Goal: Task Accomplishment & Management: Use online tool/utility

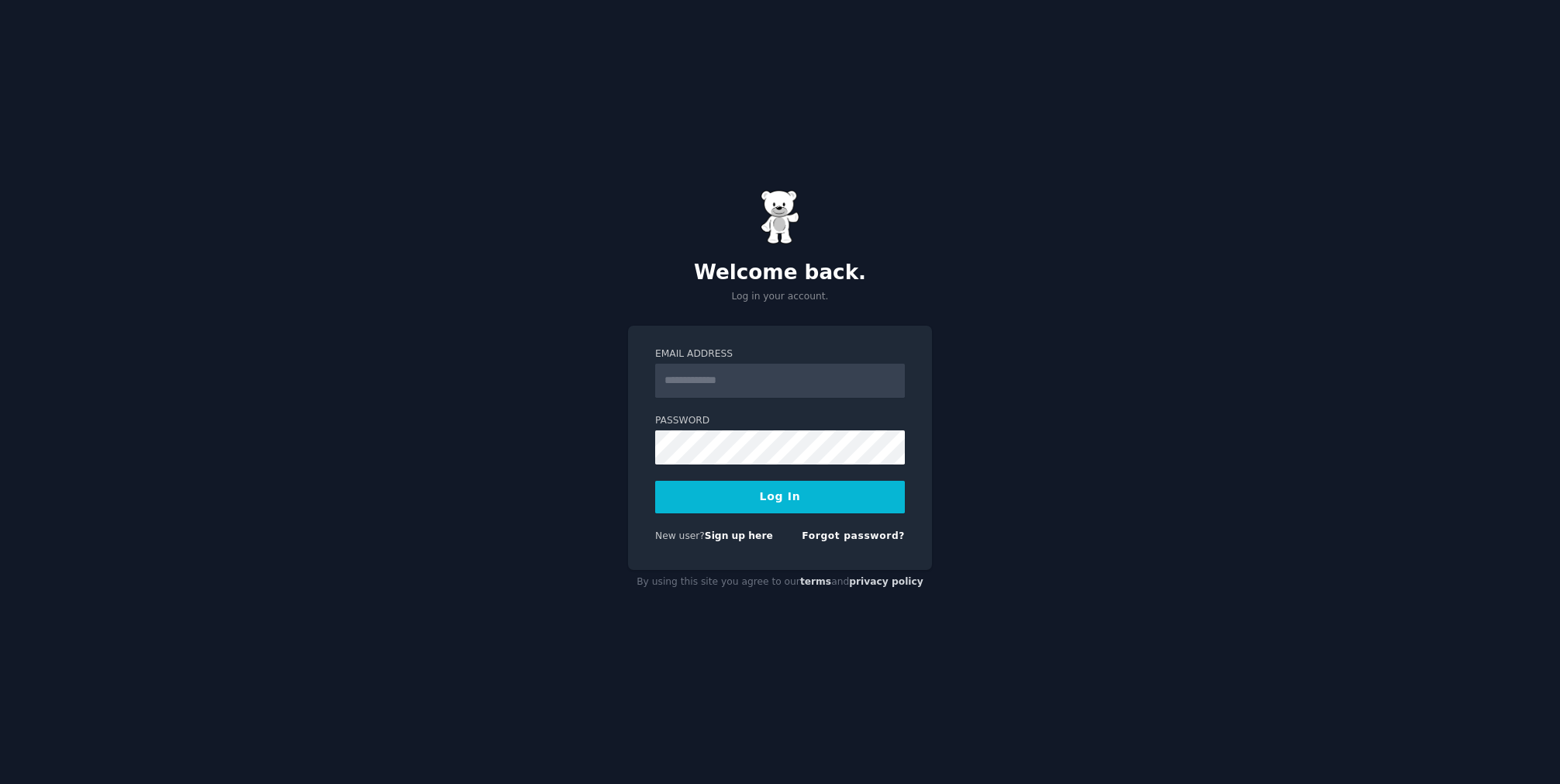
type input "**********"
click at [753, 495] on button "Log In" at bounding box center [780, 496] width 250 height 32
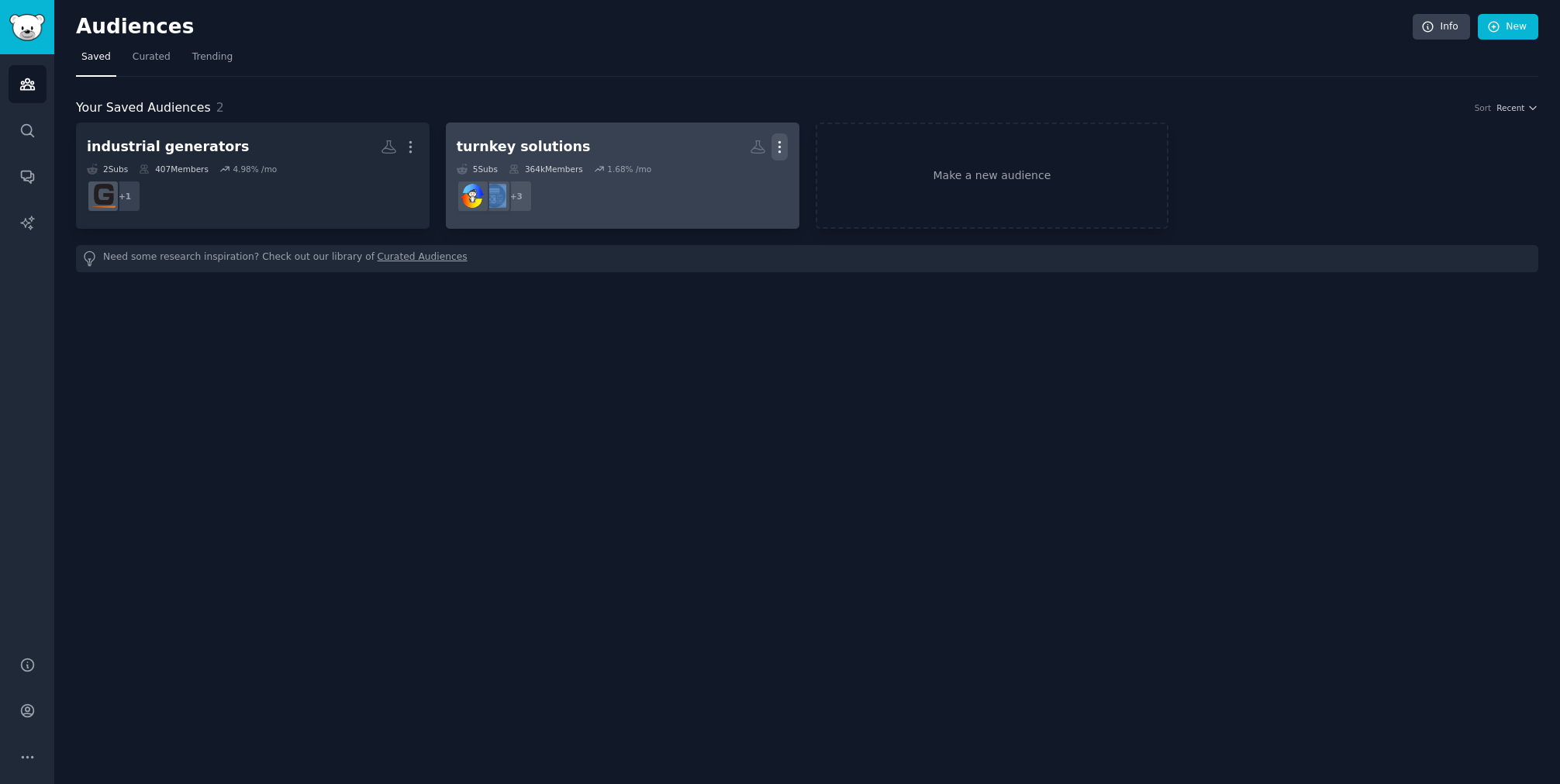
click at [782, 144] on icon "button" at bounding box center [780, 147] width 17 height 17
click at [743, 178] on p "Delete" at bounding box center [737, 179] width 35 height 17
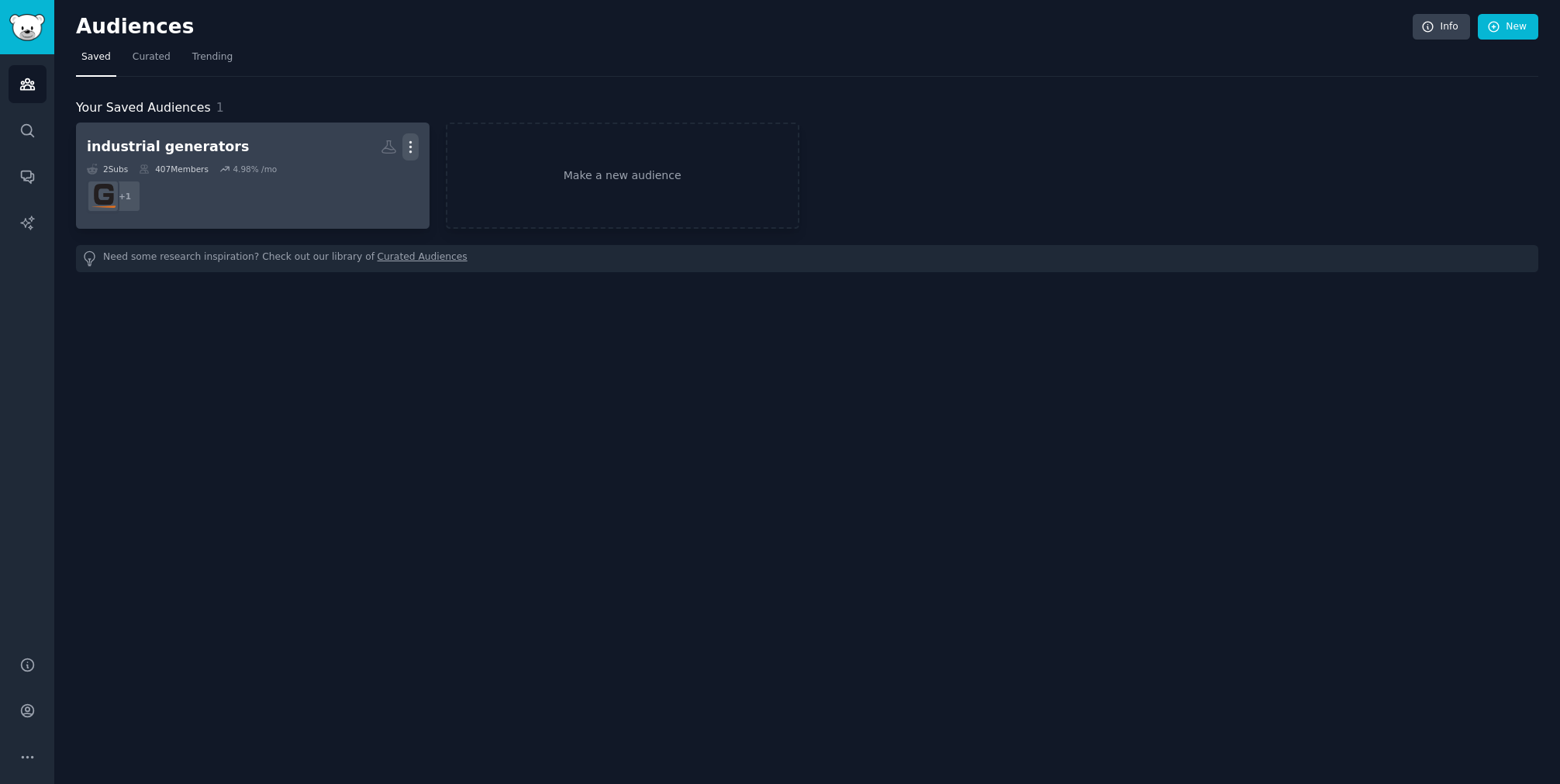
click at [413, 144] on icon "button" at bounding box center [410, 147] width 17 height 17
click at [382, 181] on p "Delete" at bounding box center [368, 179] width 35 height 17
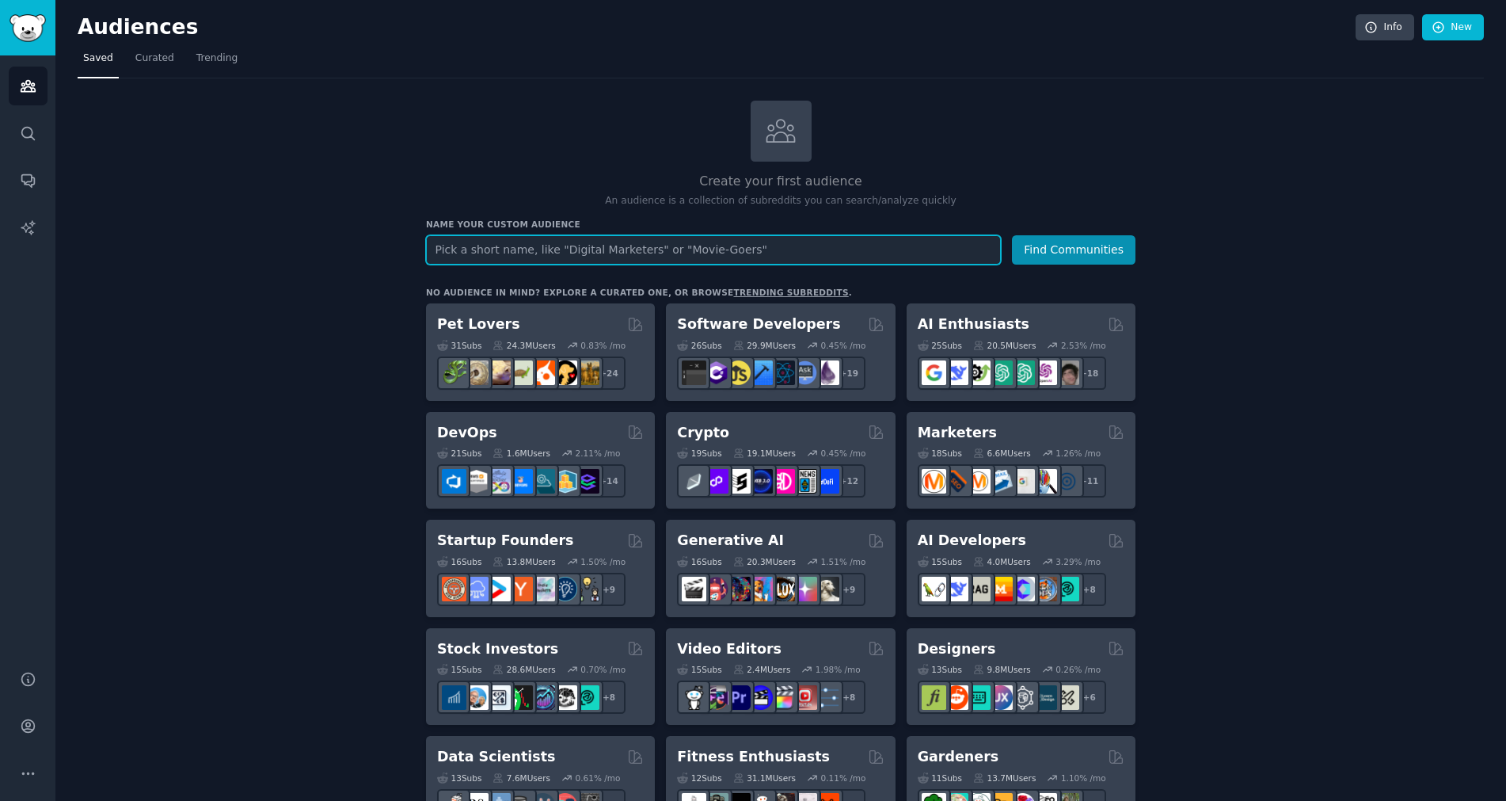
click at [630, 249] on input "text" at bounding box center [713, 249] width 575 height 29
type input "Engineering & Industry"
click at [1062, 242] on button "Find Communities" at bounding box center [1074, 249] width 124 height 29
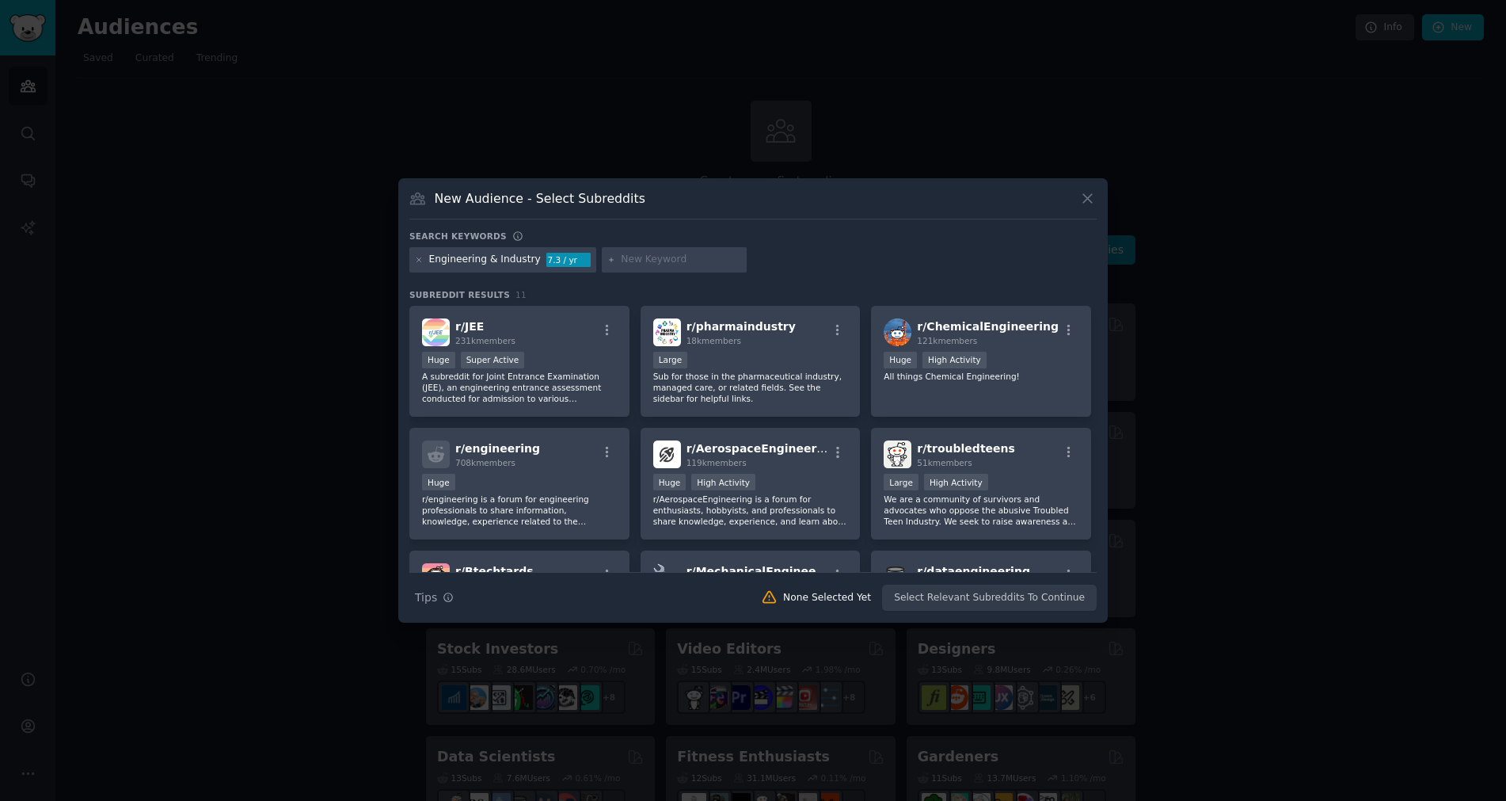
click at [621, 256] on input "text" at bounding box center [681, 260] width 120 height 14
type input "construction"
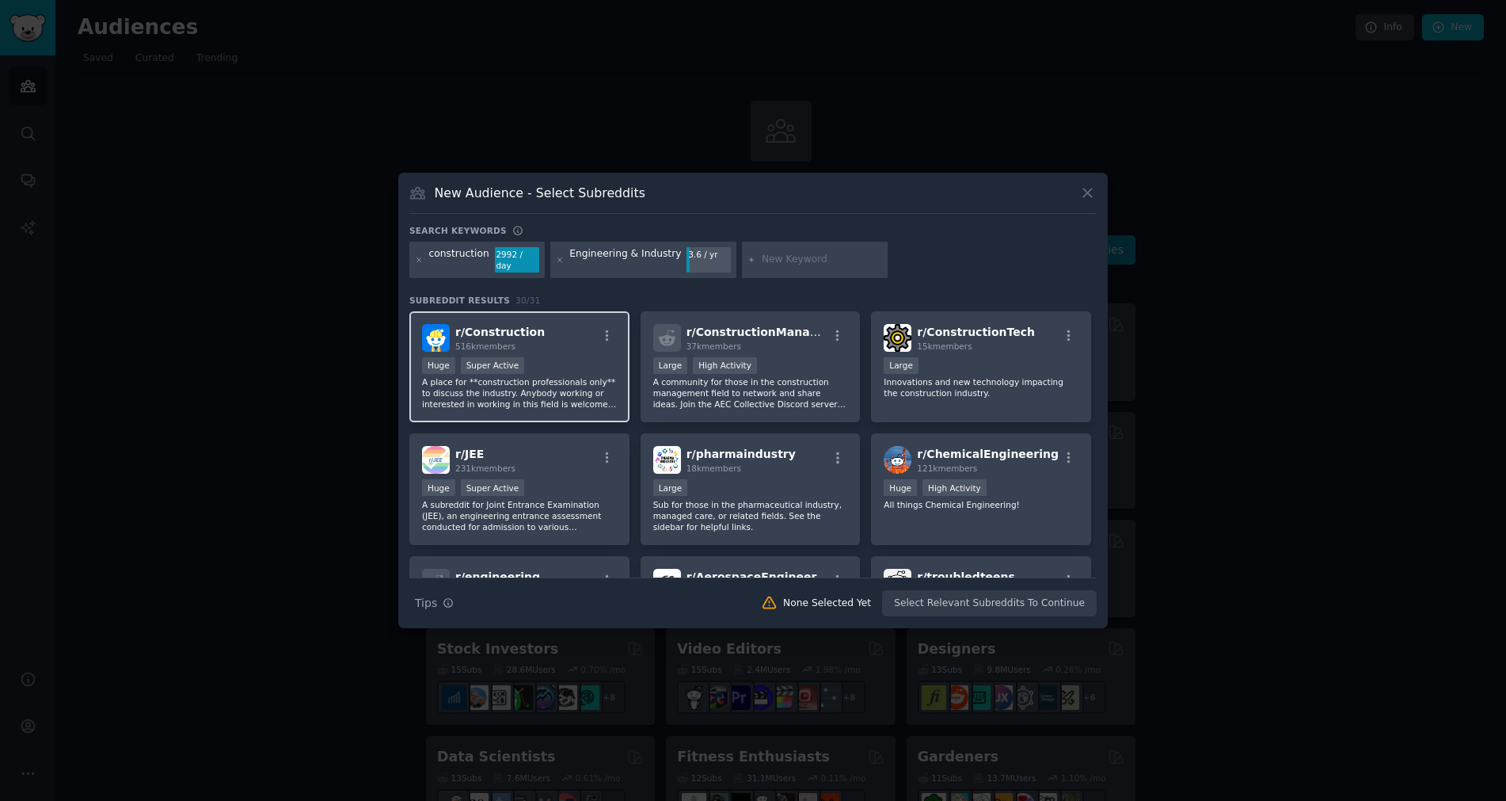
click at [561, 376] on p "A place for **construction professionals only** to discuss the industry. Anybod…" at bounding box center [519, 392] width 195 height 33
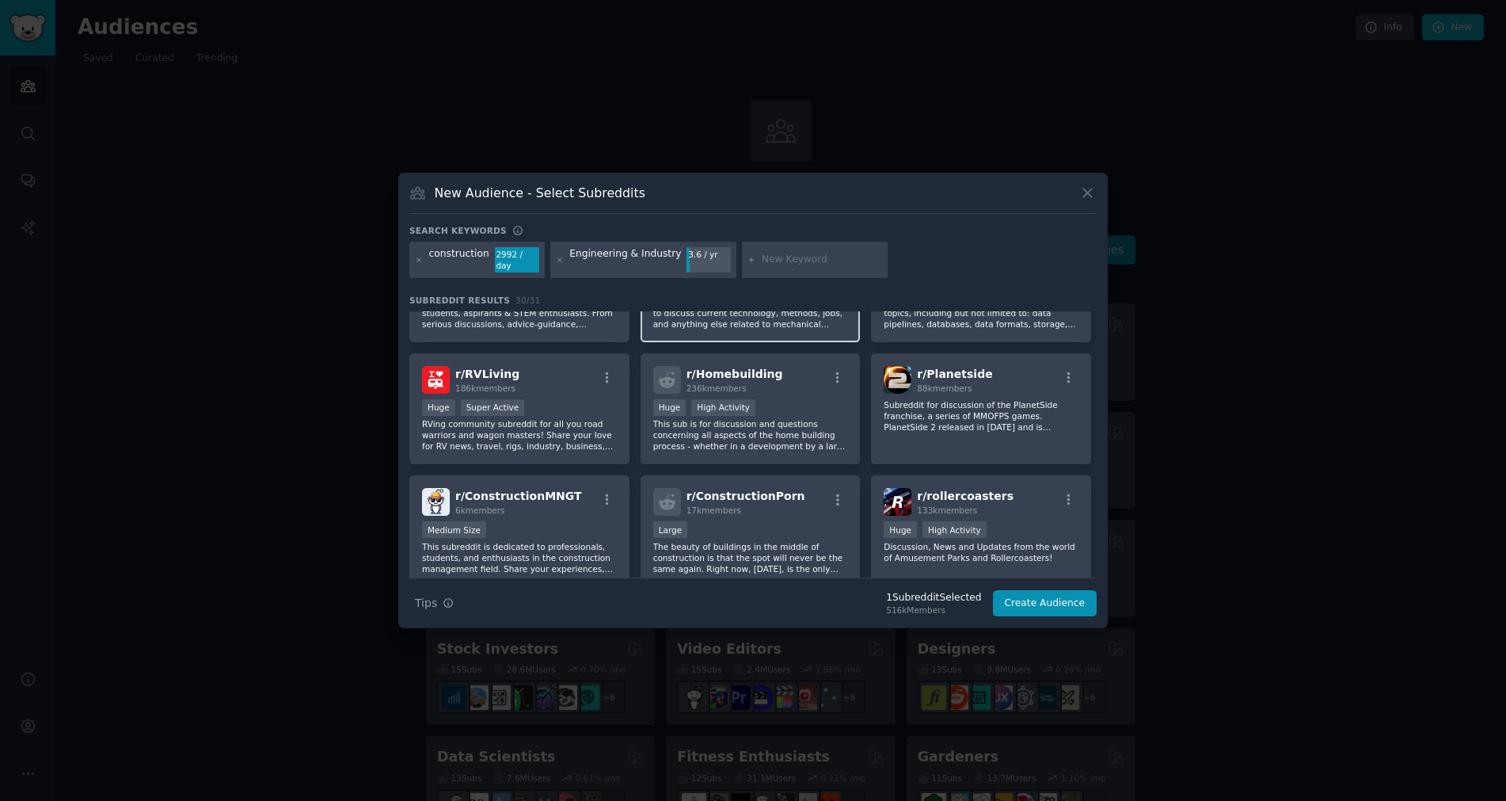
scroll to position [475, 0]
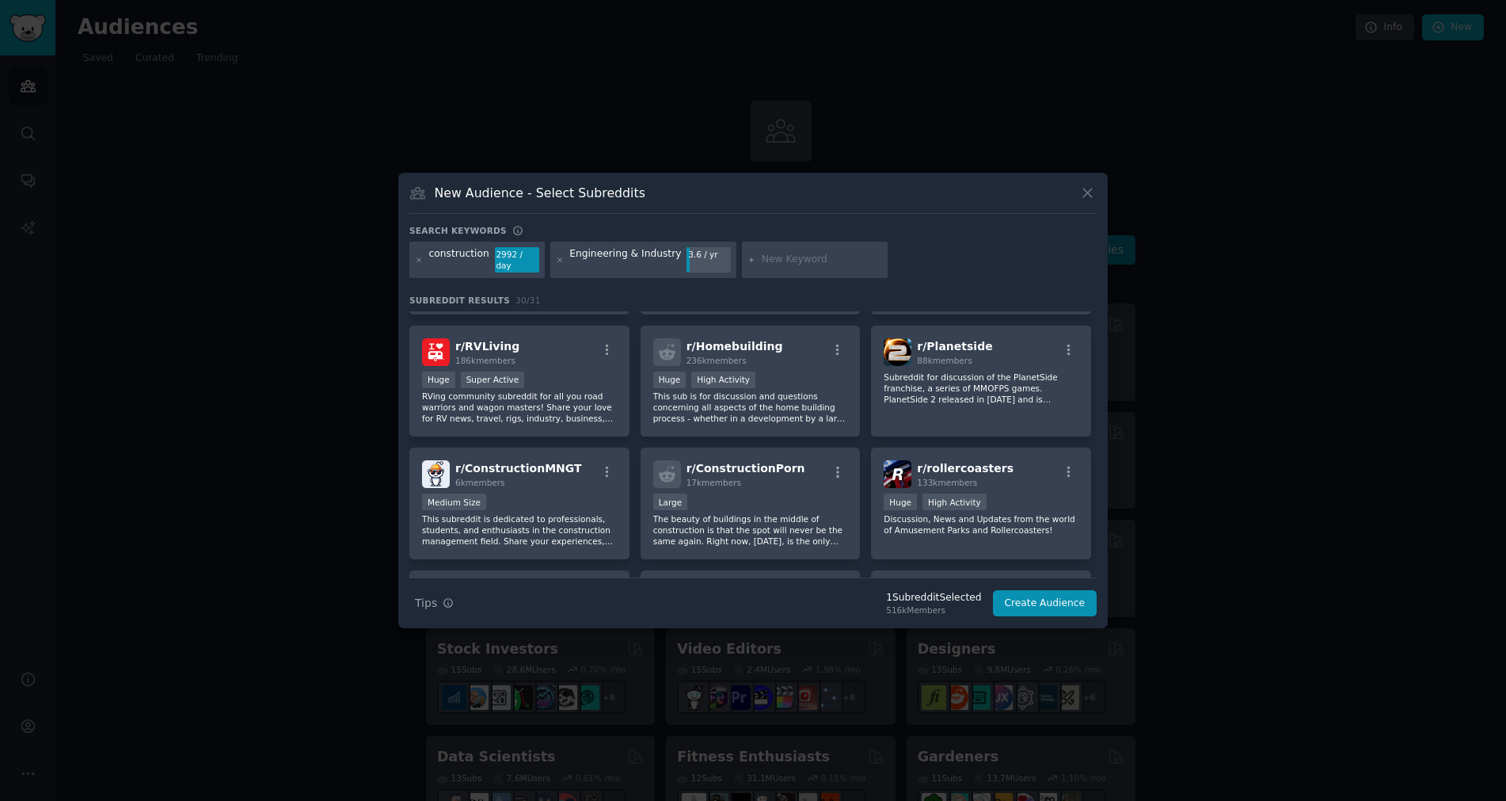
click at [782, 254] on input "text" at bounding box center [822, 260] width 120 height 14
type input "heavy"
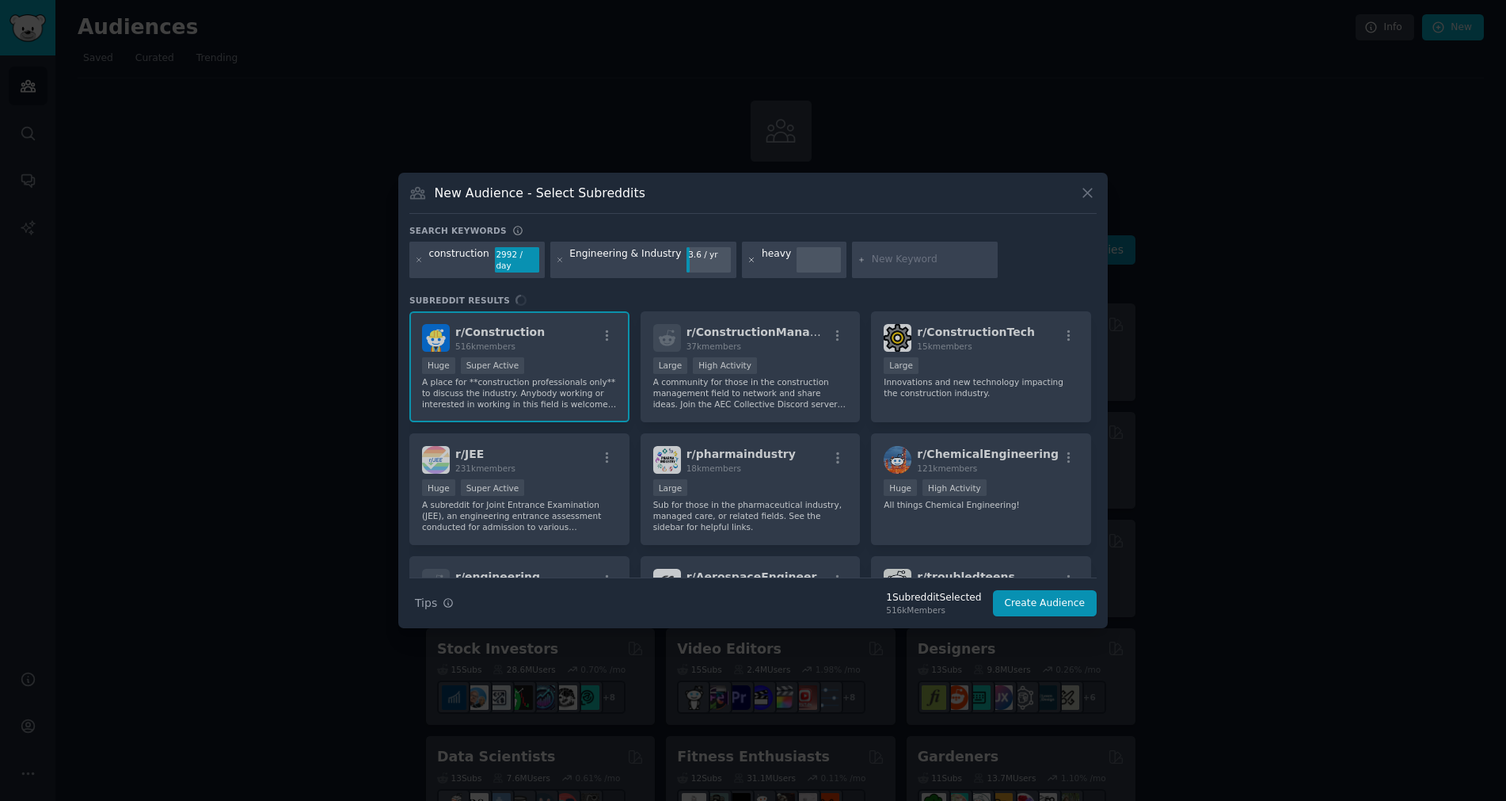
click at [748, 256] on icon at bounding box center [752, 260] width 9 height 9
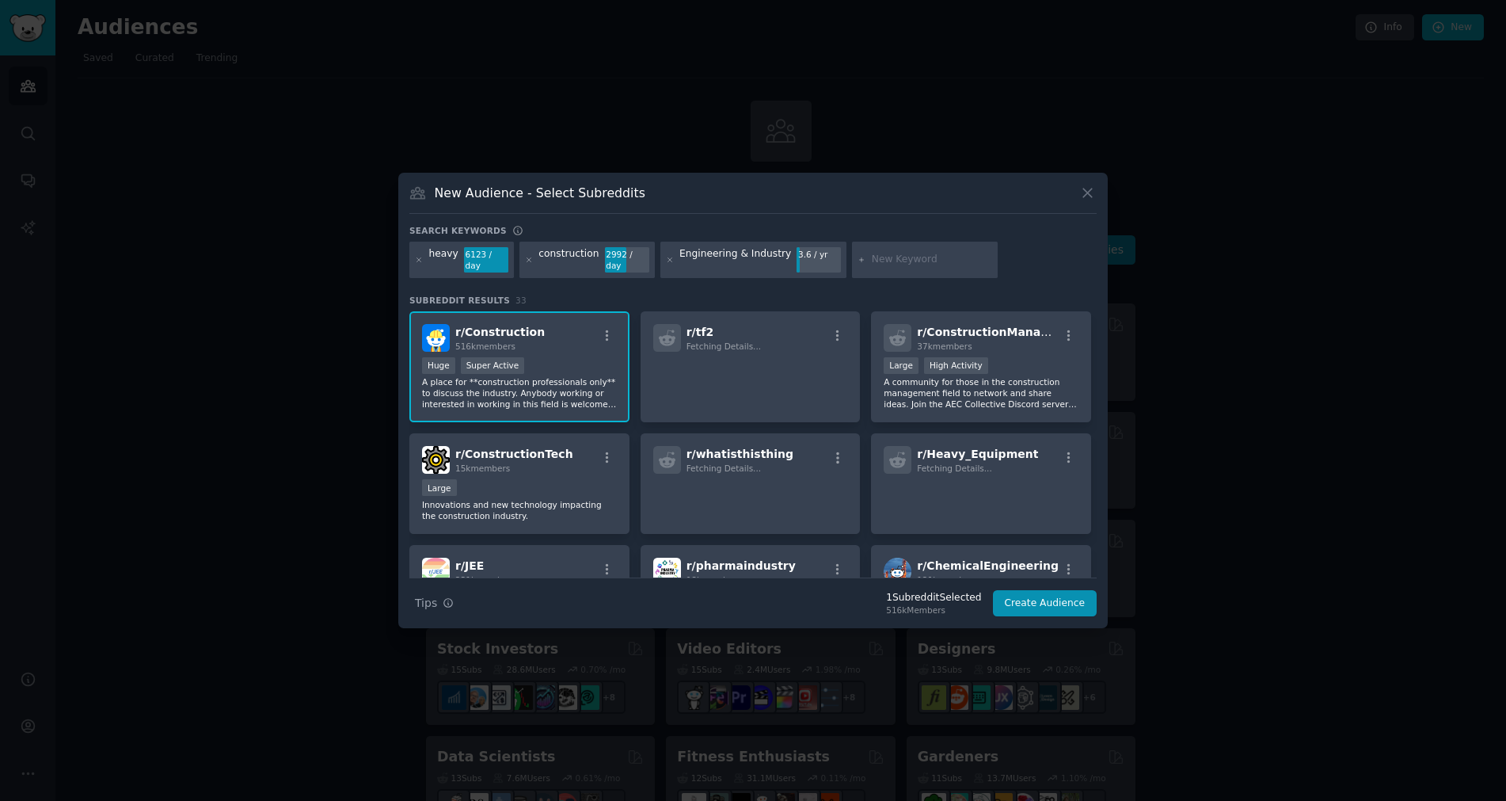
click at [797, 260] on div "3.6 / yr" at bounding box center [819, 254] width 44 height 14
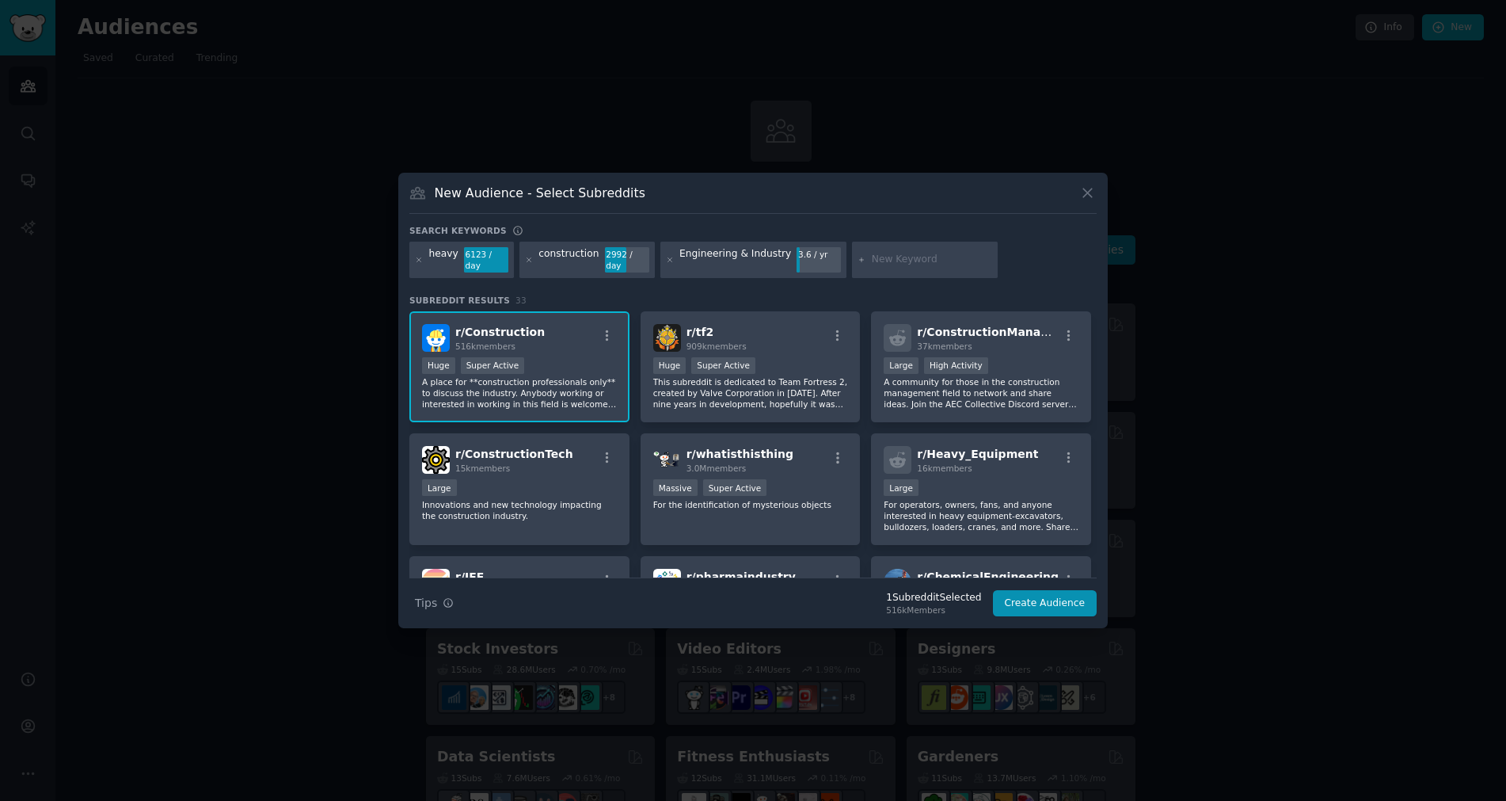
click at [885, 253] on div at bounding box center [925, 260] width 146 height 36
click at [881, 257] on input "text" at bounding box center [932, 260] width 120 height 14
type input "heavy equipment"
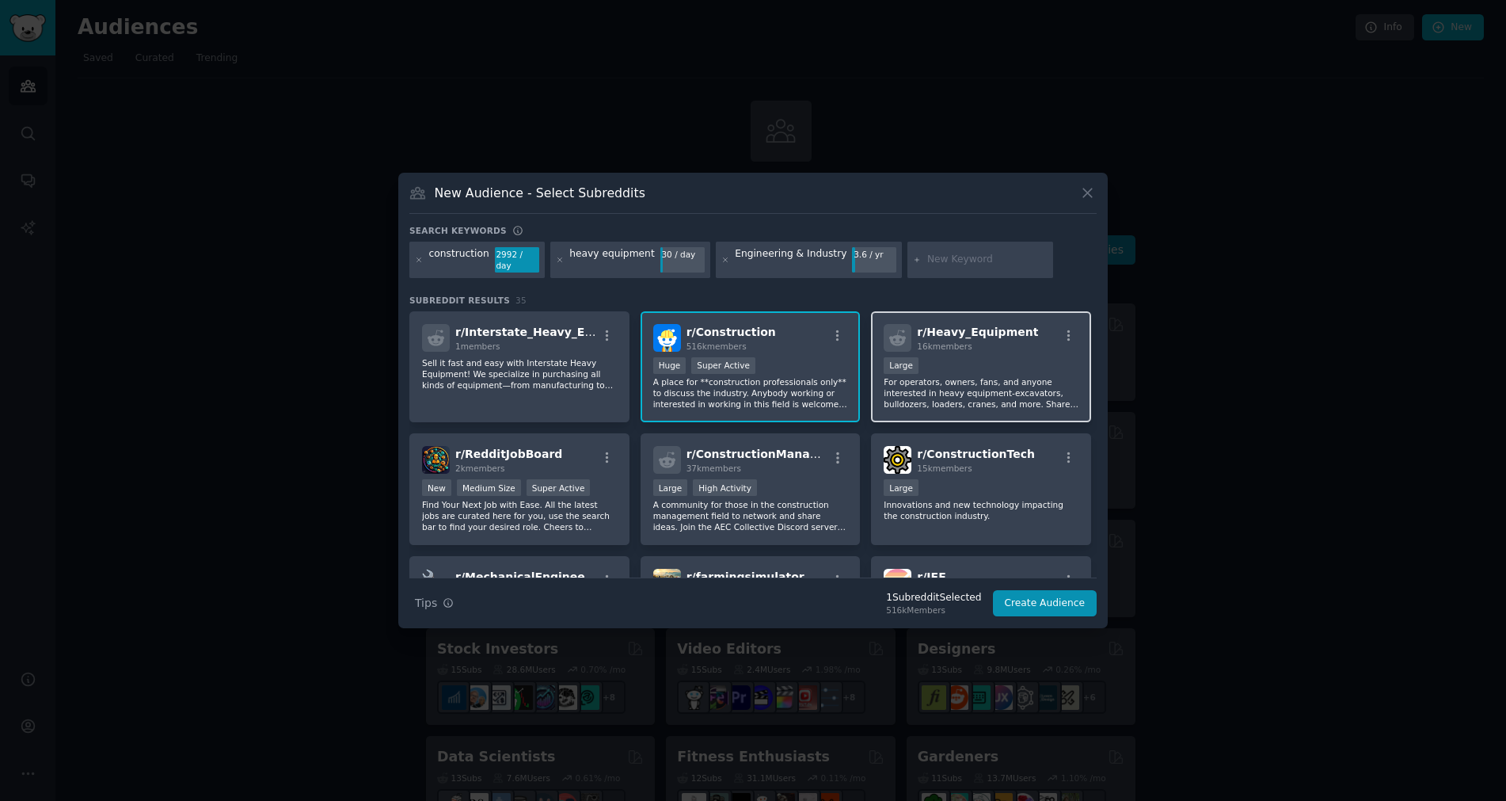
click at [932, 376] on p "For operators, owners, fans, and anyone interested in heavy equipment-excavator…" at bounding box center [981, 392] width 195 height 33
click at [956, 256] on input "text" at bounding box center [987, 260] width 120 height 14
type input "engineering"
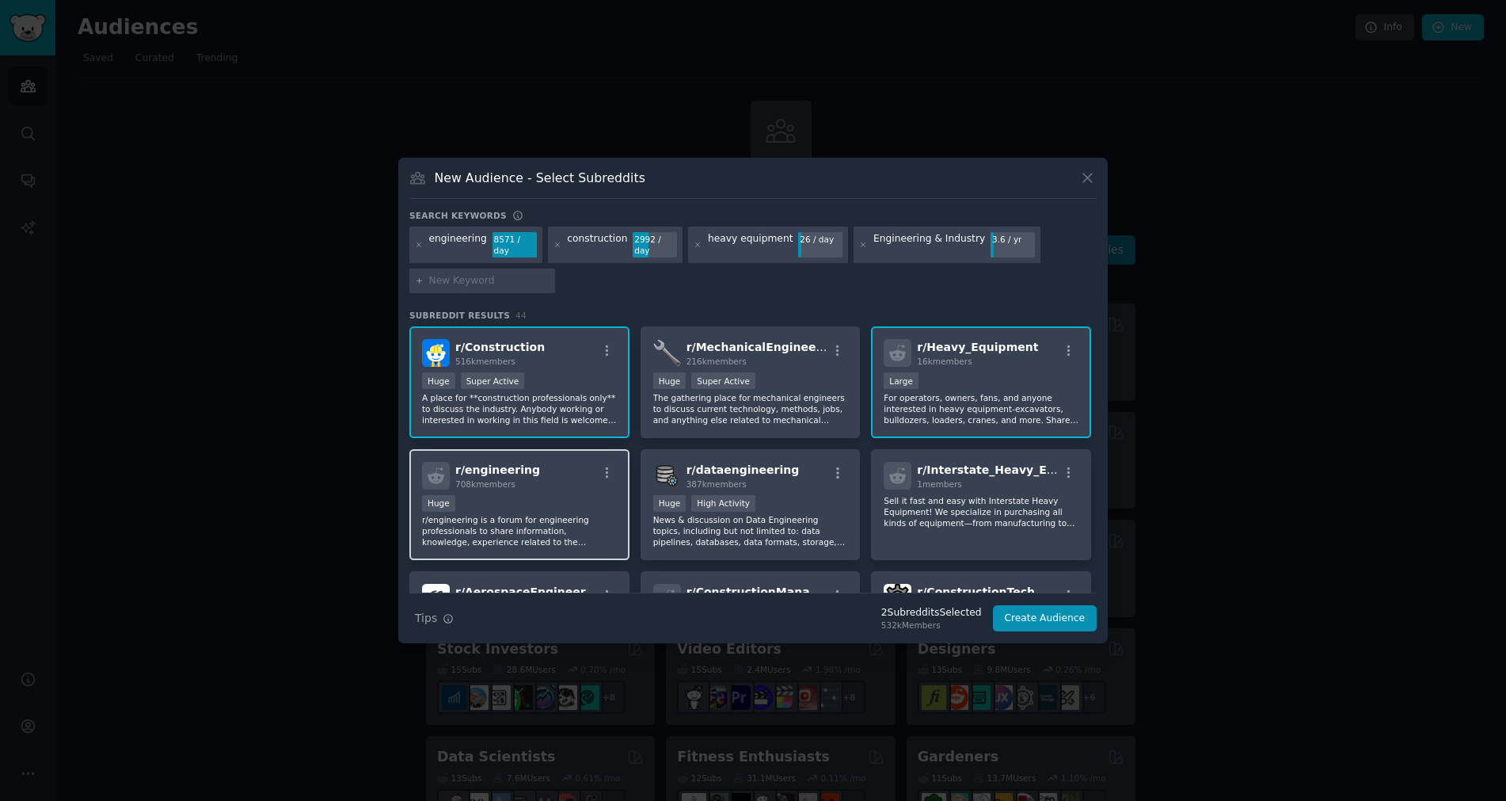
click at [575, 496] on div "Huge" at bounding box center [519, 505] width 195 height 20
click at [463, 275] on input "text" at bounding box center [489, 281] width 120 height 14
type input "industrial"
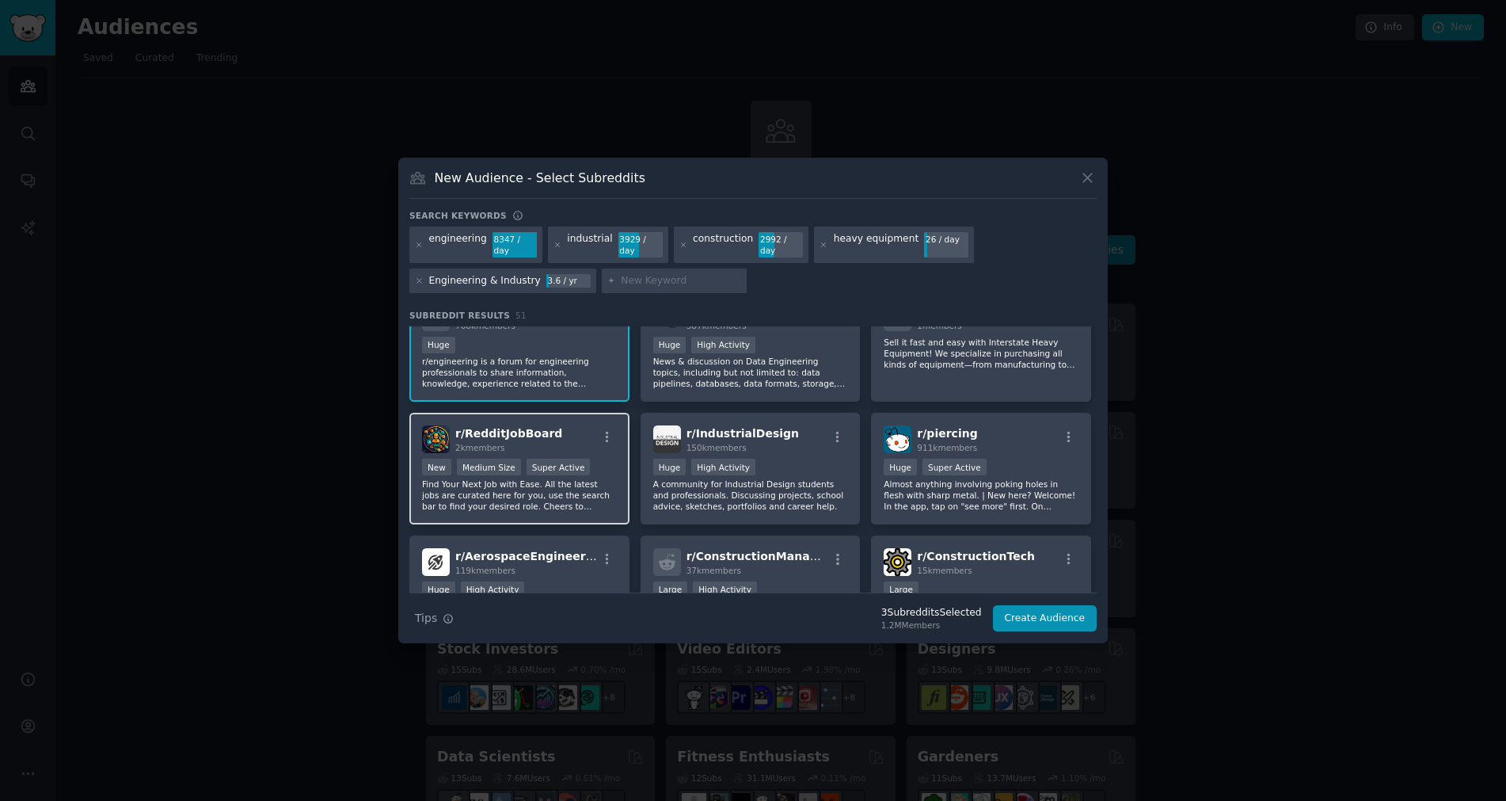
scroll to position [238, 0]
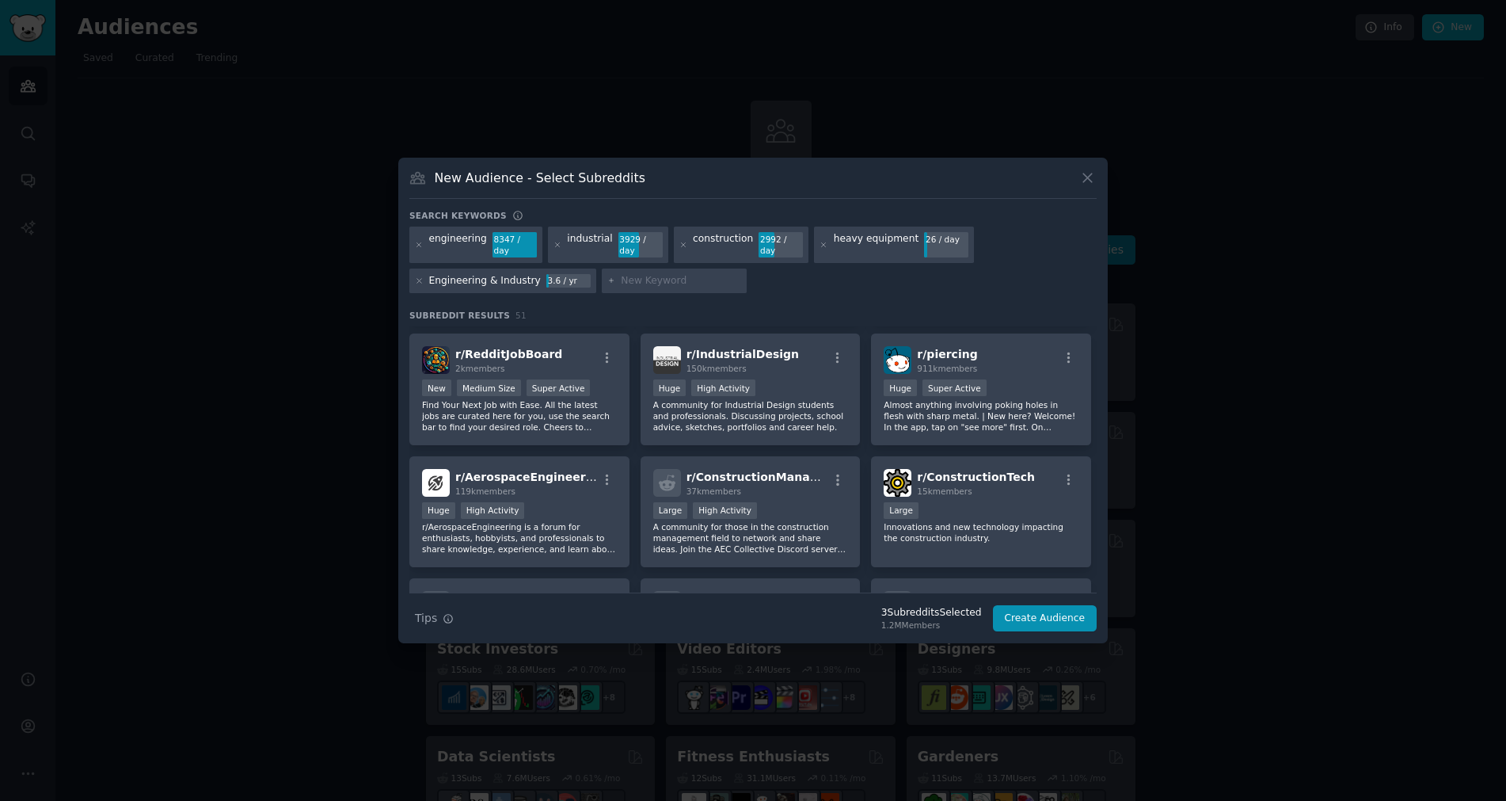
click at [587, 241] on div "industrial" at bounding box center [589, 244] width 45 height 25
click at [592, 241] on div "industrial" at bounding box center [589, 244] width 45 height 25
click at [596, 241] on div "industrial" at bounding box center [589, 244] width 45 height 25
click at [554, 243] on icon at bounding box center [558, 245] width 9 height 9
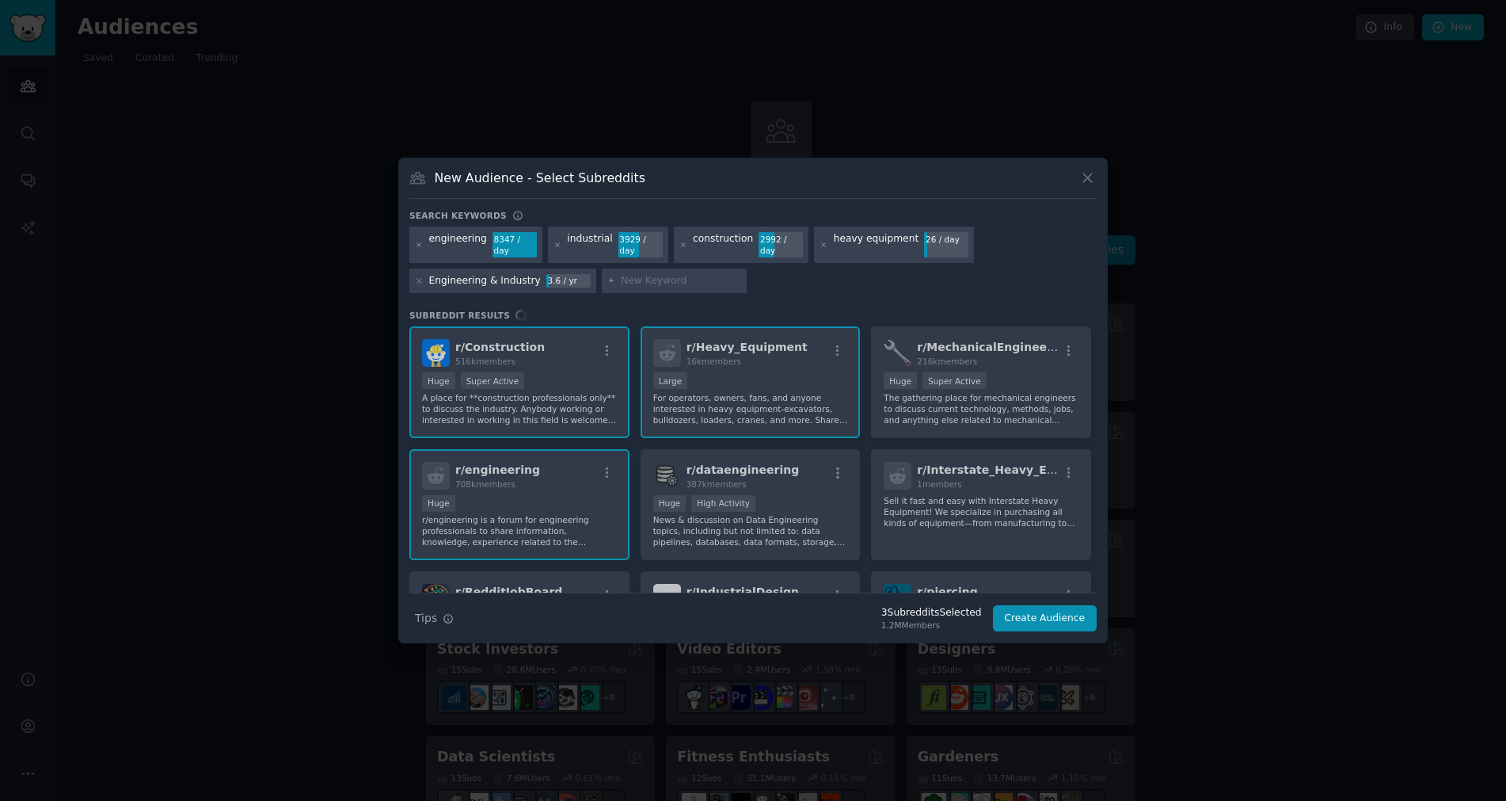
click at [628, 274] on input "text" at bounding box center [681, 281] width 120 height 14
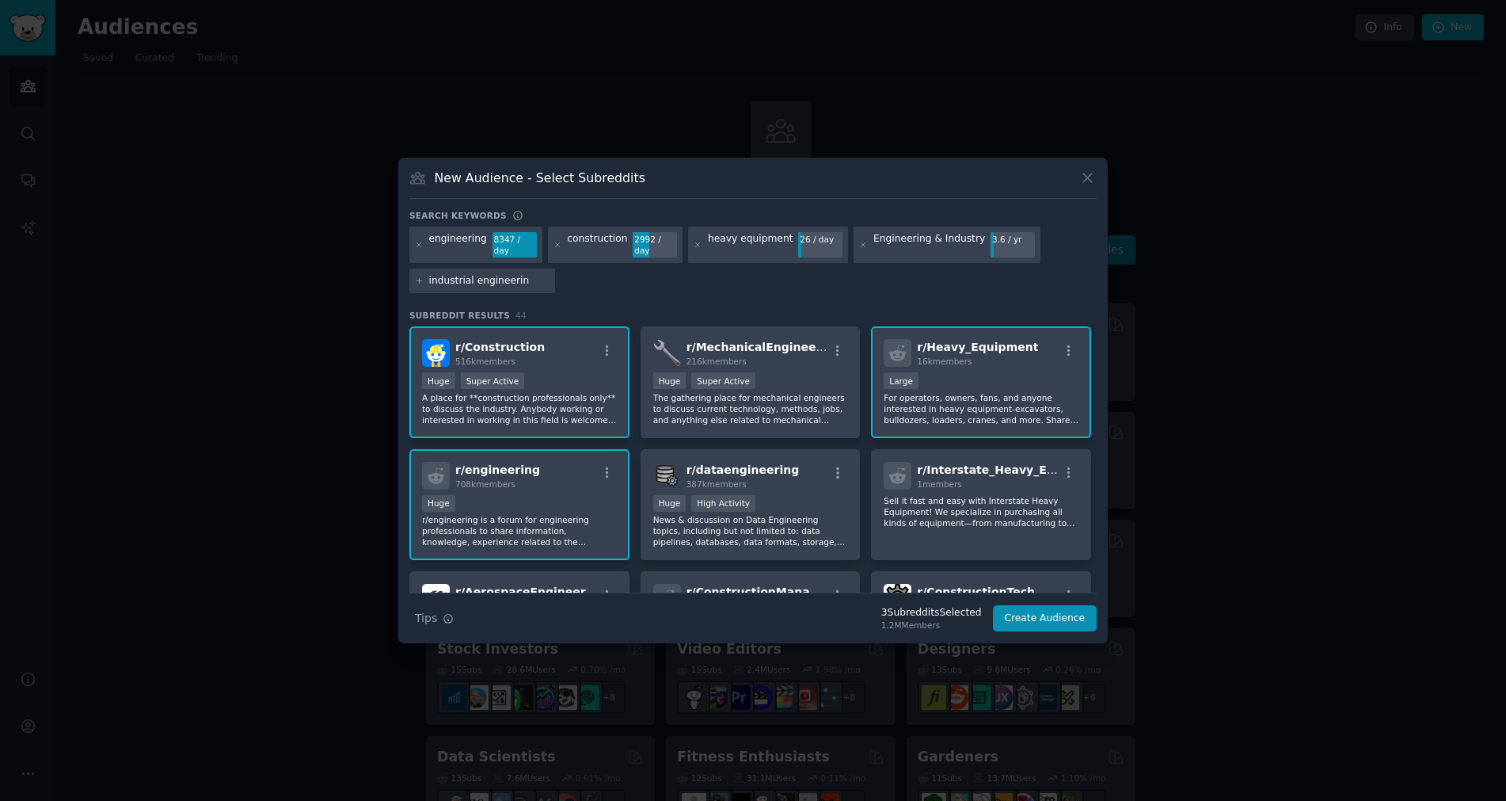
type input "industrial engineering"
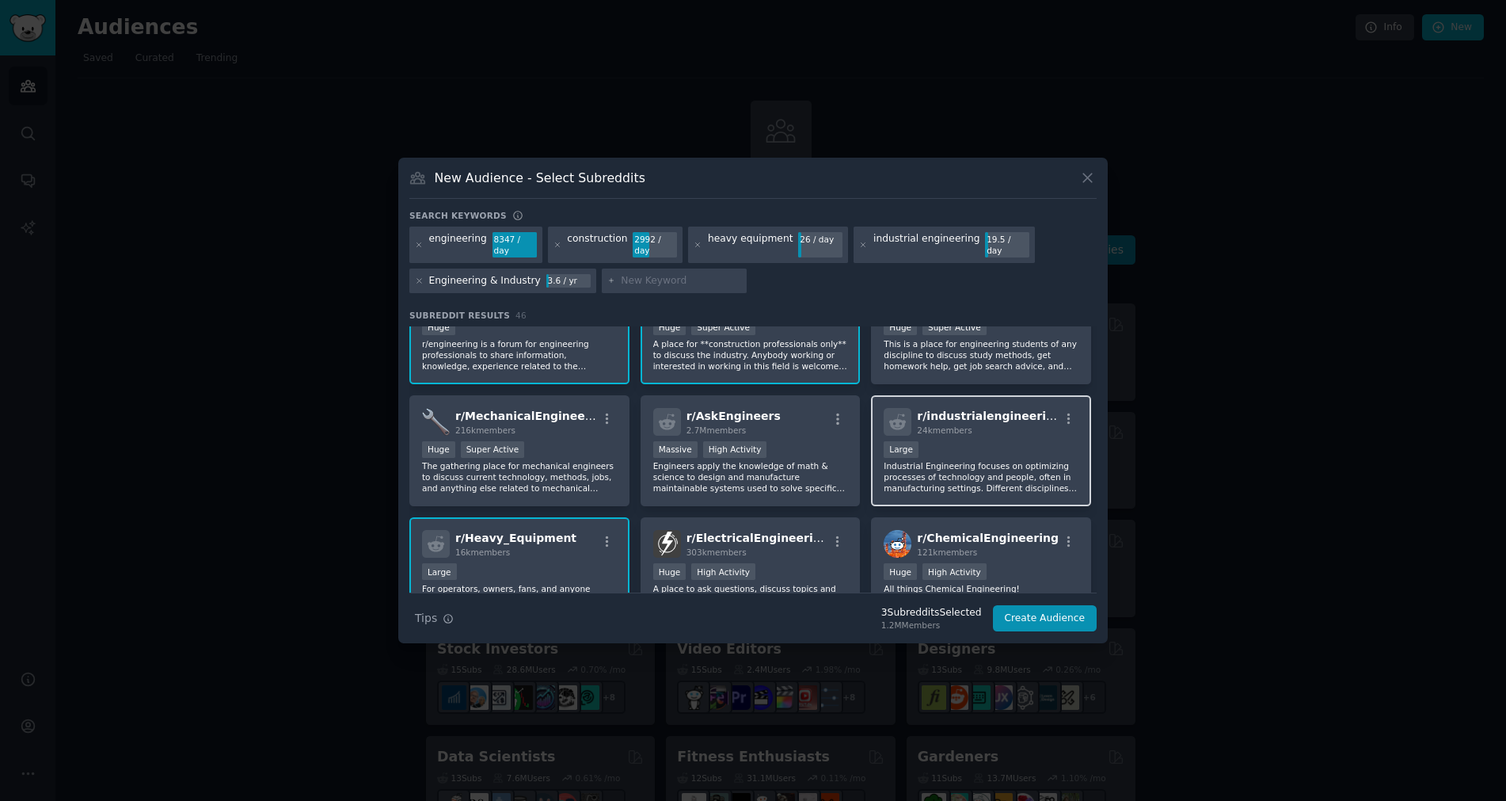
scroll to position [79, 0]
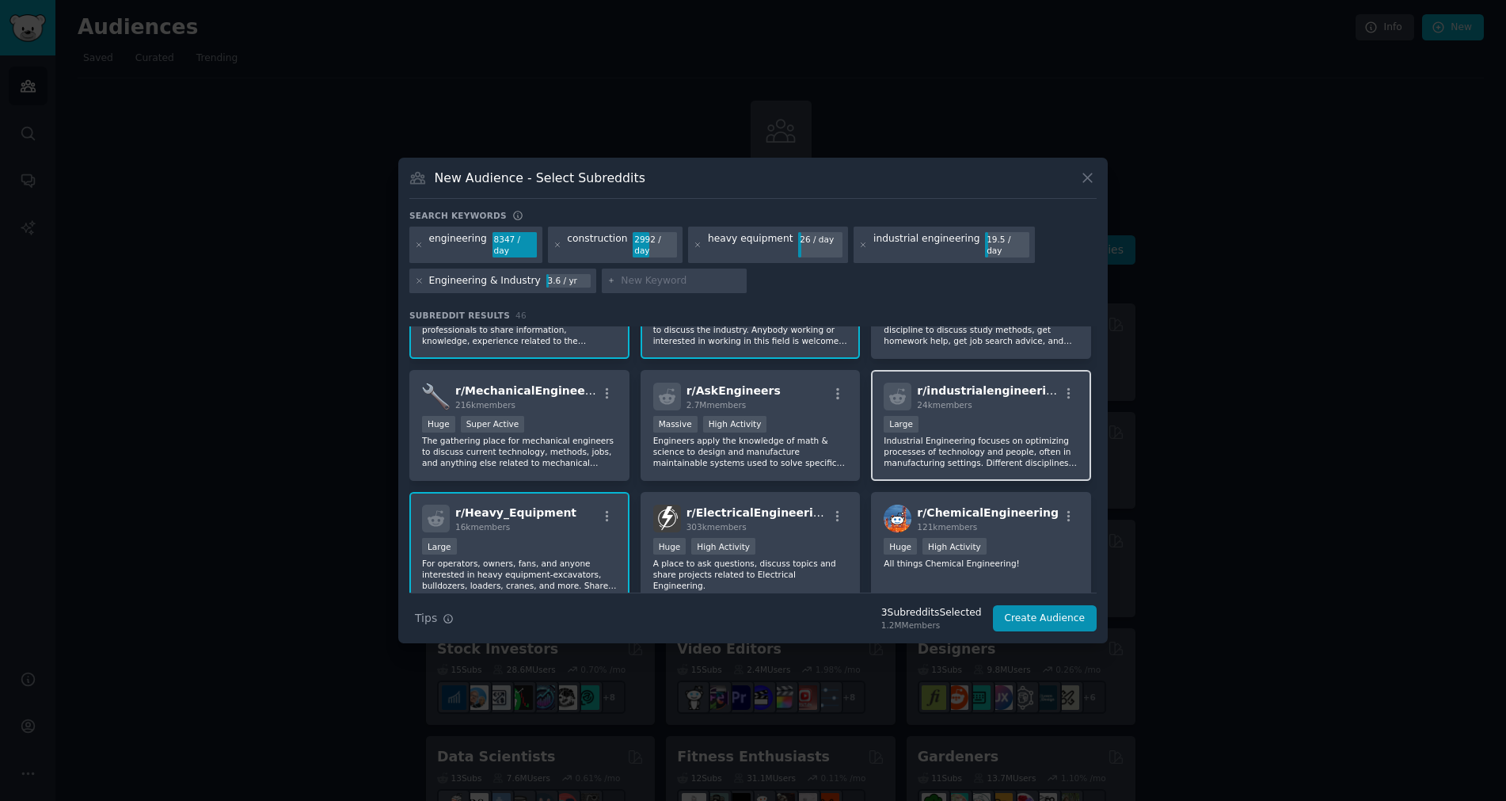
click at [973, 418] on div "Large" at bounding box center [981, 426] width 195 height 20
click at [795, 528] on div "r/ ElectricalEngineering 303k members Huge High Activity A place to ask questio…" at bounding box center [751, 548] width 220 height 112
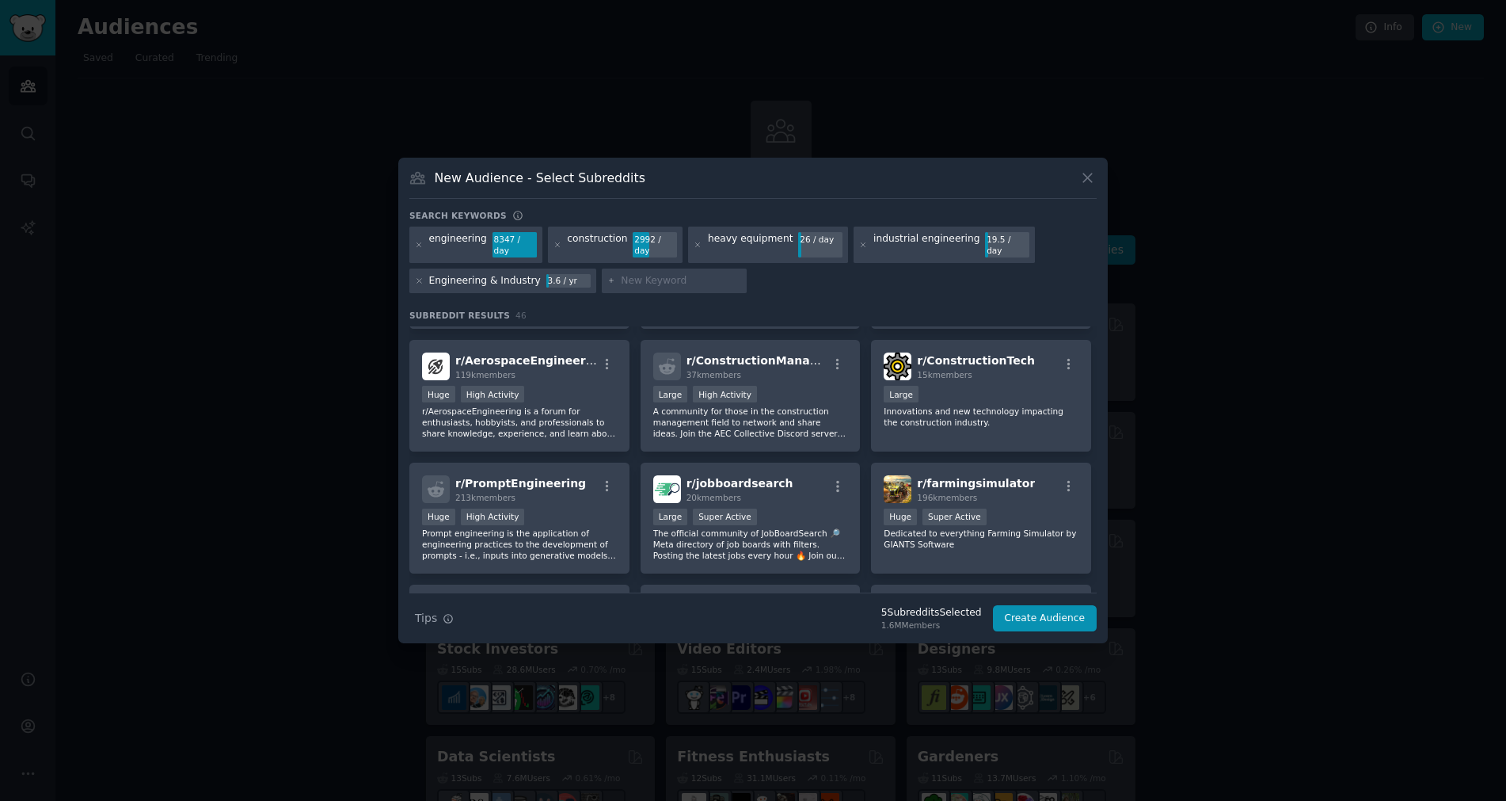
scroll to position [475, 0]
click at [637, 274] on input "text" at bounding box center [681, 281] width 120 height 14
type input "uilities"
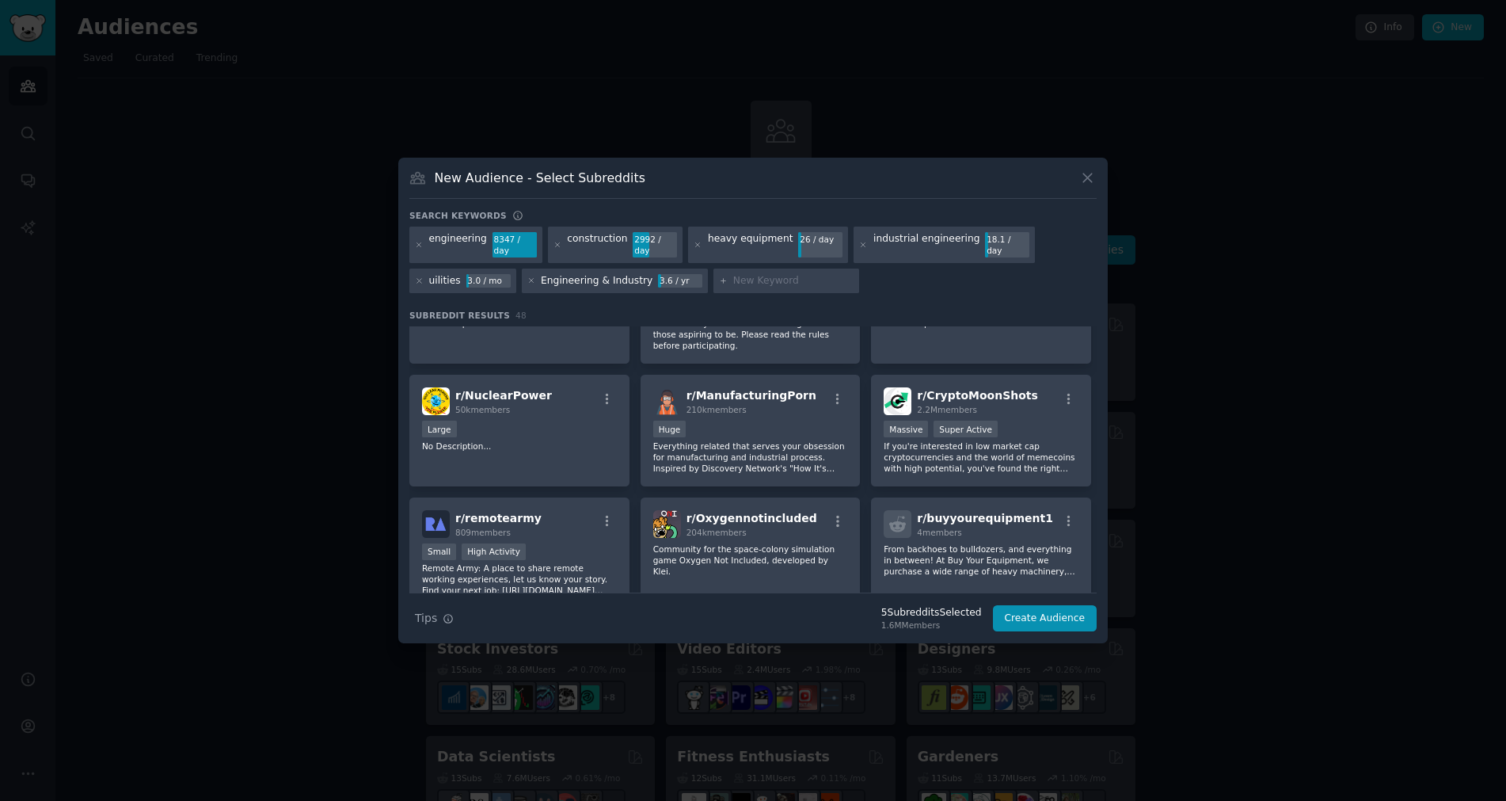
scroll to position [1725, 0]
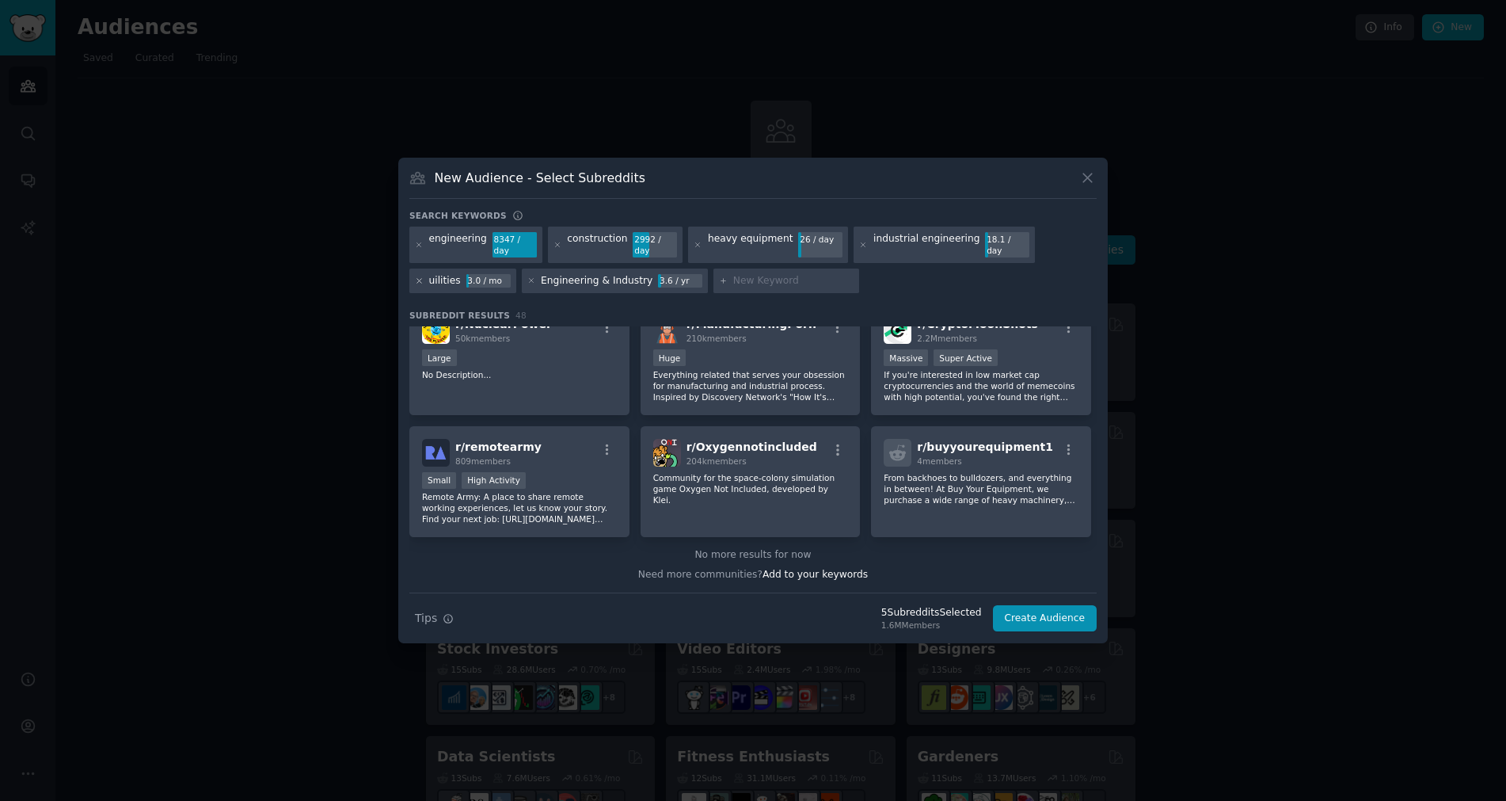
click at [417, 276] on icon at bounding box center [419, 280] width 9 height 9
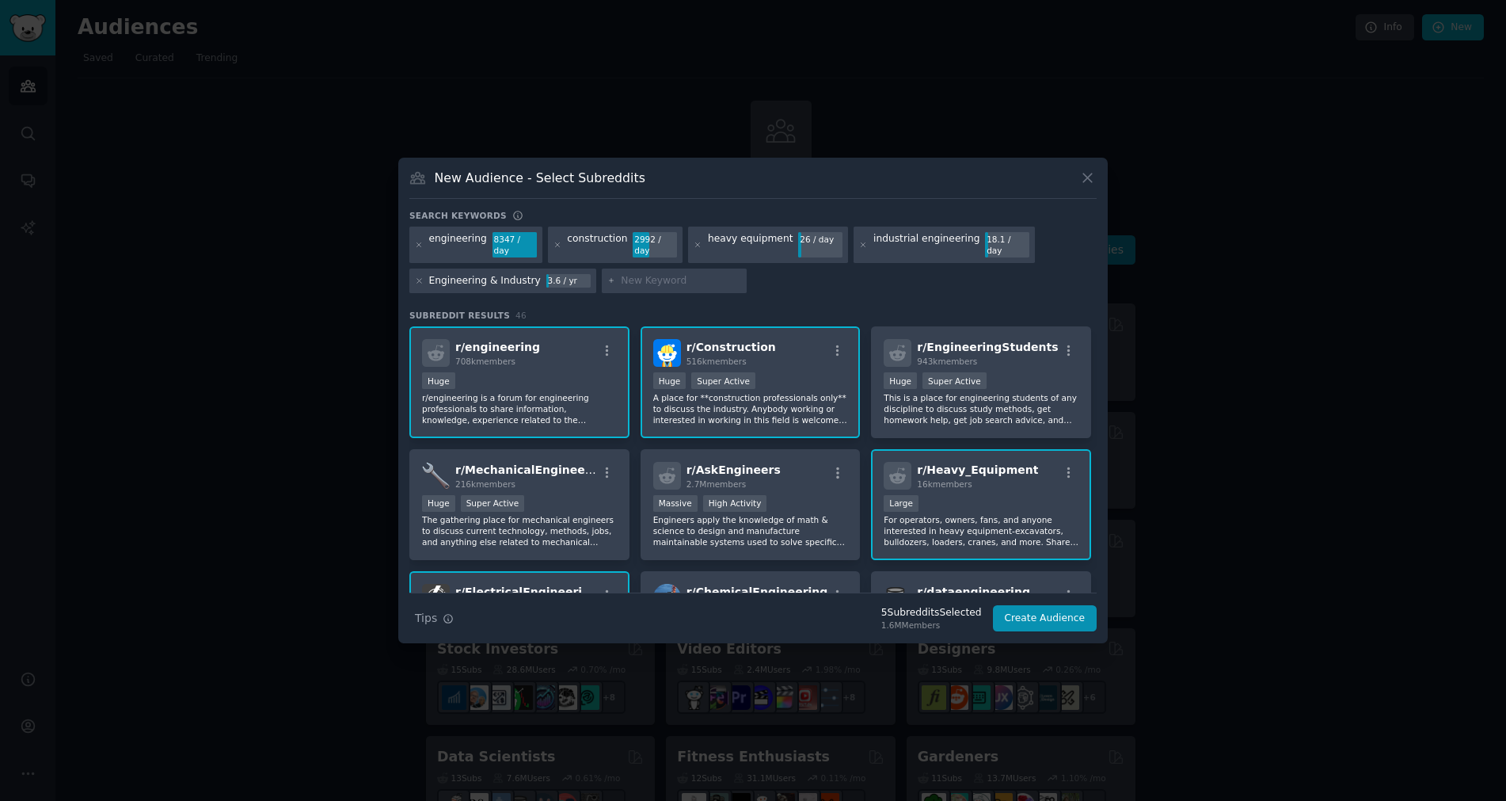
click at [655, 277] on input "text" at bounding box center [681, 281] width 120 height 14
type input "oil and gas"
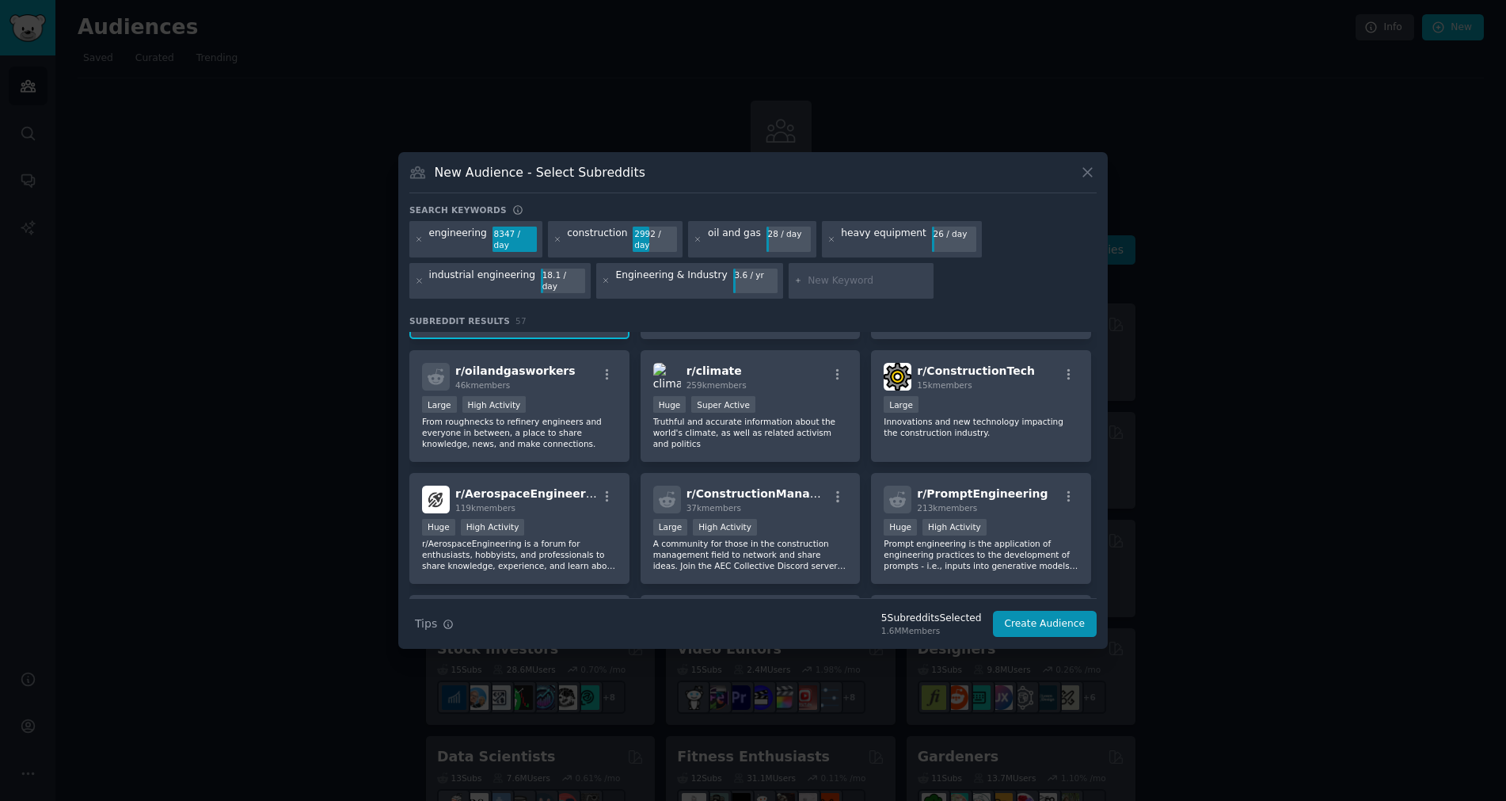
scroll to position [475, 0]
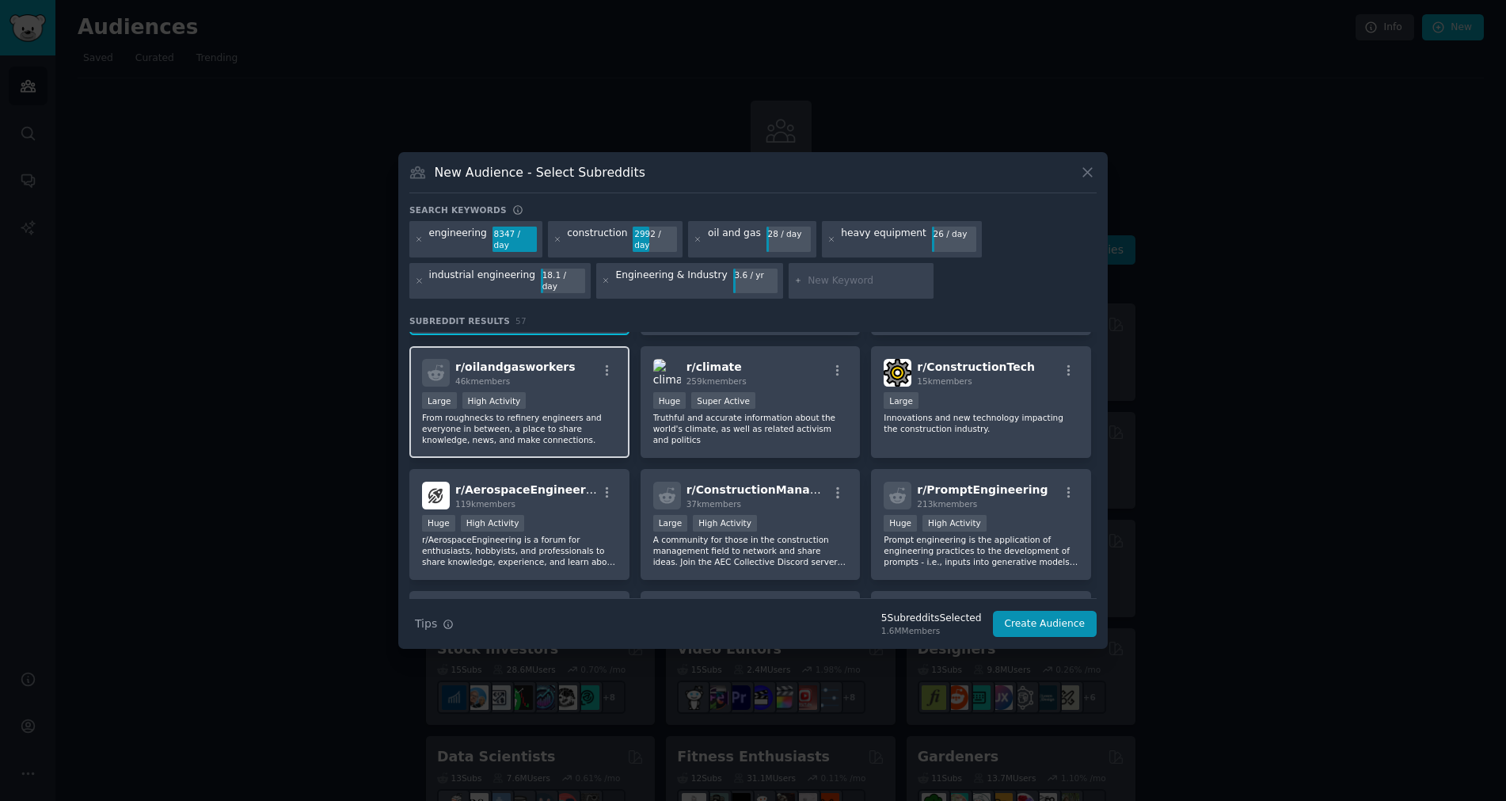
click at [532, 412] on p "From roughnecks to refinery engineers and everyone in between, a place to share…" at bounding box center [519, 428] width 195 height 33
click at [789, 272] on div at bounding box center [862, 281] width 146 height 36
click at [808, 274] on input "text" at bounding box center [868, 281] width 120 height 14
type input "petrochemicals"
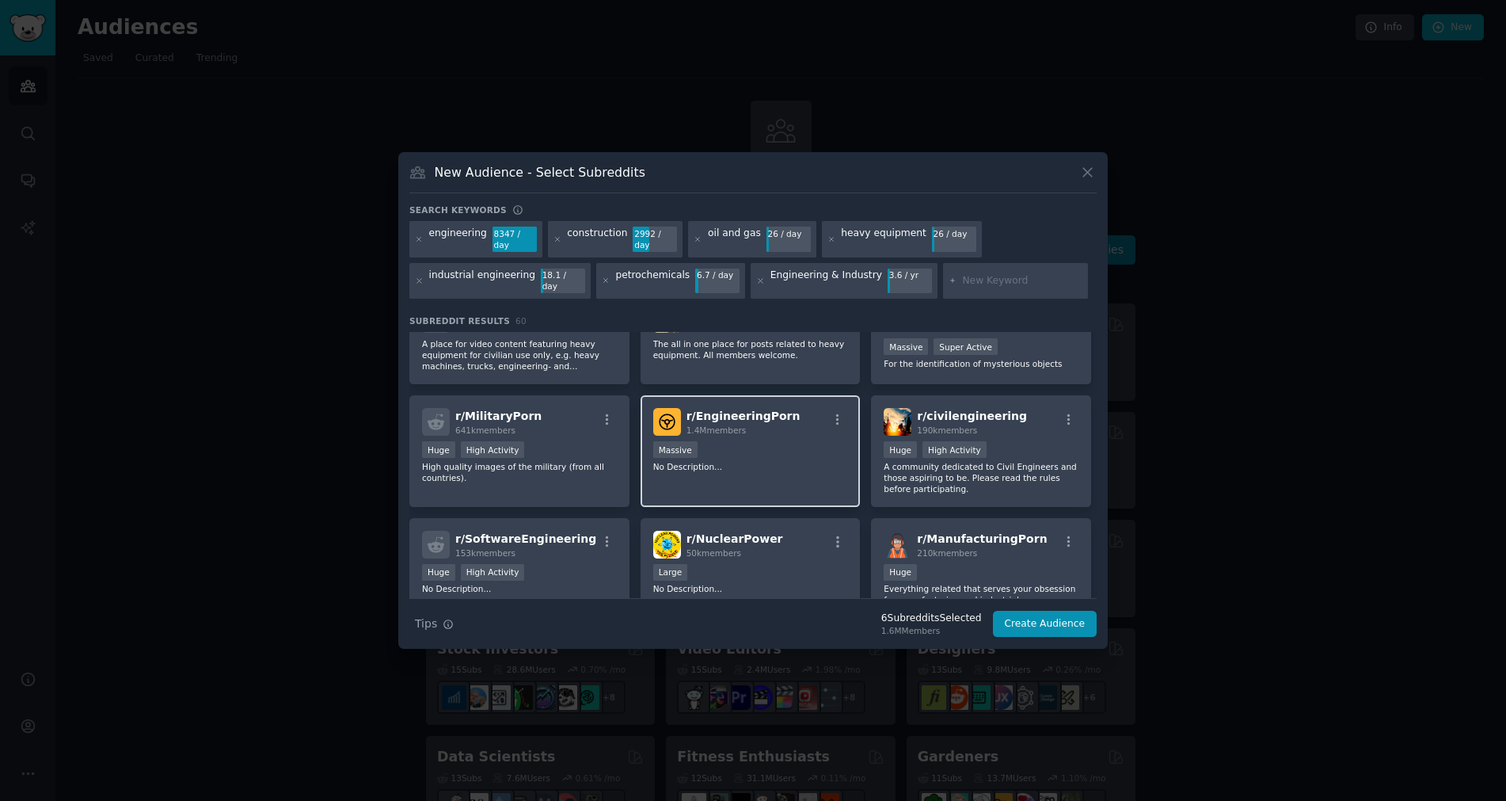
scroll to position [1709, 0]
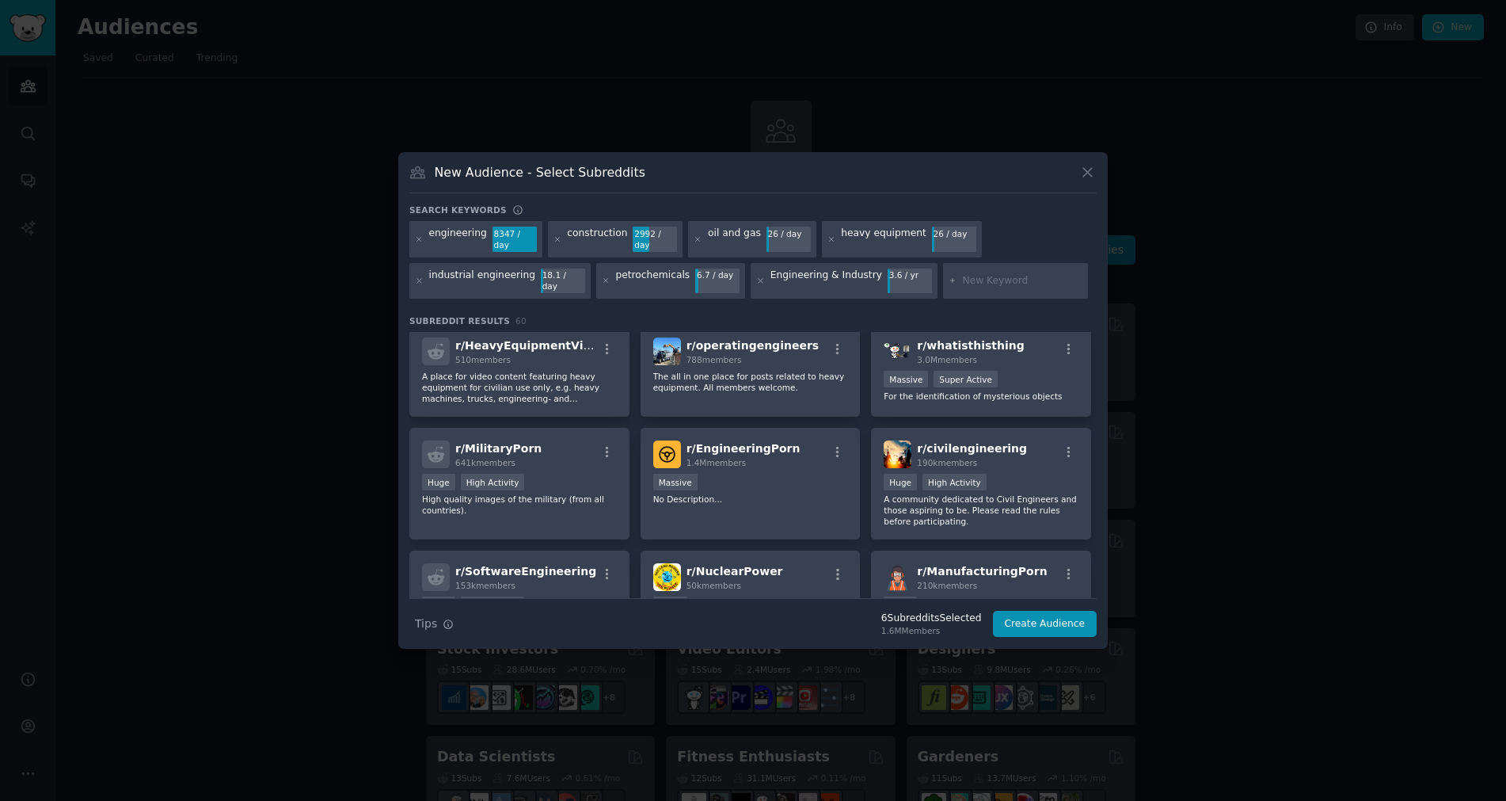
click at [965, 274] on input "text" at bounding box center [1022, 281] width 120 height 14
type input "data center"
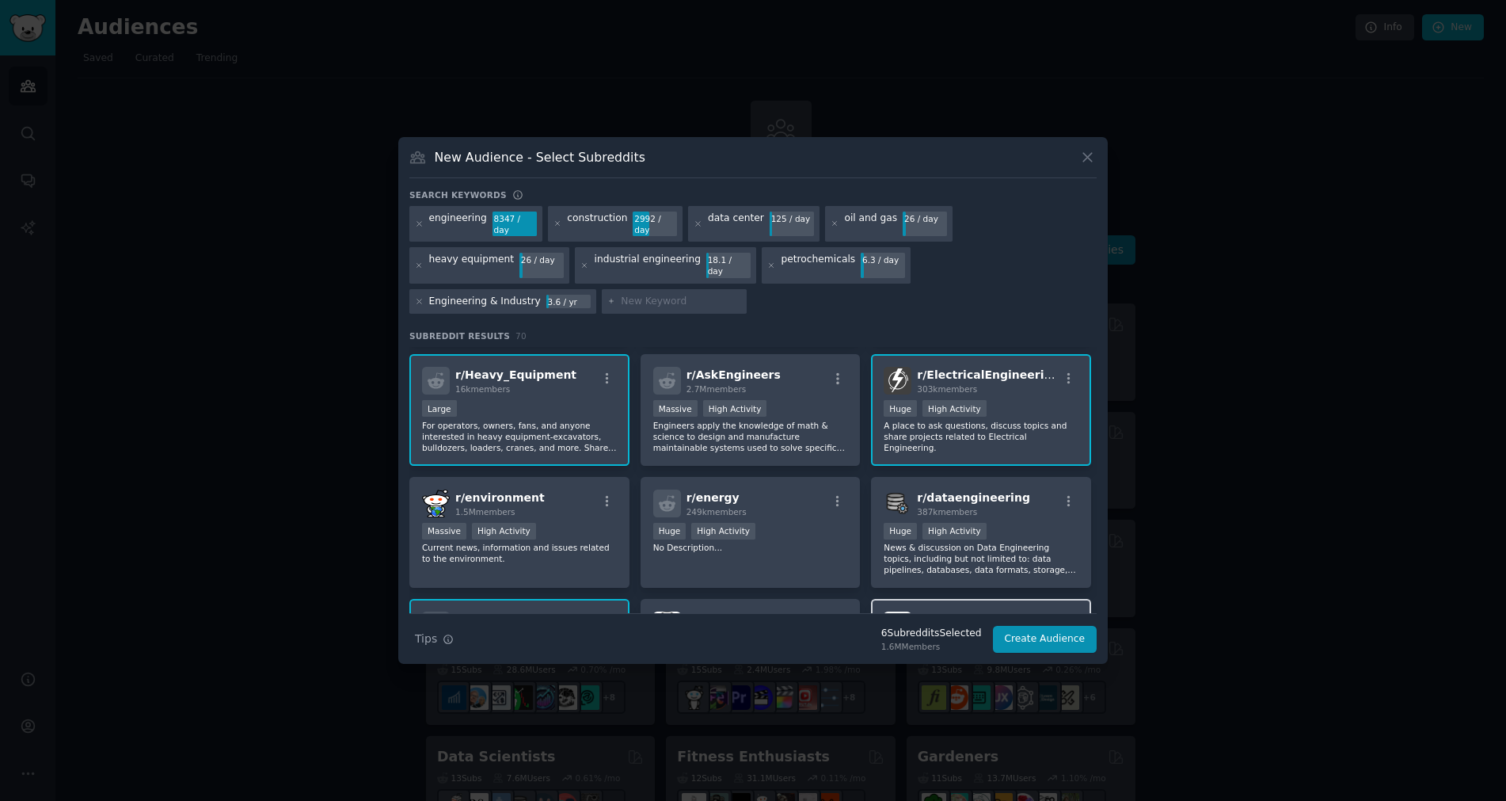
scroll to position [317, 0]
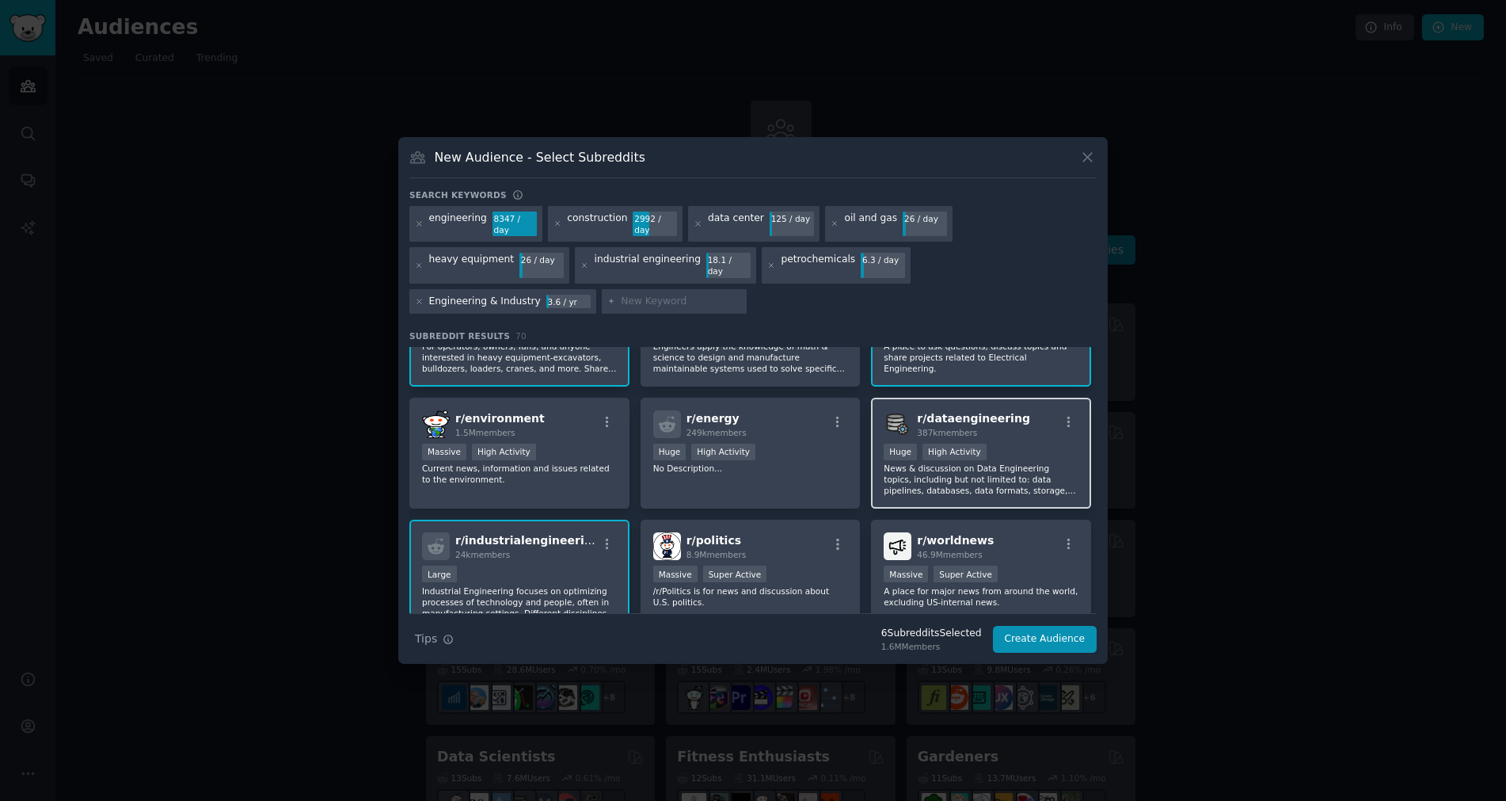
click at [916, 462] on p "News & discussion on Data Engineering topics, including but not limited to: dat…" at bounding box center [981, 478] width 195 height 33
click at [1032, 462] on p "News & discussion on Data Engineering topics, including but not limited to: dat…" at bounding box center [981, 478] width 195 height 33
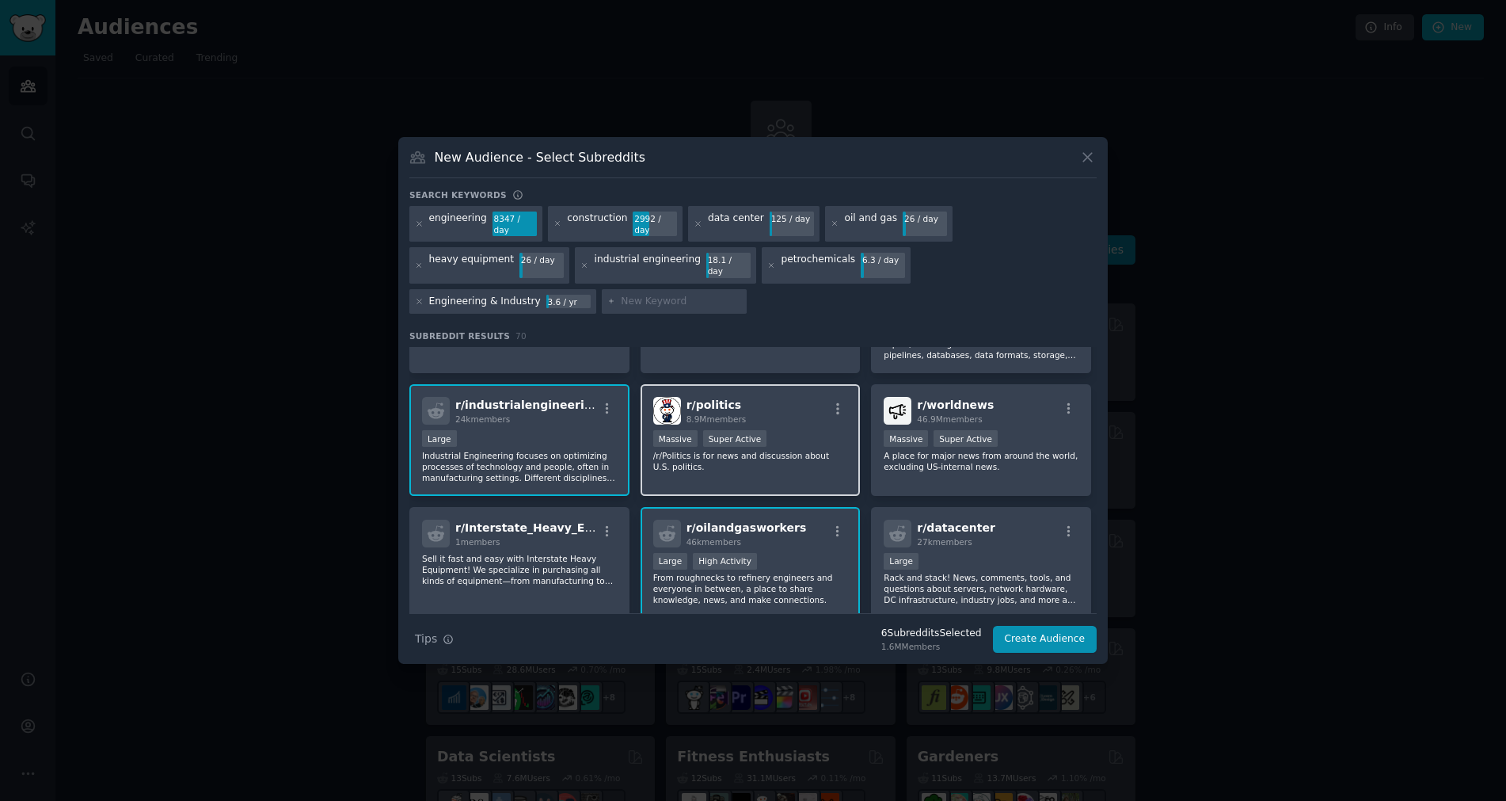
scroll to position [475, 0]
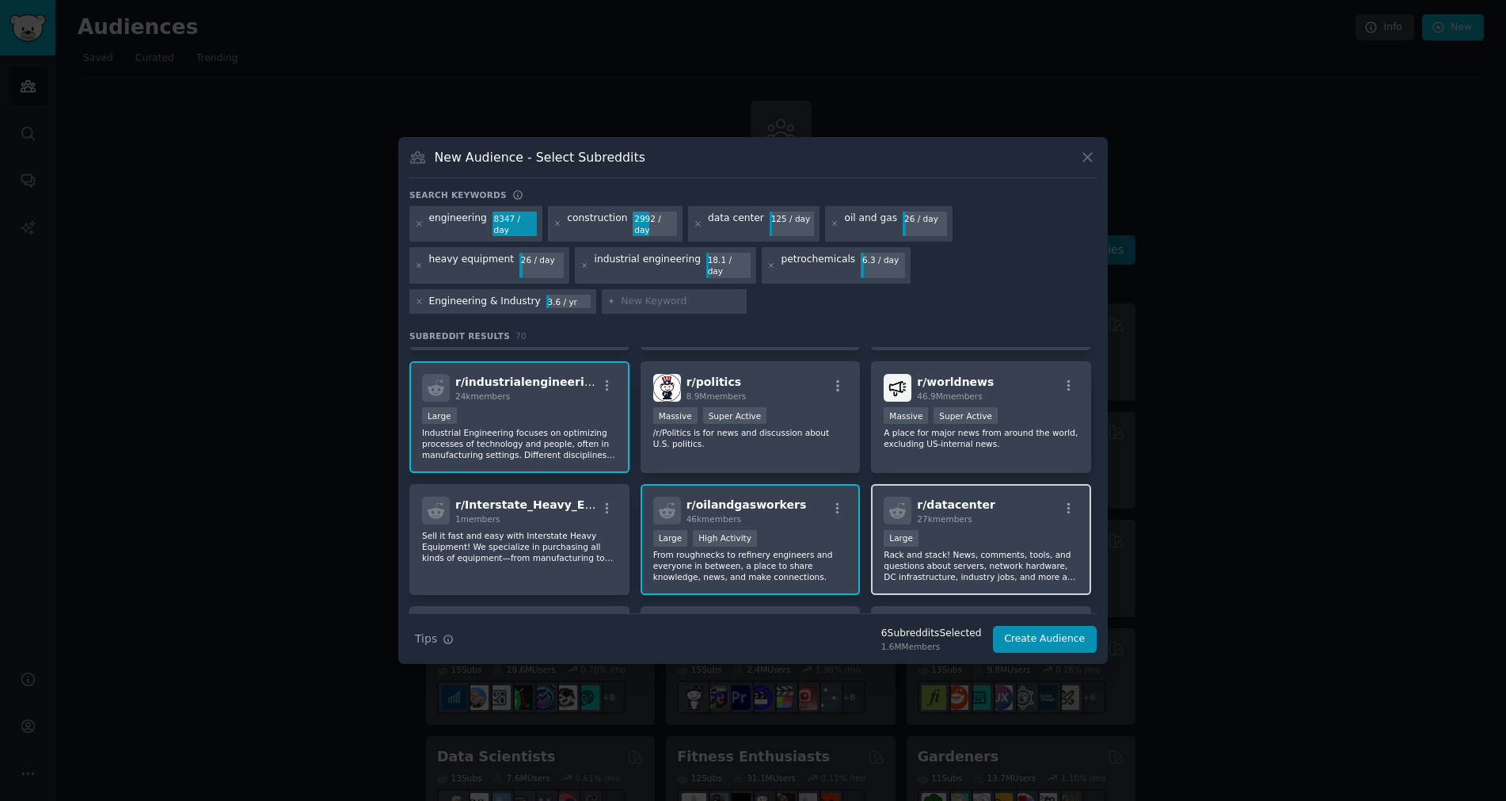
click at [962, 530] on div "10,000 - 100,000 members Large" at bounding box center [981, 540] width 195 height 20
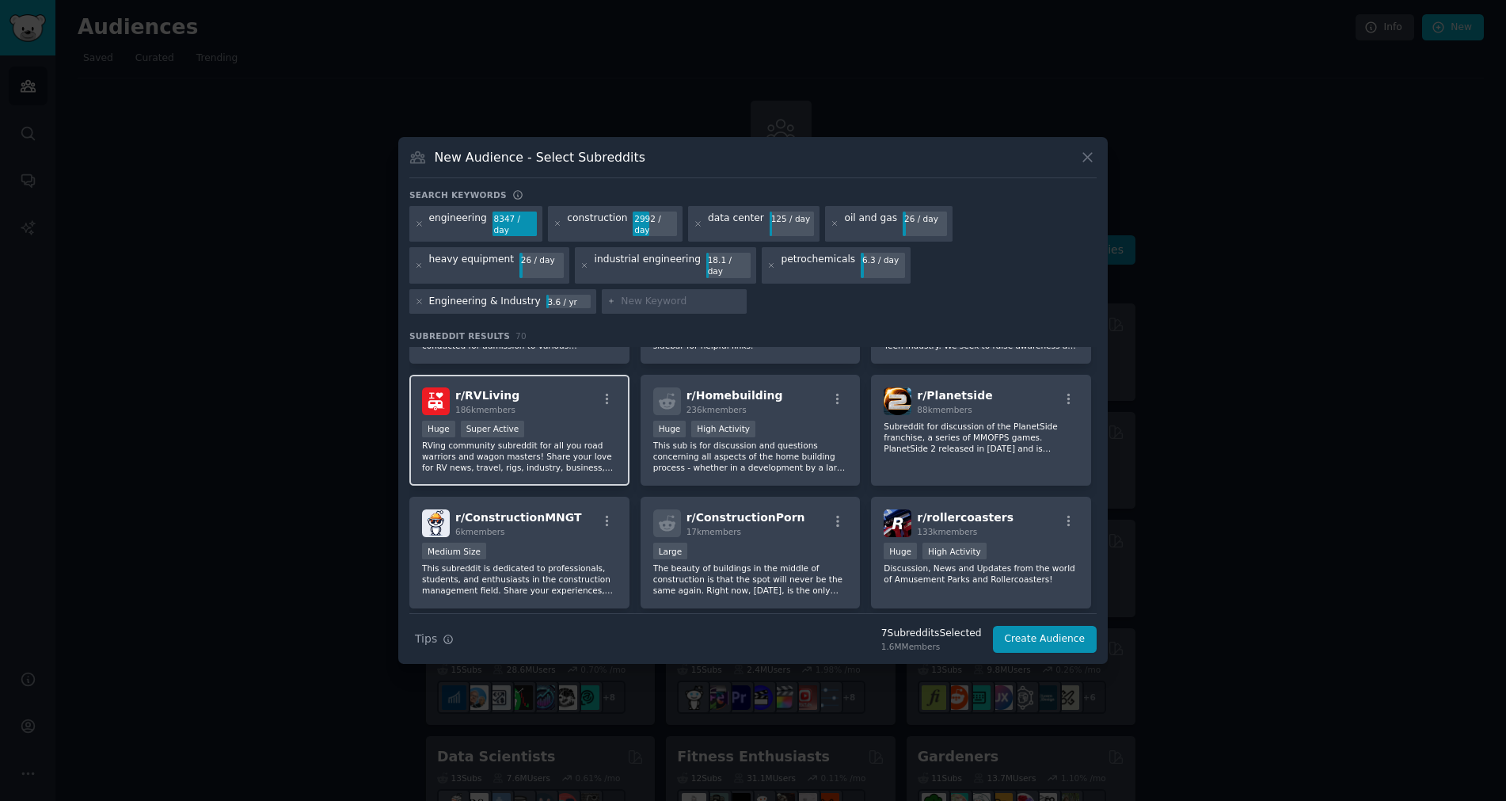
scroll to position [1346, 0]
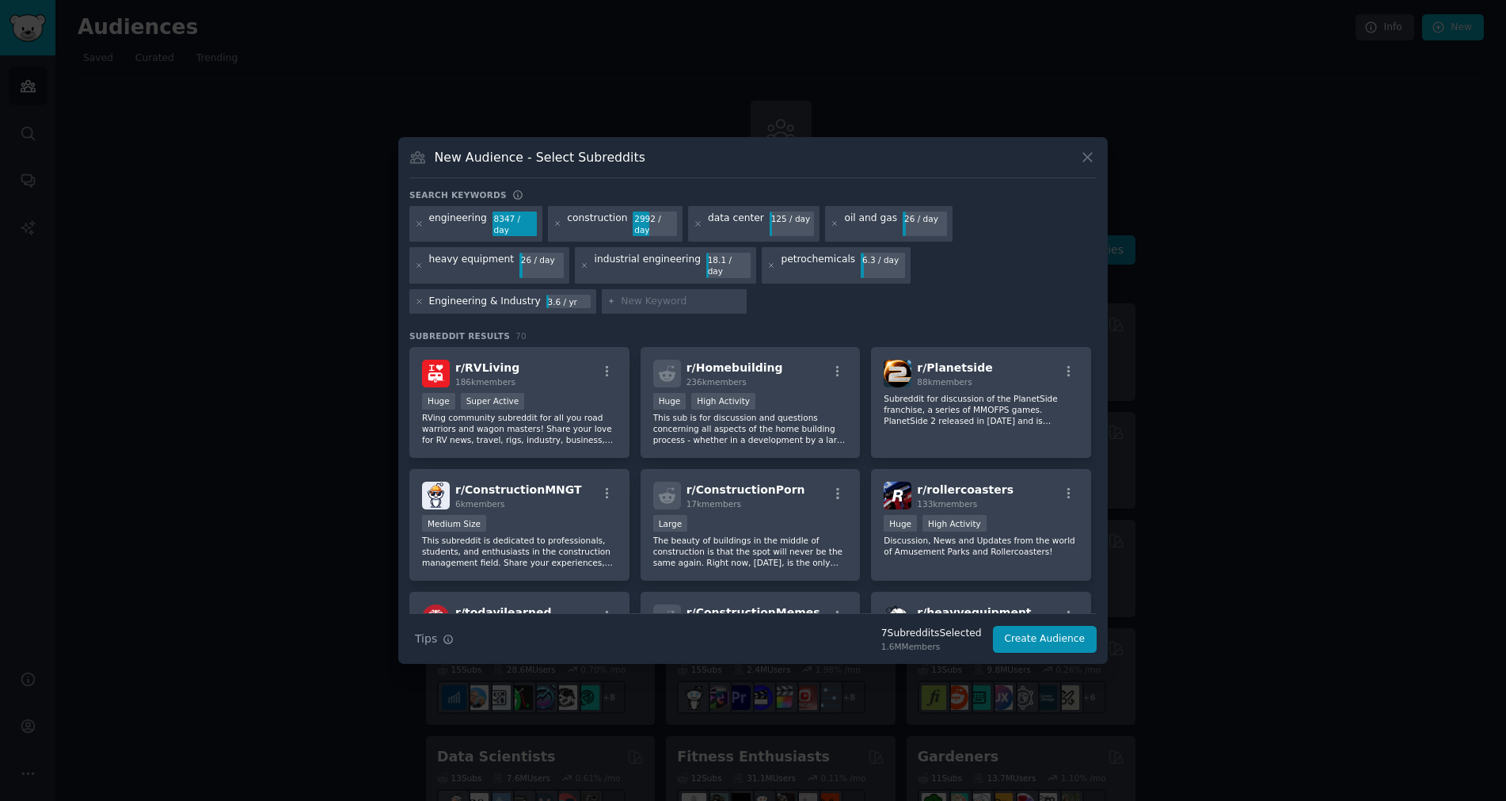
click at [741, 295] on input "text" at bounding box center [681, 302] width 120 height 14
type input "manufacturing"
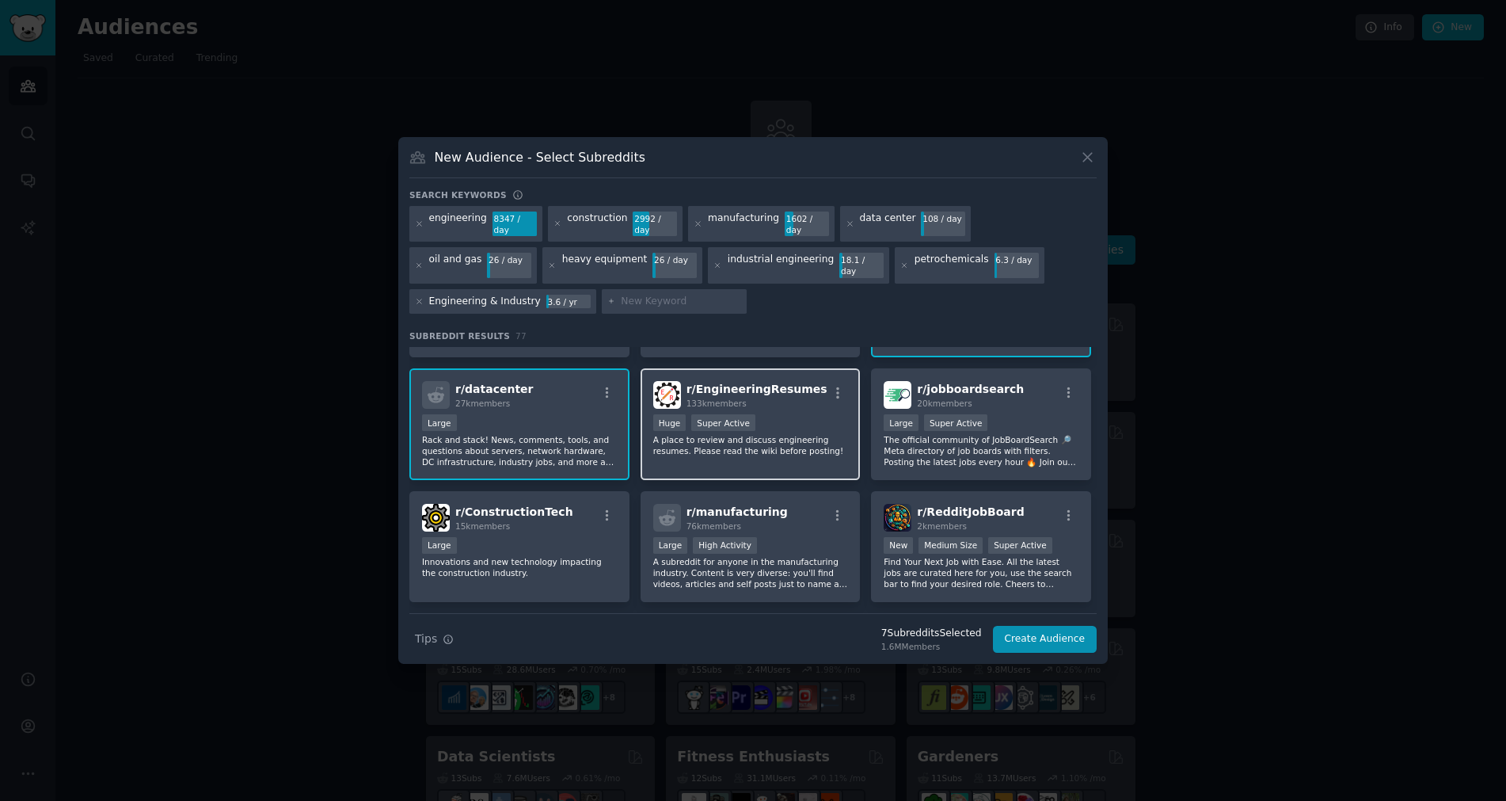
scroll to position [792, 0]
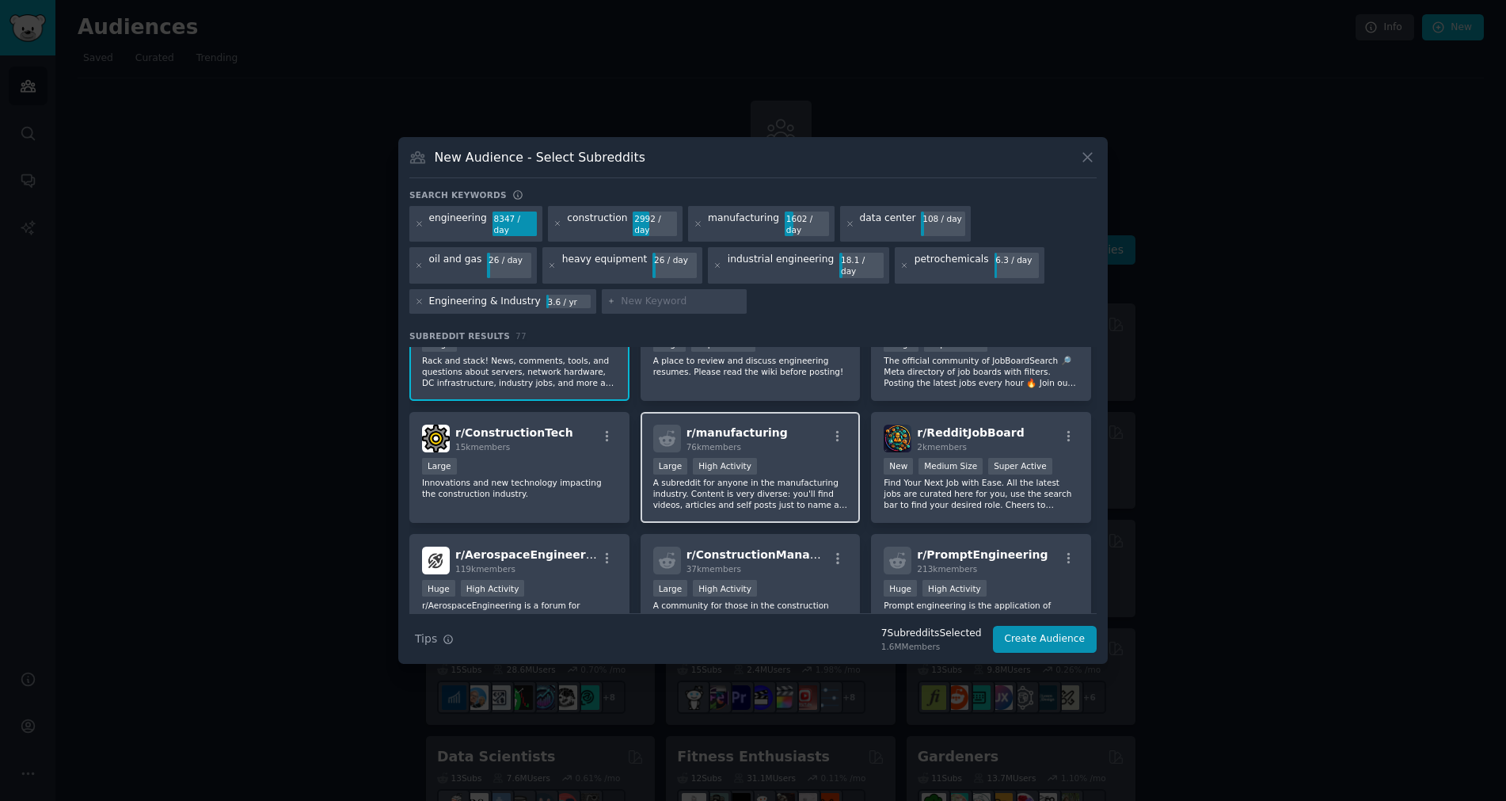
click at [783, 477] on p "A subreddit for anyone in the manufacturing industry. Content is very diverse: …" at bounding box center [750, 493] width 195 height 33
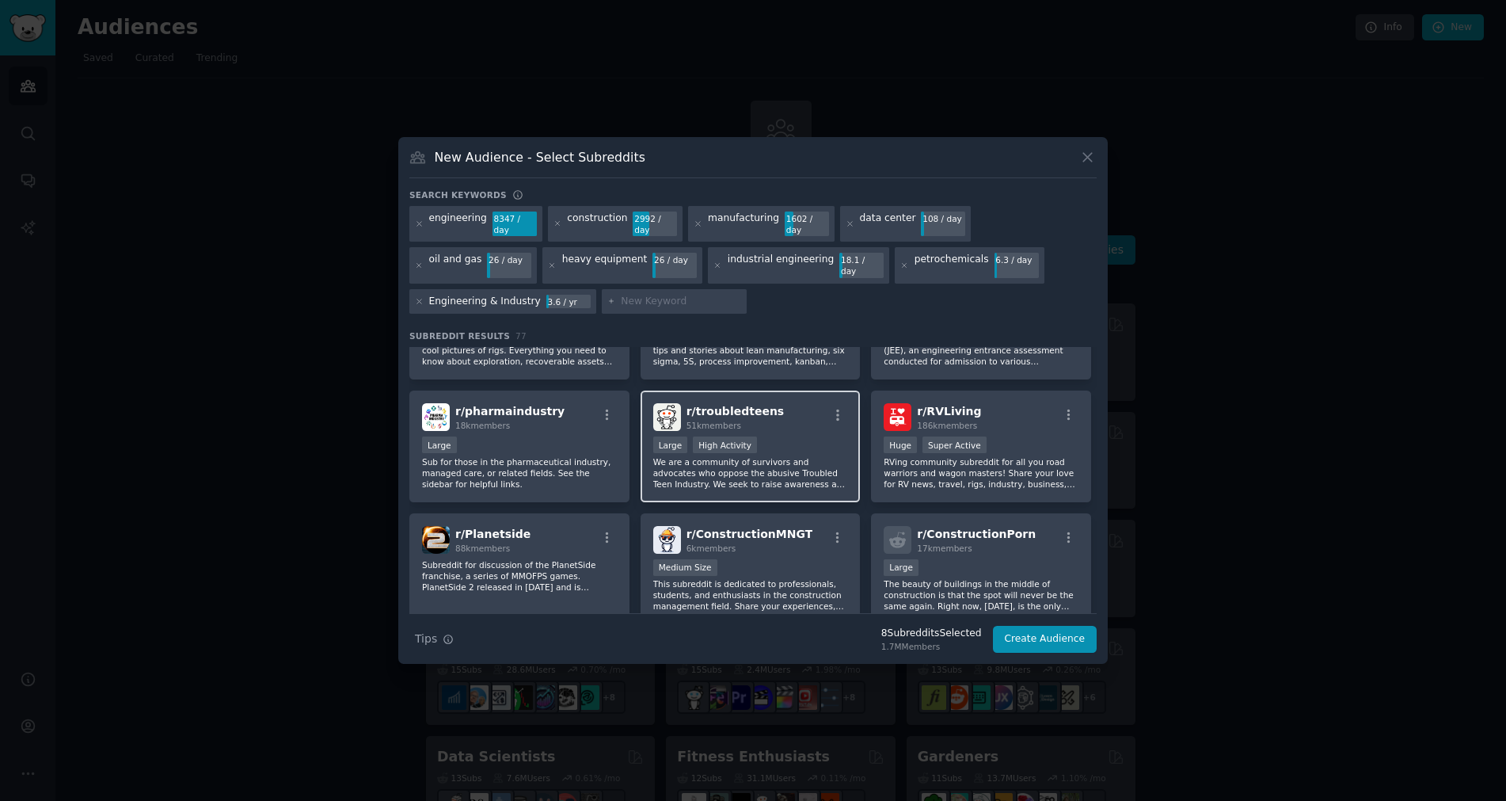
scroll to position [1425, 0]
click at [1035, 635] on button "Create Audience" at bounding box center [1045, 639] width 105 height 27
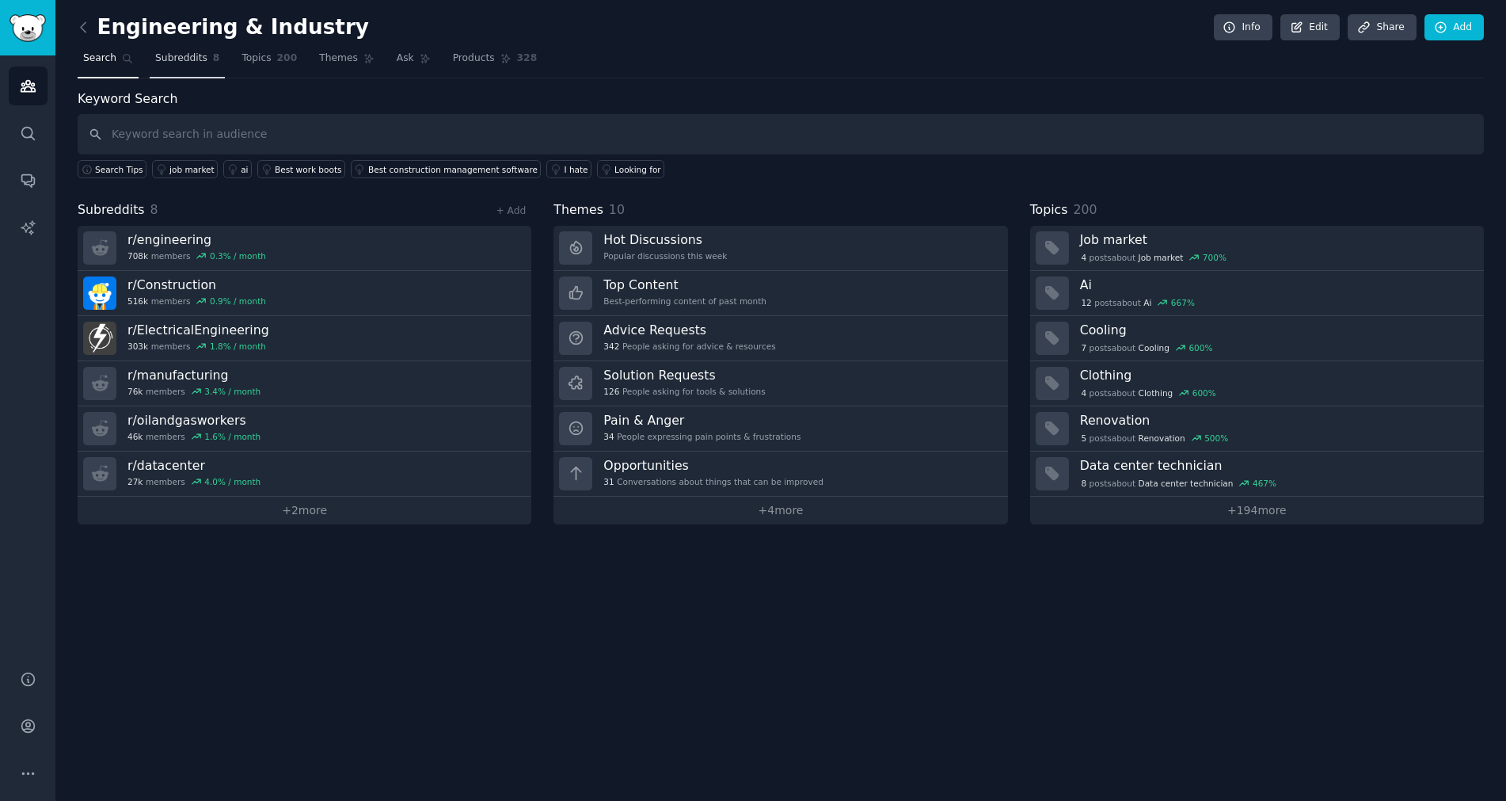
click at [177, 60] on span "Subreddits" at bounding box center [181, 58] width 52 height 14
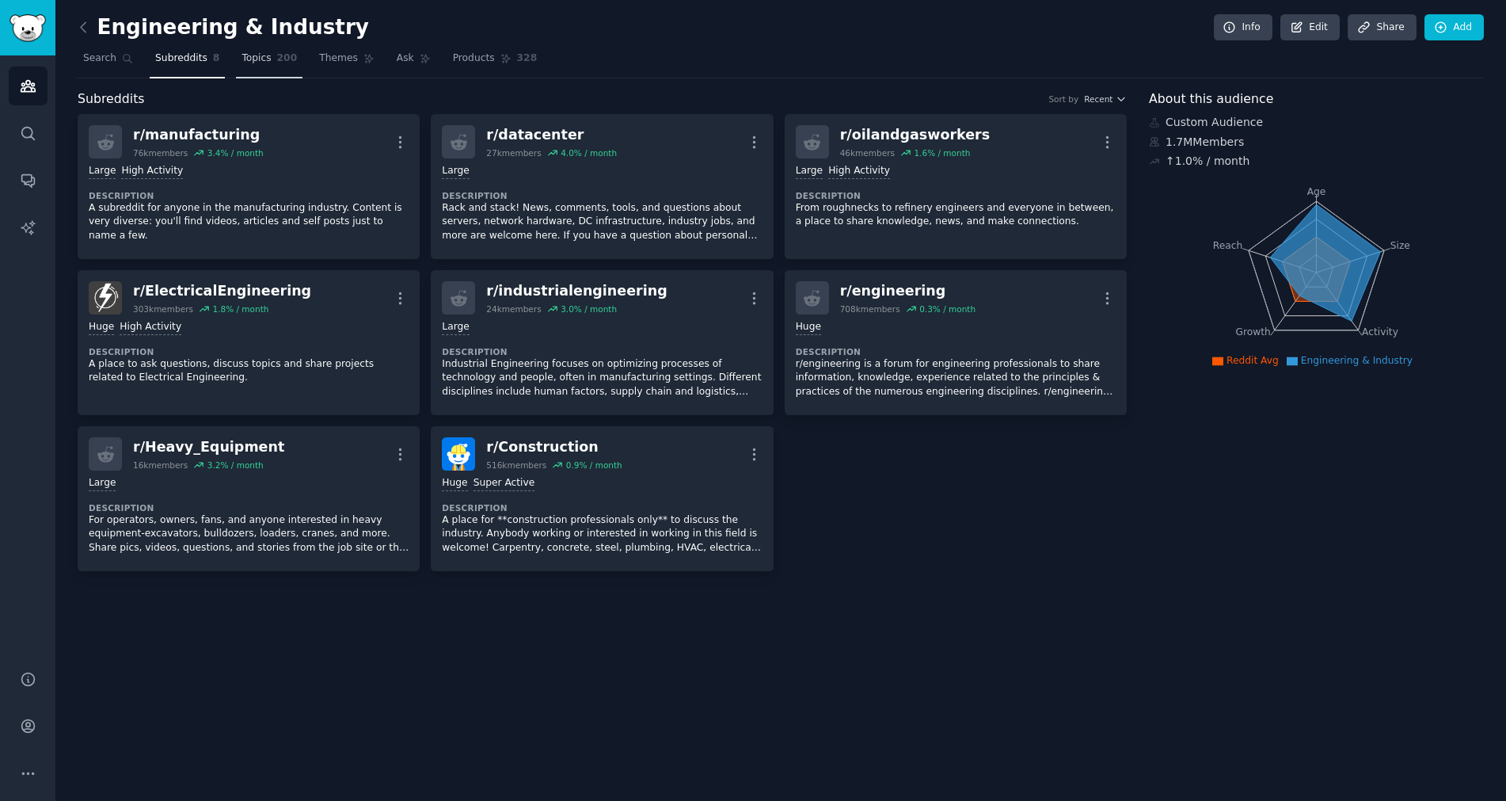
click at [270, 68] on link "Topics 200" at bounding box center [269, 62] width 67 height 32
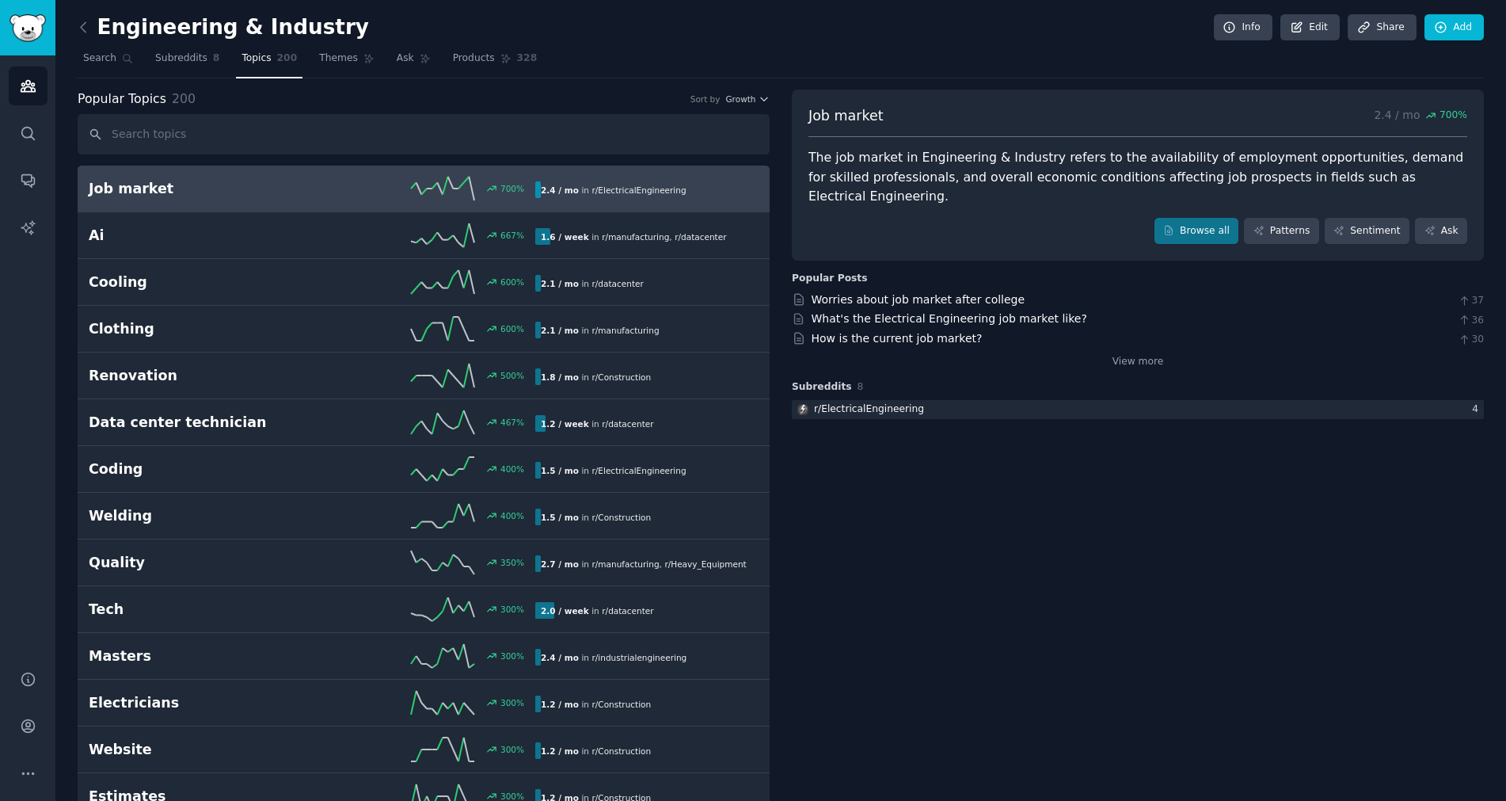
drag, startPoint x: 335, startPoint y: 192, endPoint x: 310, endPoint y: 193, distance: 24.6
click at [310, 193] on h2 "Job market" at bounding box center [200, 189] width 223 height 20
click at [331, 58] on span "Themes" at bounding box center [338, 58] width 39 height 14
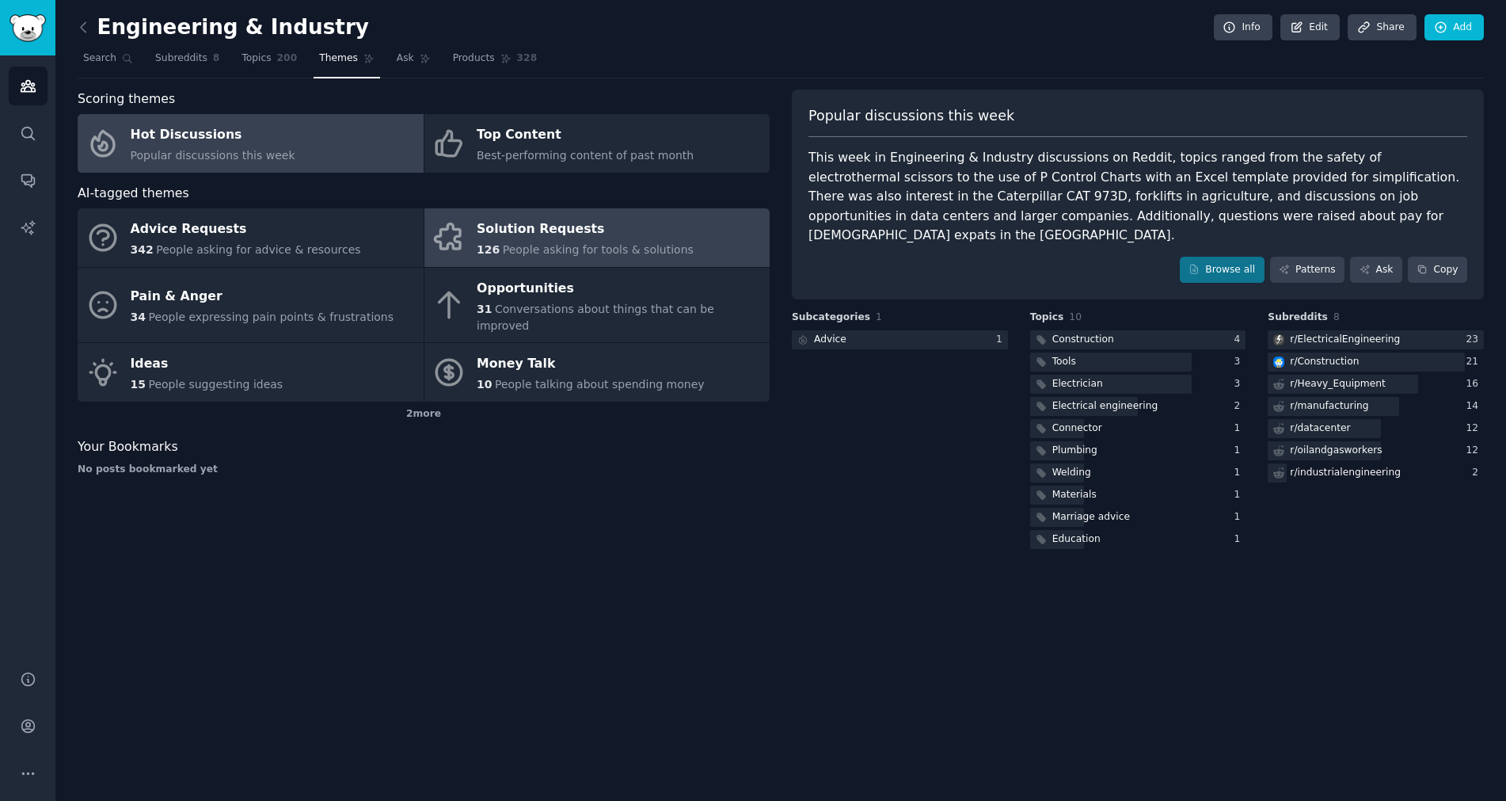
click at [608, 250] on span "People asking for tools & solutions" at bounding box center [598, 249] width 191 height 13
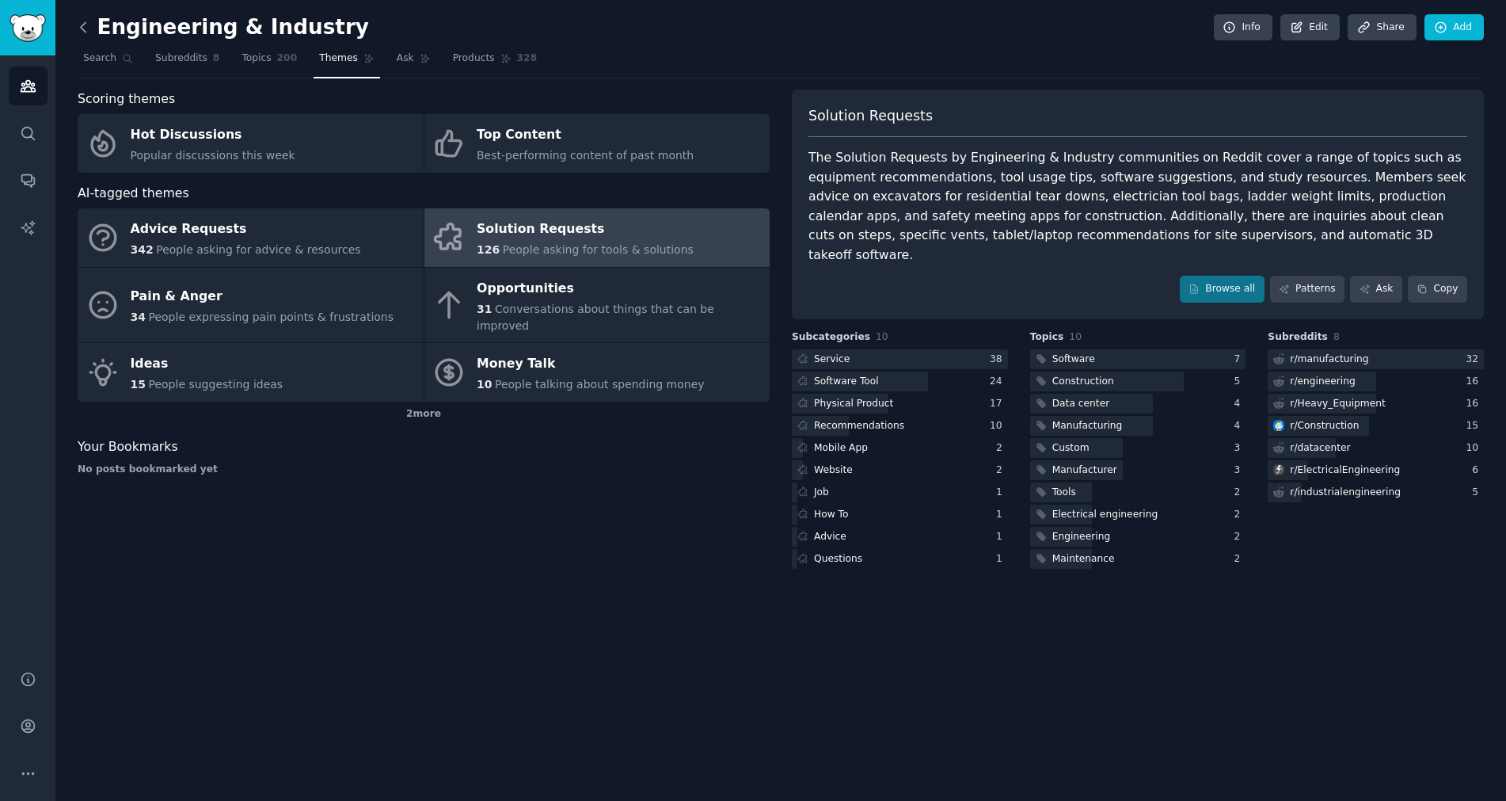
click at [91, 30] on icon at bounding box center [83, 27] width 17 height 17
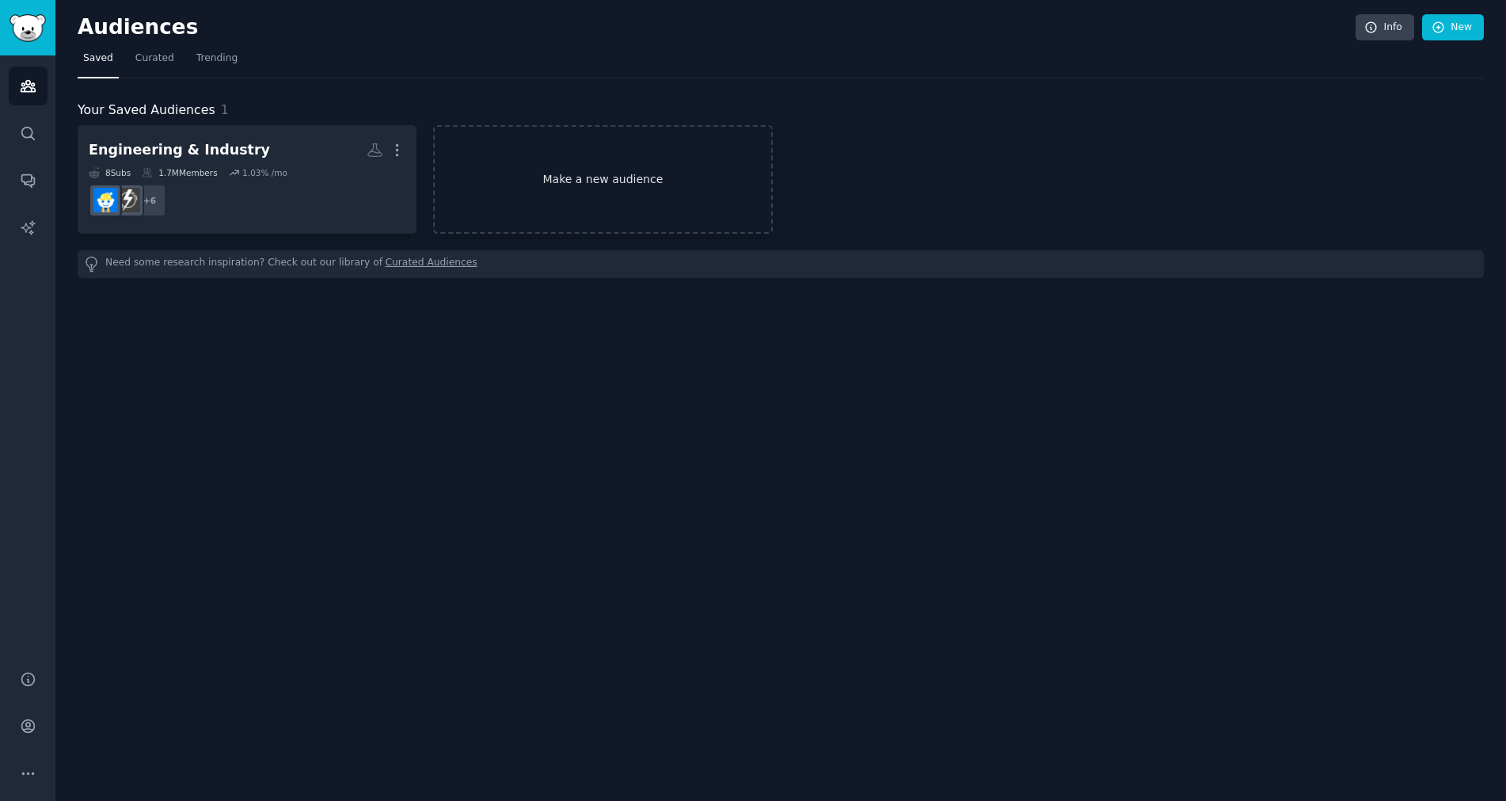
click at [580, 185] on link "Make a new audience" at bounding box center [602, 179] width 339 height 108
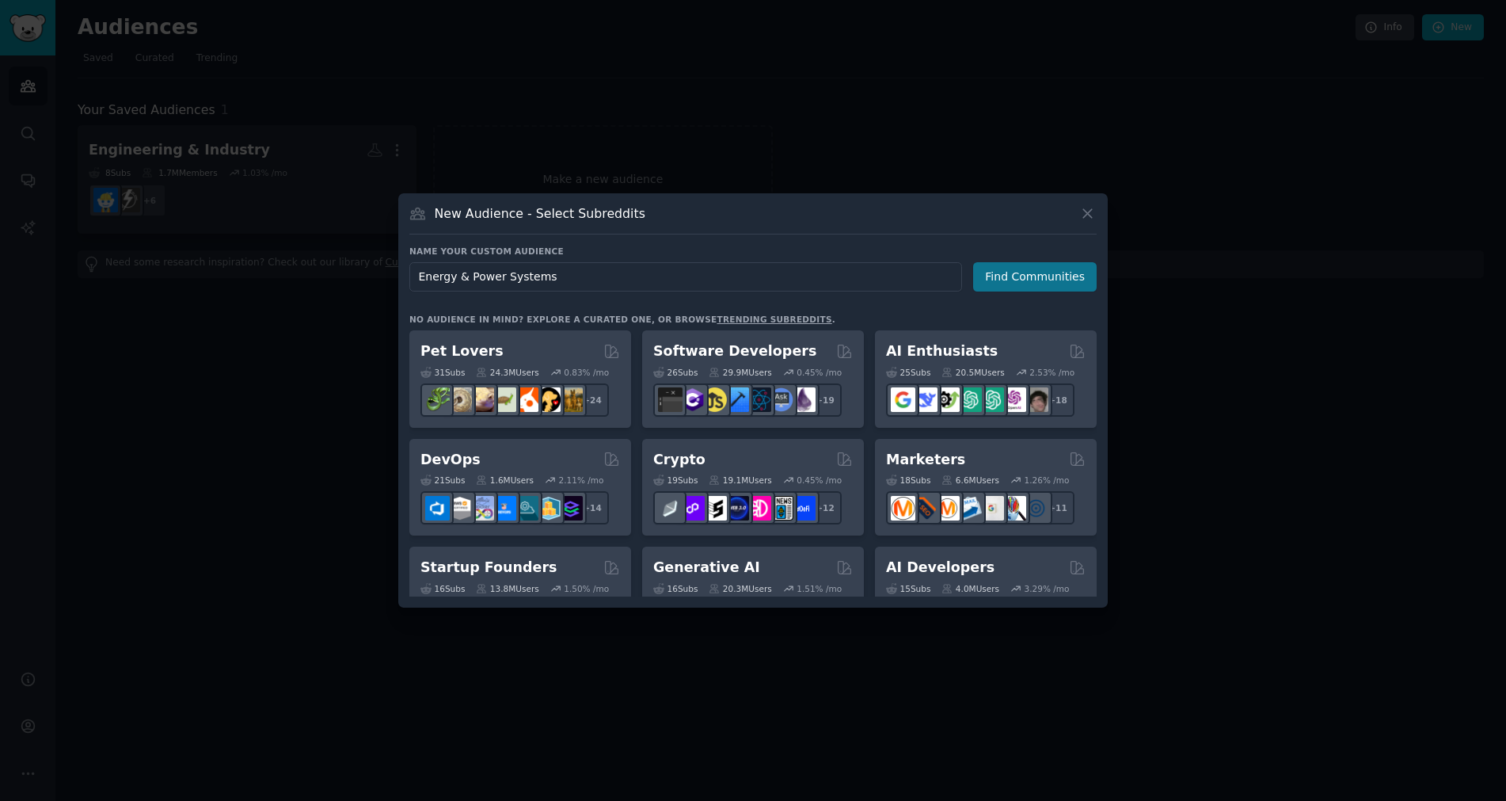
type input "Energy & Power Systems"
click at [1070, 284] on button "Find Communities" at bounding box center [1035, 276] width 124 height 29
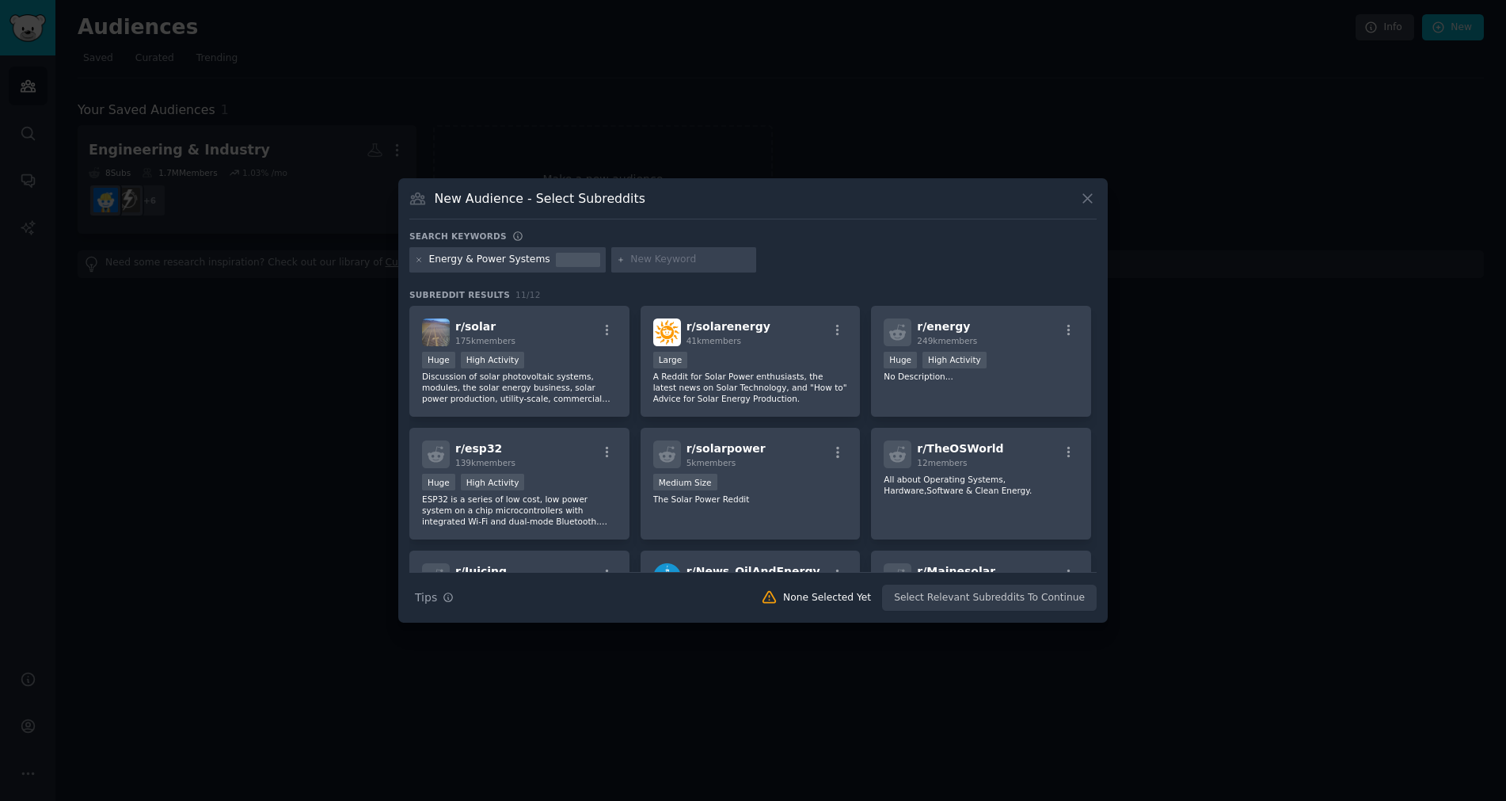
click at [670, 249] on div at bounding box center [684, 259] width 146 height 25
click at [674, 257] on input "text" at bounding box center [690, 260] width 120 height 14
click at [722, 375] on p "A Reddit for Solar Power enthusiasts, the latest news on Solar Technology, and …" at bounding box center [750, 387] width 195 height 33
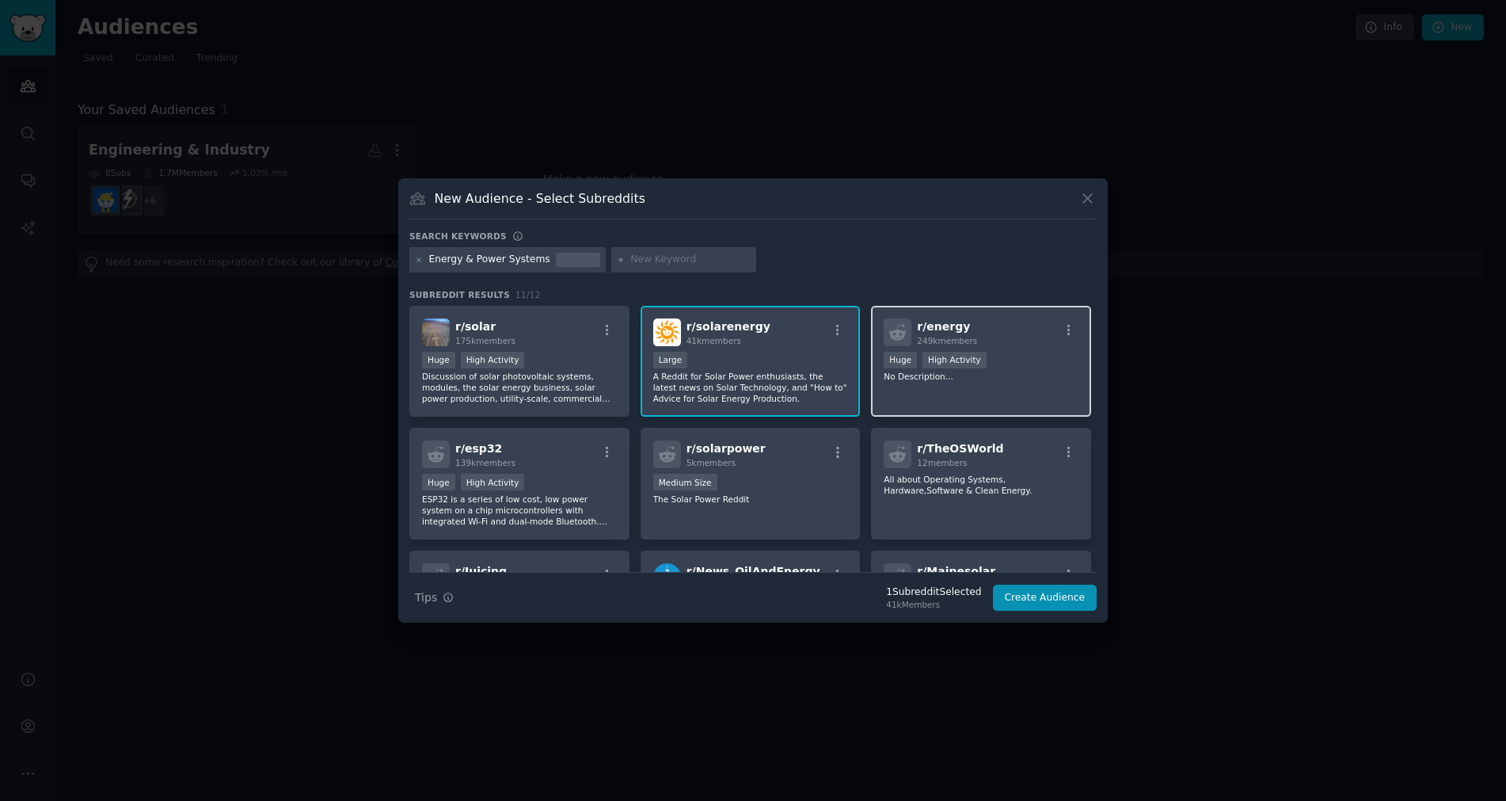
click at [925, 386] on div "r/ energy 249k members Huge High Activity No Description..." at bounding box center [981, 362] width 220 height 112
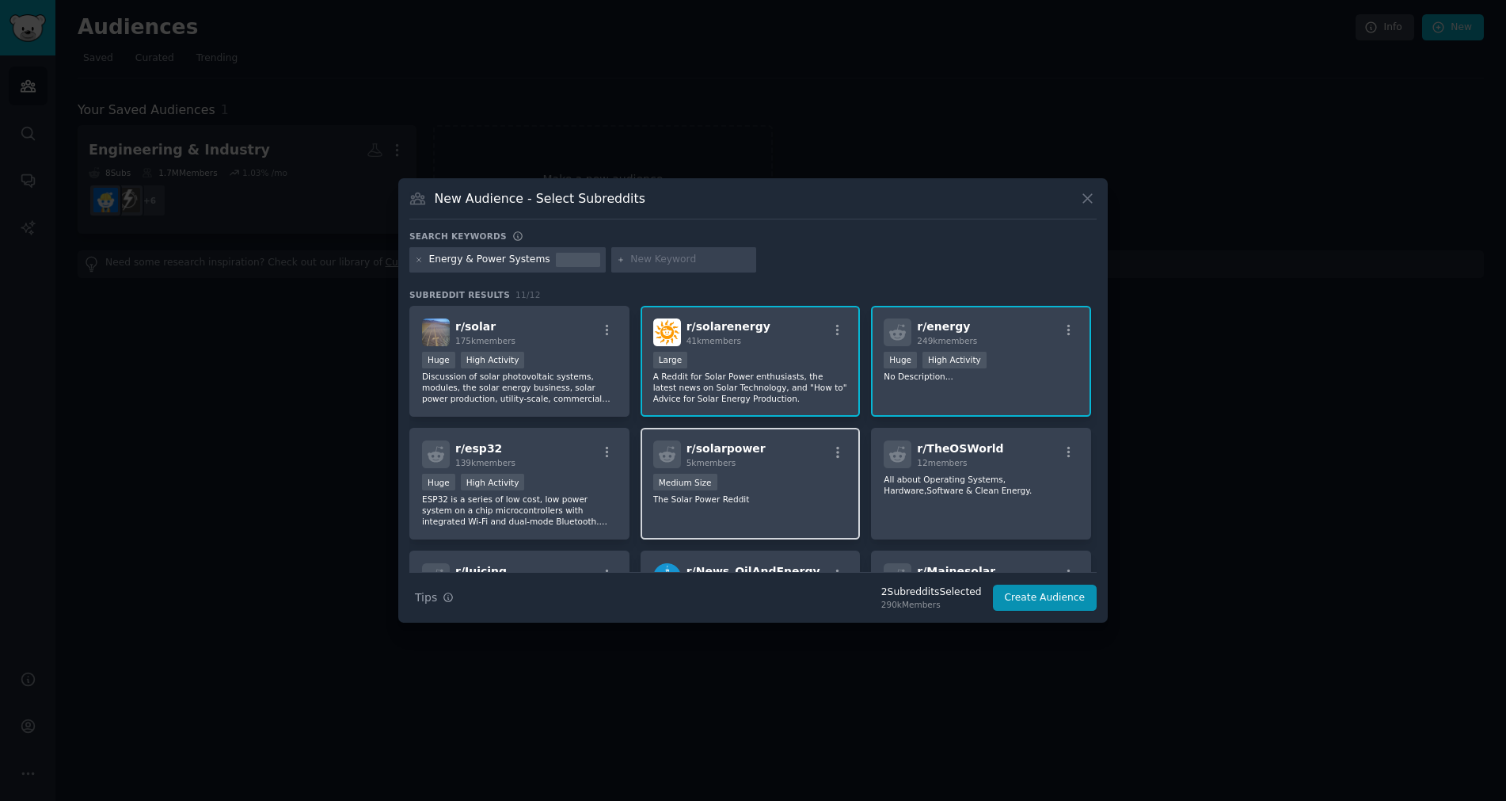
click at [753, 497] on p "The Solar Power Reddit" at bounding box center [750, 498] width 195 height 11
click at [637, 260] on input "text" at bounding box center [690, 260] width 120 height 14
type input "electrical engineering"
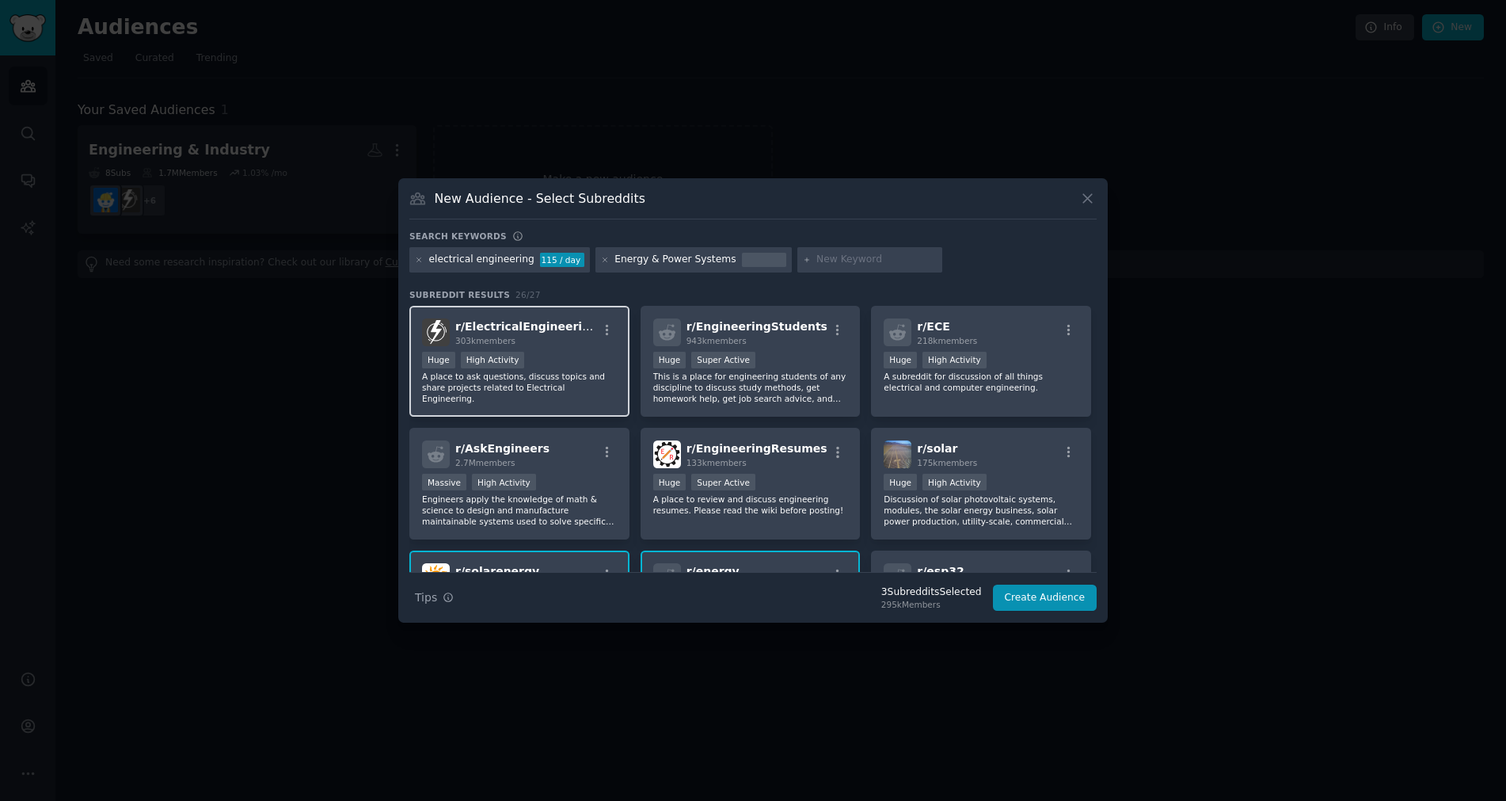
click at [584, 385] on p "A place to ask questions, discuss topics and share projects related to Electric…" at bounding box center [519, 387] width 195 height 33
click at [819, 260] on input "text" at bounding box center [876, 260] width 120 height 14
type input "microgrid"
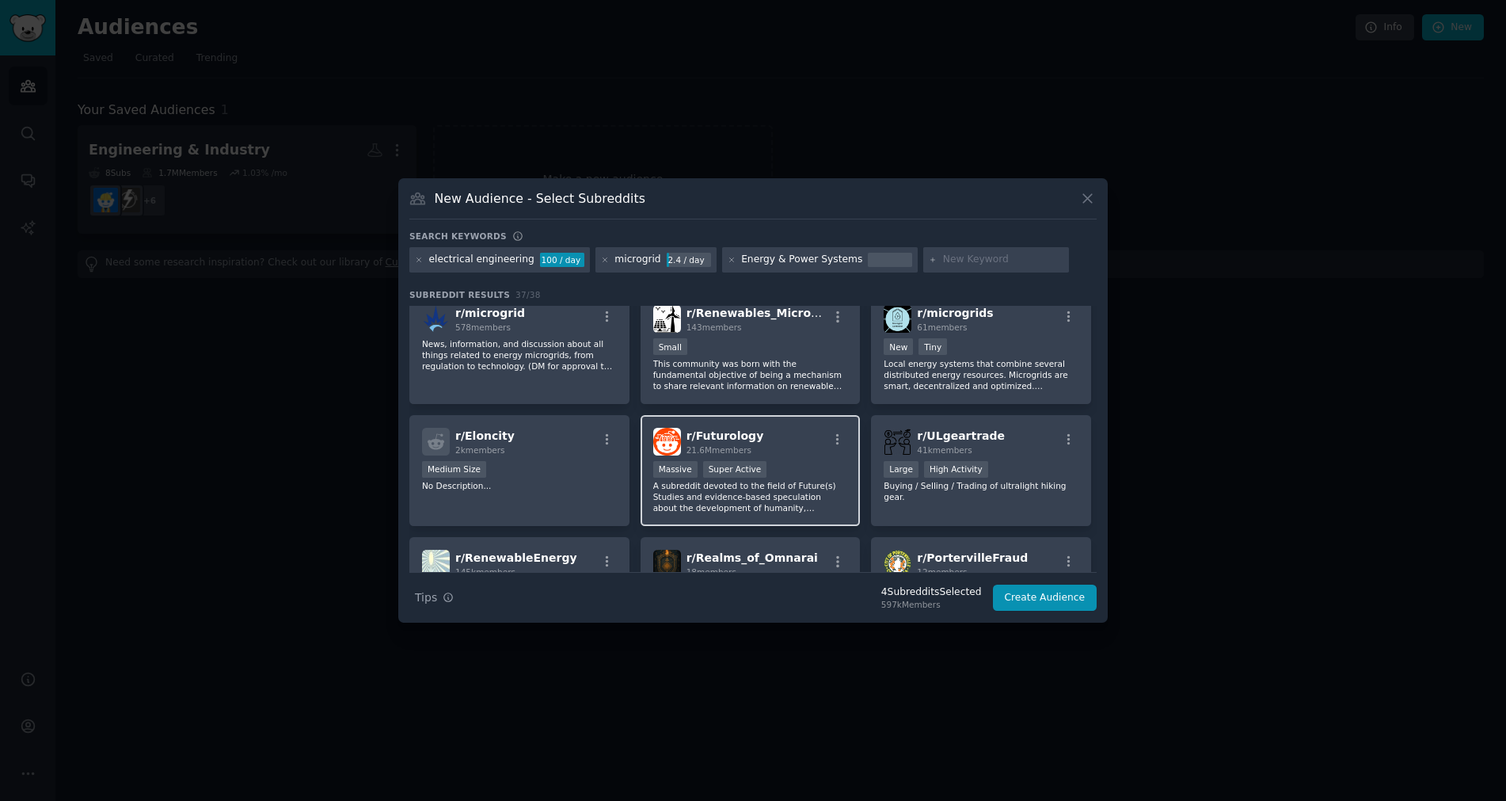
scroll to position [871, 0]
click at [984, 335] on div "r/ microgrids 61 members New Tiny Local energy systems that combine several dis…" at bounding box center [981, 347] width 220 height 112
click at [943, 257] on input "text" at bounding box center [1003, 260] width 120 height 14
type input "batteries"
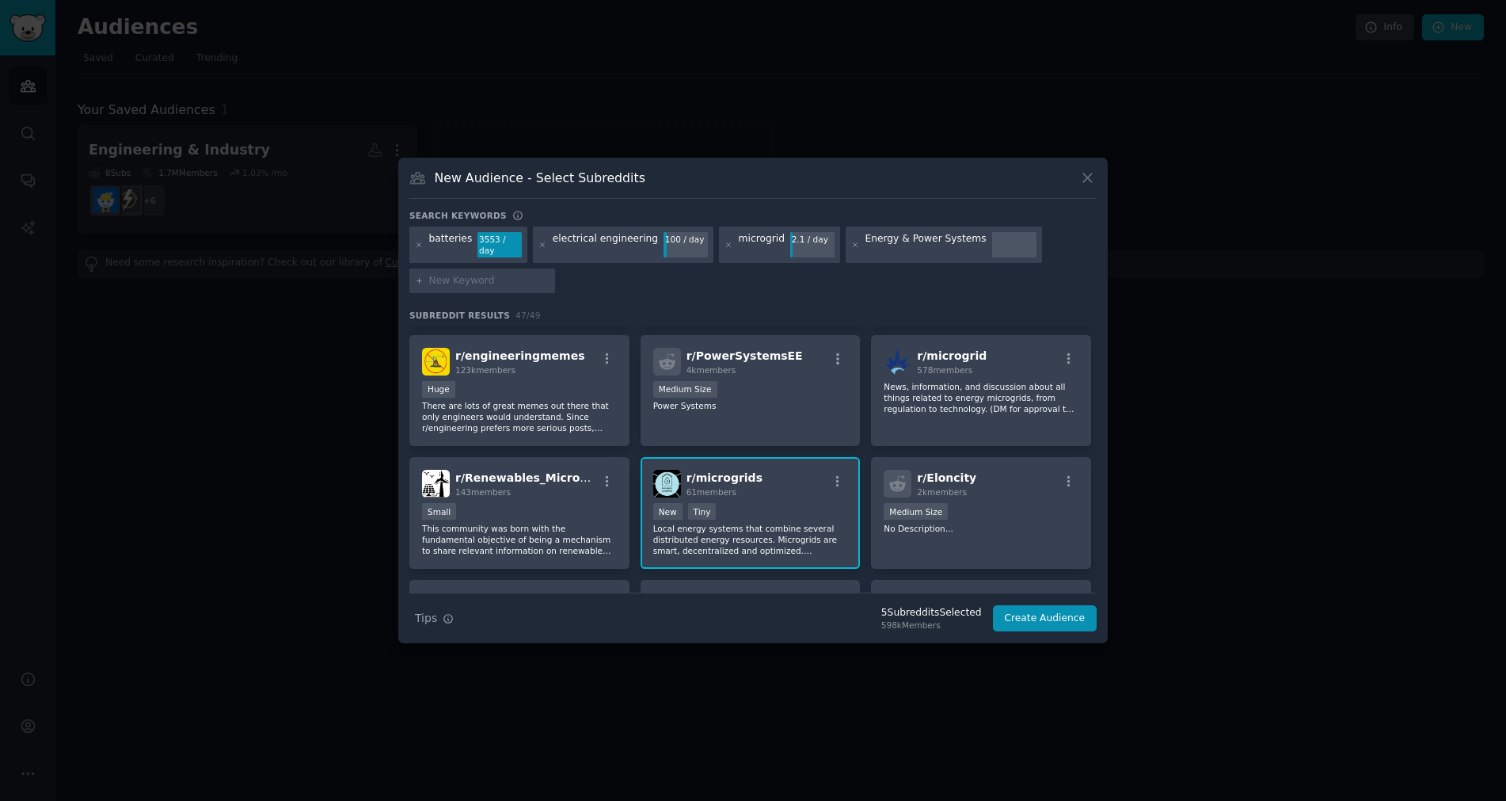
scroll to position [871, 0]
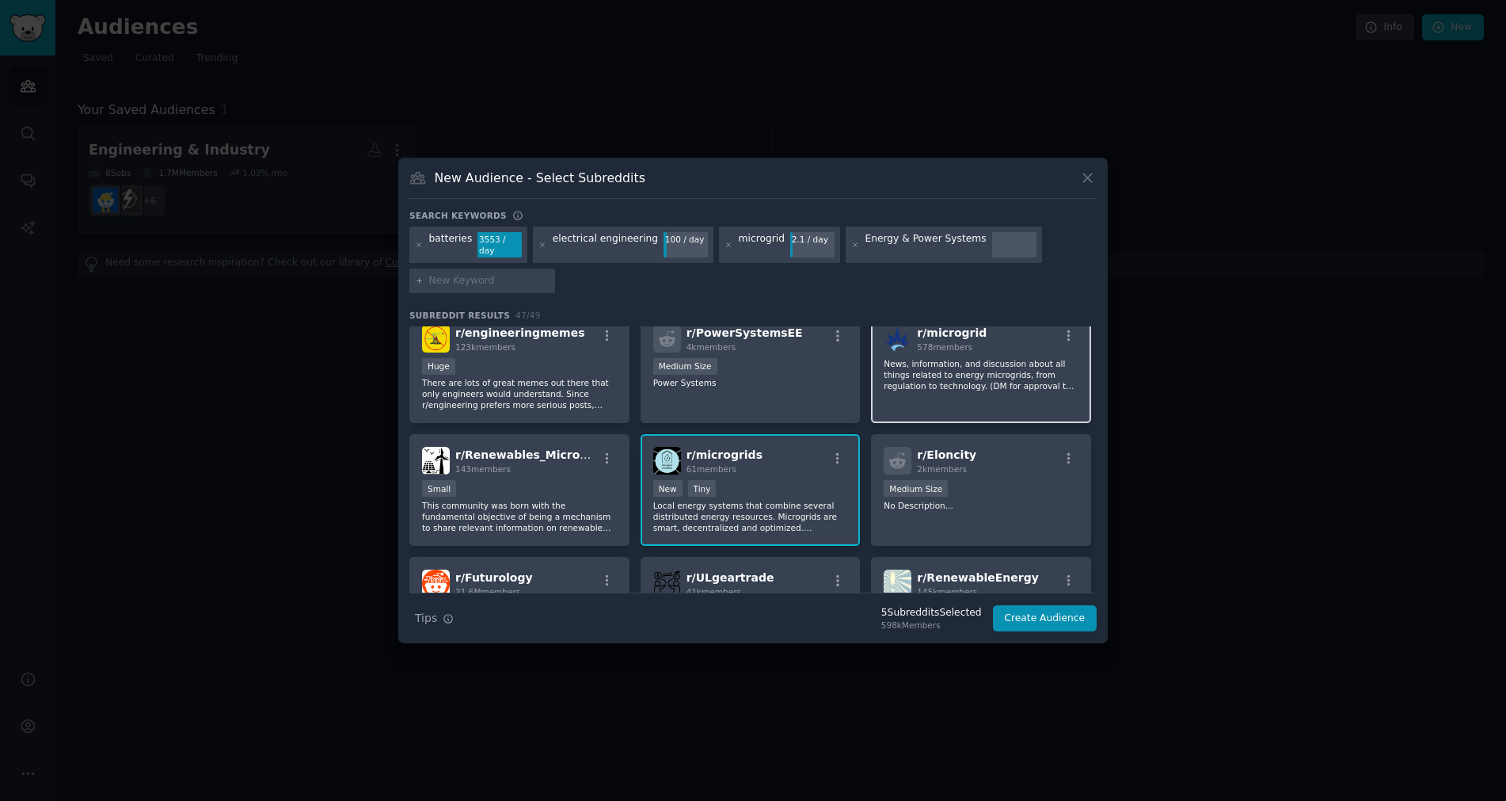
click at [951, 374] on p "News, information, and discussion about all things related to energy microgrids…" at bounding box center [981, 374] width 195 height 33
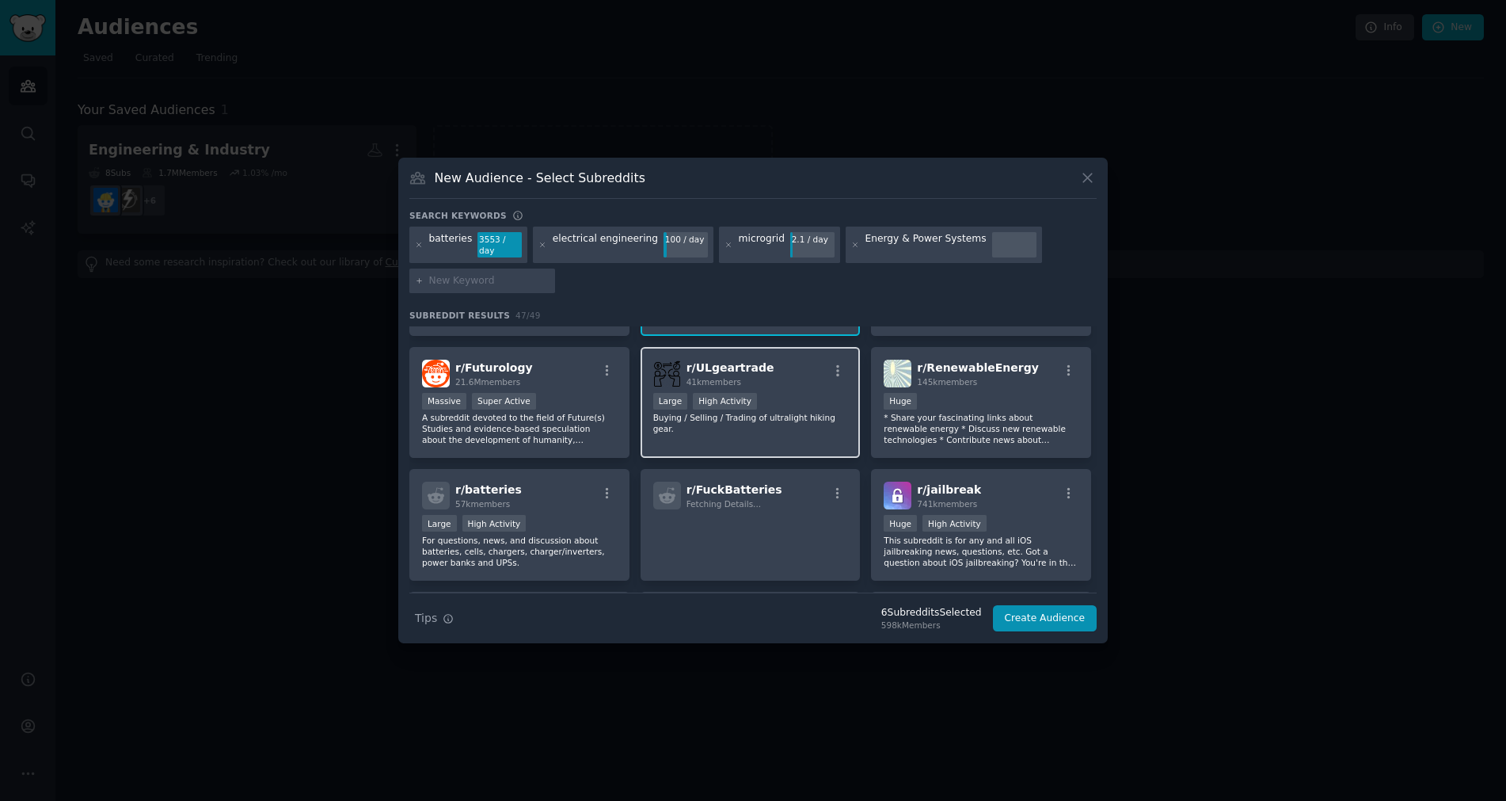
scroll to position [1109, 0]
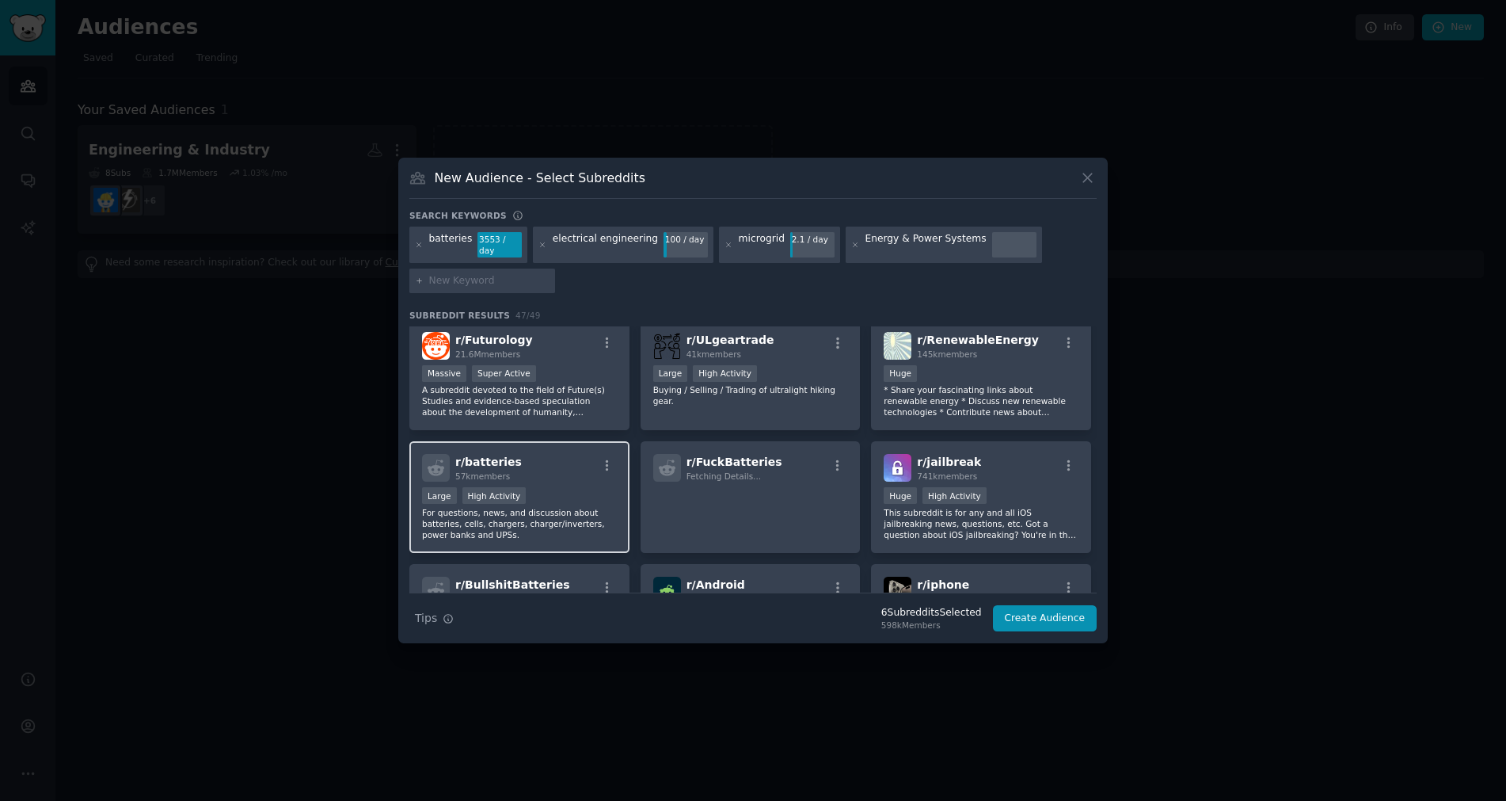
click at [569, 476] on div "r/ batteries 57k members Large High Activity For questions, news, and discussio…" at bounding box center [519, 497] width 220 height 112
click at [953, 396] on p "* Share your fascinating links about renewable energy * Discuss new renewable t…" at bounding box center [981, 400] width 195 height 33
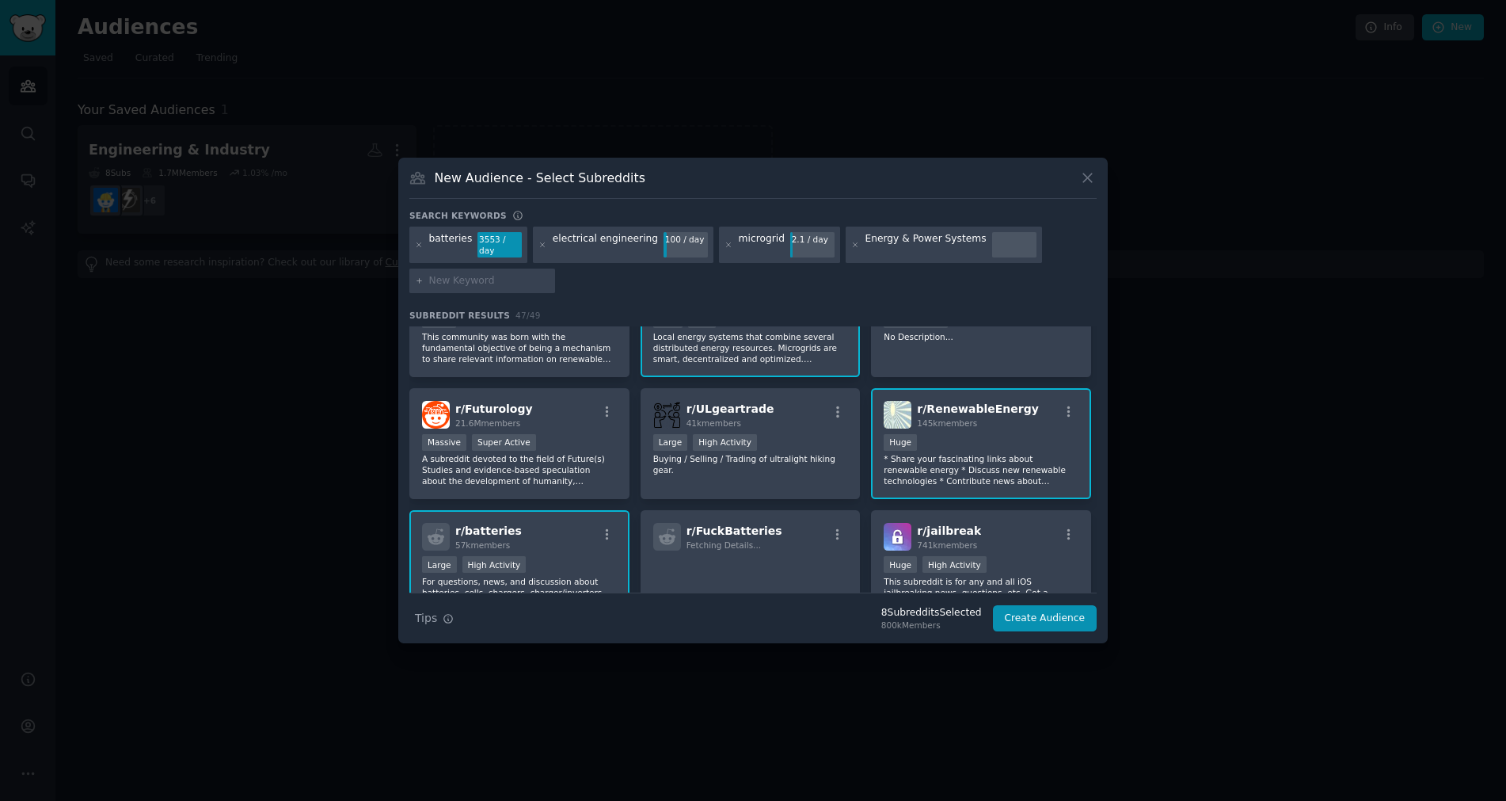
scroll to position [1012, 0]
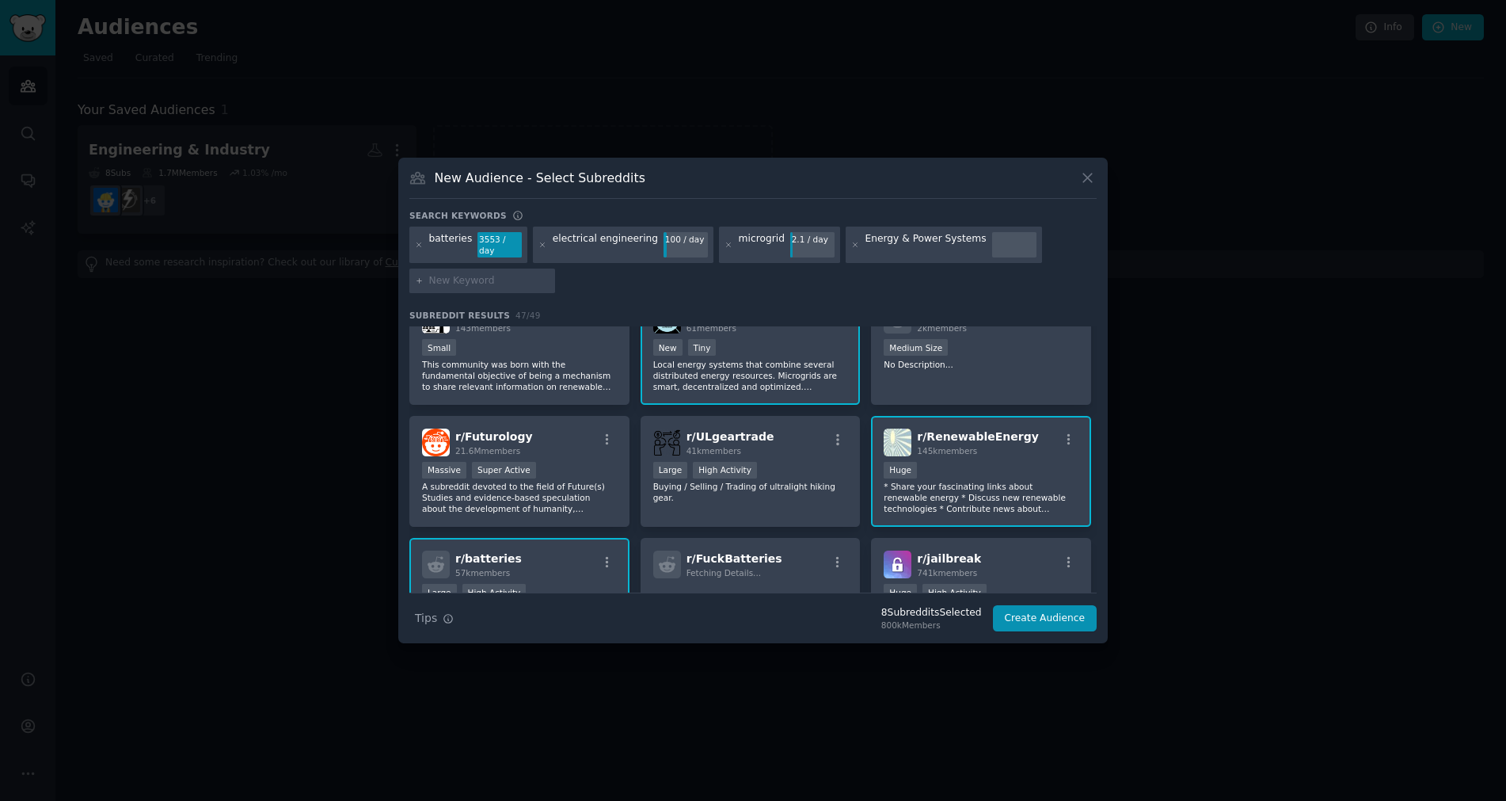
click at [500, 276] on input "text" at bounding box center [489, 281] width 120 height 14
type input "grid operations"
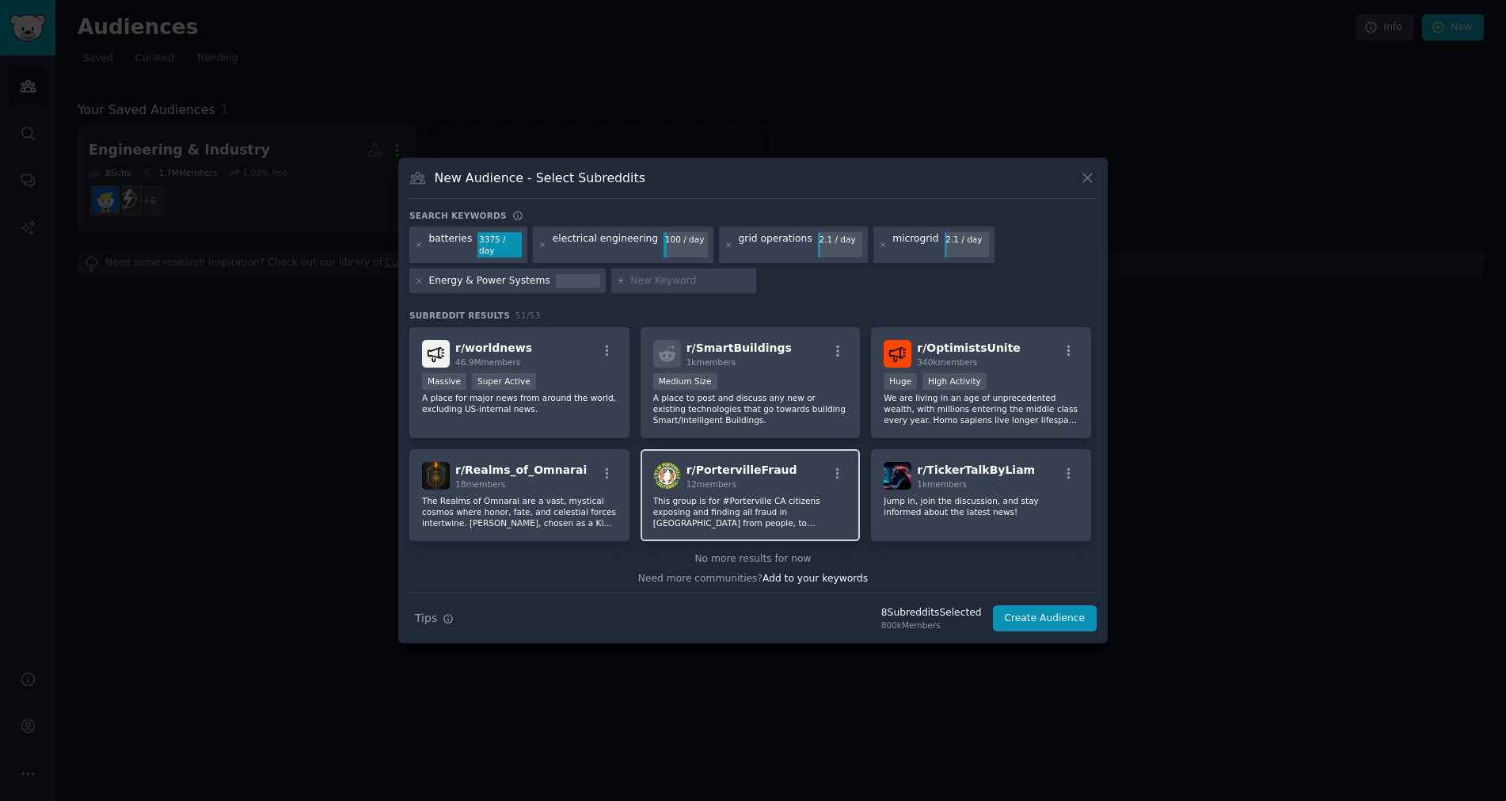
scroll to position [1839, 0]
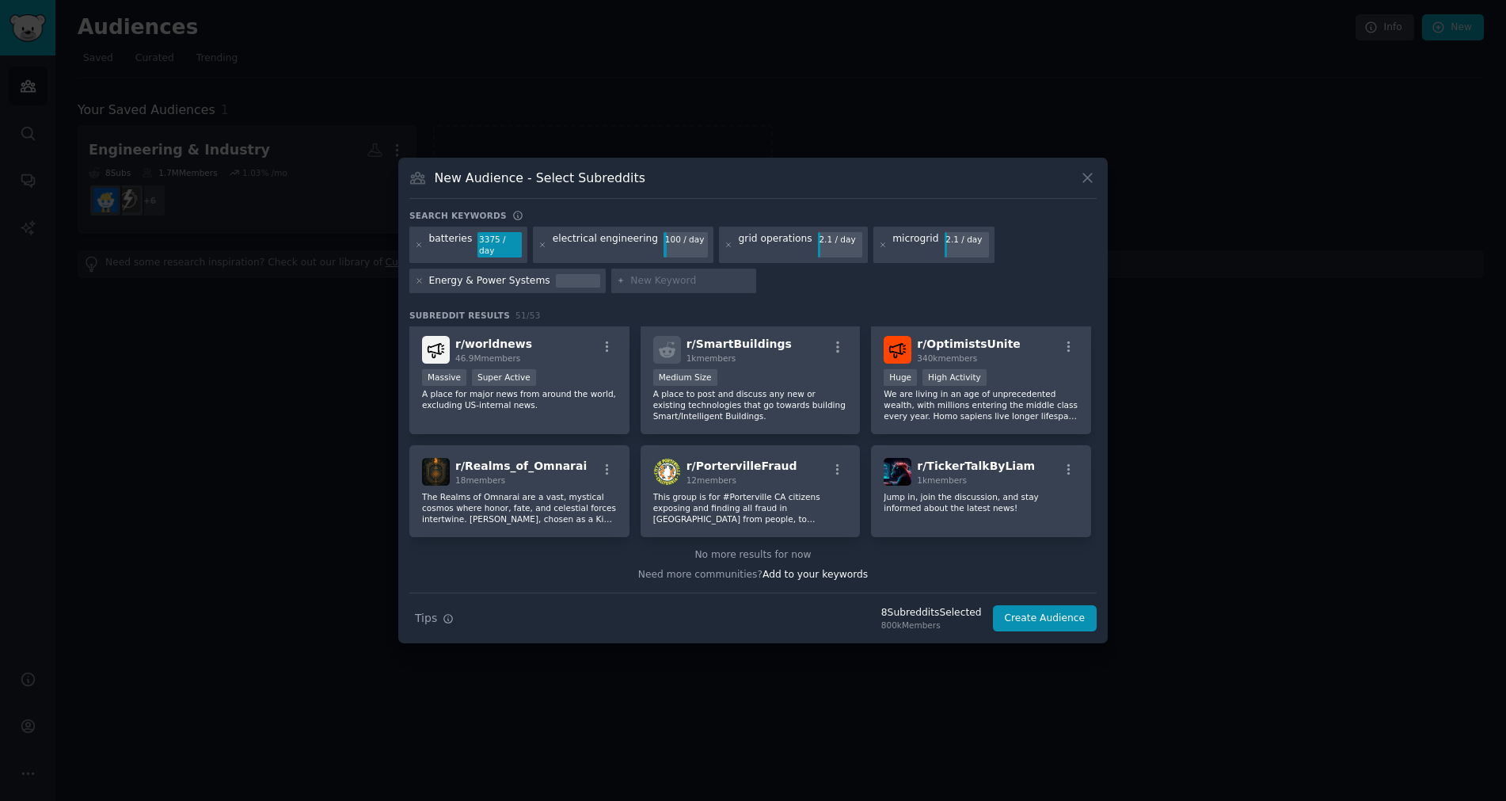
click at [656, 274] on input "text" at bounding box center [690, 281] width 120 height 14
type input "power engineering"
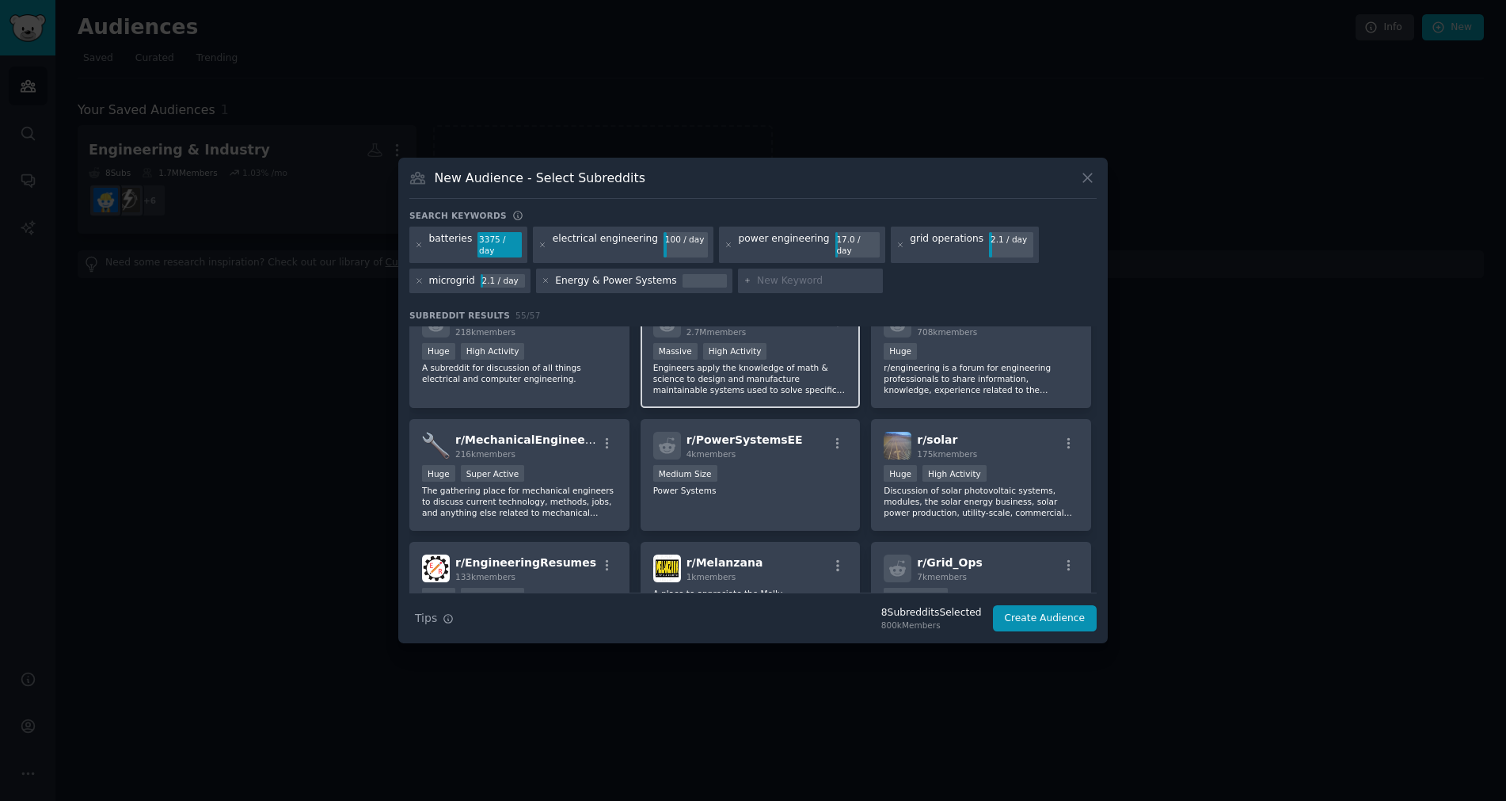
scroll to position [158, 0]
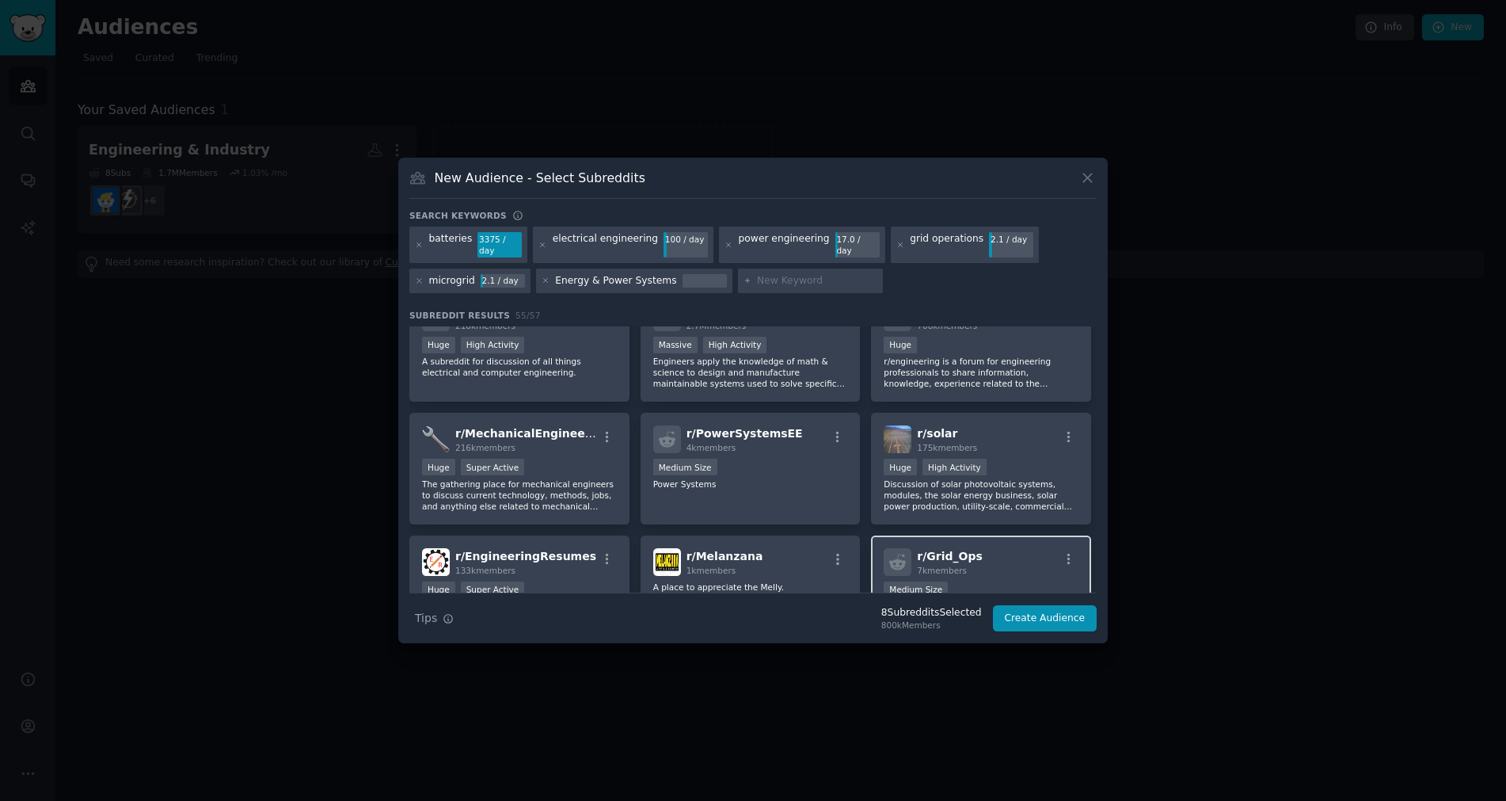
click at [972, 570] on div "r/ Grid_Ops 7k members 1000 - 10,000 members Medium Size This is a sub-reddit f…" at bounding box center [981, 591] width 220 height 112
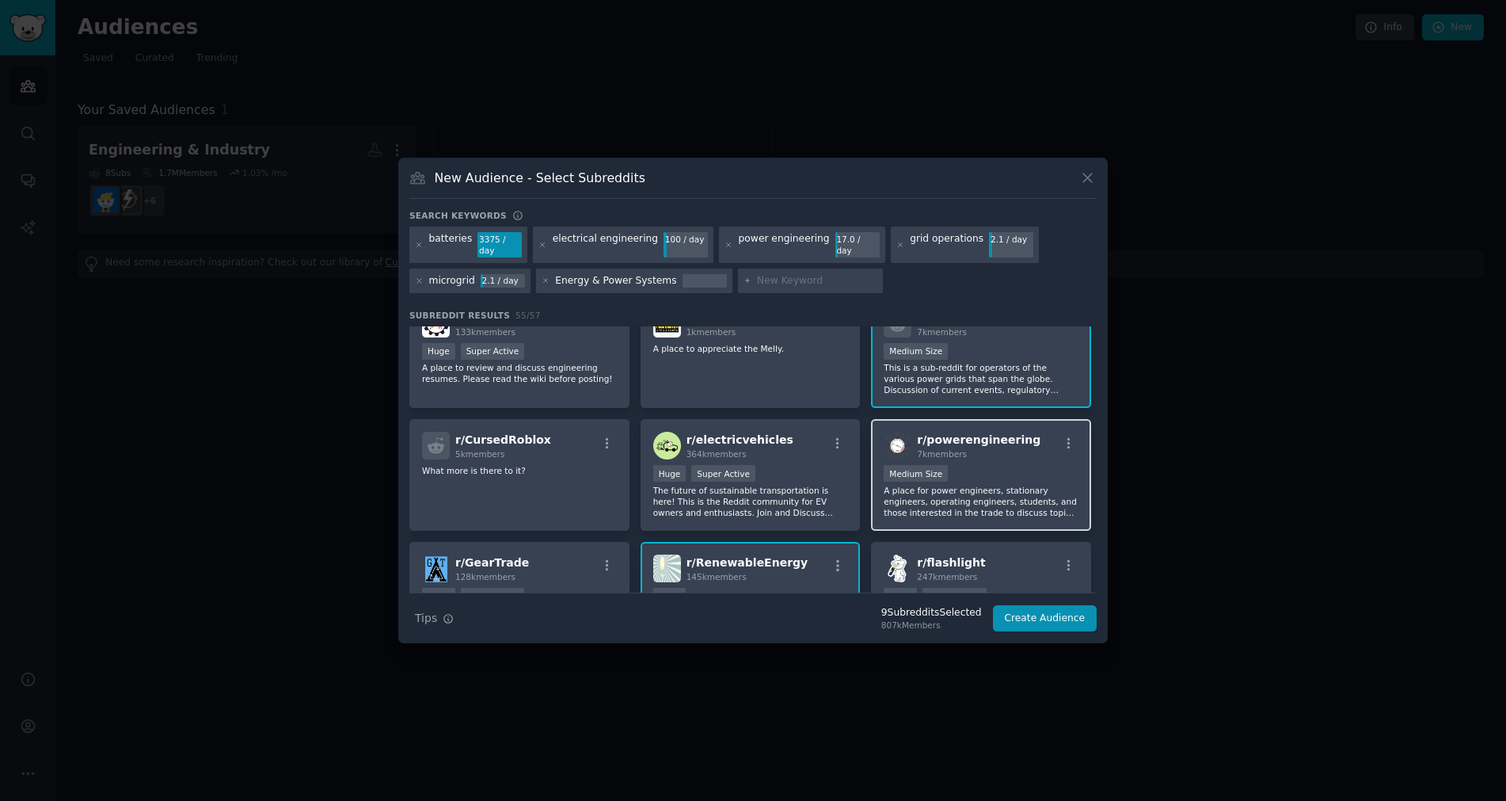
scroll to position [396, 0]
click at [1035, 490] on p "A place for power engineers, stationary engineers, operating engineers, student…" at bounding box center [981, 501] width 195 height 33
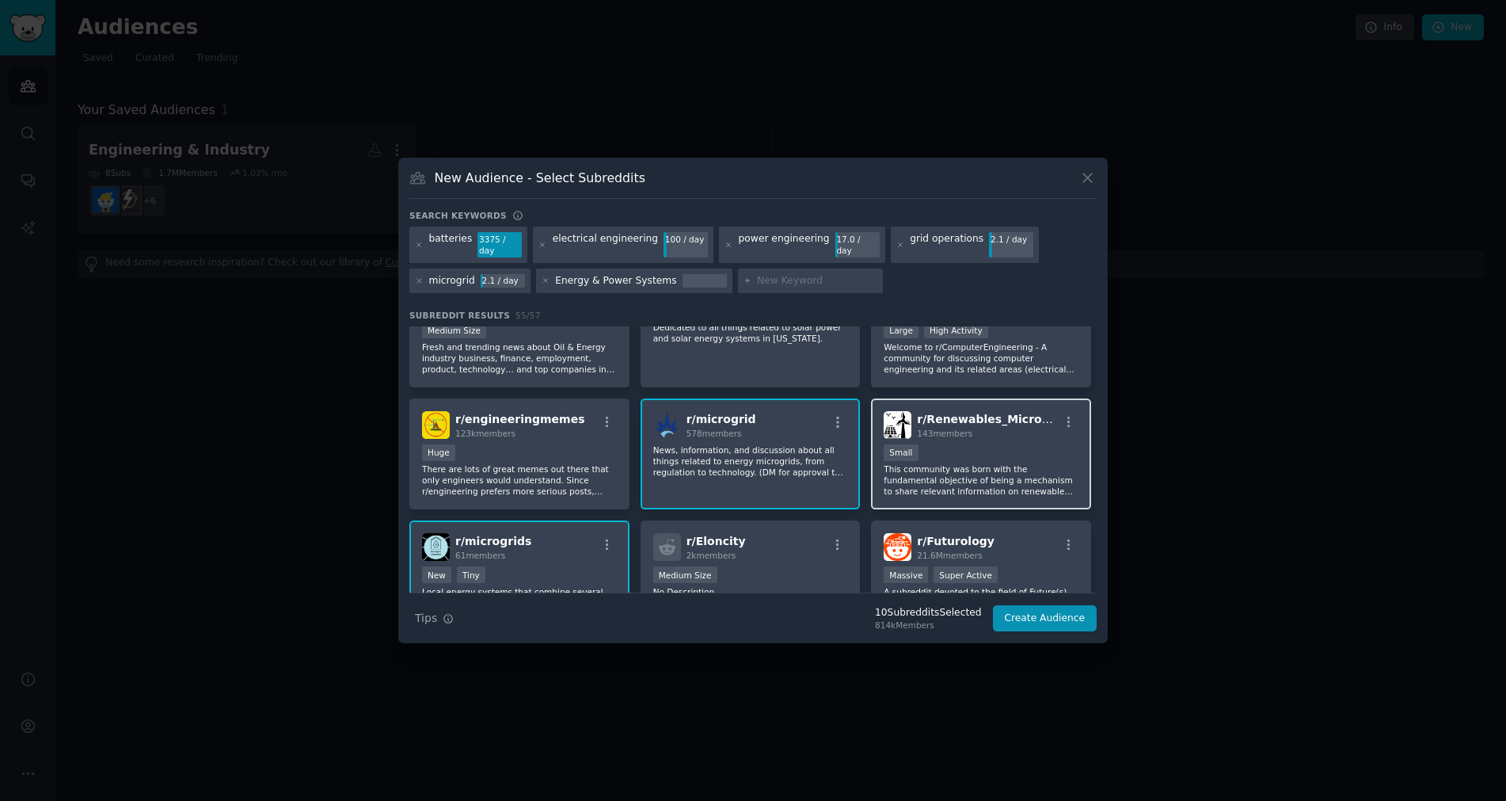
scroll to position [950, 0]
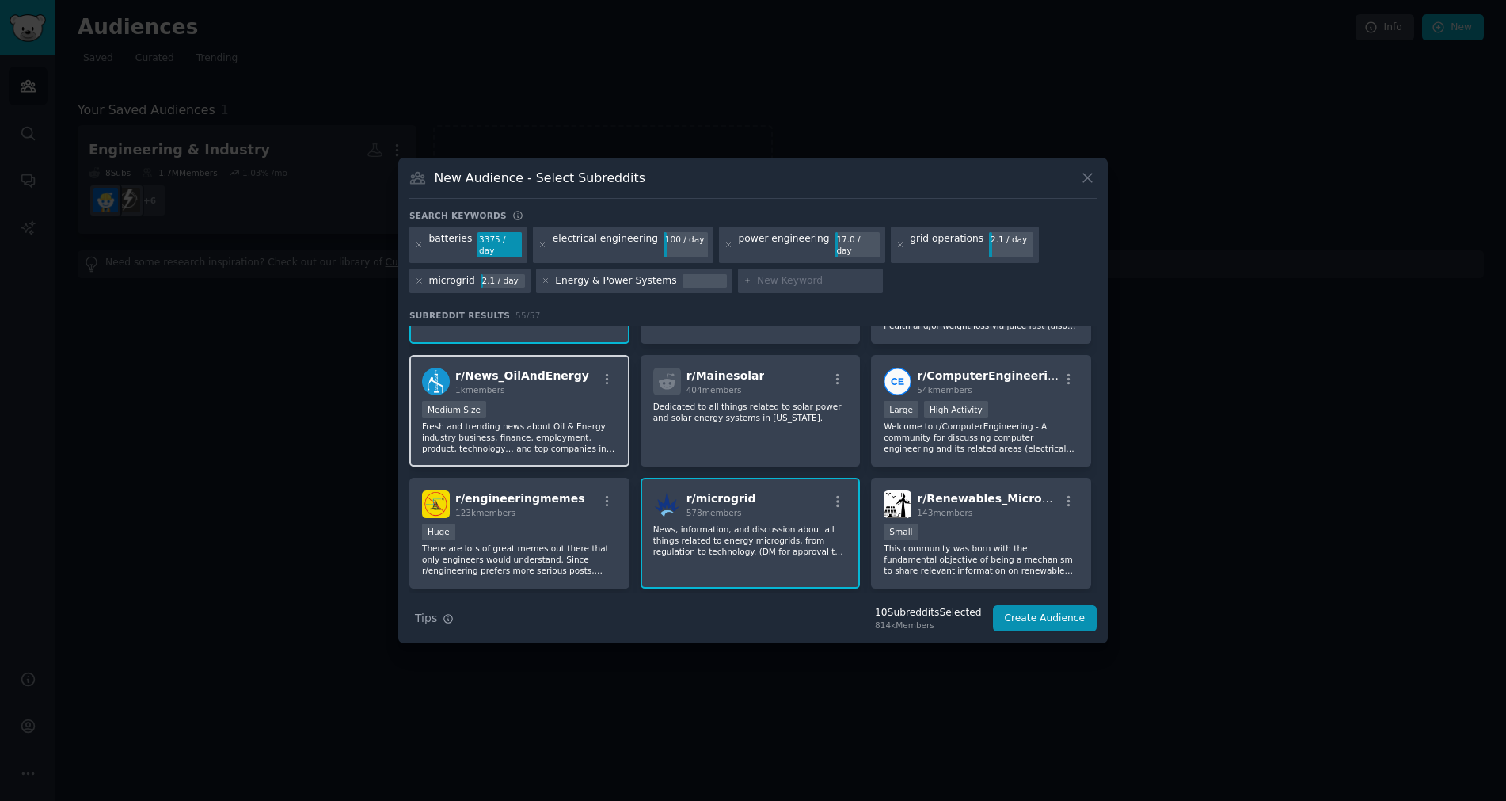
click at [588, 424] on p "Fresh and trending news about Oil & Energy industry business, finance, employme…" at bounding box center [519, 437] width 195 height 33
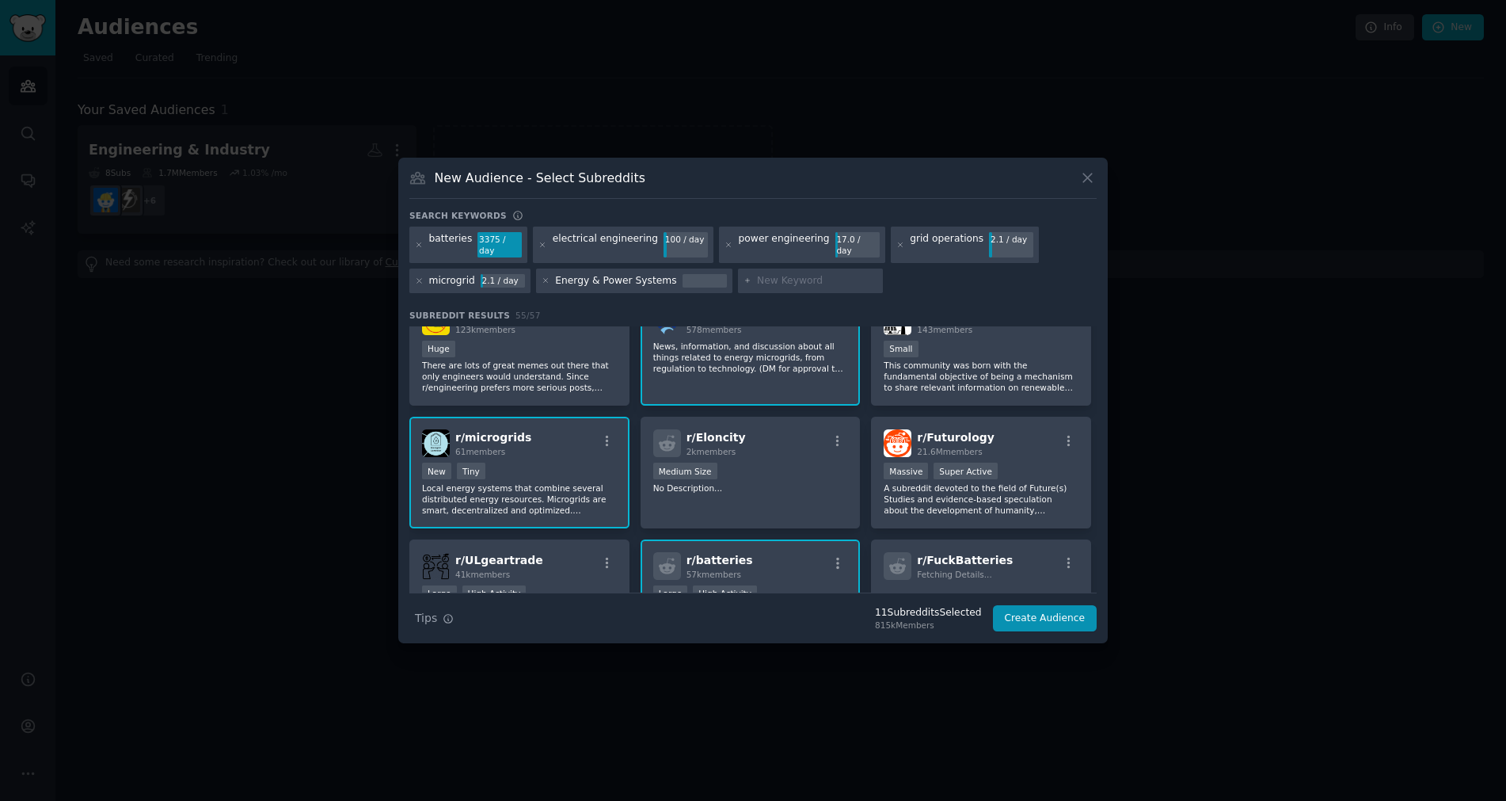
scroll to position [1029, 0]
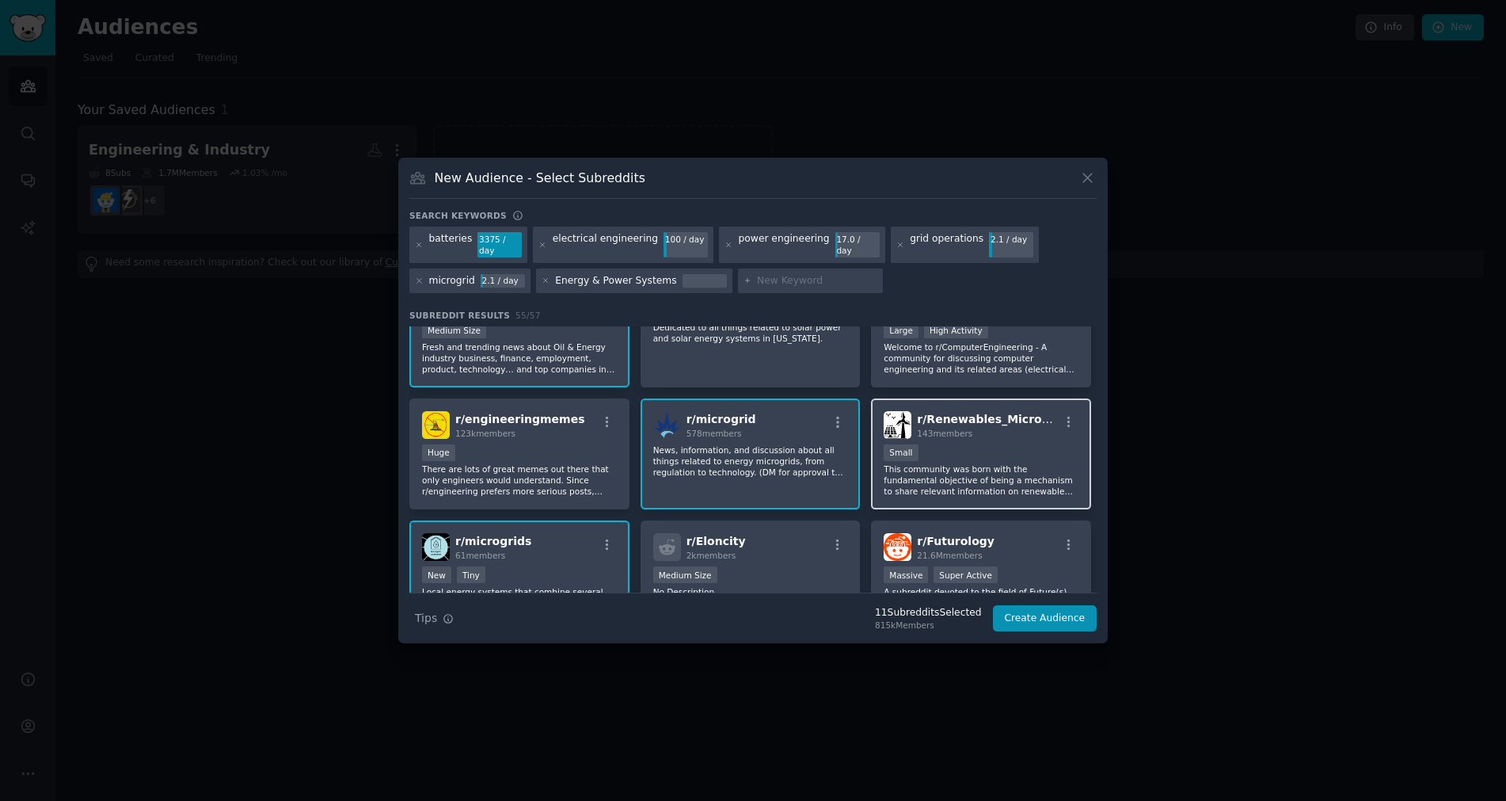
click at [967, 463] on p "This community was born with the fundamental objective of being a mechanism to …" at bounding box center [981, 479] width 195 height 33
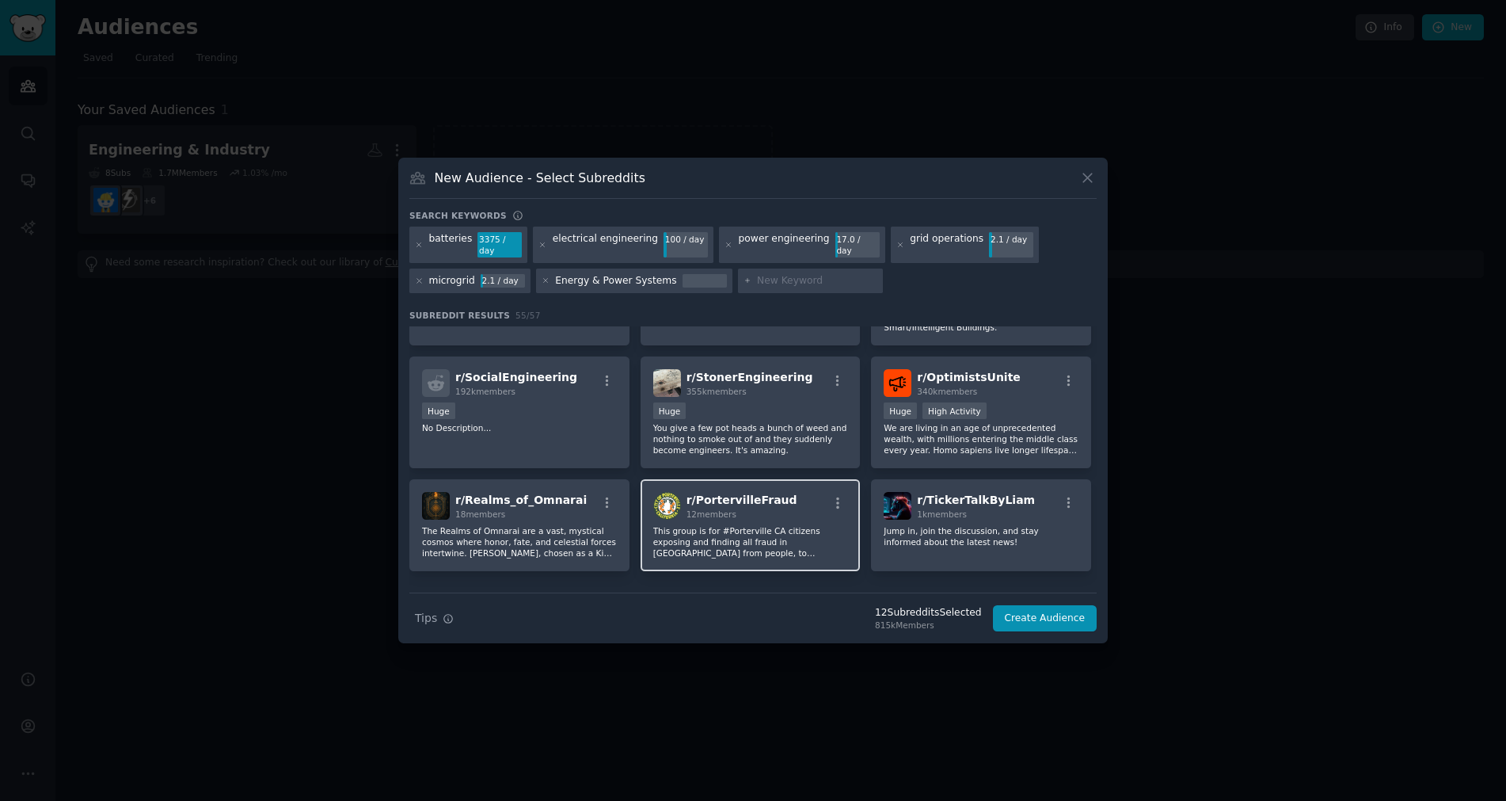
scroll to position [1973, 0]
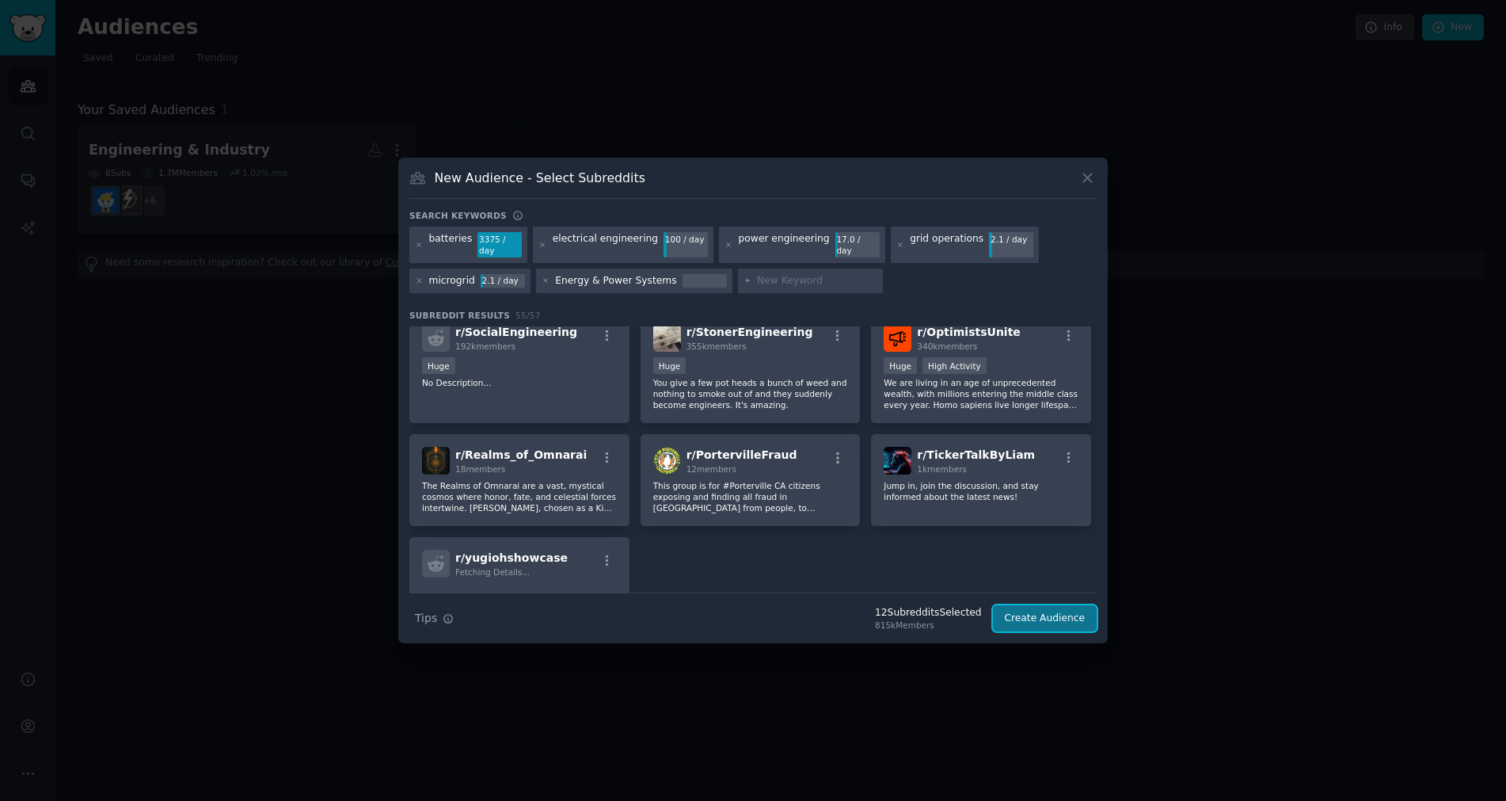
click at [1071, 611] on button "Create Audience" at bounding box center [1045, 618] width 105 height 27
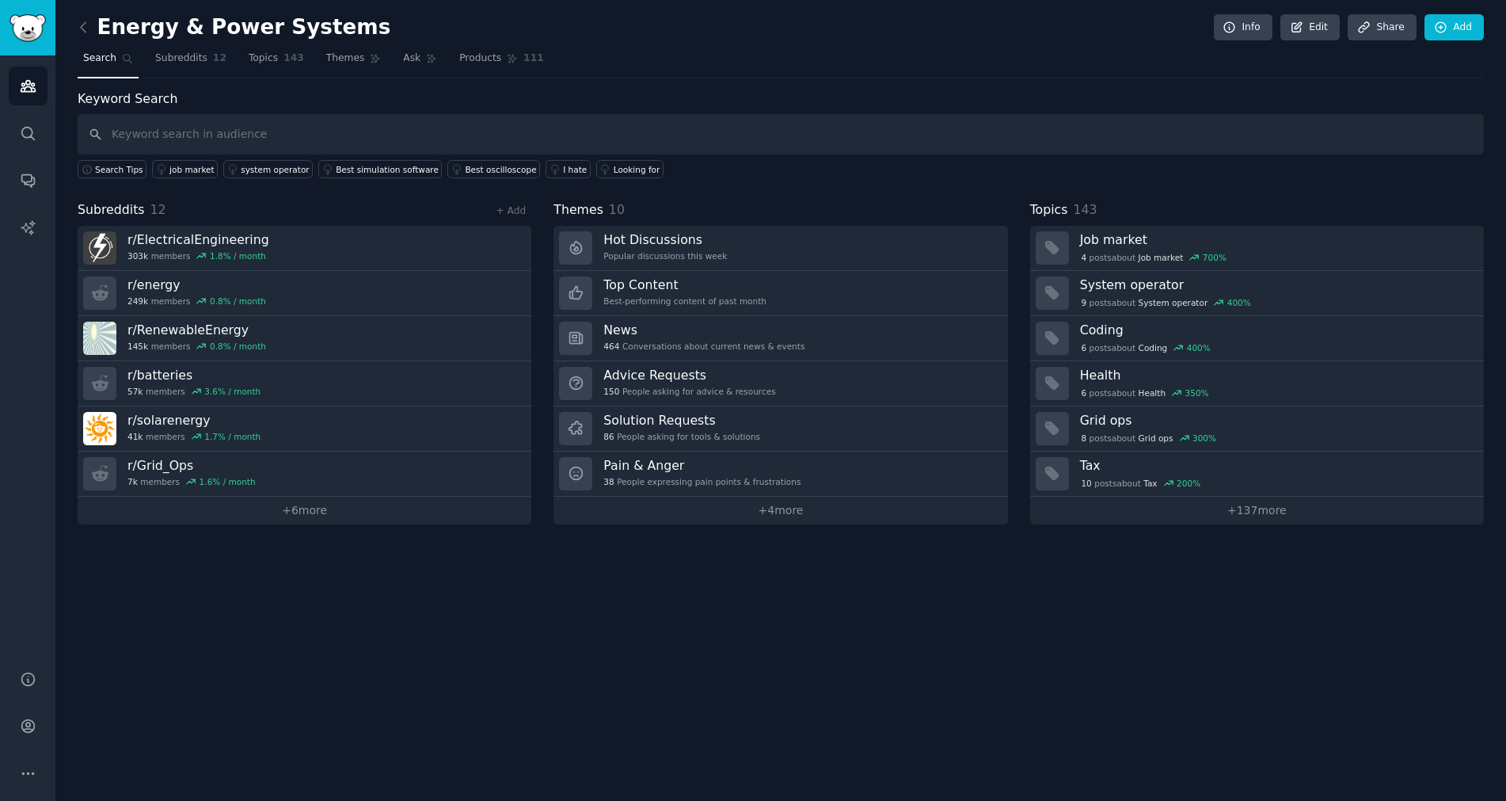
click at [92, 26] on link at bounding box center [88, 27] width 20 height 25
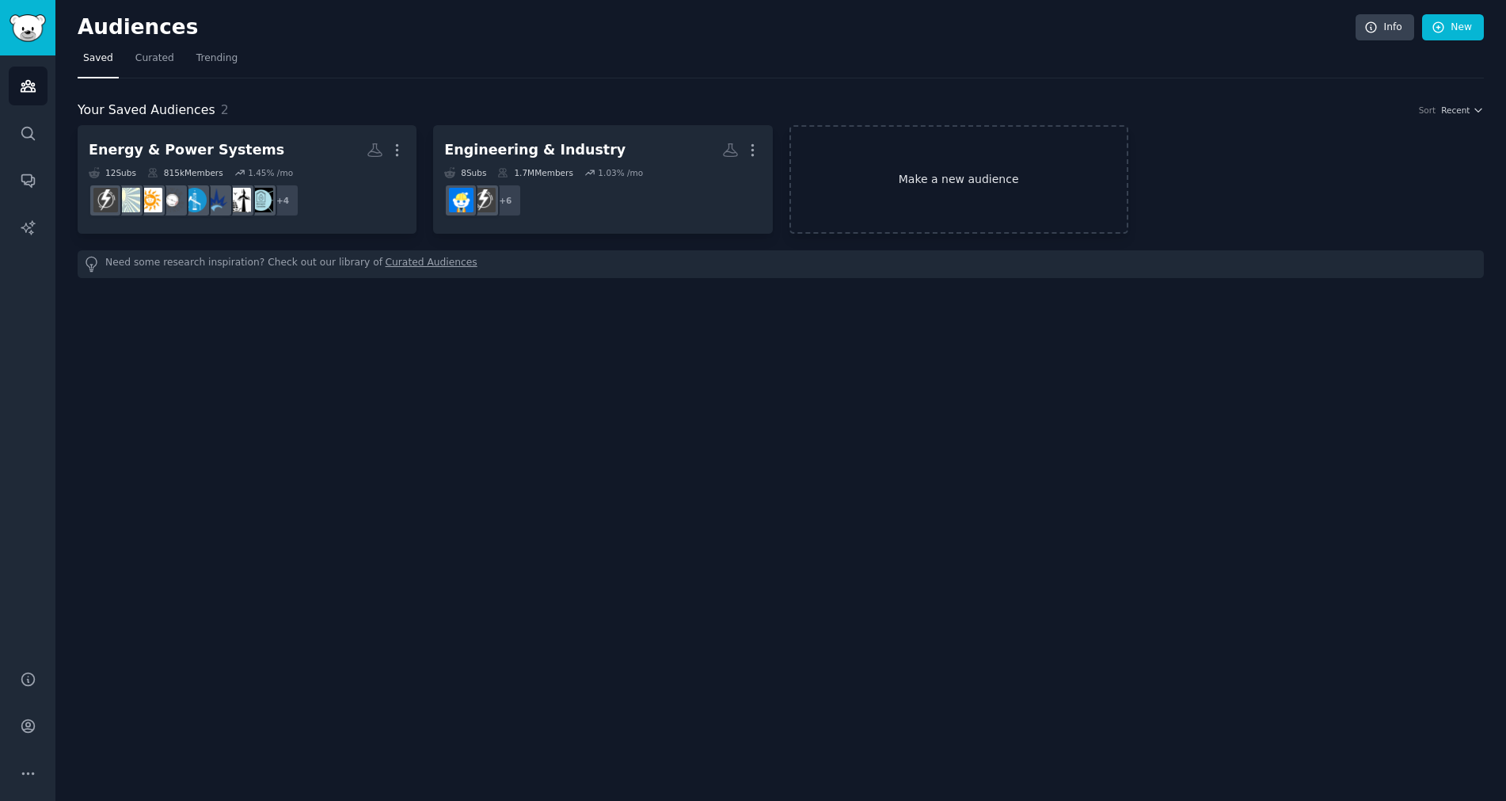
click at [986, 209] on link "Make a new audience" at bounding box center [959, 179] width 339 height 108
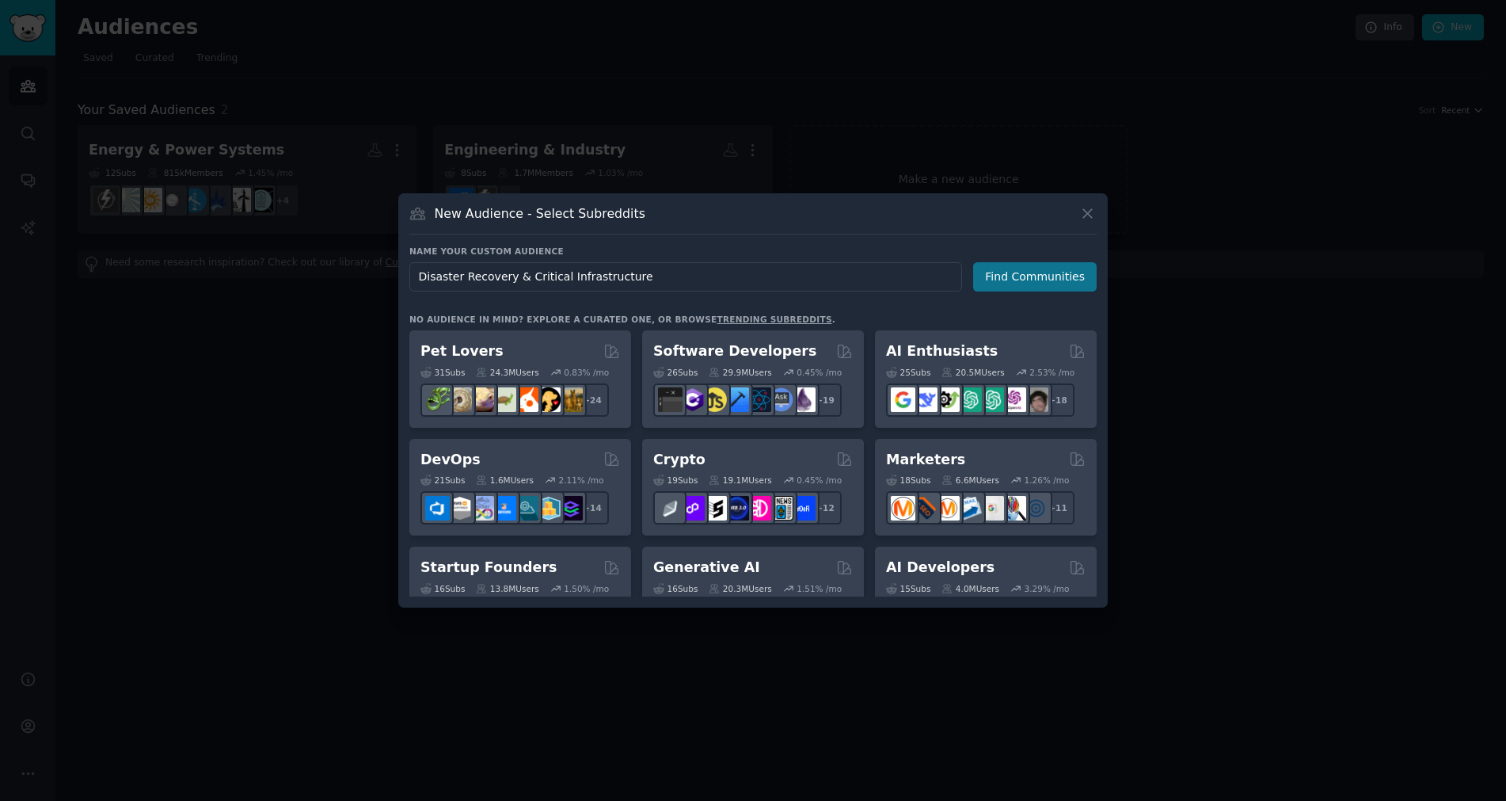
type input "Disaster Recovery & Critical Infrastructure"
click at [1014, 280] on button "Find Communities" at bounding box center [1035, 276] width 124 height 29
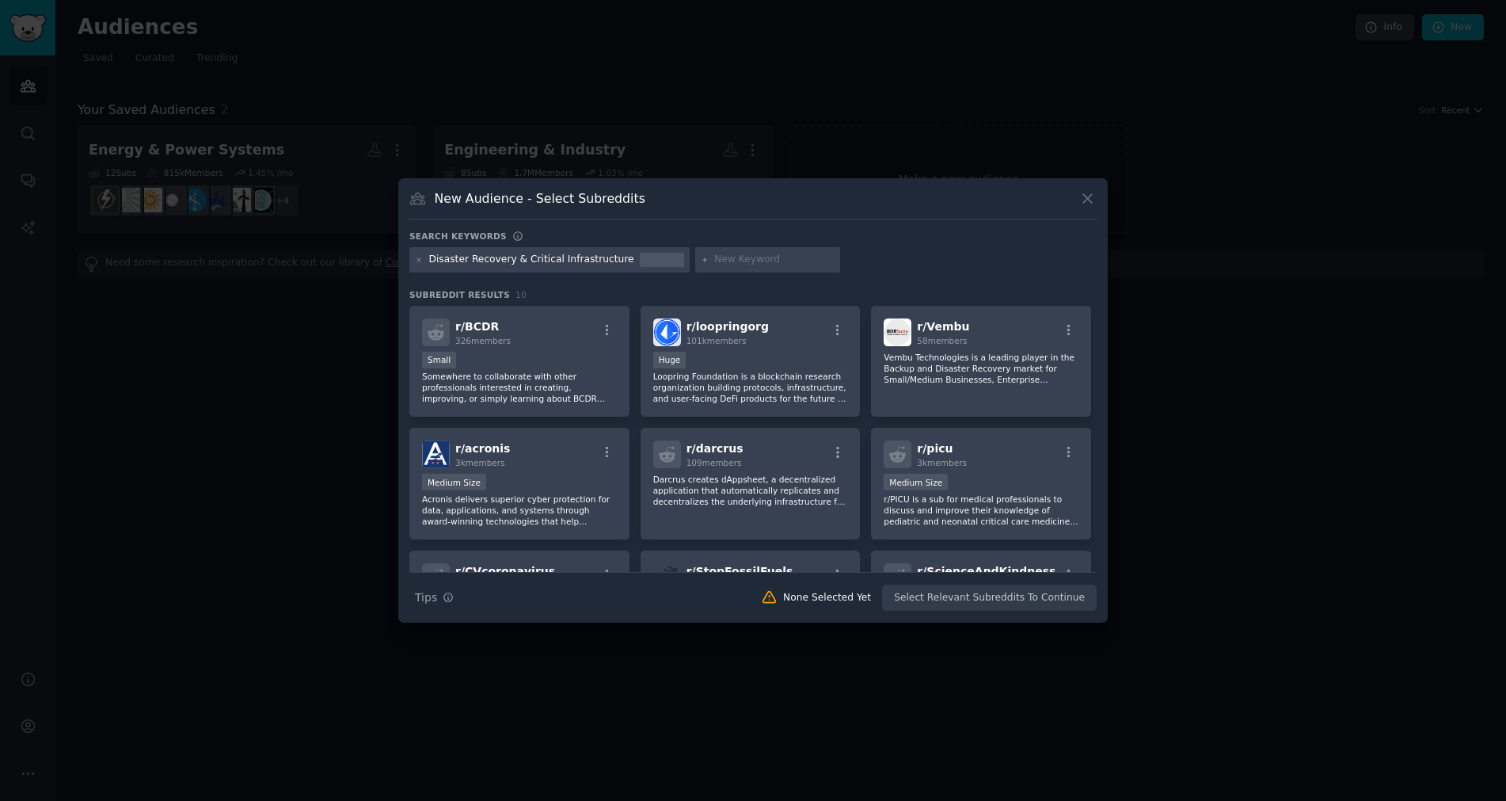
click at [721, 260] on input "text" at bounding box center [774, 260] width 120 height 14
type input "prepping"
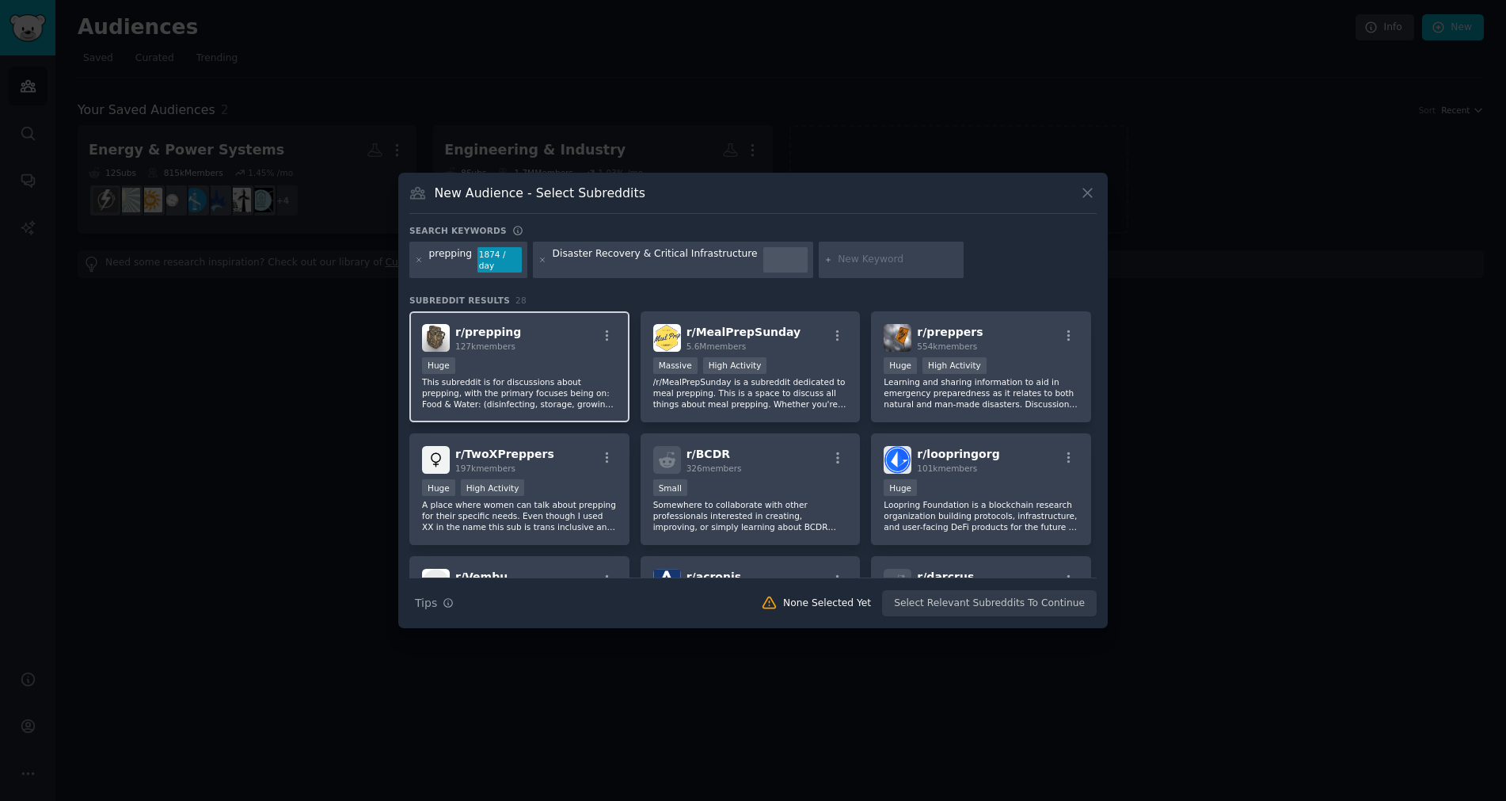
click at [503, 367] on div "Huge" at bounding box center [519, 367] width 195 height 20
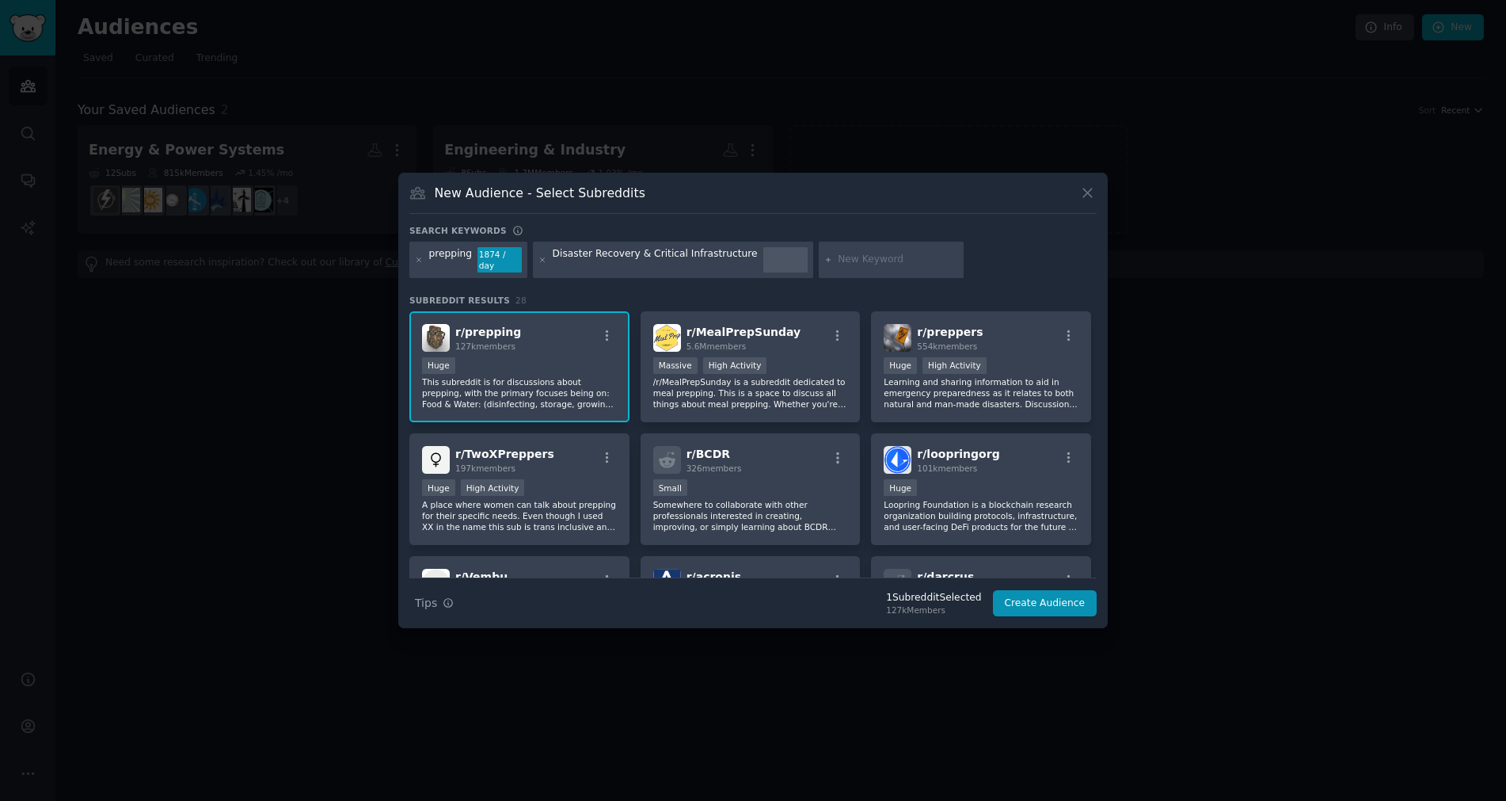
click at [883, 249] on div at bounding box center [892, 260] width 146 height 36
click at [838, 257] on input "text" at bounding box center [898, 260] width 120 height 14
type input "energency management"
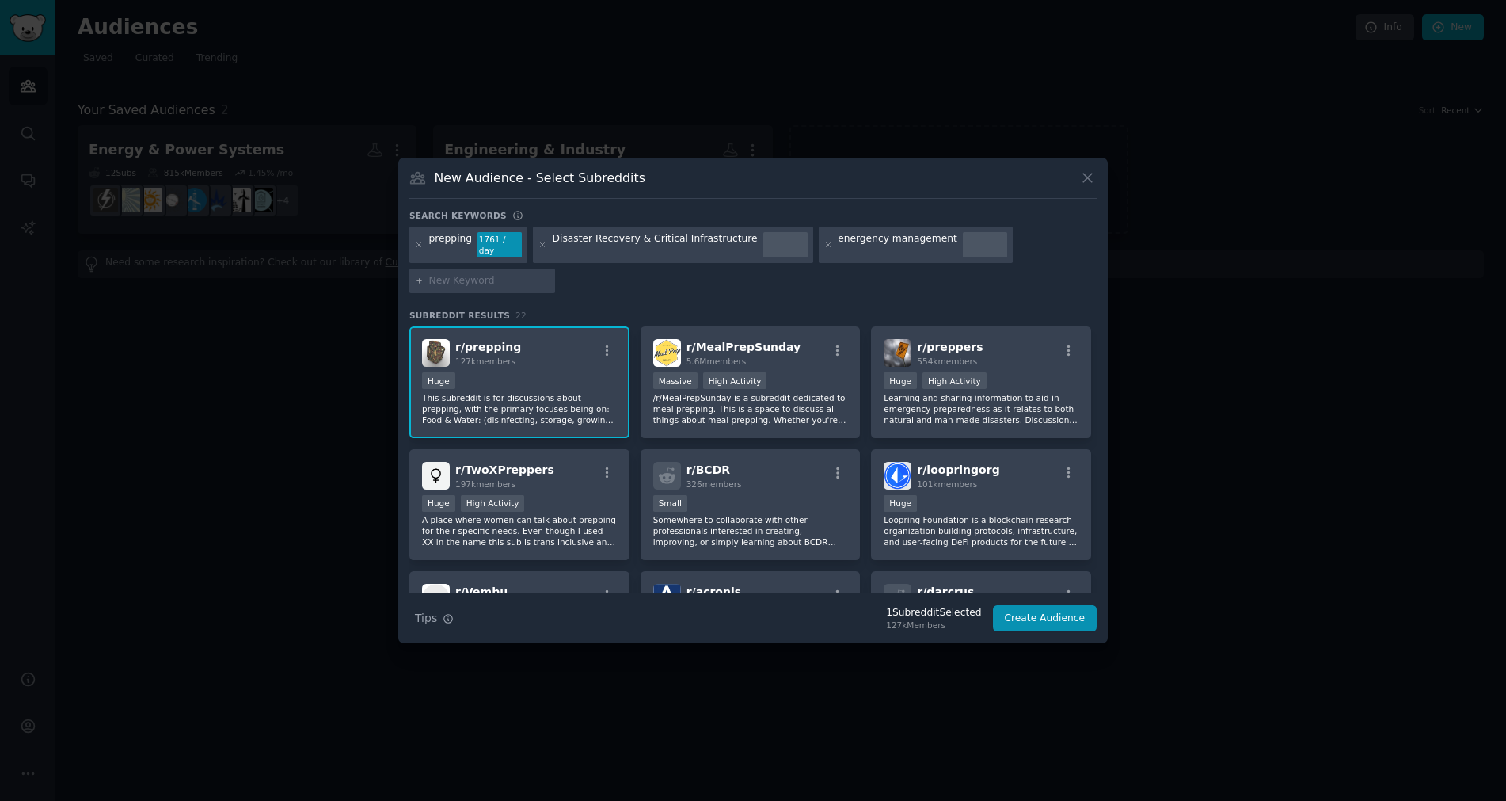
click at [838, 249] on div "energency management" at bounding box center [898, 244] width 120 height 25
drag, startPoint x: 809, startPoint y: 248, endPoint x: 911, endPoint y: 245, distance: 102.2
click at [911, 245] on div "energency management" at bounding box center [916, 244] width 194 height 36
copy div "energency management"
click at [476, 268] on div at bounding box center [482, 280] width 146 height 25
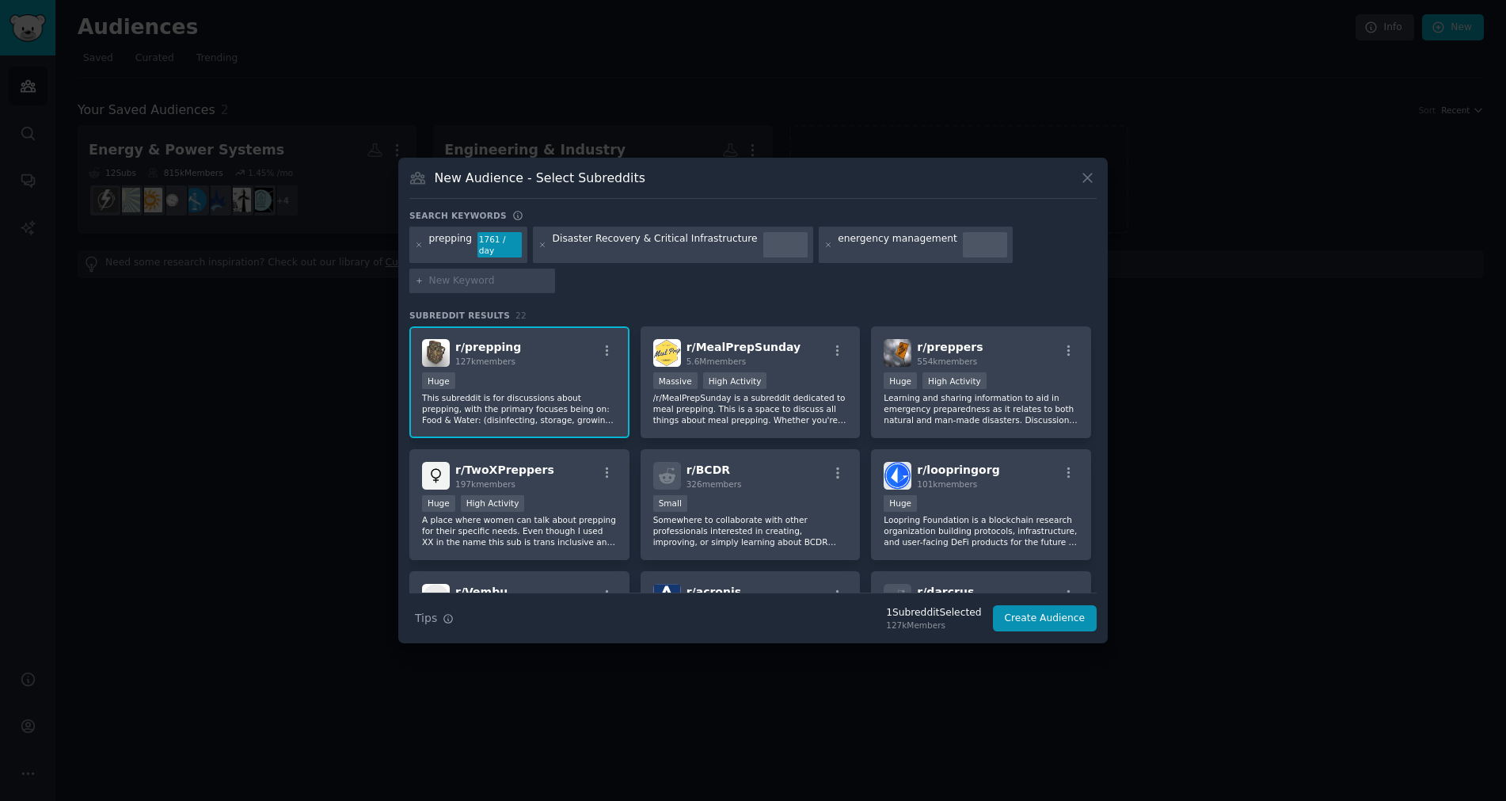
click at [475, 275] on input "text" at bounding box center [489, 281] width 120 height 14
paste input "energency management"
type input "emergency management"
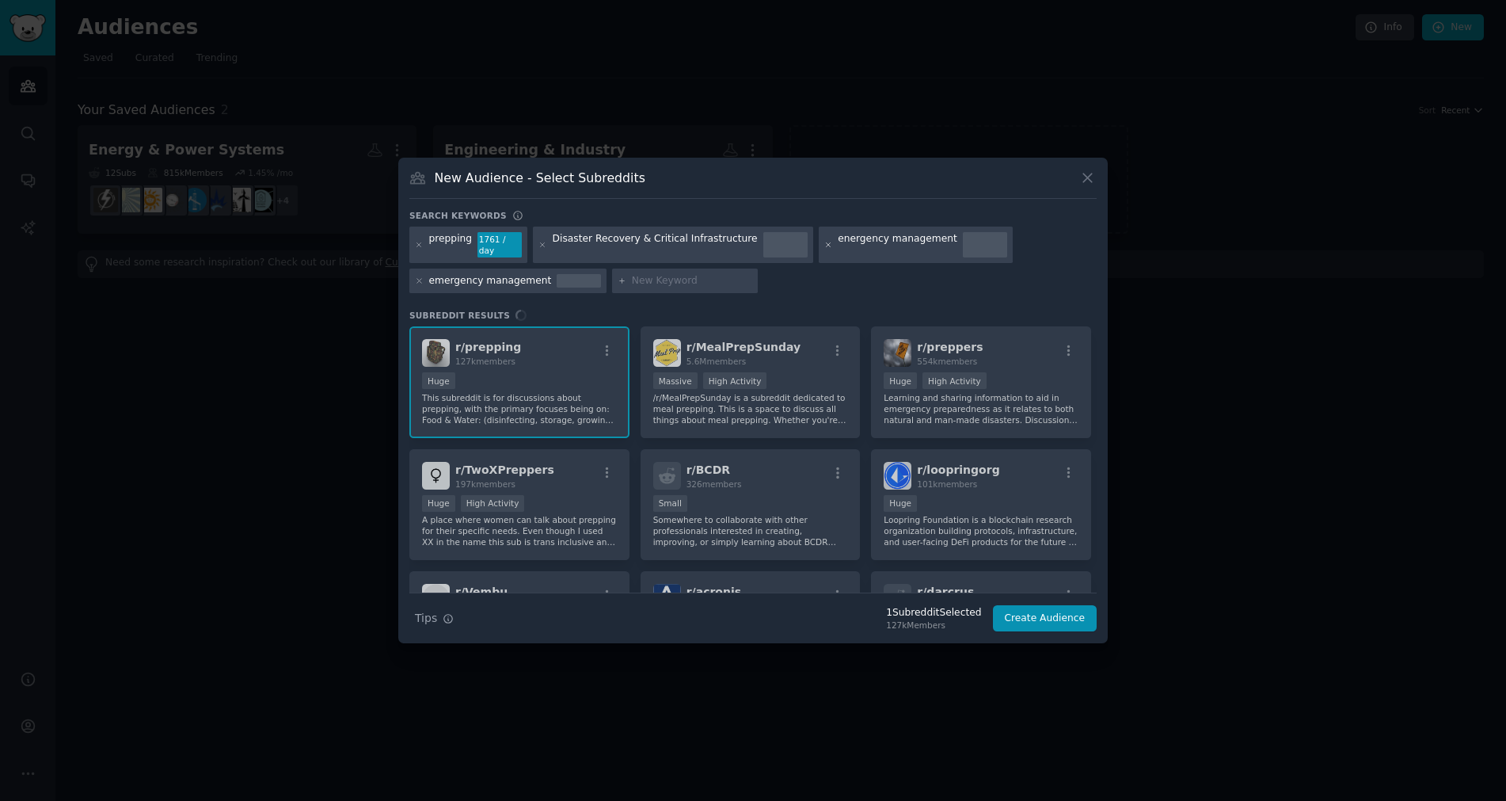
click at [826, 245] on icon at bounding box center [828, 244] width 4 height 4
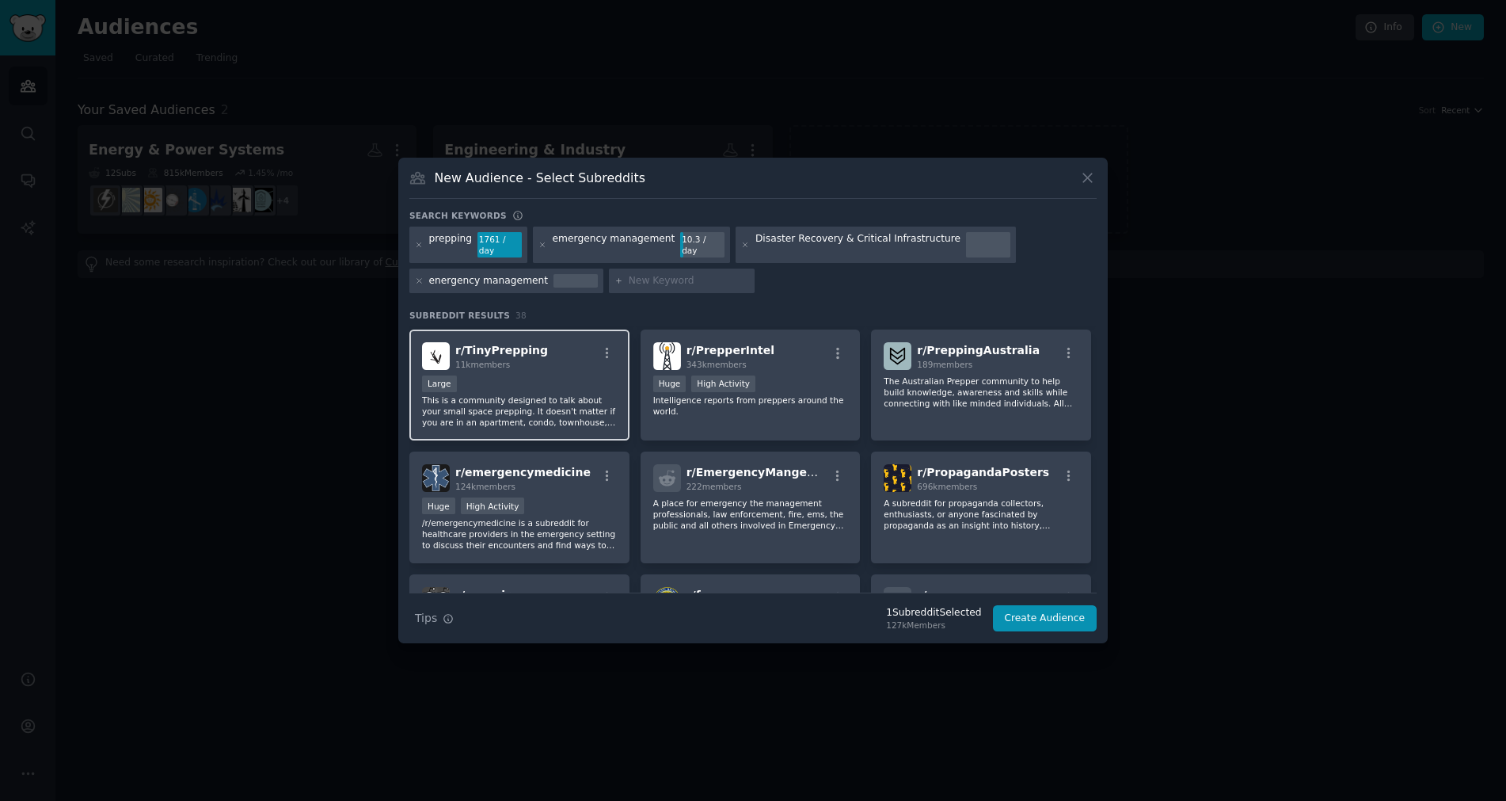
scroll to position [713, 0]
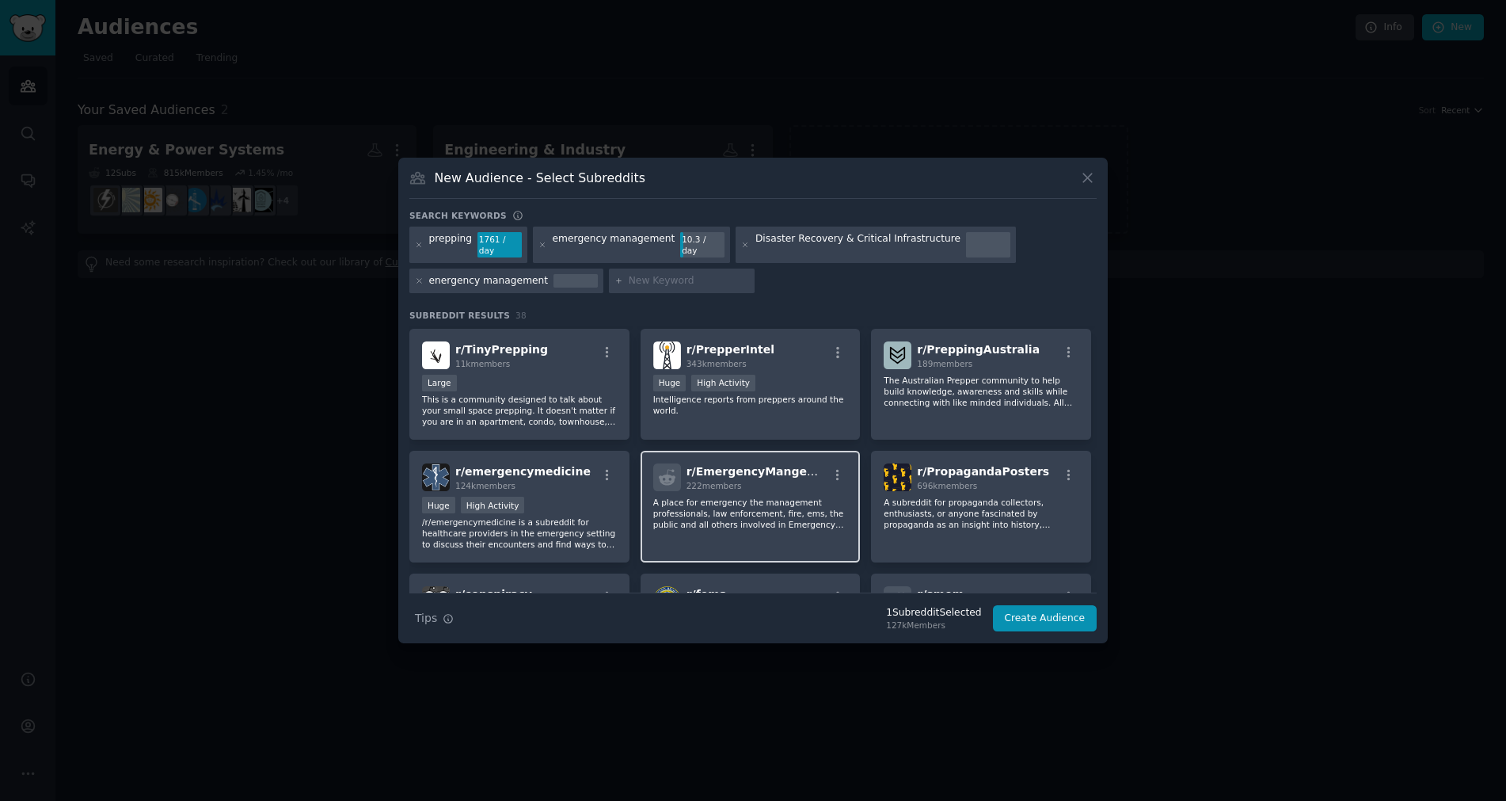
click at [721, 500] on p "A place for emergency the management professionals, law enforcement, fire, ems,…" at bounding box center [750, 513] width 195 height 33
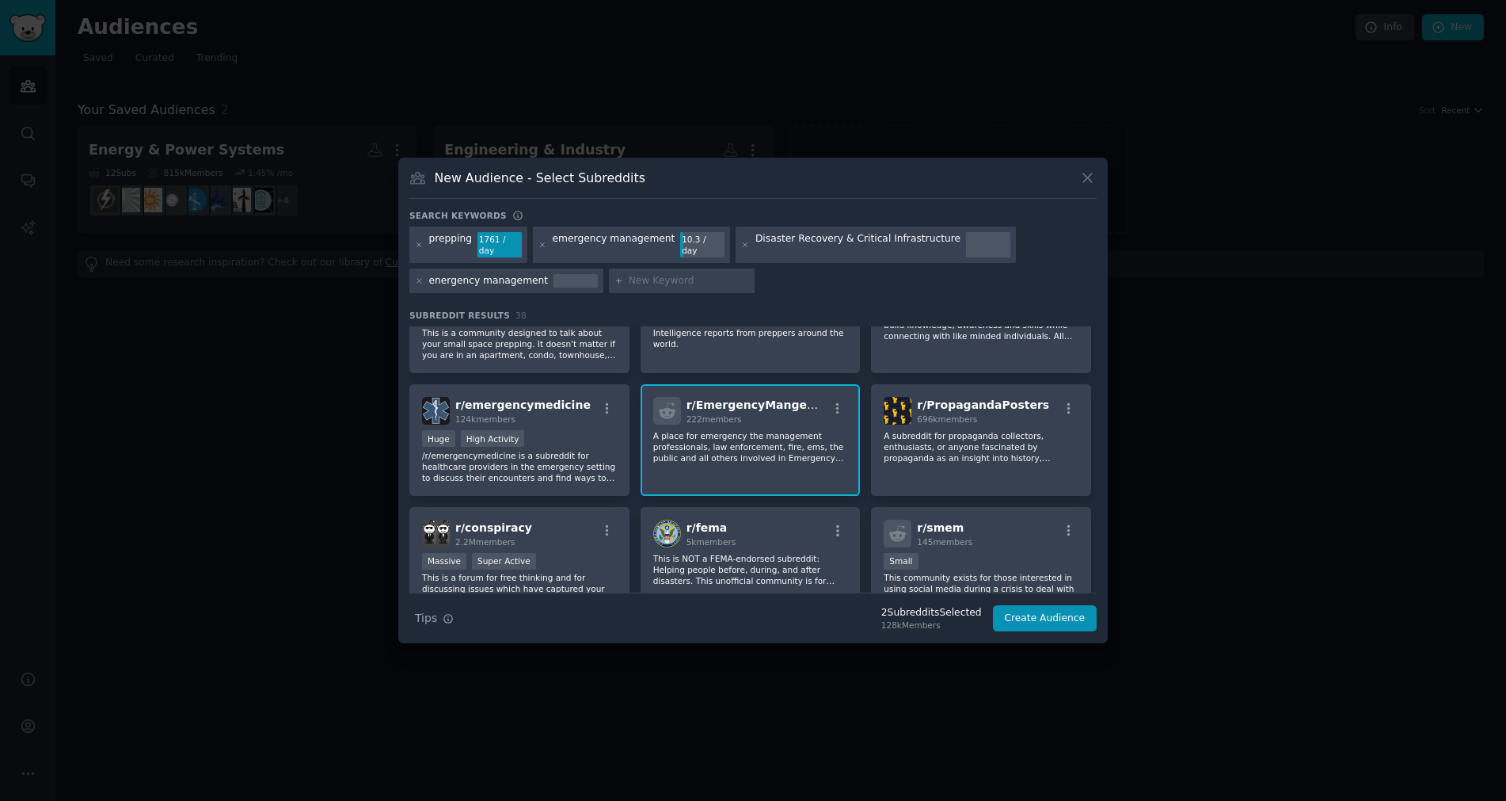
scroll to position [871, 0]
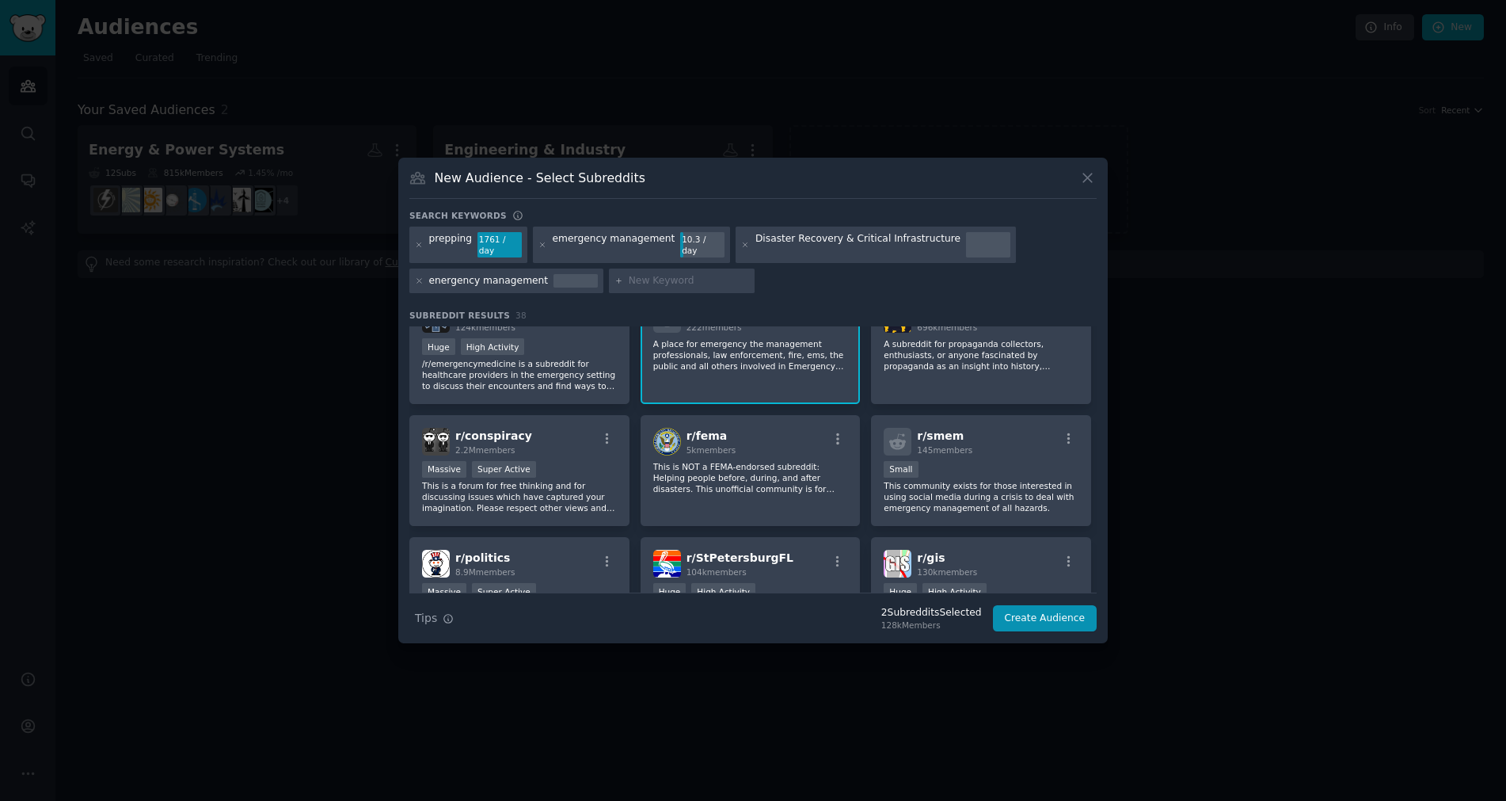
click at [644, 274] on input "text" at bounding box center [689, 281] width 120 height 14
type input "hvac"
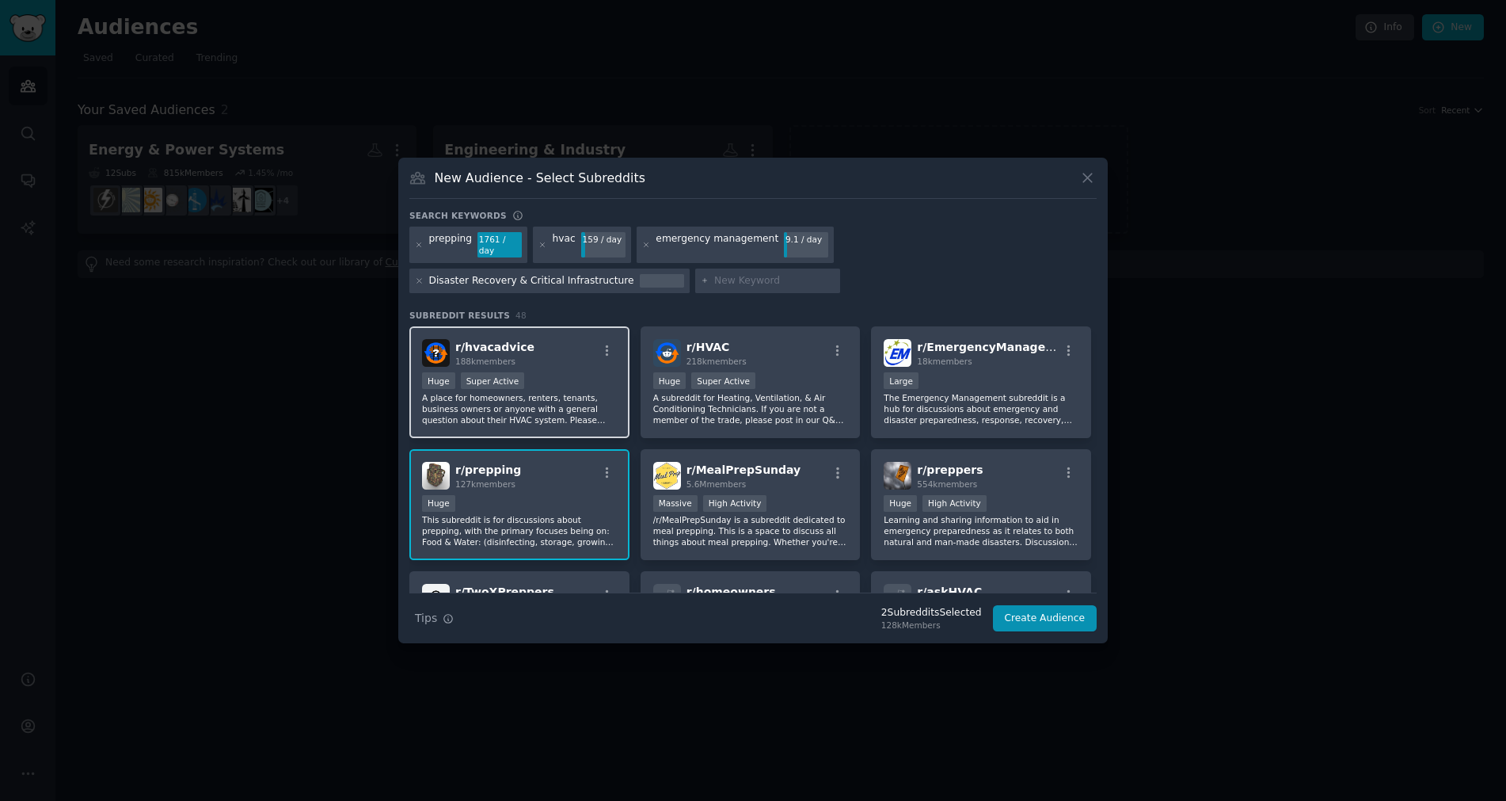
click at [562, 415] on p "A place for homeowners, renters, tenants, business owners or anyone with a gene…" at bounding box center [519, 408] width 195 height 33
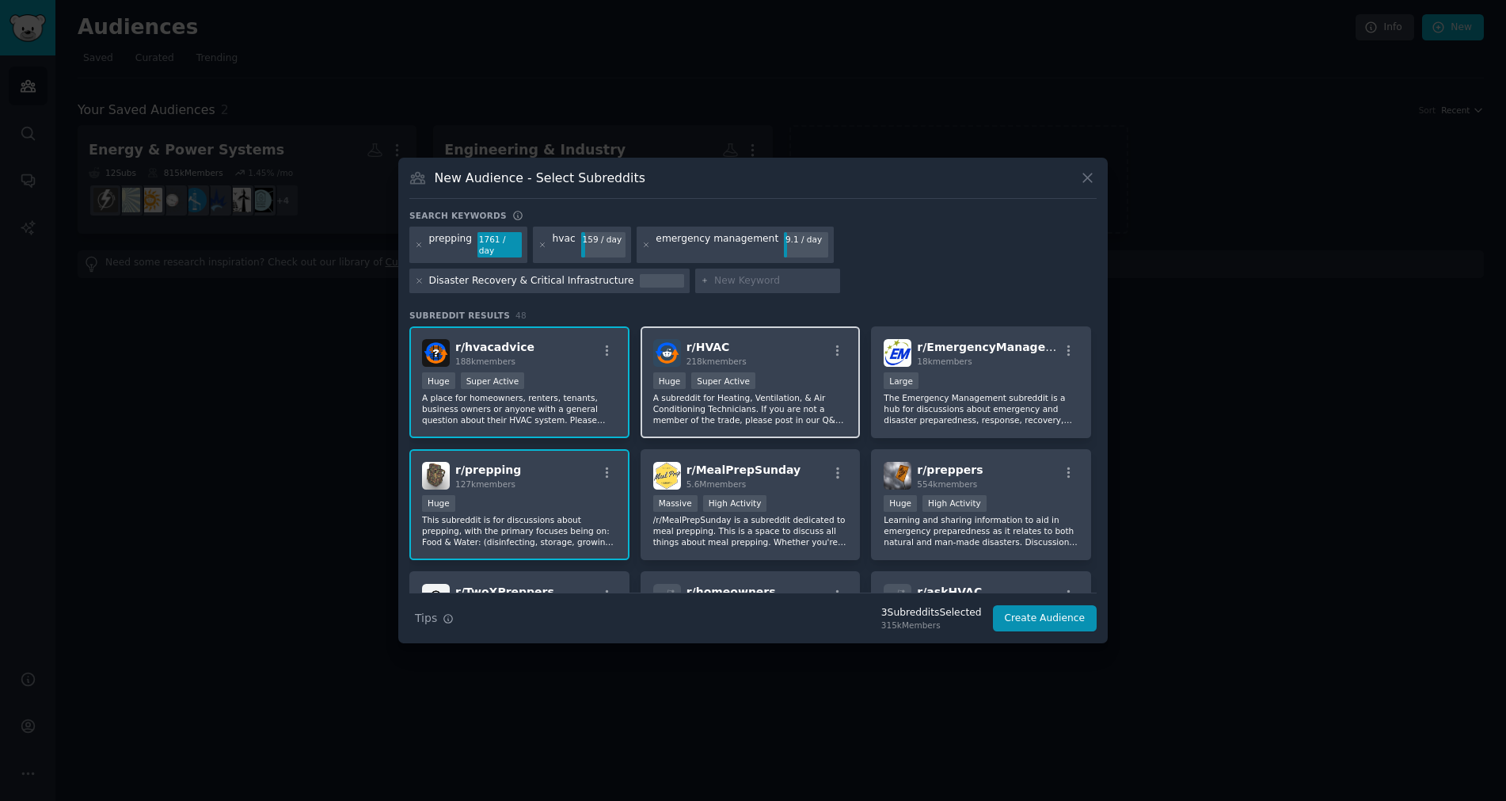
click at [787, 395] on p "A subreddit for Heating, Ventilation, & Air Conditioning Technicians. If you ar…" at bounding box center [750, 408] width 195 height 33
click at [695, 268] on div at bounding box center [768, 280] width 146 height 25
click at [714, 276] on input "text" at bounding box center [774, 281] width 120 height 14
type input "homestead"
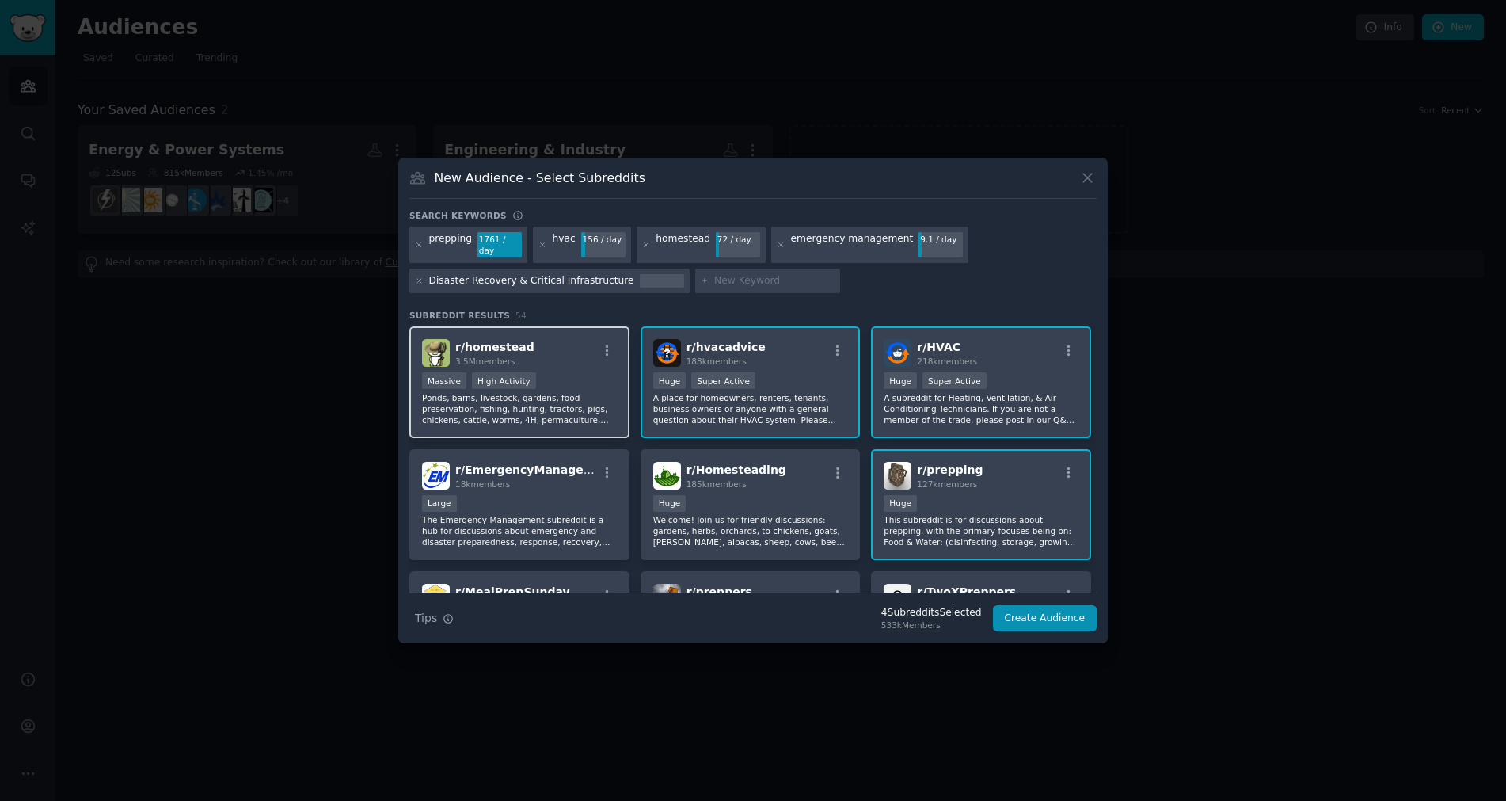
click at [524, 356] on div "r/ homestead 3.5M members" at bounding box center [519, 353] width 195 height 28
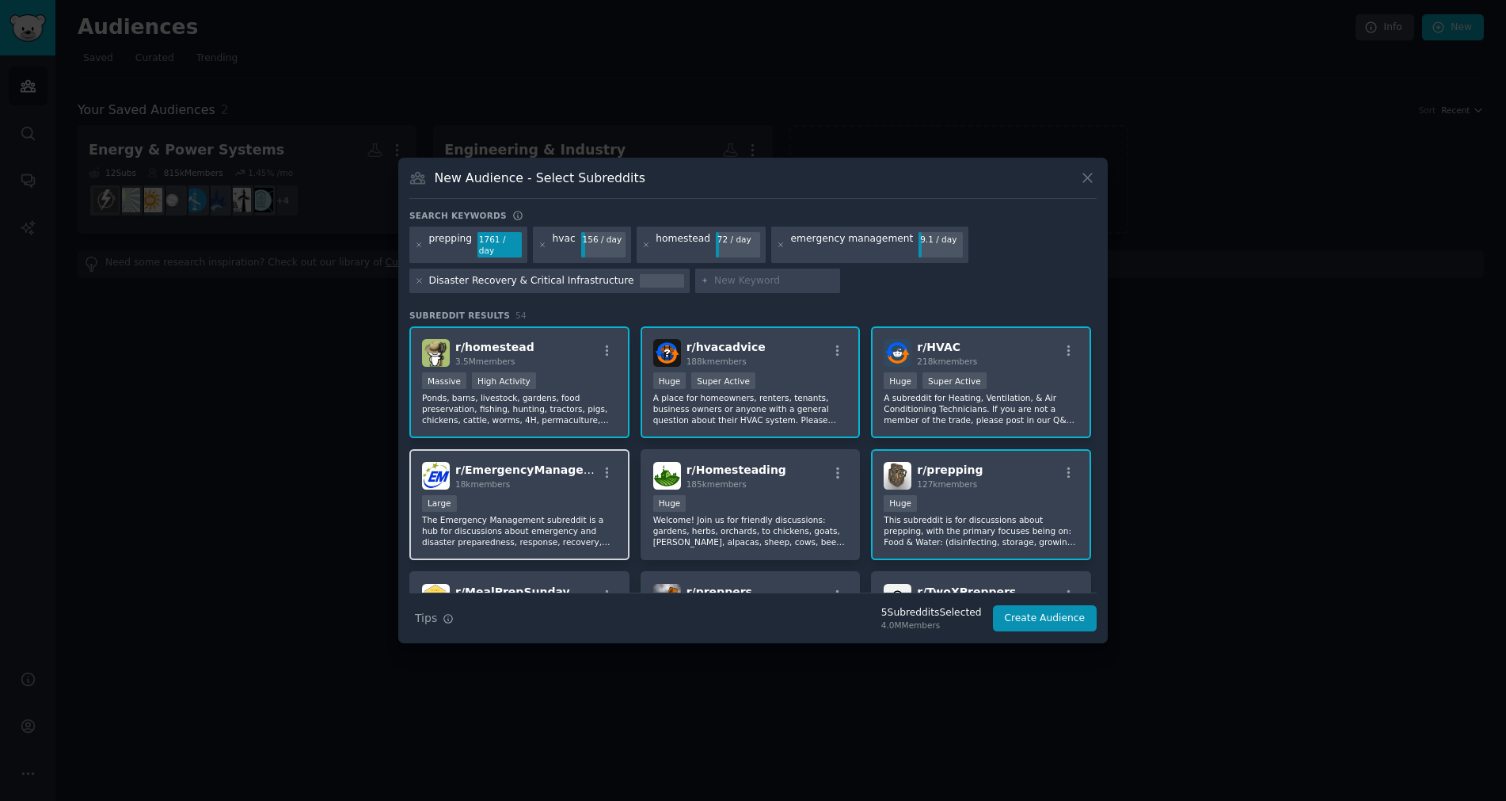
click at [540, 499] on div "10,000 - 100,000 members Large" at bounding box center [519, 505] width 195 height 20
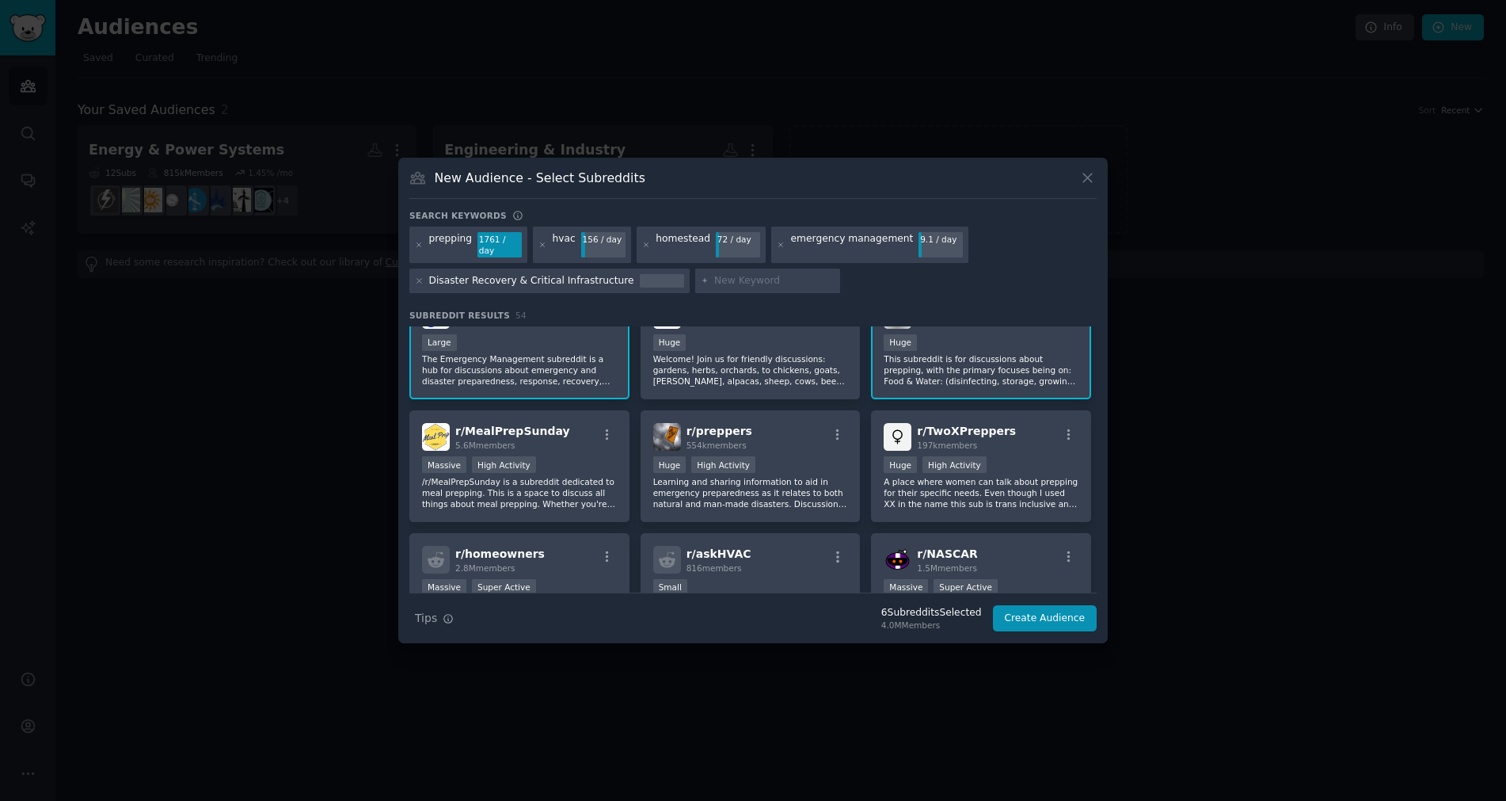
scroll to position [158, 0]
click at [714, 274] on input "text" at bounding box center [774, 281] width 120 height 14
type input "infrastructure"
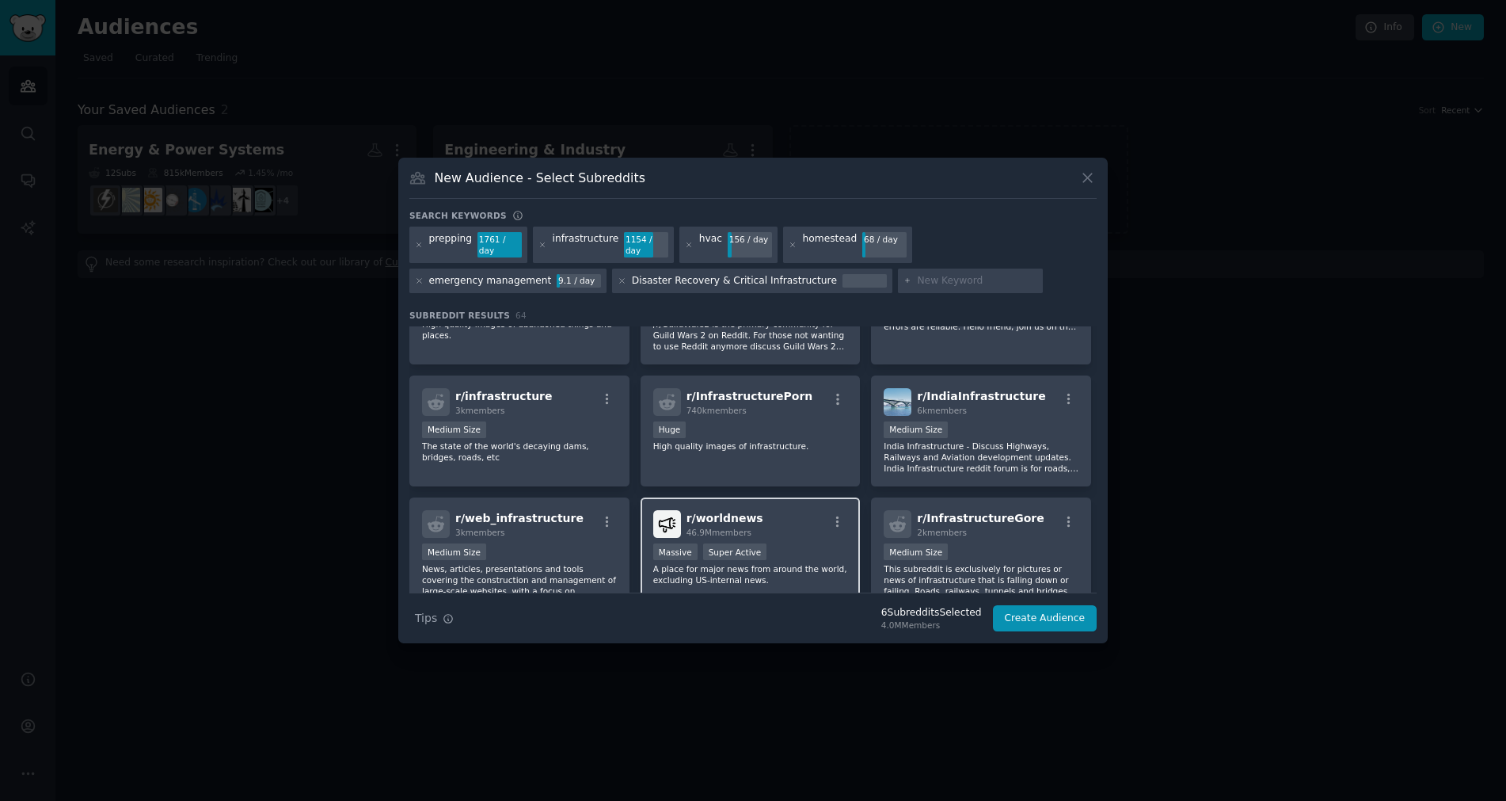
scroll to position [2059, 0]
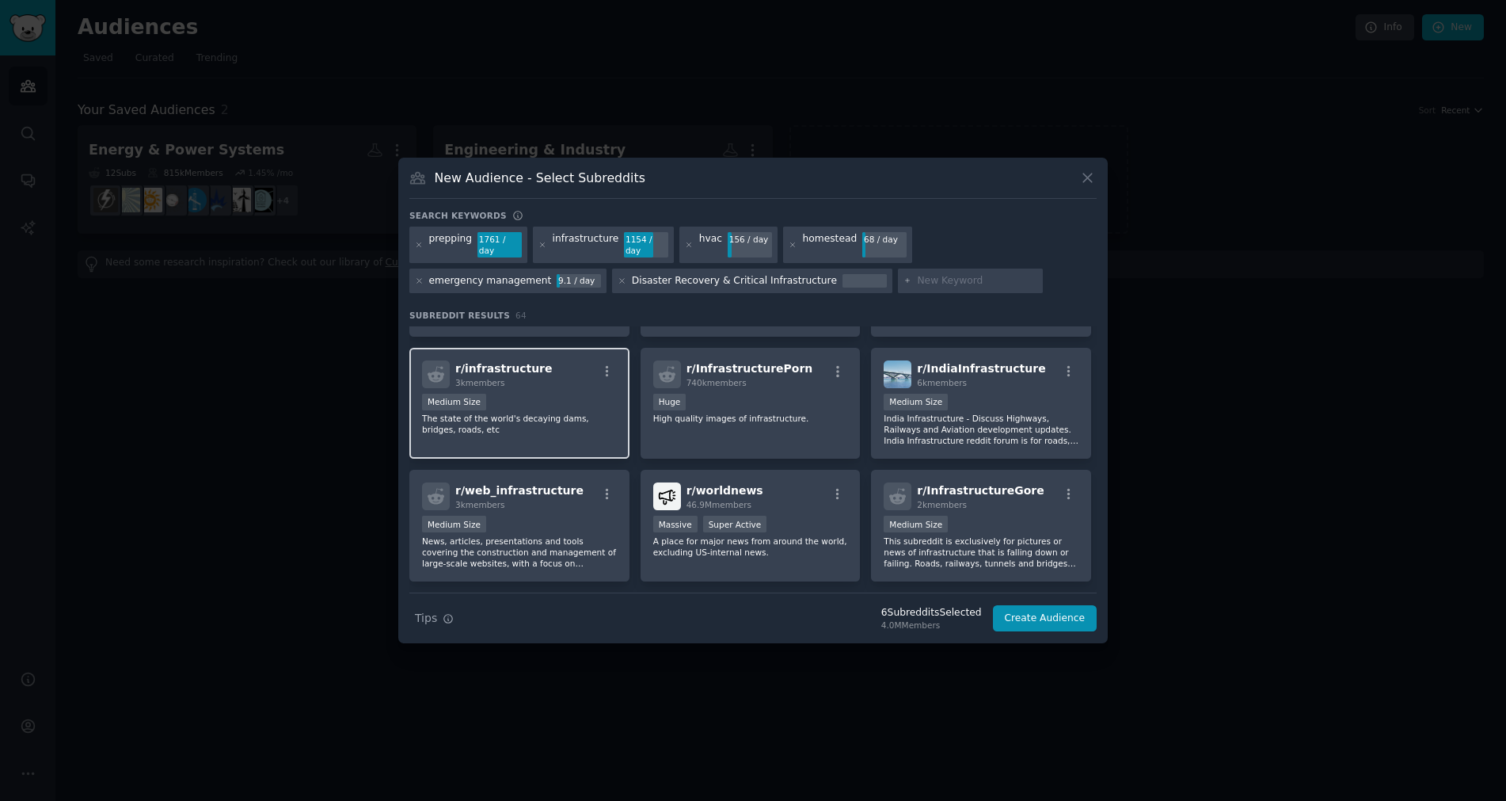
click at [581, 401] on div "Medium Size" at bounding box center [519, 404] width 195 height 20
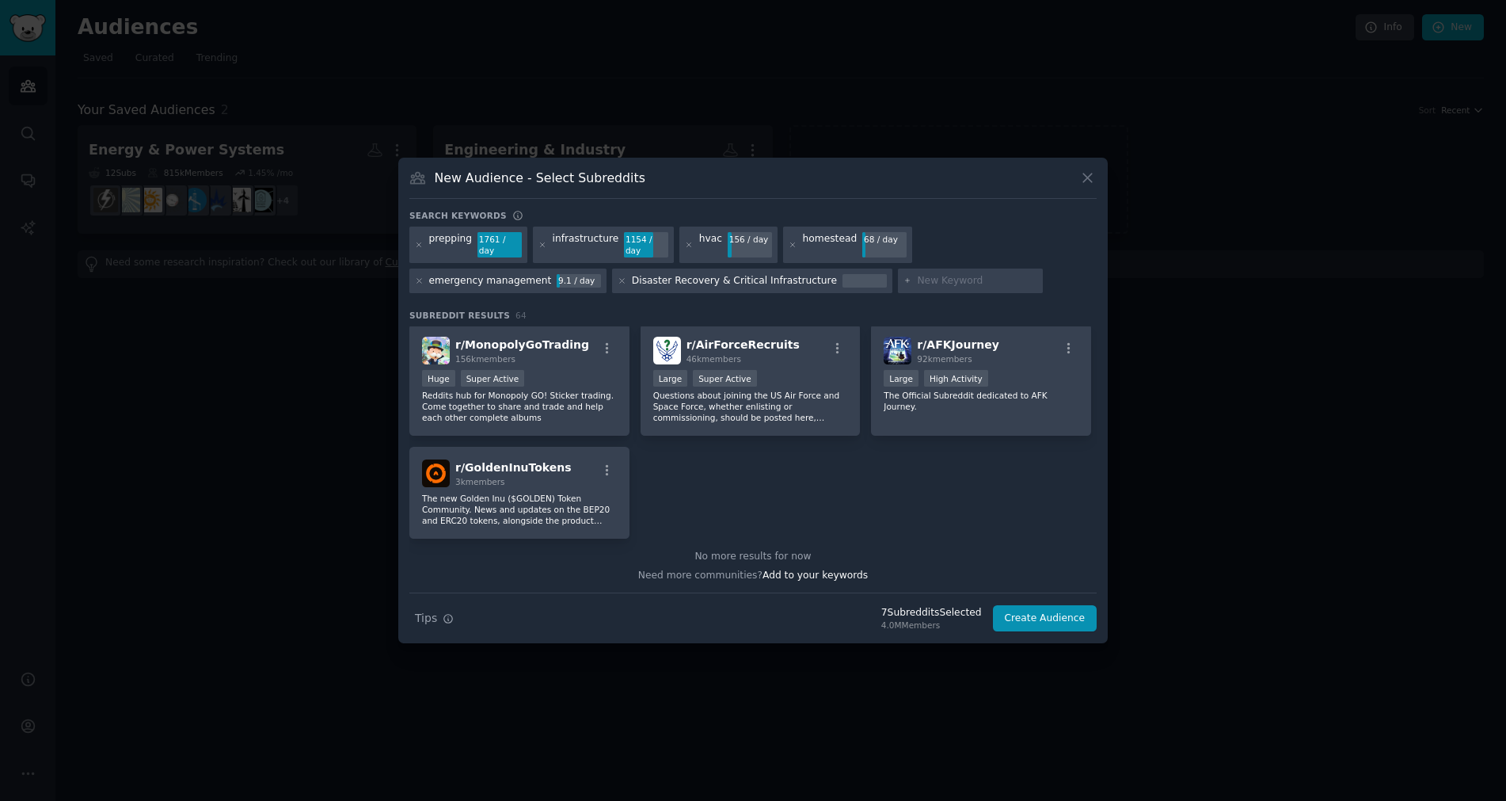
scroll to position [2451, 0]
click at [1046, 615] on button "Create Audience" at bounding box center [1045, 618] width 105 height 27
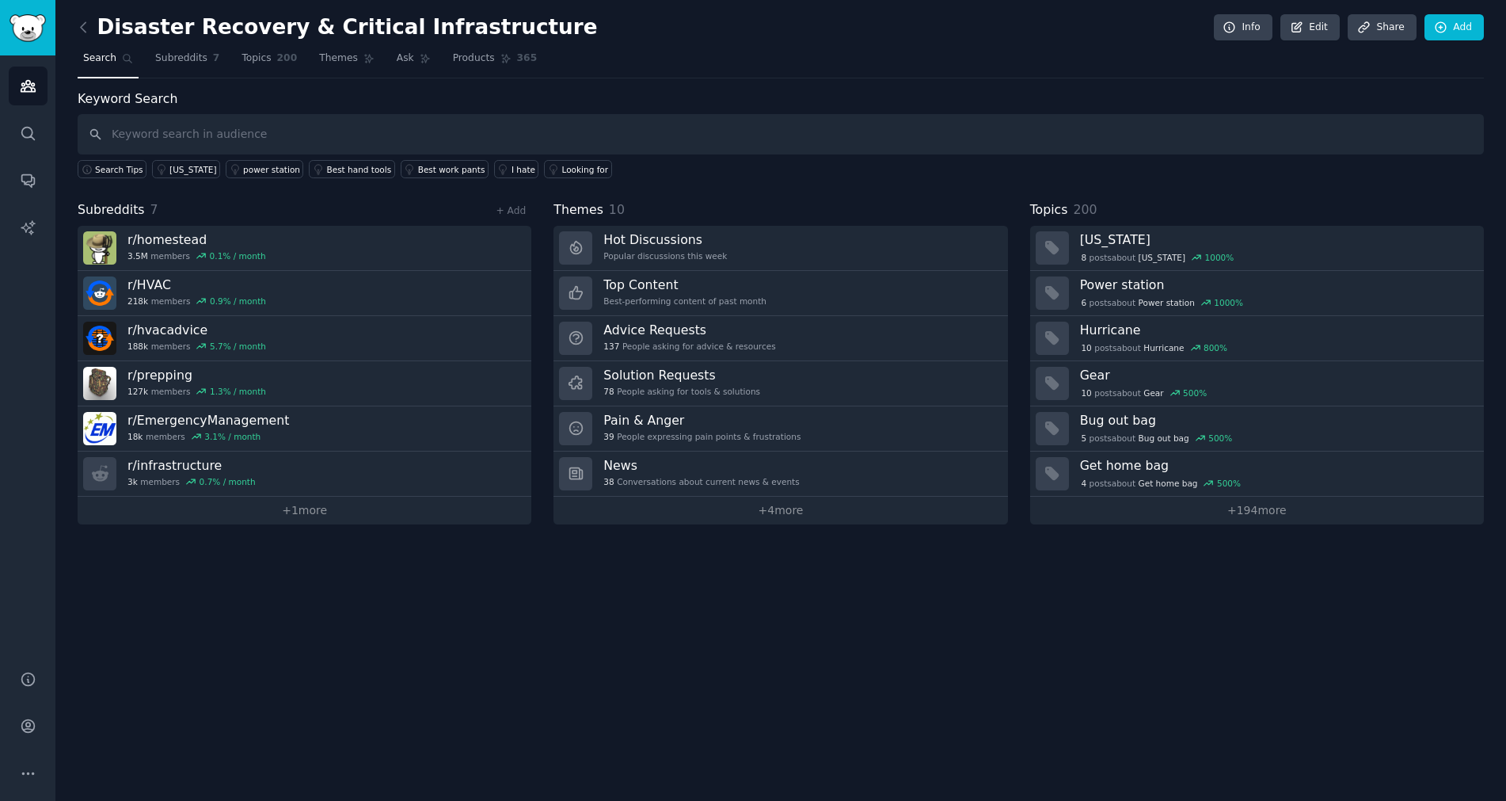
click at [93, 29] on link at bounding box center [88, 27] width 20 height 25
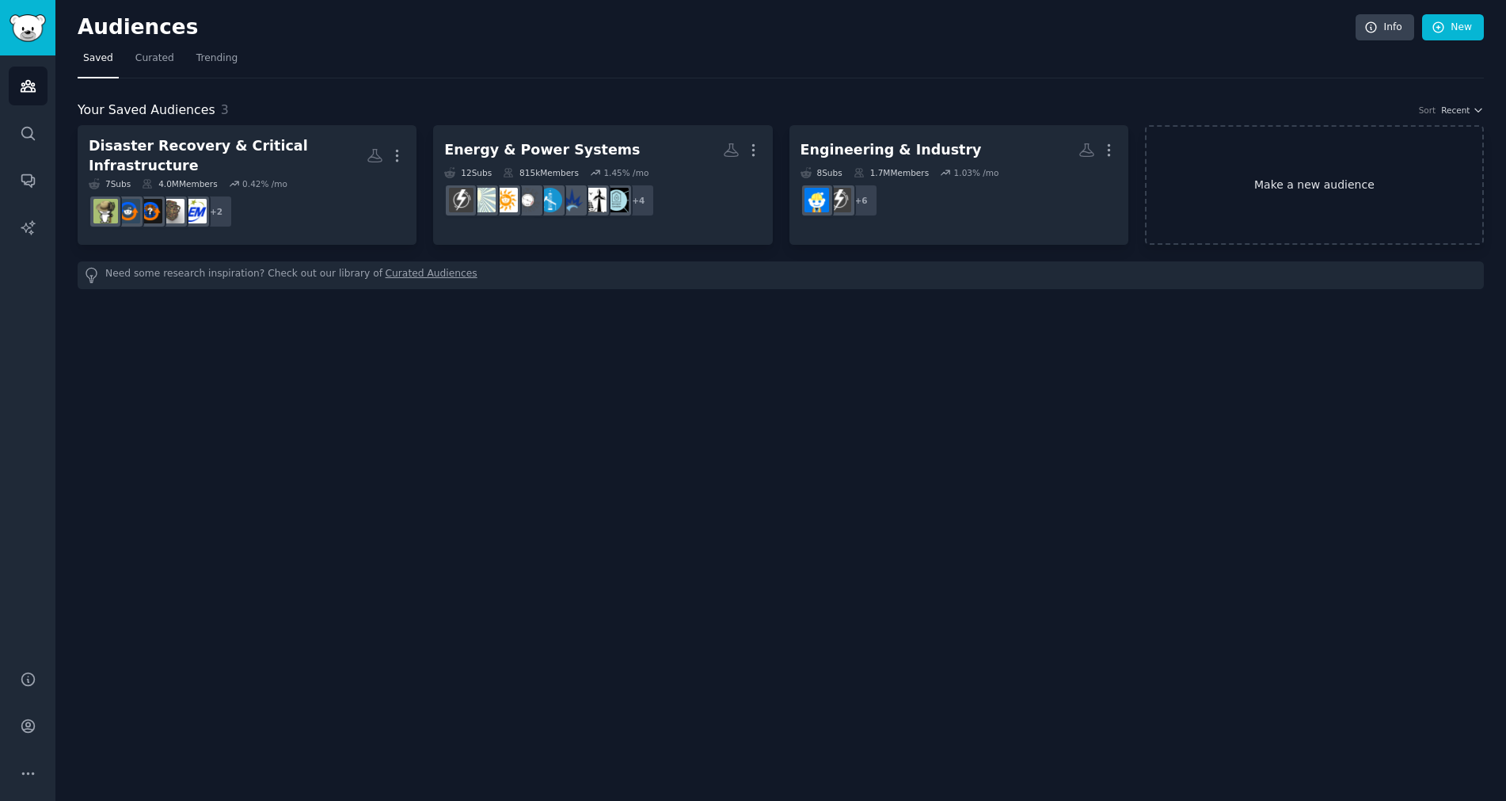
click at [1288, 186] on link "Make a new audience" at bounding box center [1314, 185] width 339 height 120
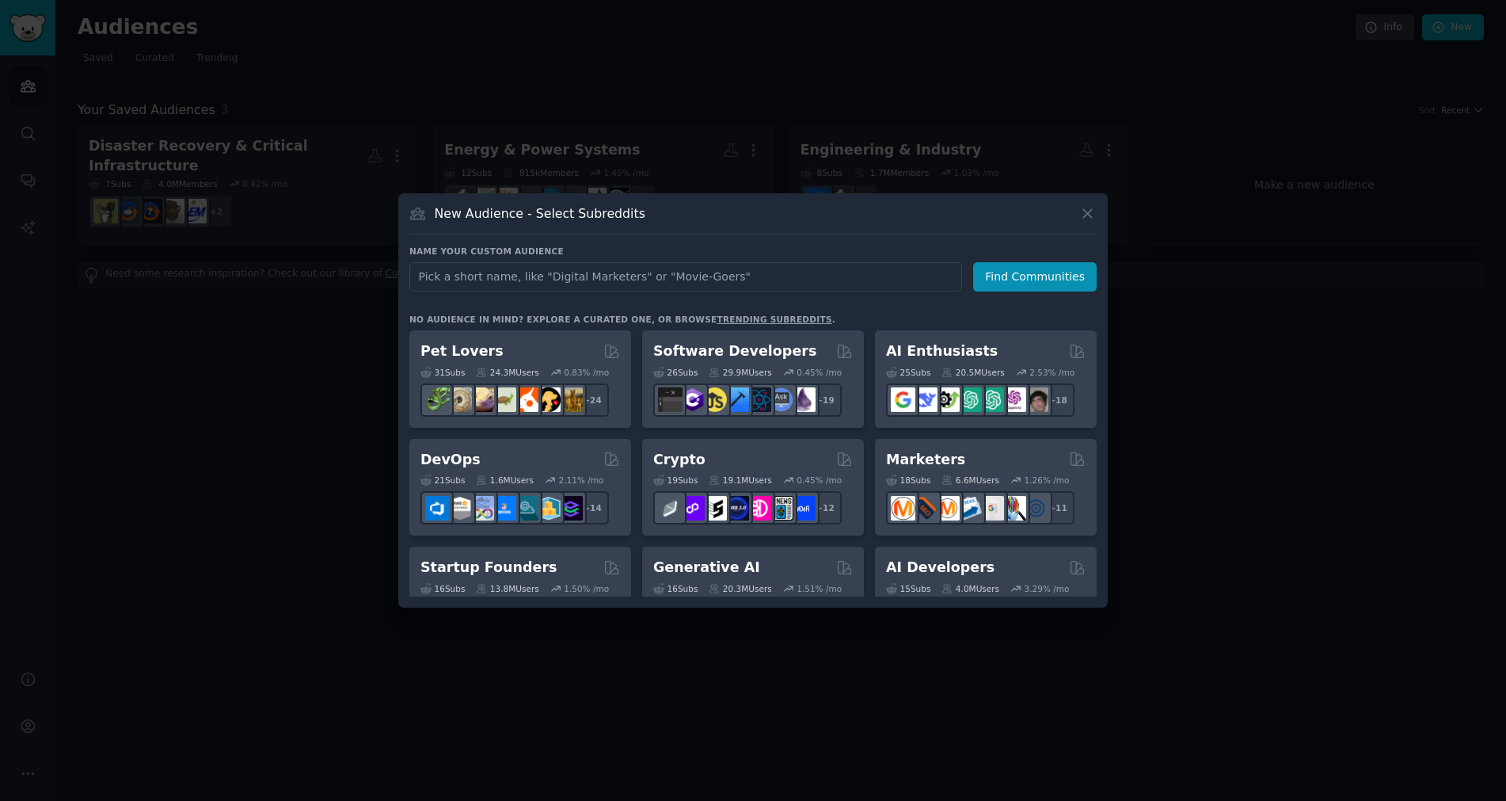
click at [649, 272] on input "text" at bounding box center [685, 276] width 553 height 29
type input "Events & Temporary Infrastucture"
click at [1034, 284] on button "Find Communities" at bounding box center [1035, 276] width 124 height 29
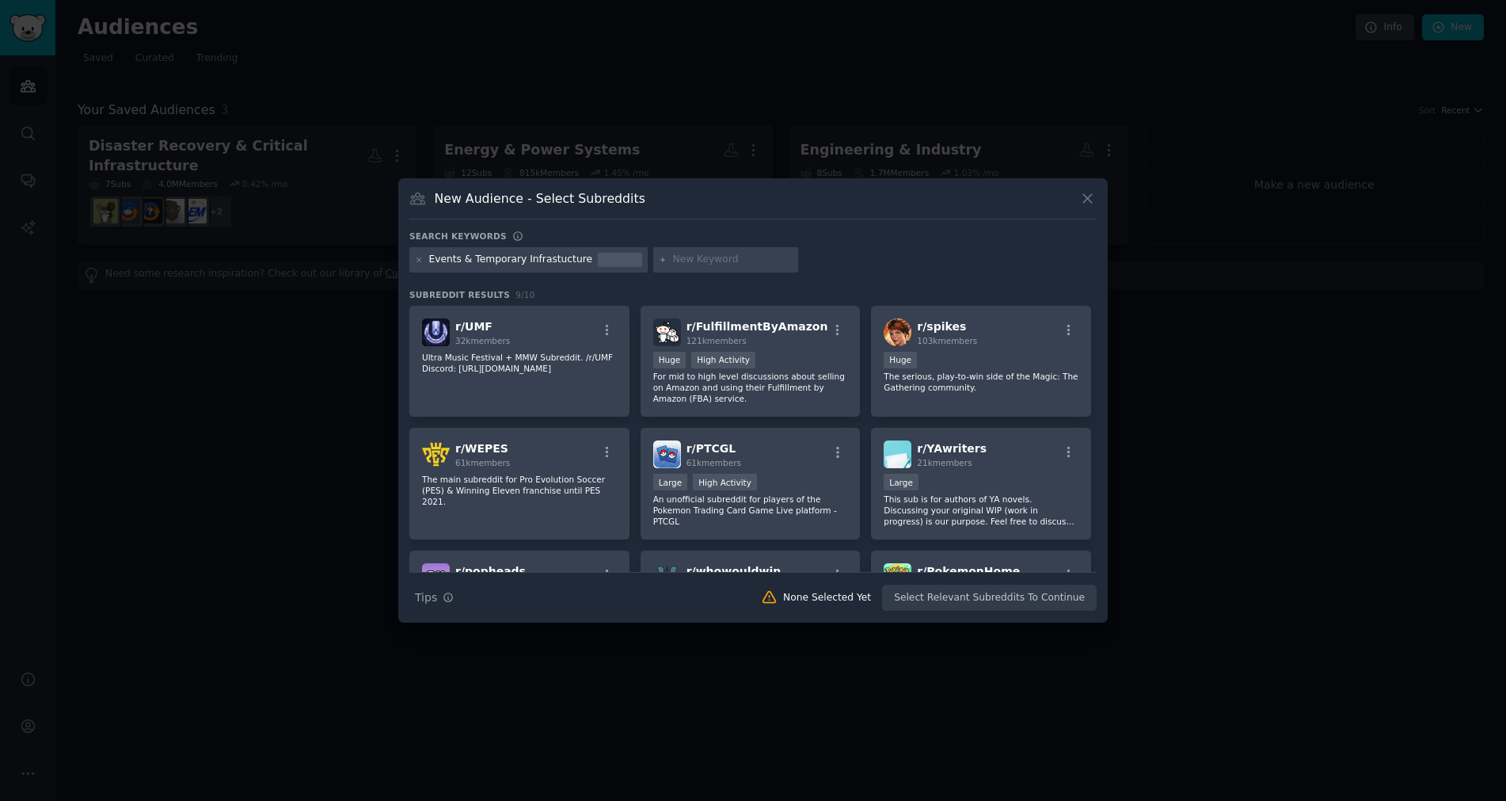
click at [680, 246] on div "Search keywords" at bounding box center [752, 238] width 687 height 17
click at [683, 264] on input "text" at bounding box center [732, 260] width 120 height 14
type input "event planning"
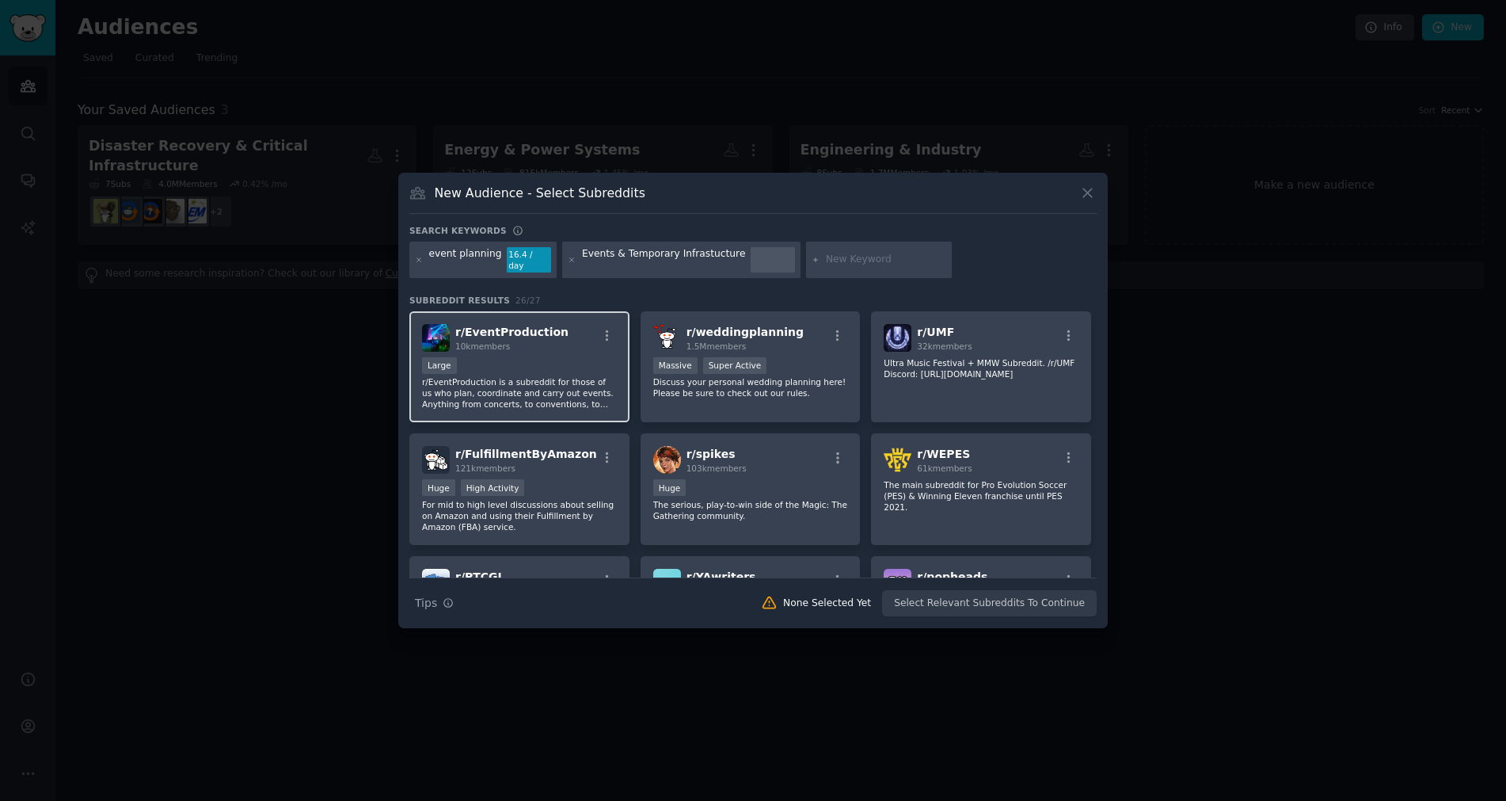
click at [549, 376] on p "r/EventProduction is a subreddit for those of us who plan, coordinate and carry…" at bounding box center [519, 392] width 195 height 33
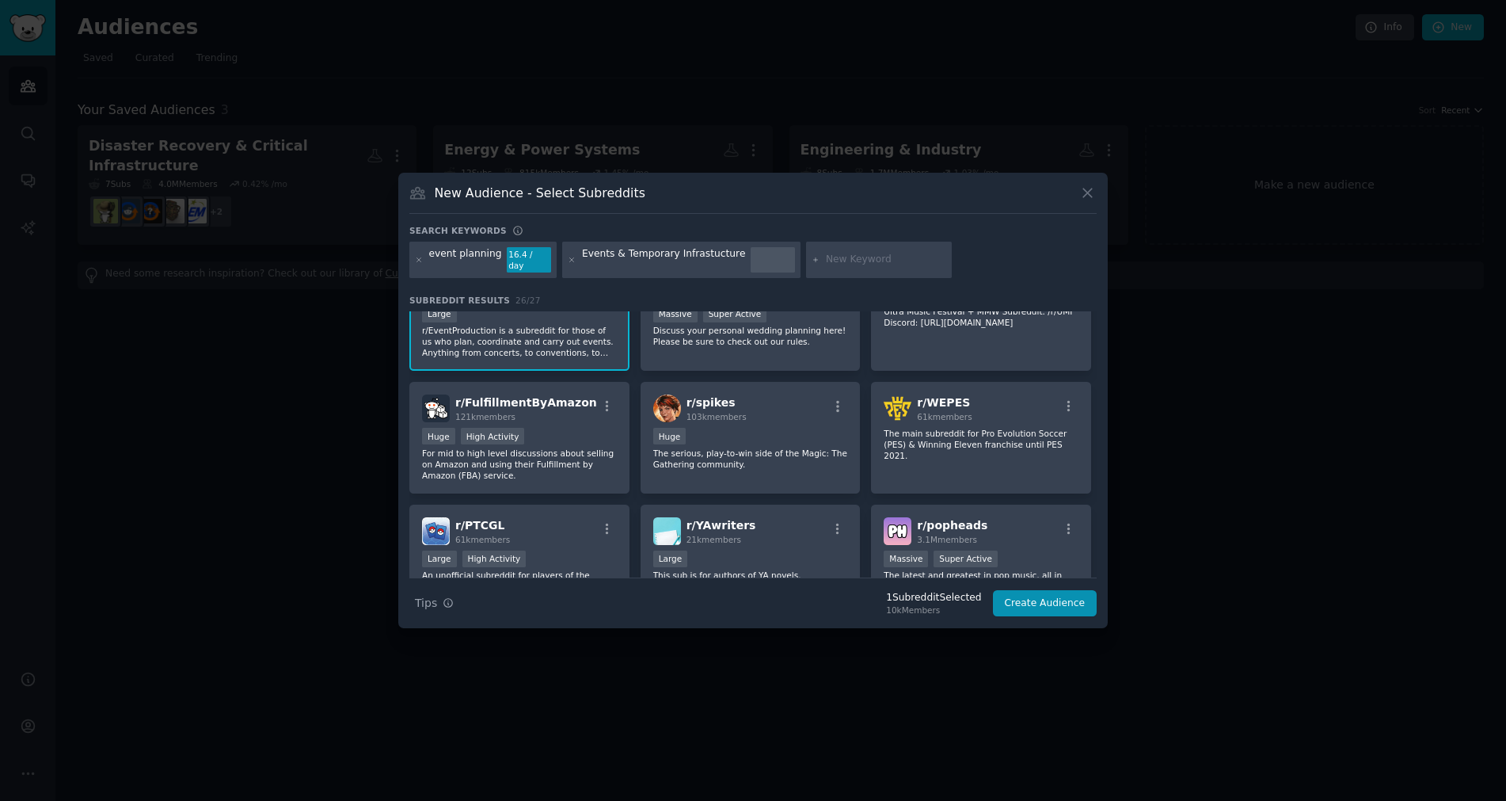
scroll to position [158, 0]
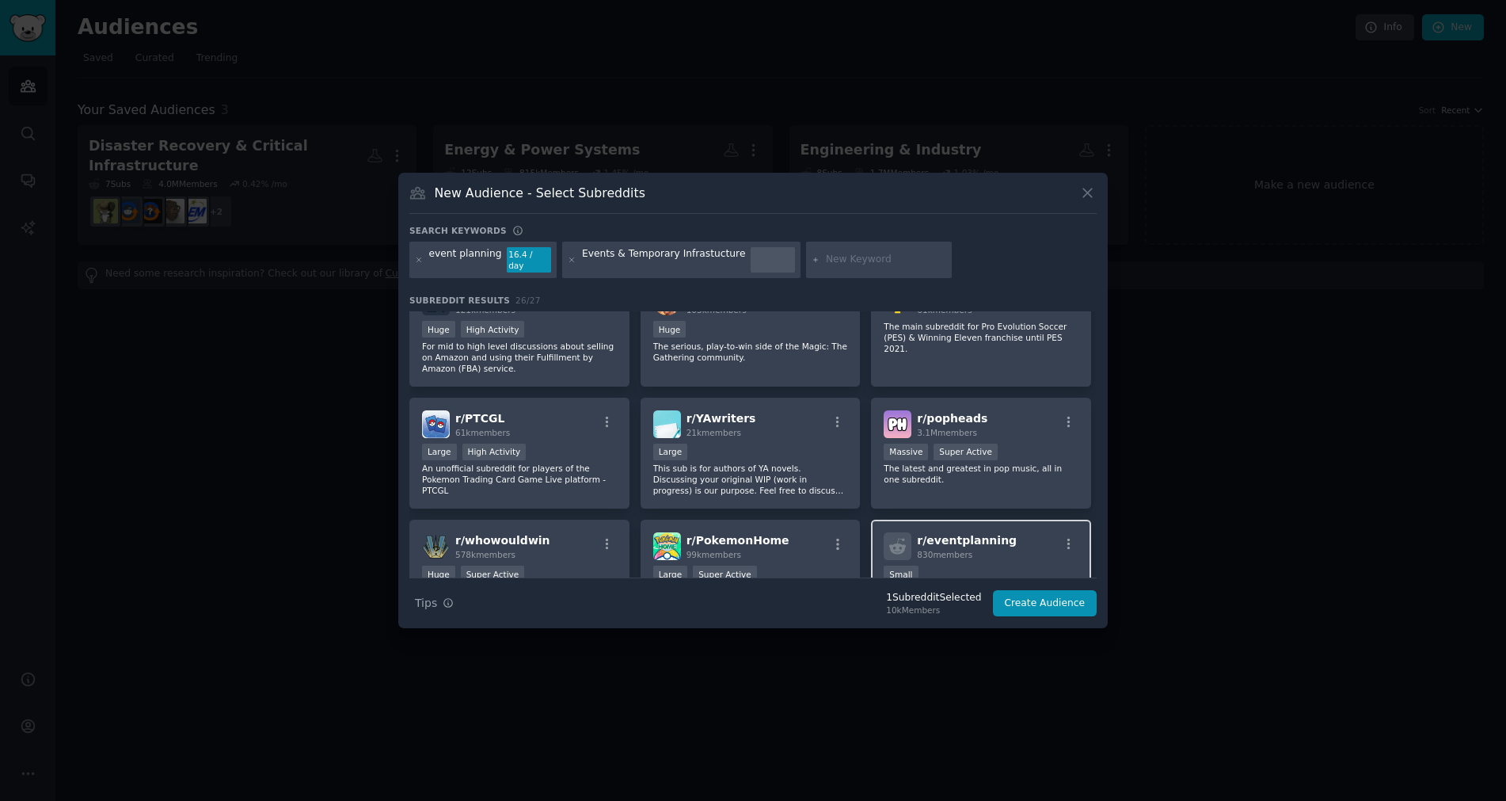
click at [946, 550] on span "830 members" at bounding box center [944, 555] width 55 height 10
click at [826, 256] on input "text" at bounding box center [886, 260] width 120 height 14
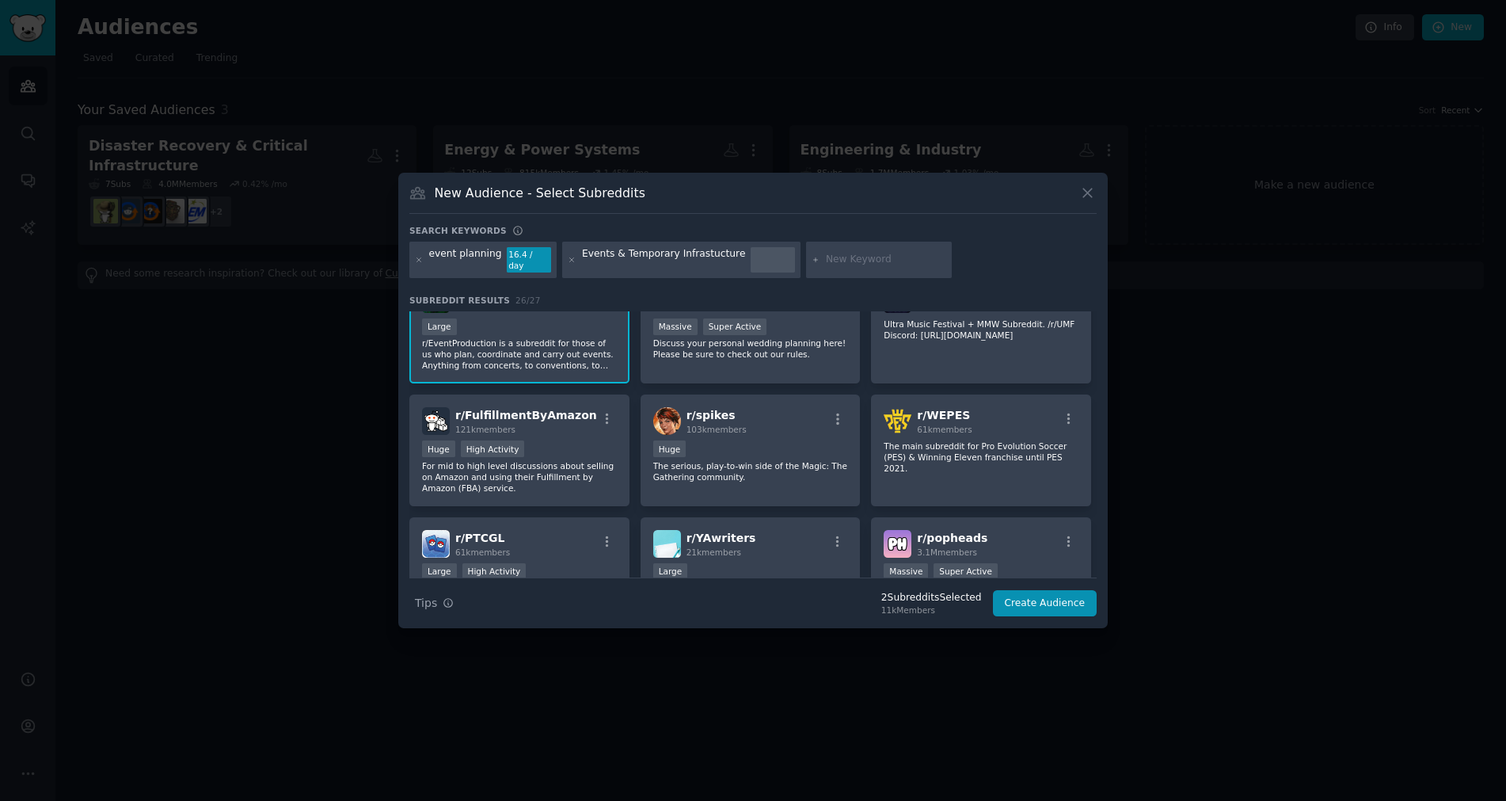
scroll to position [0, 0]
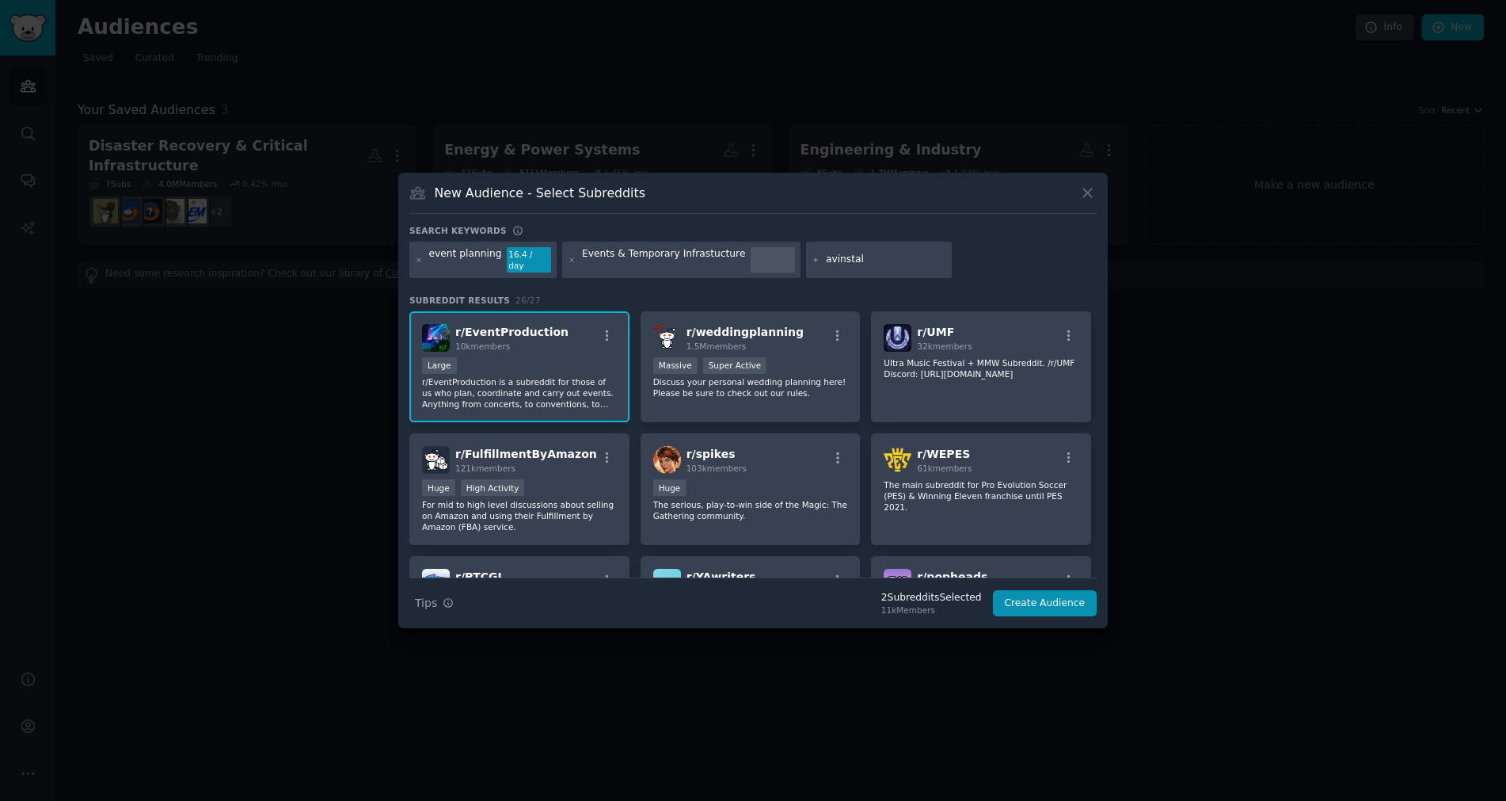
type input "avinstall"
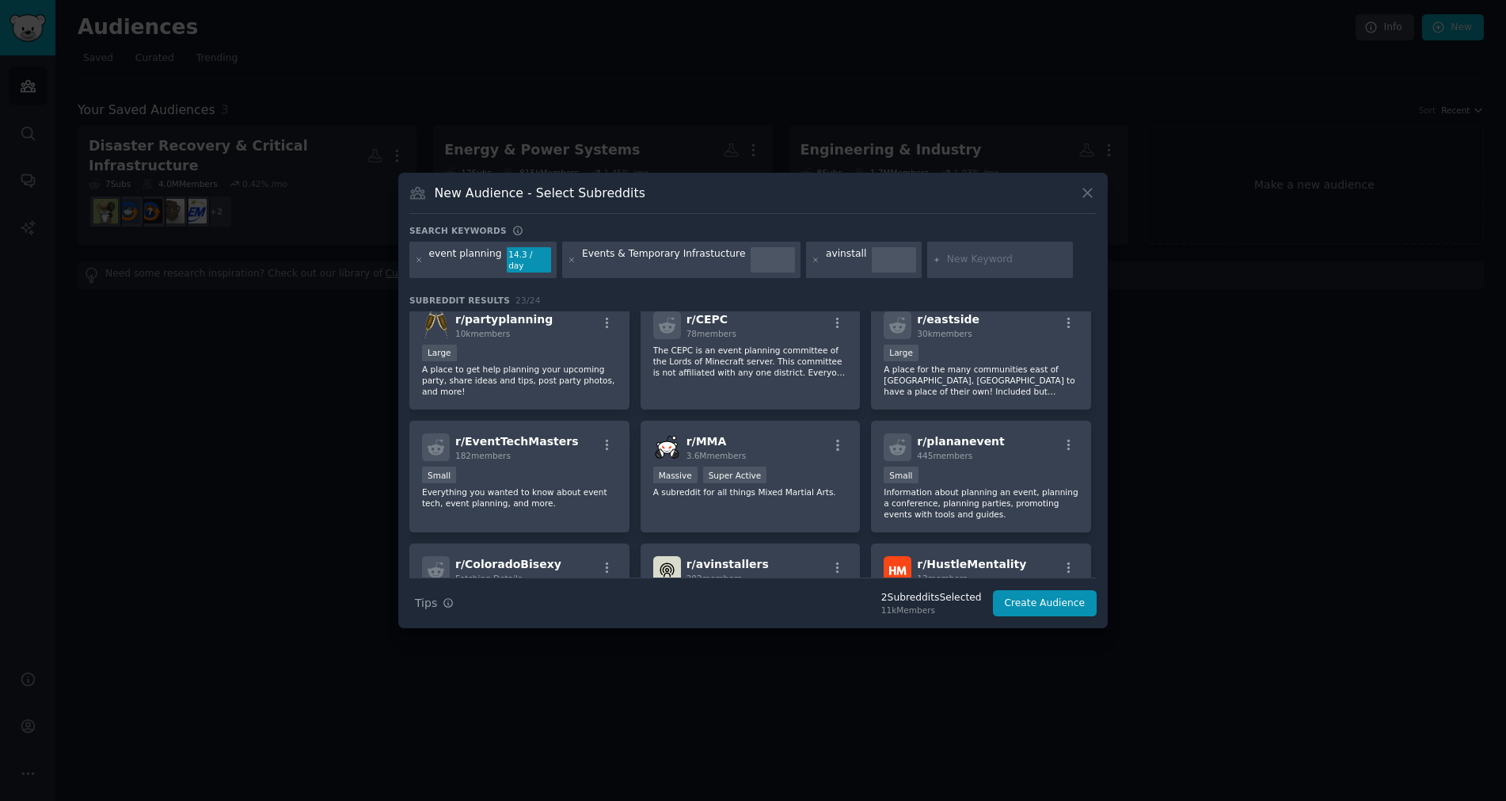
scroll to position [317, 0]
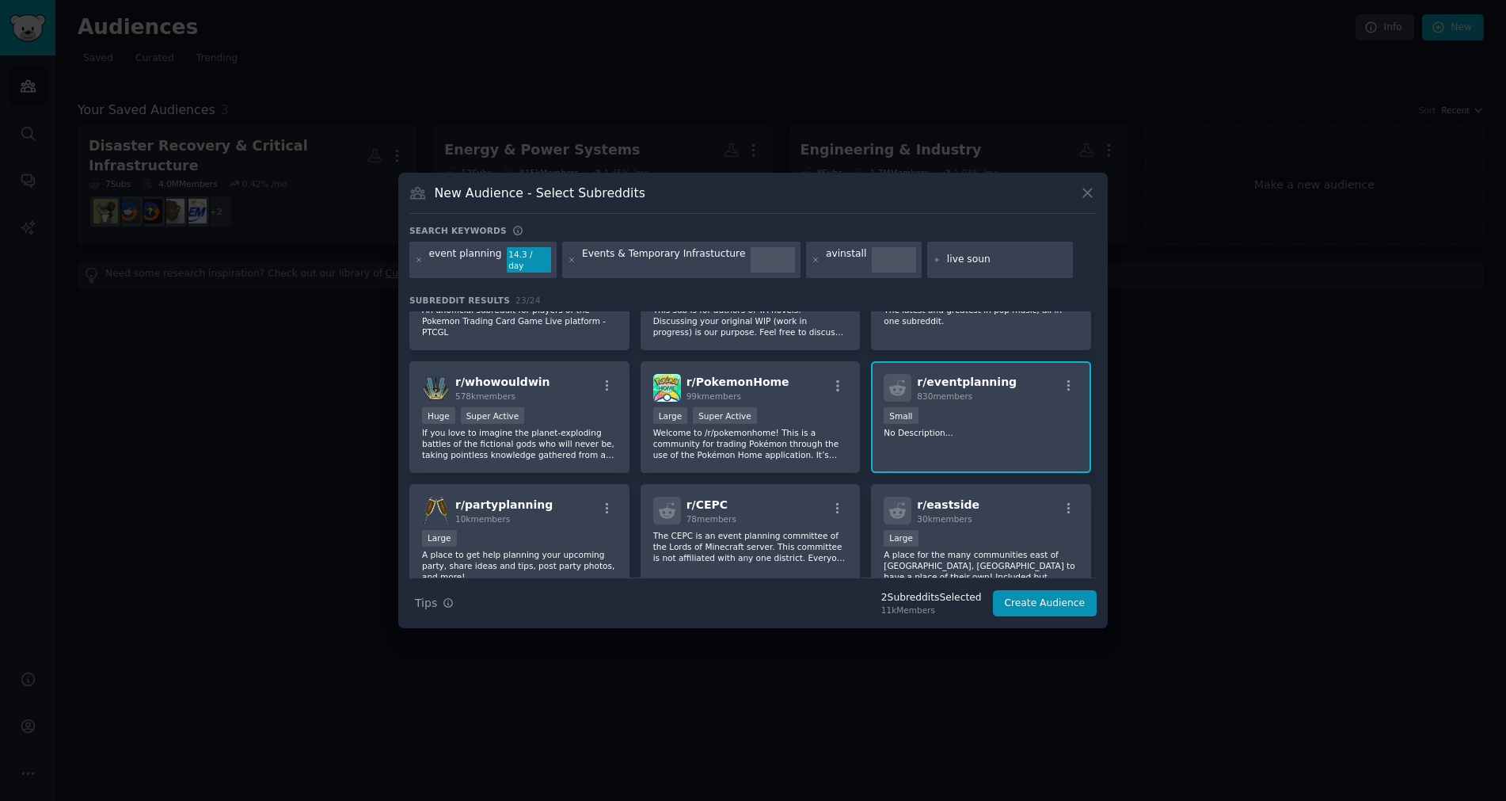
type input "live sound"
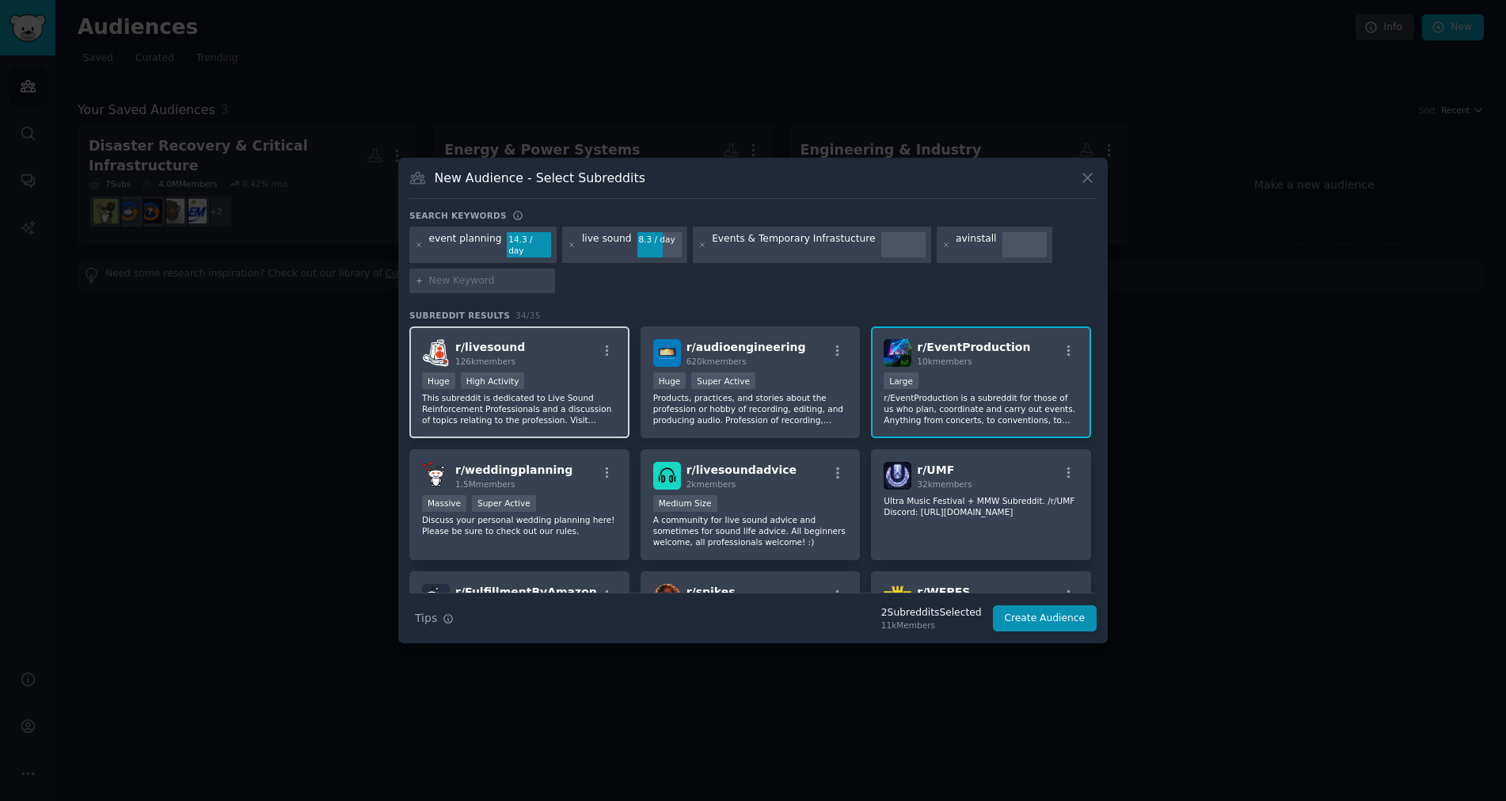
click at [553, 349] on div "r/ livesound 126k members" at bounding box center [519, 353] width 195 height 28
click at [477, 274] on input "text" at bounding box center [489, 281] width 120 height 14
type input "festival"
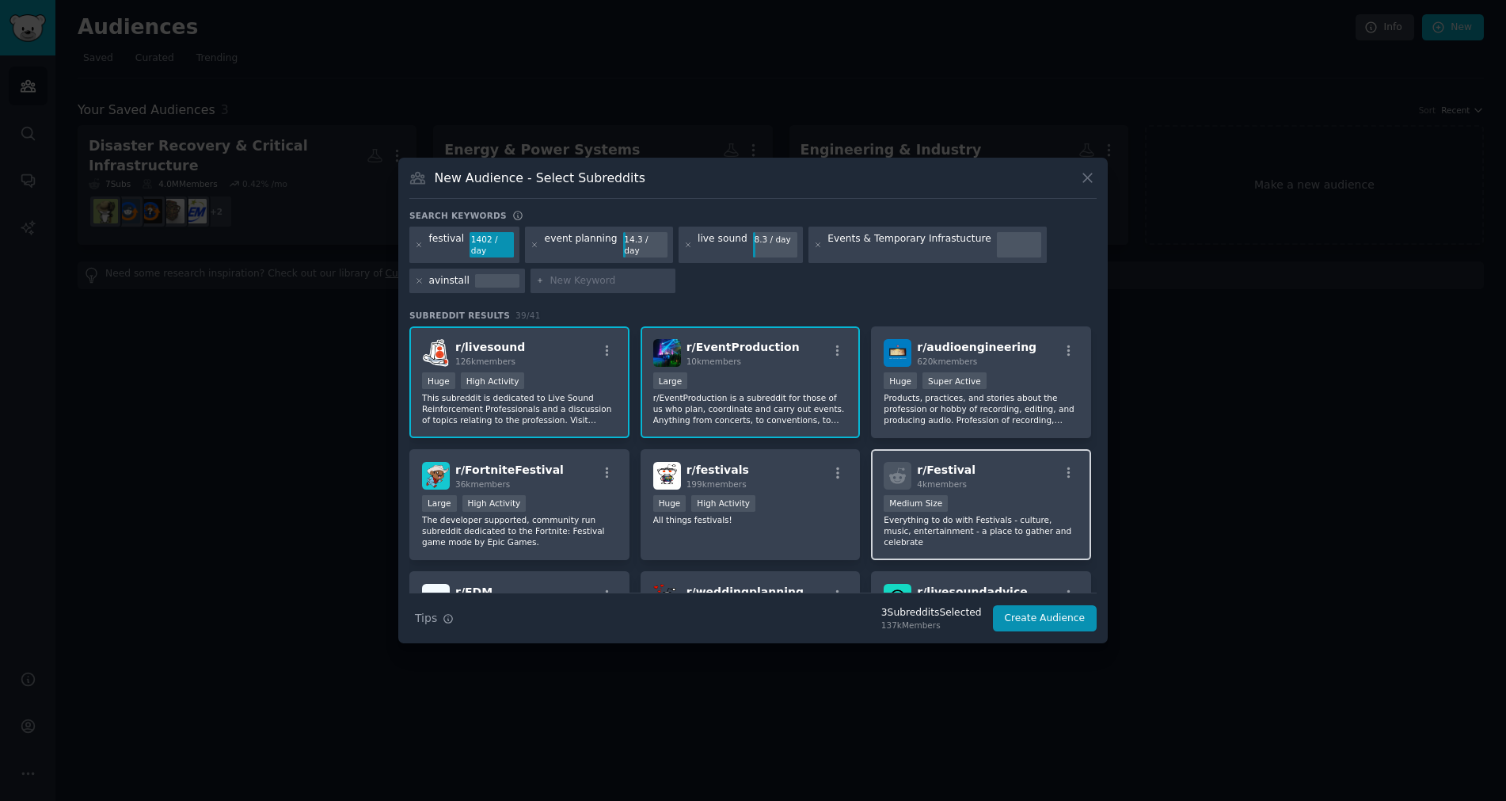
click at [977, 485] on div "r/ Festival 4k members Medium Size Everything to do with Festivals - culture, m…" at bounding box center [981, 505] width 220 height 112
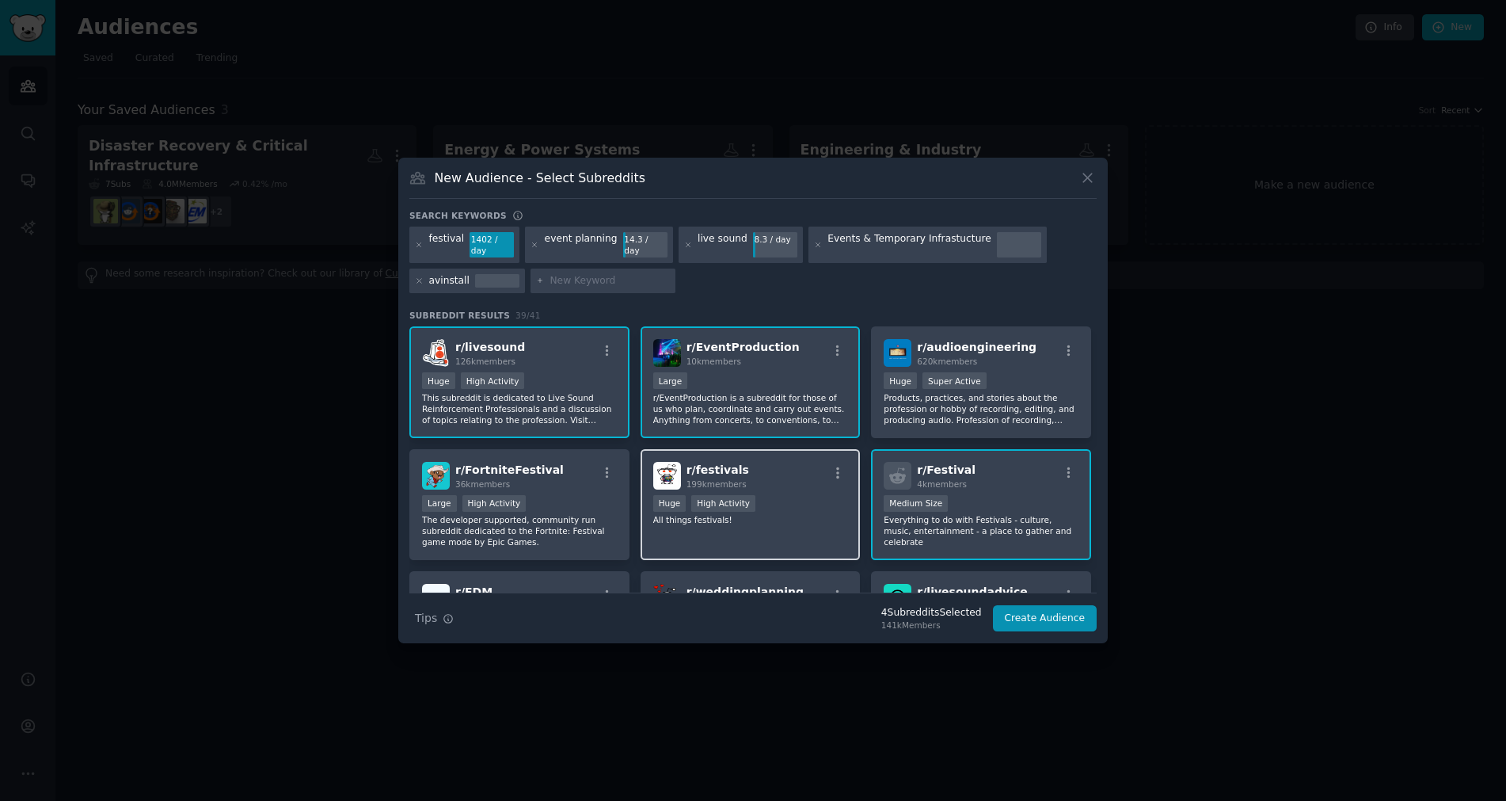
click at [767, 537] on div "r/ festivals 199k members Huge High Activity All things festivals!" at bounding box center [751, 505] width 220 height 112
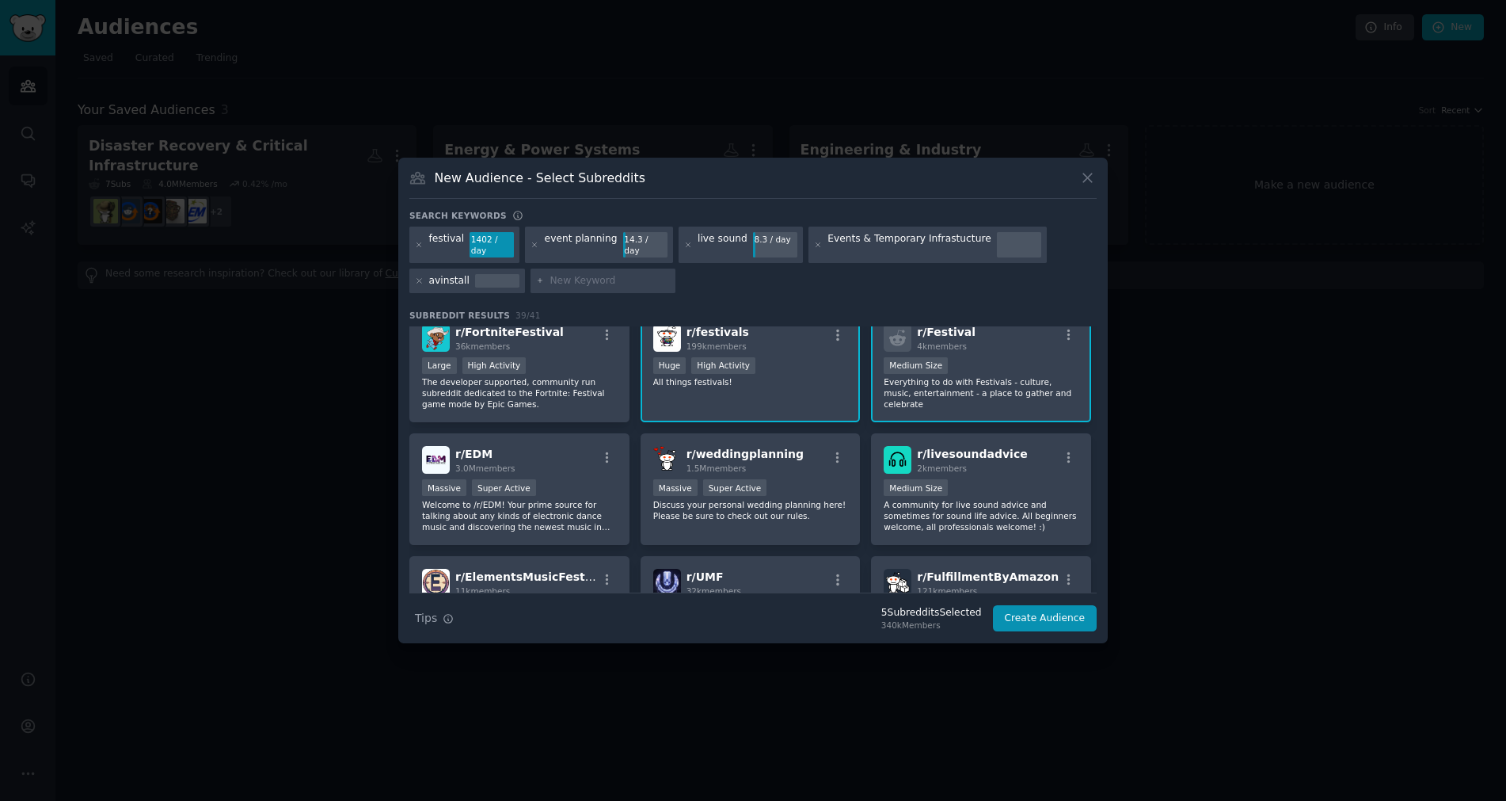
scroll to position [158, 0]
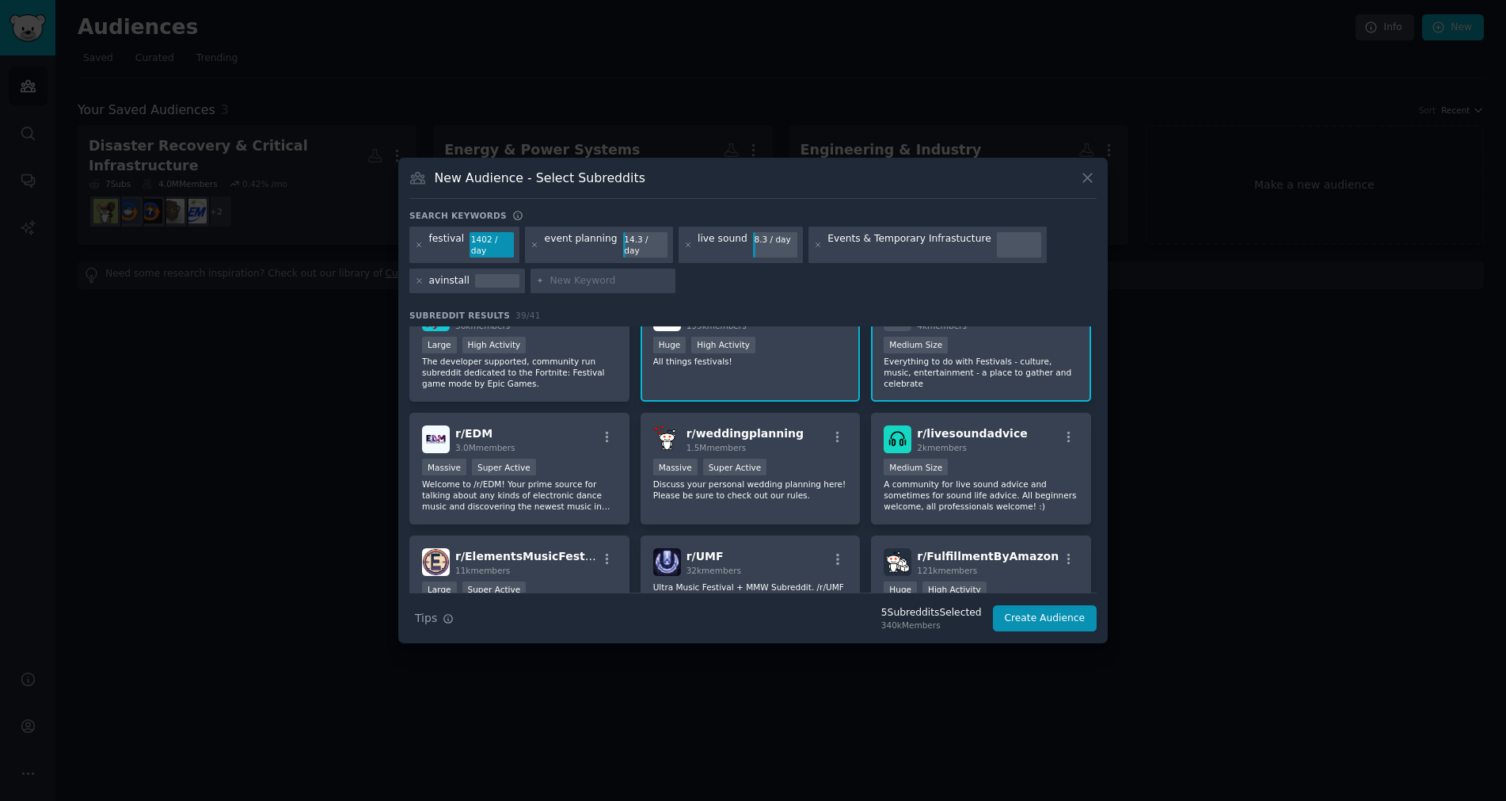
click at [1003, 356] on p "Everything to do with Festivals - culture, music, entertainment - a place to ga…" at bounding box center [981, 372] width 195 height 33
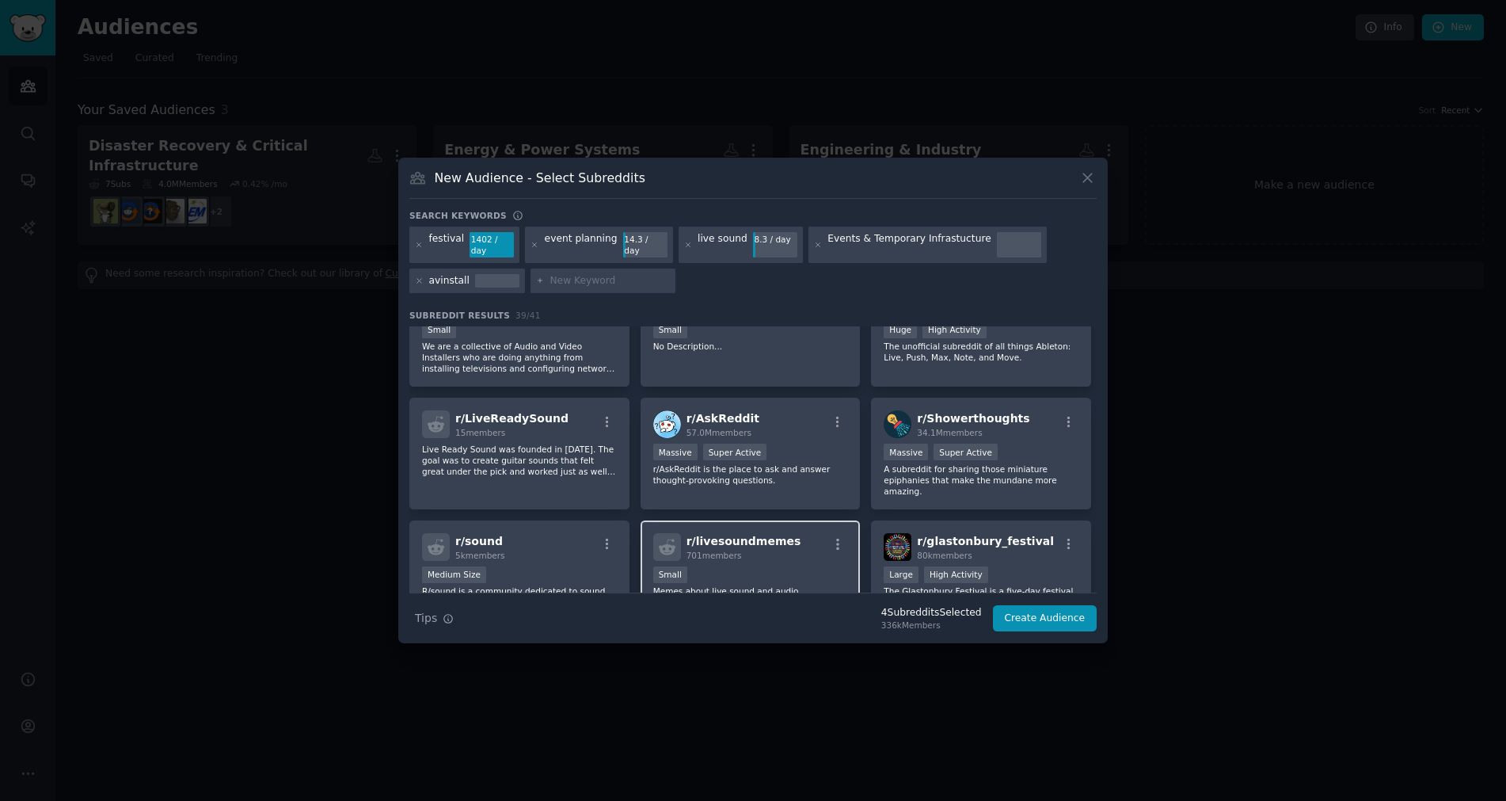
scroll to position [1267, 0]
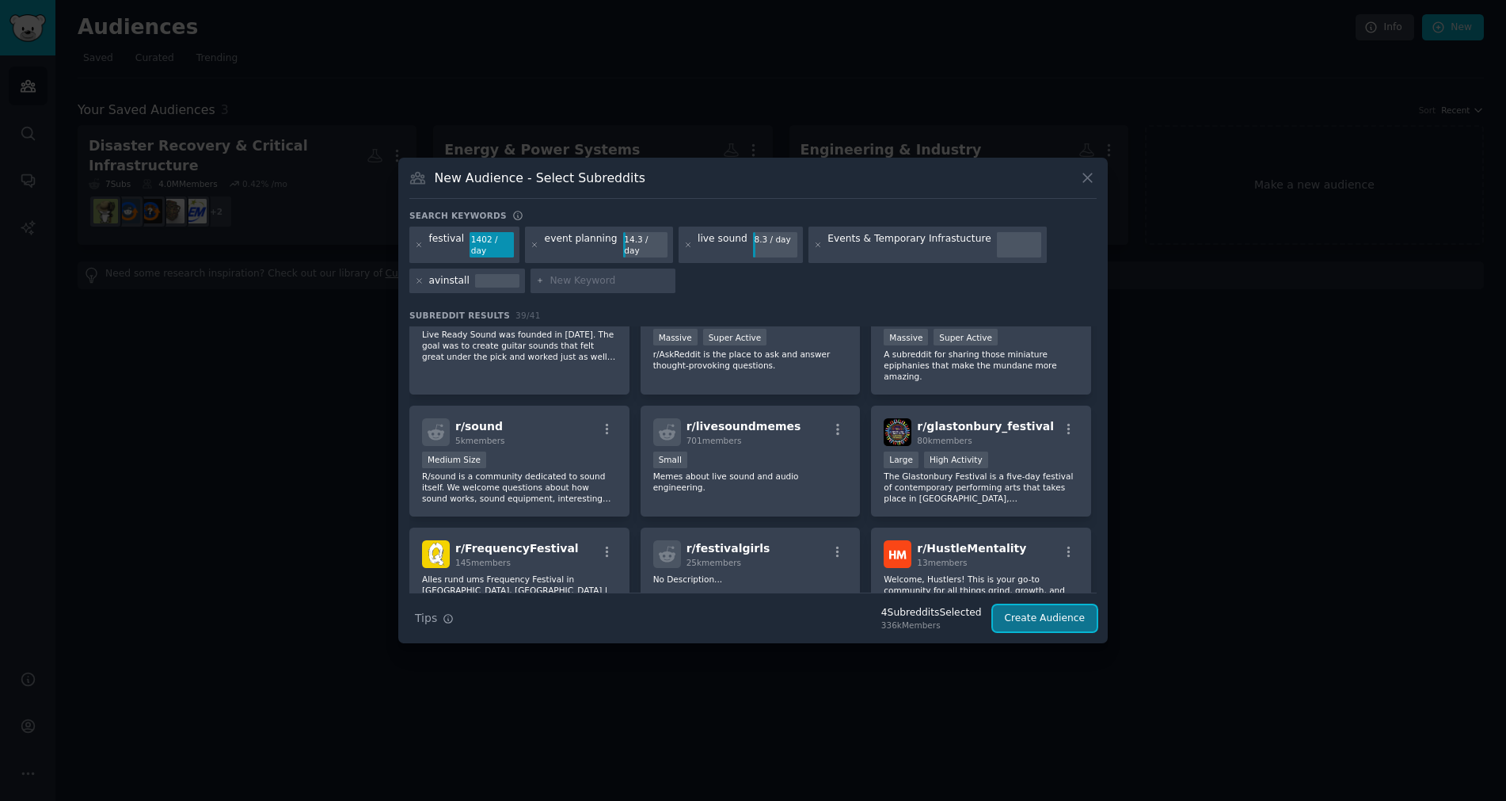
click at [1026, 615] on button "Create Audience" at bounding box center [1045, 618] width 105 height 27
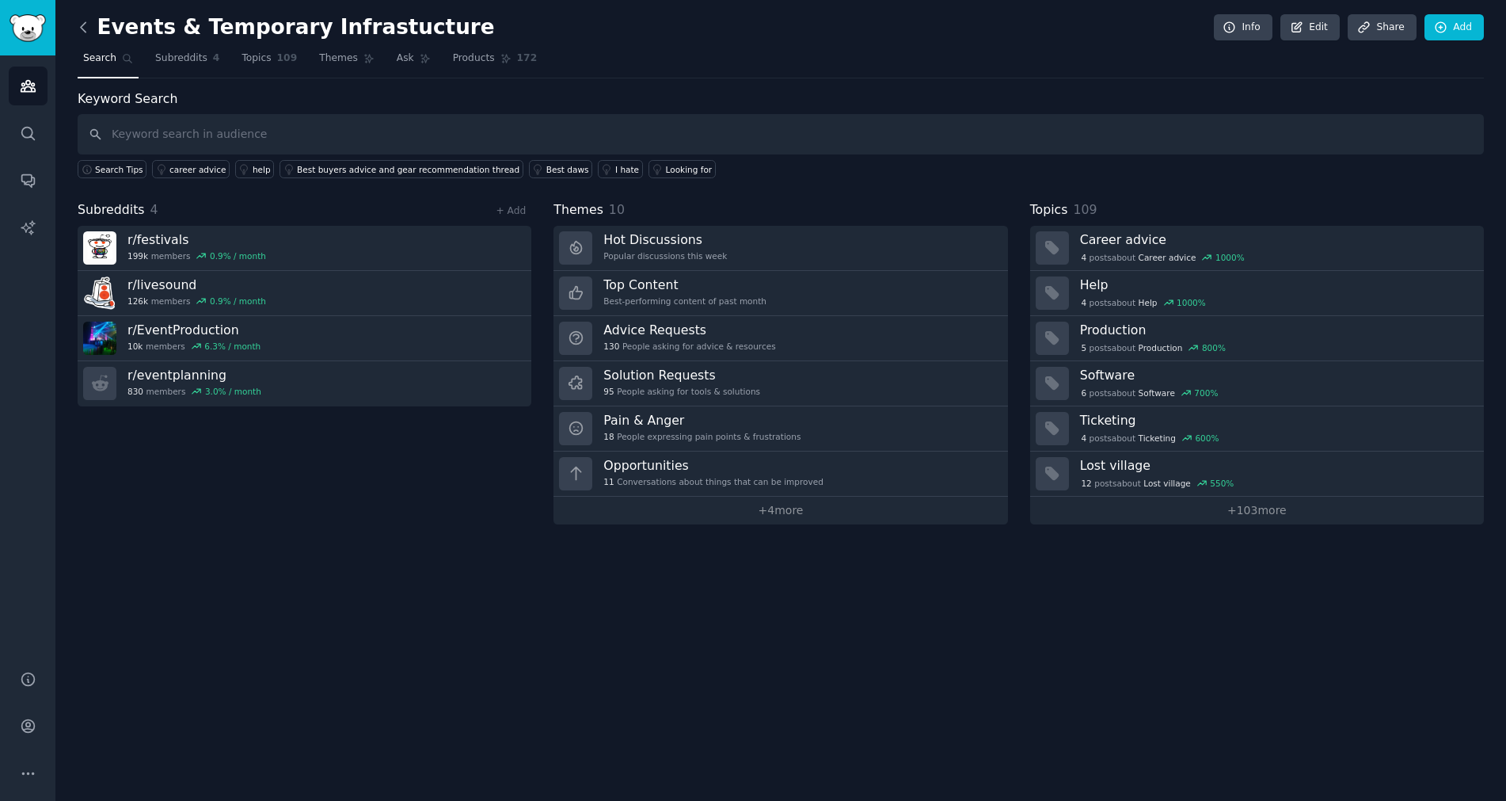
click at [90, 22] on icon at bounding box center [83, 27] width 17 height 17
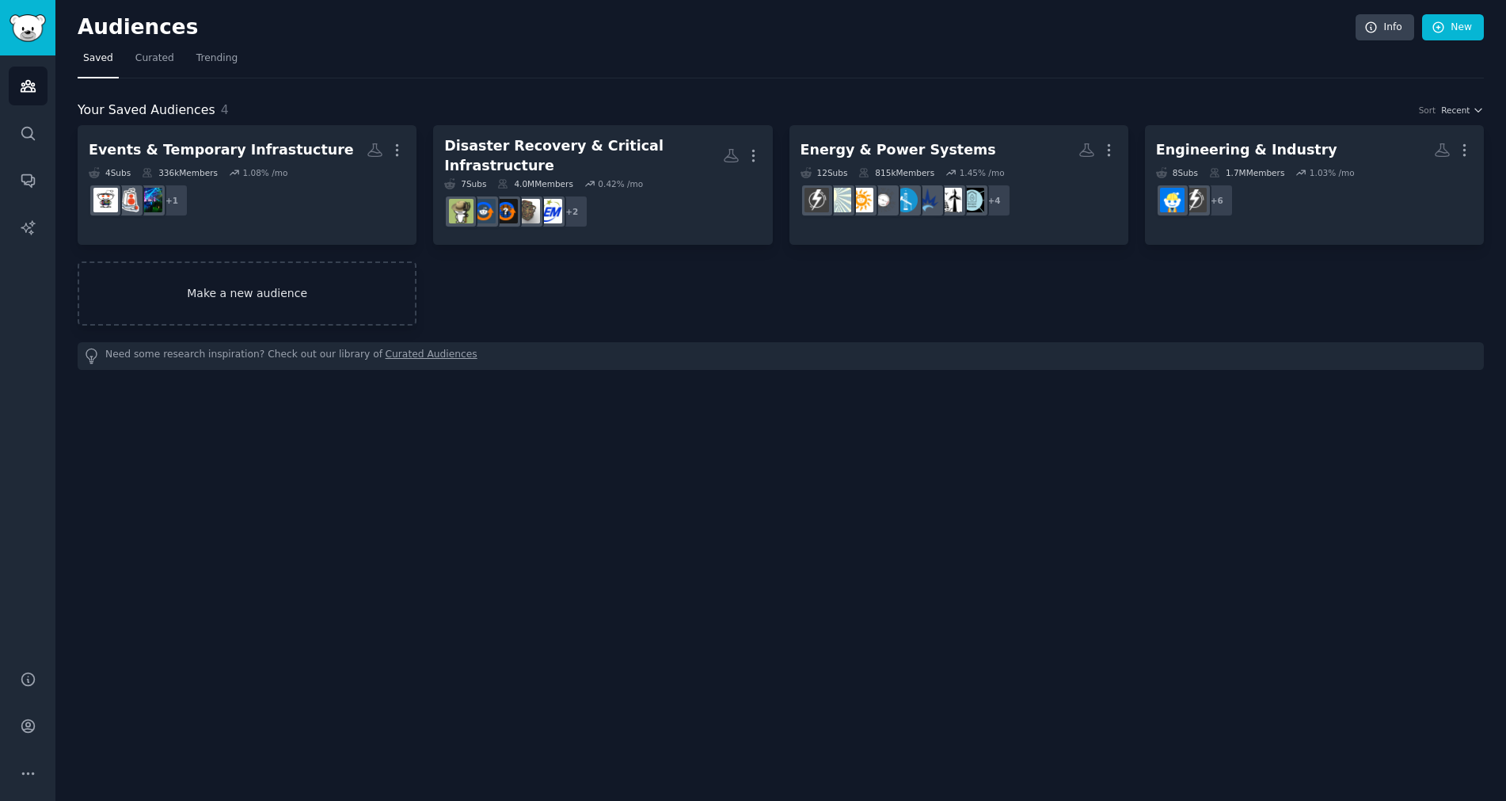
click at [266, 297] on link "Make a new audience" at bounding box center [247, 293] width 339 height 64
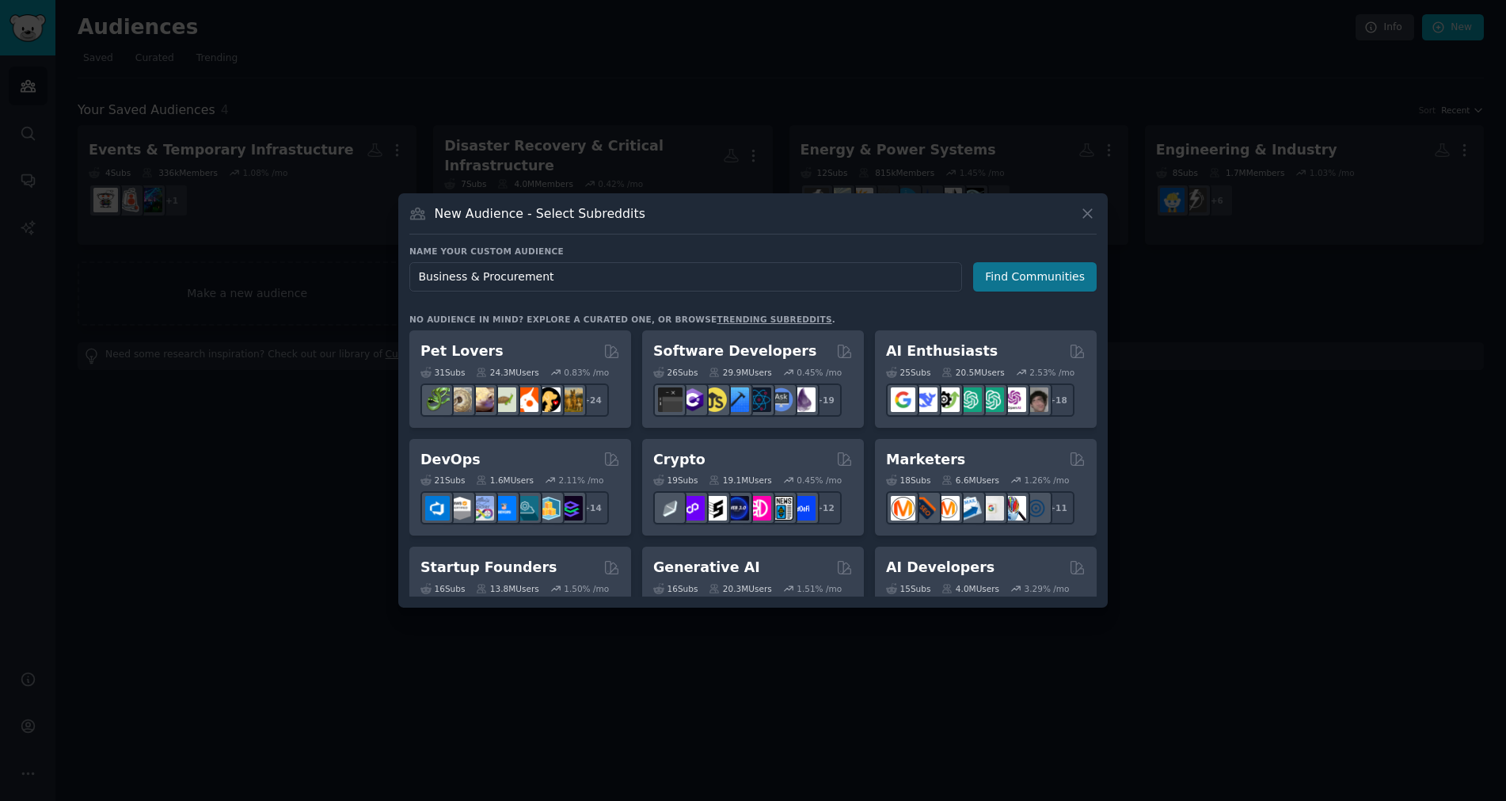
type input "Business & Procurement"
click at [1060, 270] on button "Find Communities" at bounding box center [1035, 276] width 124 height 29
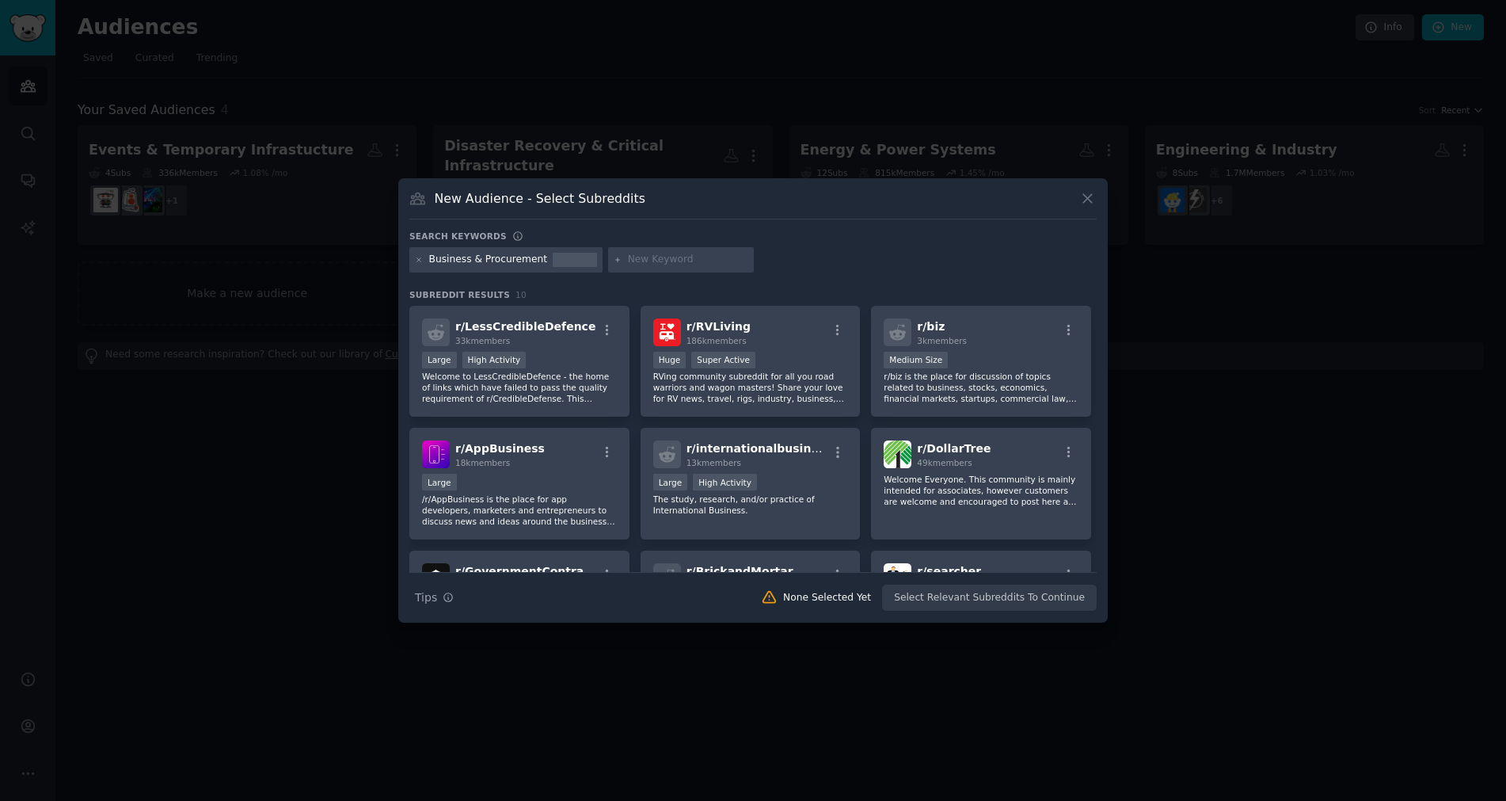
click at [655, 253] on input "text" at bounding box center [688, 260] width 120 height 14
type input "facility management"
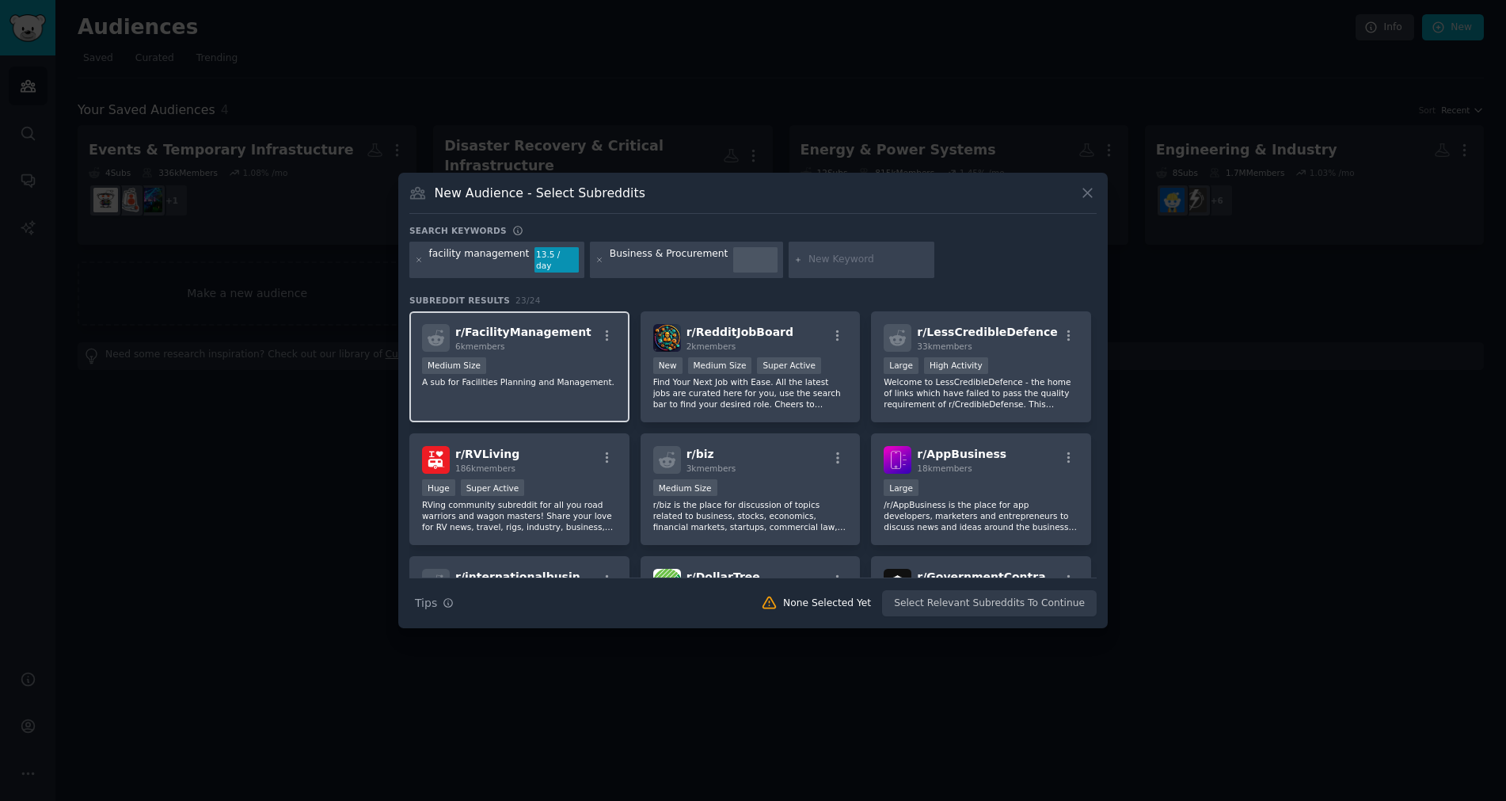
click at [547, 379] on p "A sub for Facilities Planning and Management." at bounding box center [519, 381] width 195 height 11
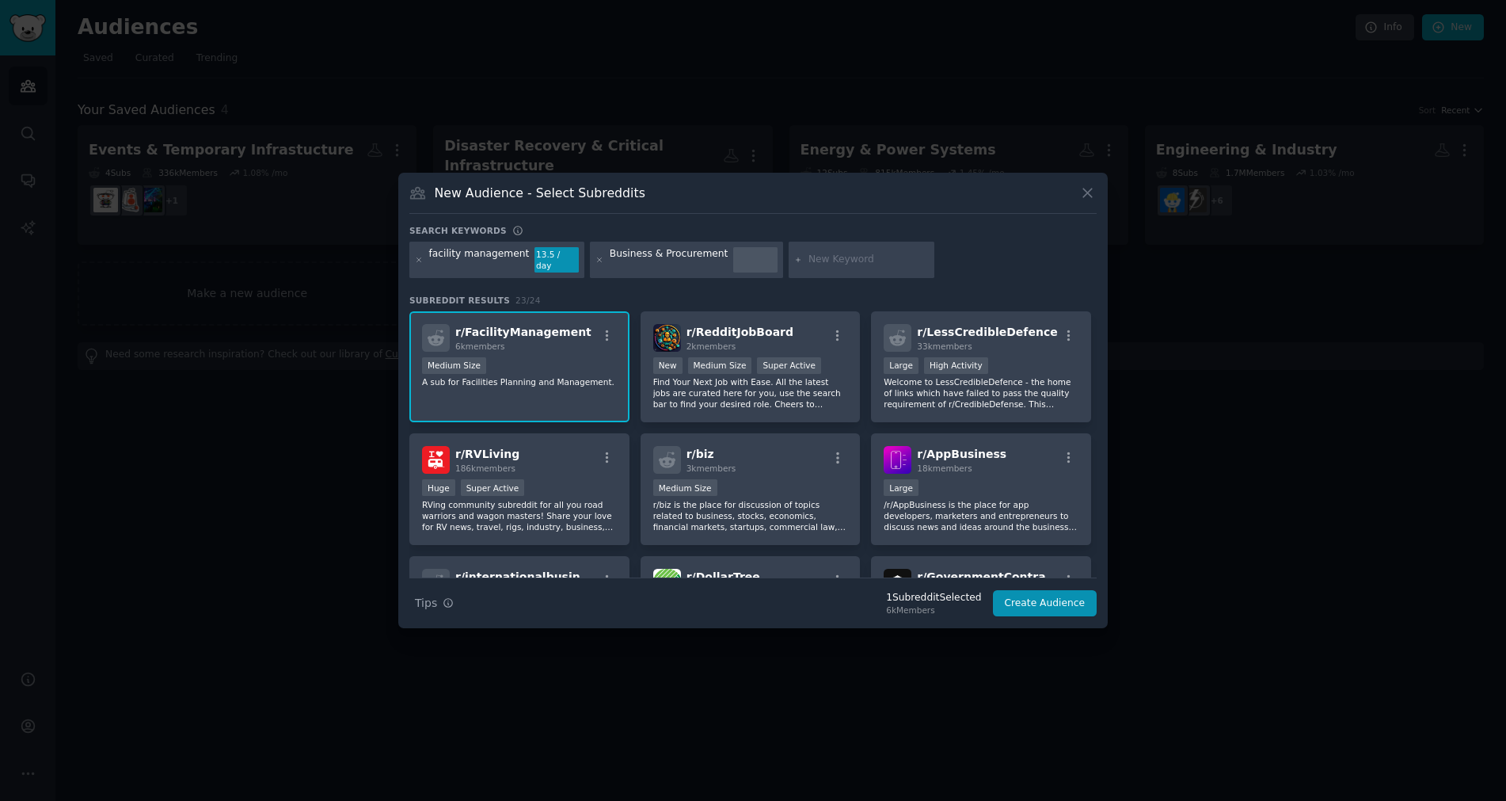
click at [811, 258] on input "text" at bounding box center [869, 260] width 120 height 14
type input "business to business"
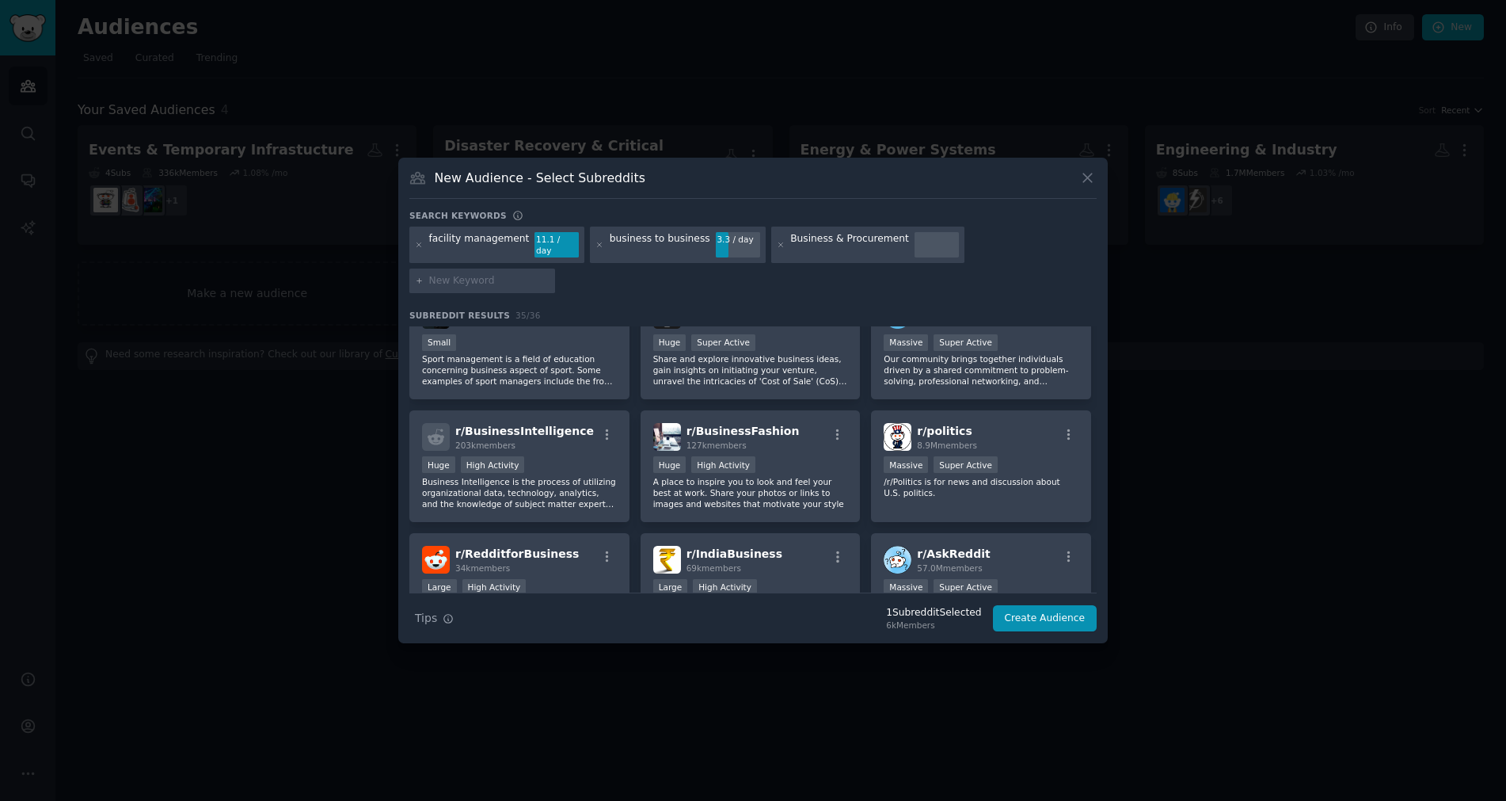
scroll to position [871, 0]
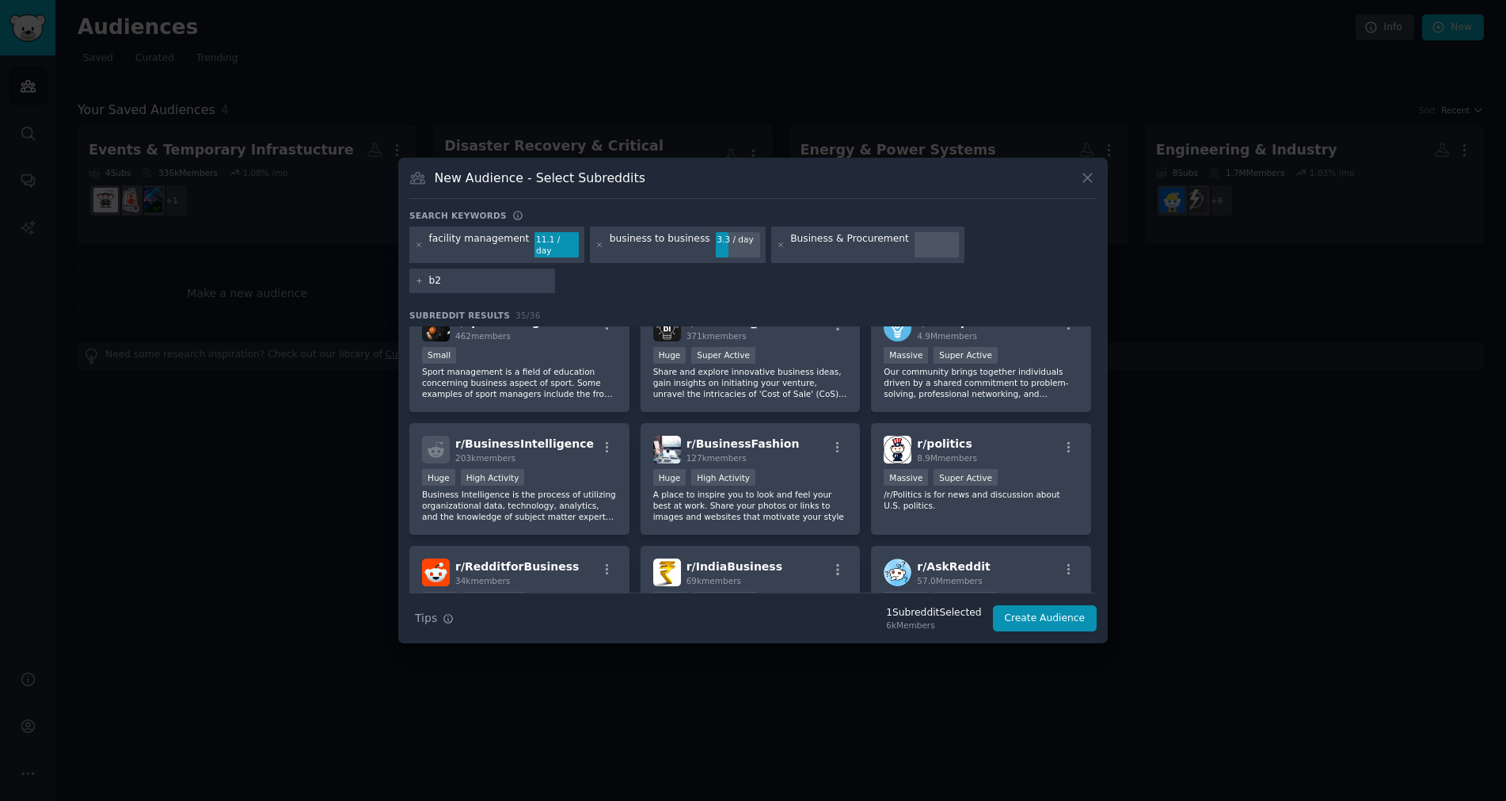
type input "b2b"
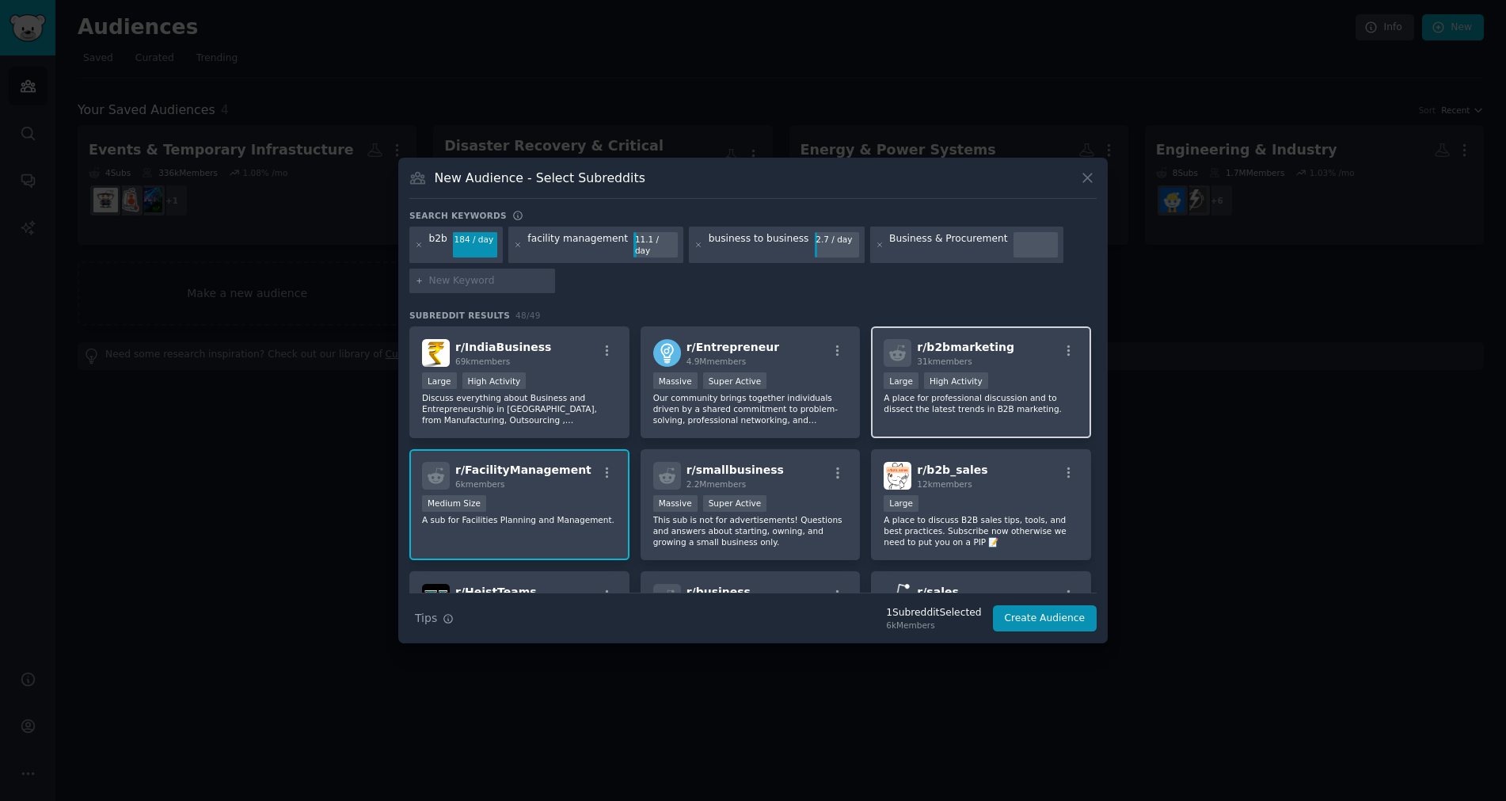
click at [959, 406] on p "A place for professional discussion and to dissect the latest trends in B2B mar…" at bounding box center [981, 403] width 195 height 22
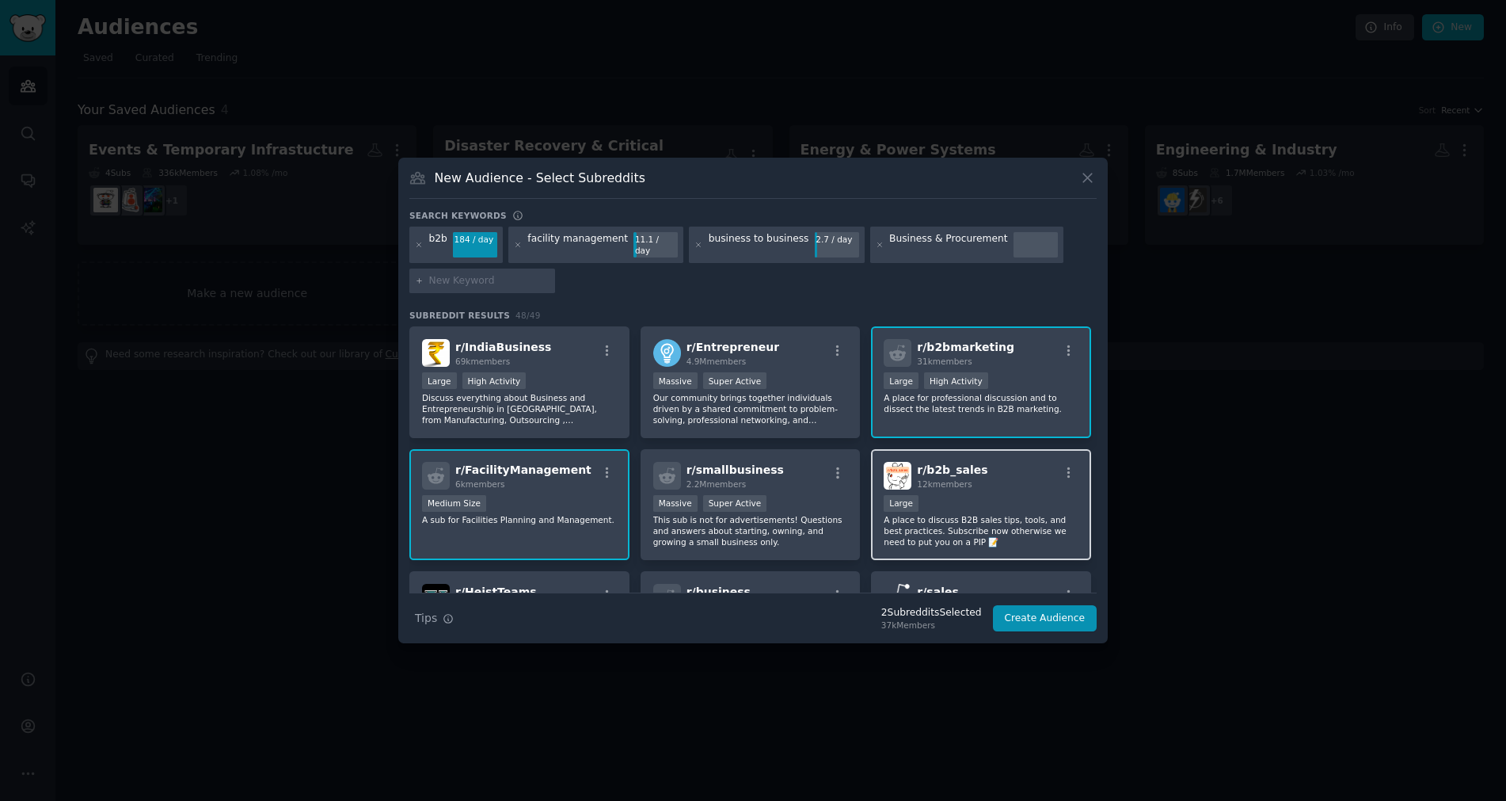
click at [996, 514] on p "A place to discuss B2B sales tips, tools, and best practices. Subscribe now oth…" at bounding box center [981, 530] width 195 height 33
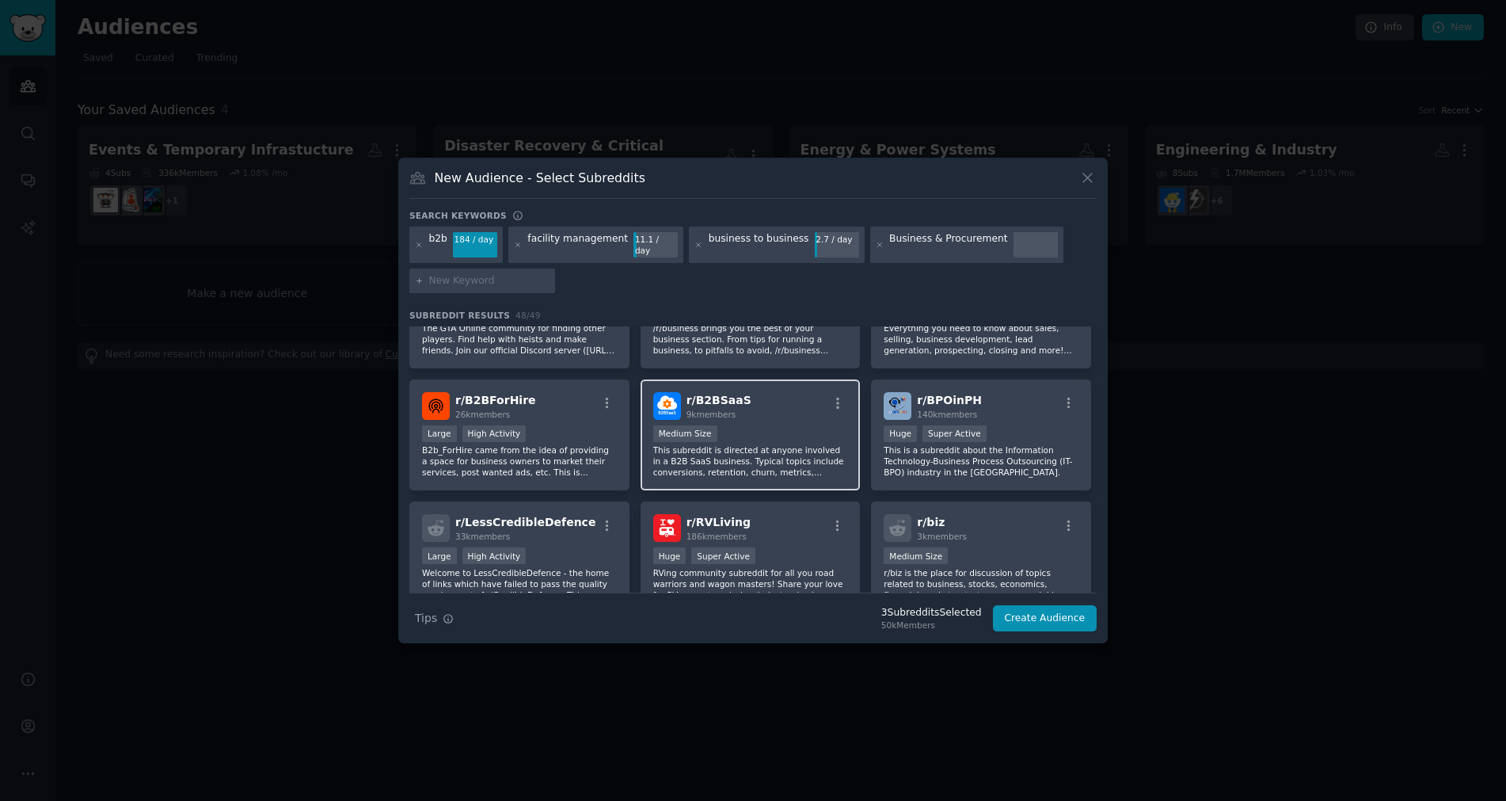
scroll to position [317, 0]
click at [452, 280] on input "text" at bounding box center [489, 281] width 120 height 14
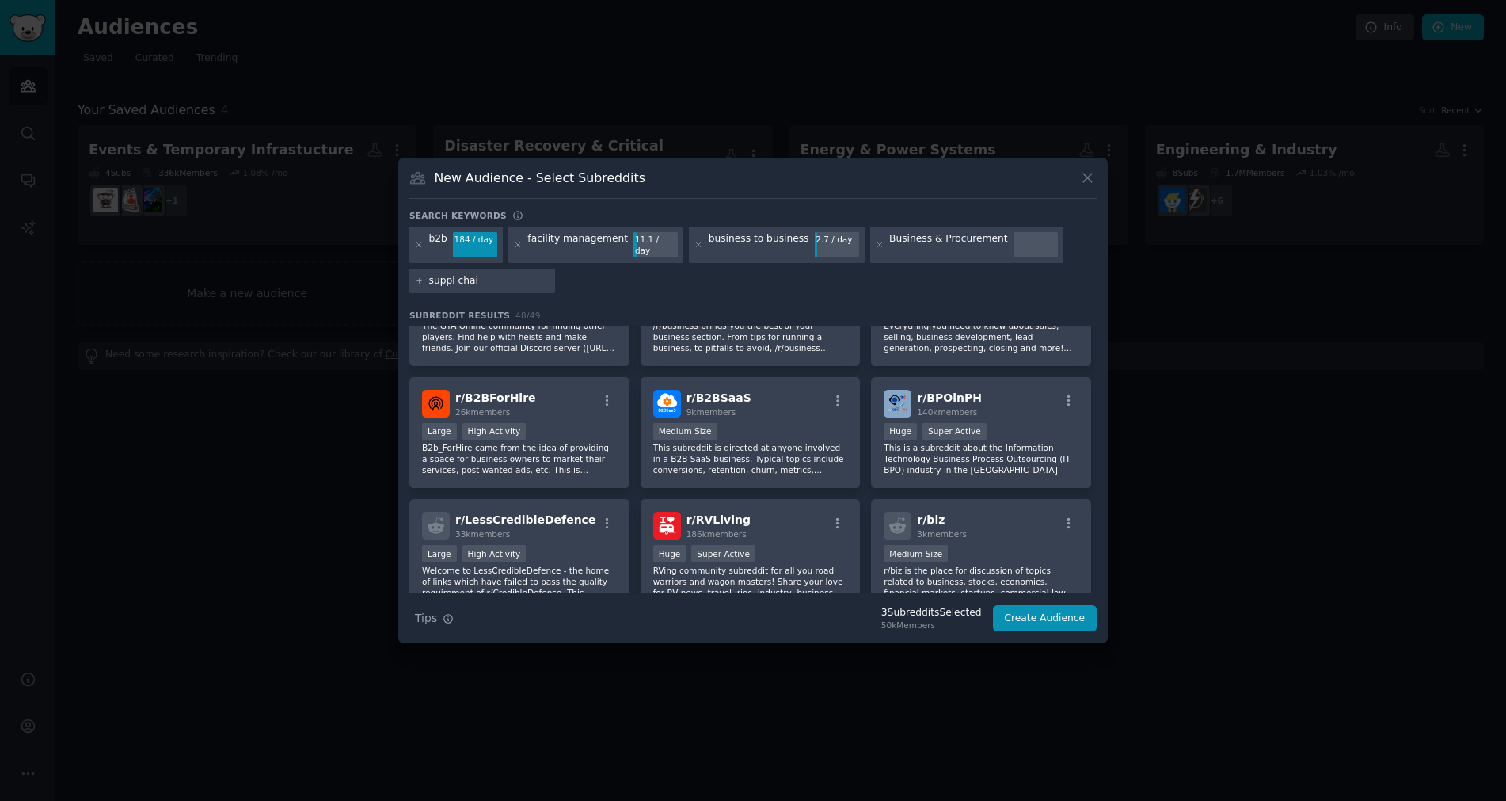
type input "suppl chain"
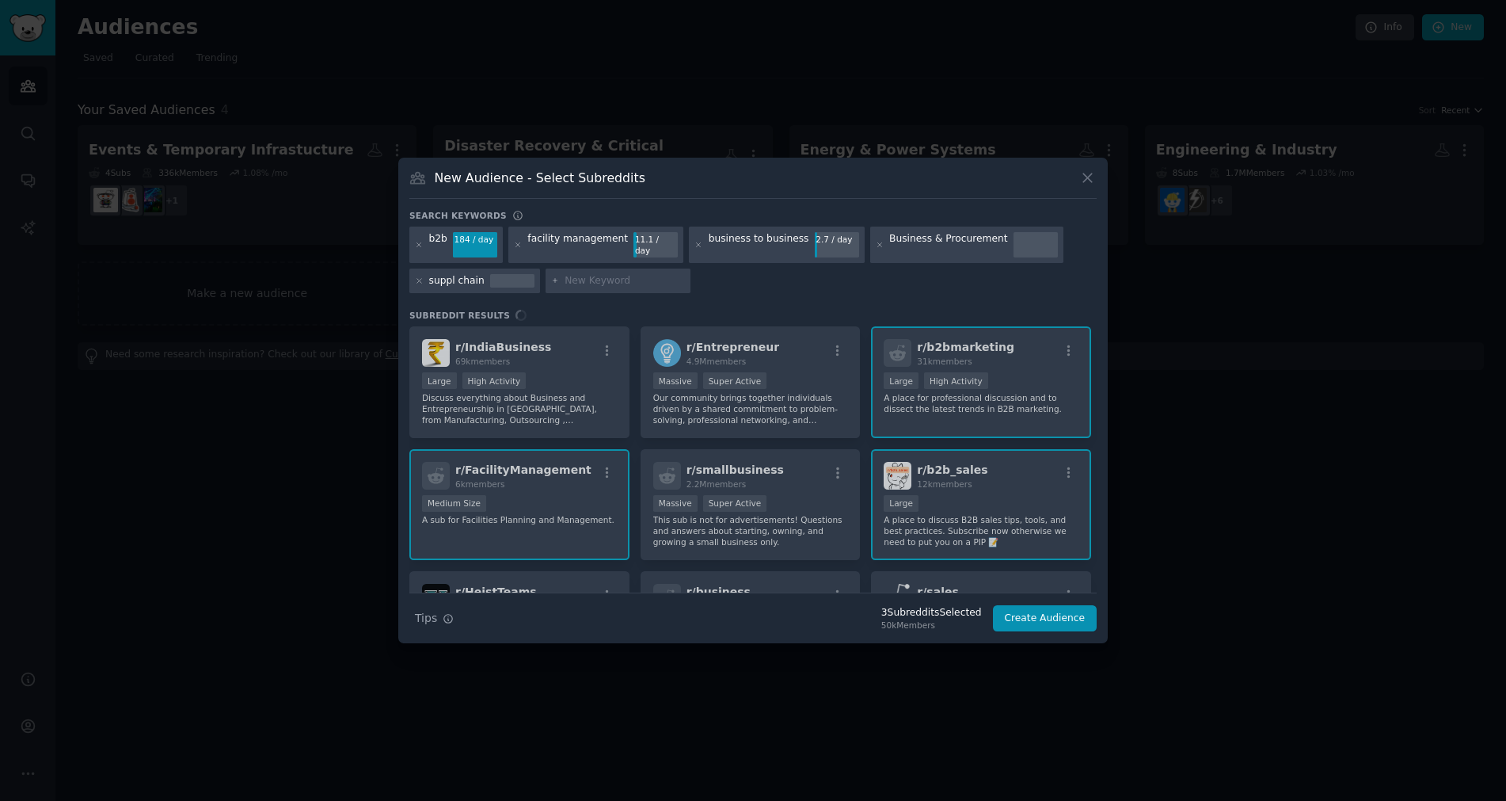
click at [453, 276] on div "suppl chain" at bounding box center [456, 281] width 55 height 14
click at [471, 274] on div "suppl chain" at bounding box center [456, 281] width 55 height 14
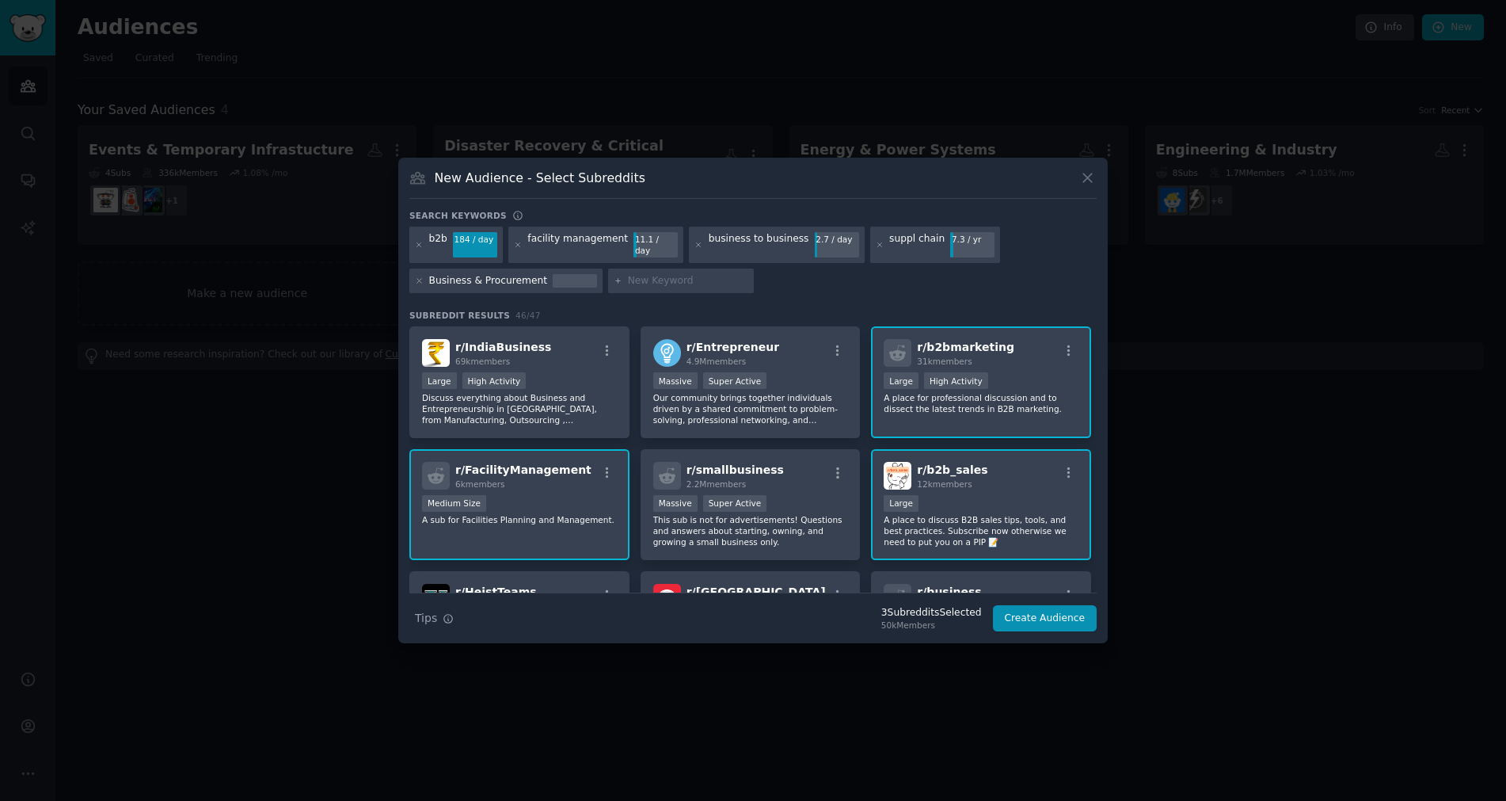
drag, startPoint x: 477, startPoint y: 273, endPoint x: 430, endPoint y: 278, distance: 47.0
click at [430, 278] on div "b2b 184 / day facility management 11.1 / day business to business 2.7 / day sup…" at bounding box center [752, 262] width 687 height 72
click at [889, 240] on div "suppl chain" at bounding box center [916, 244] width 55 height 25
drag, startPoint x: 861, startPoint y: 245, endPoint x: 909, endPoint y: 244, distance: 48.3
click at [909, 244] on div "suppl chain" at bounding box center [916, 244] width 55 height 25
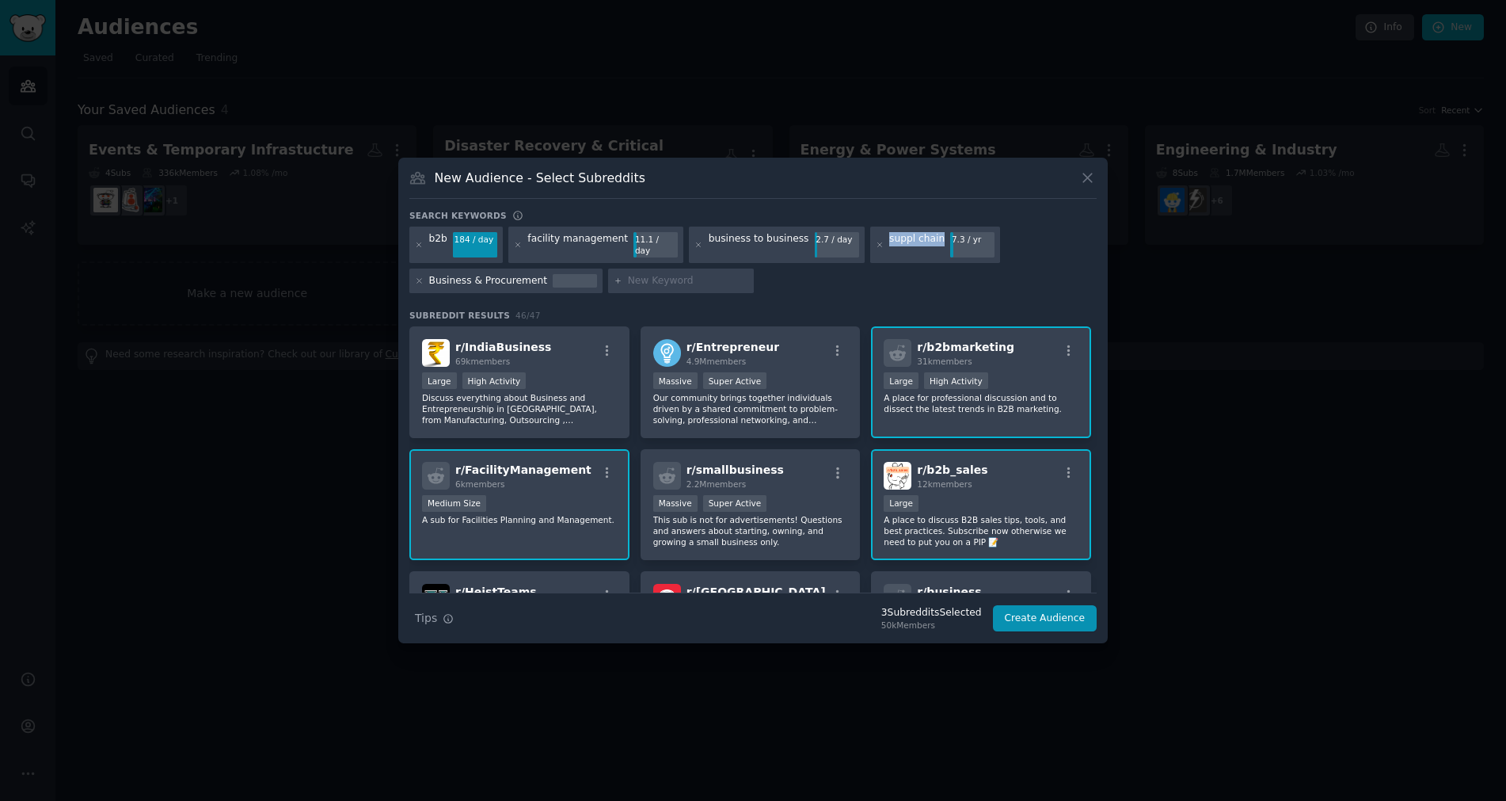
copy div "suppl chain"
click at [668, 280] on input "text" at bounding box center [688, 281] width 120 height 14
paste input "suppl chain"
click at [634, 274] on input "suppl chain" at bounding box center [688, 281] width 120 height 14
type input "supply chain"
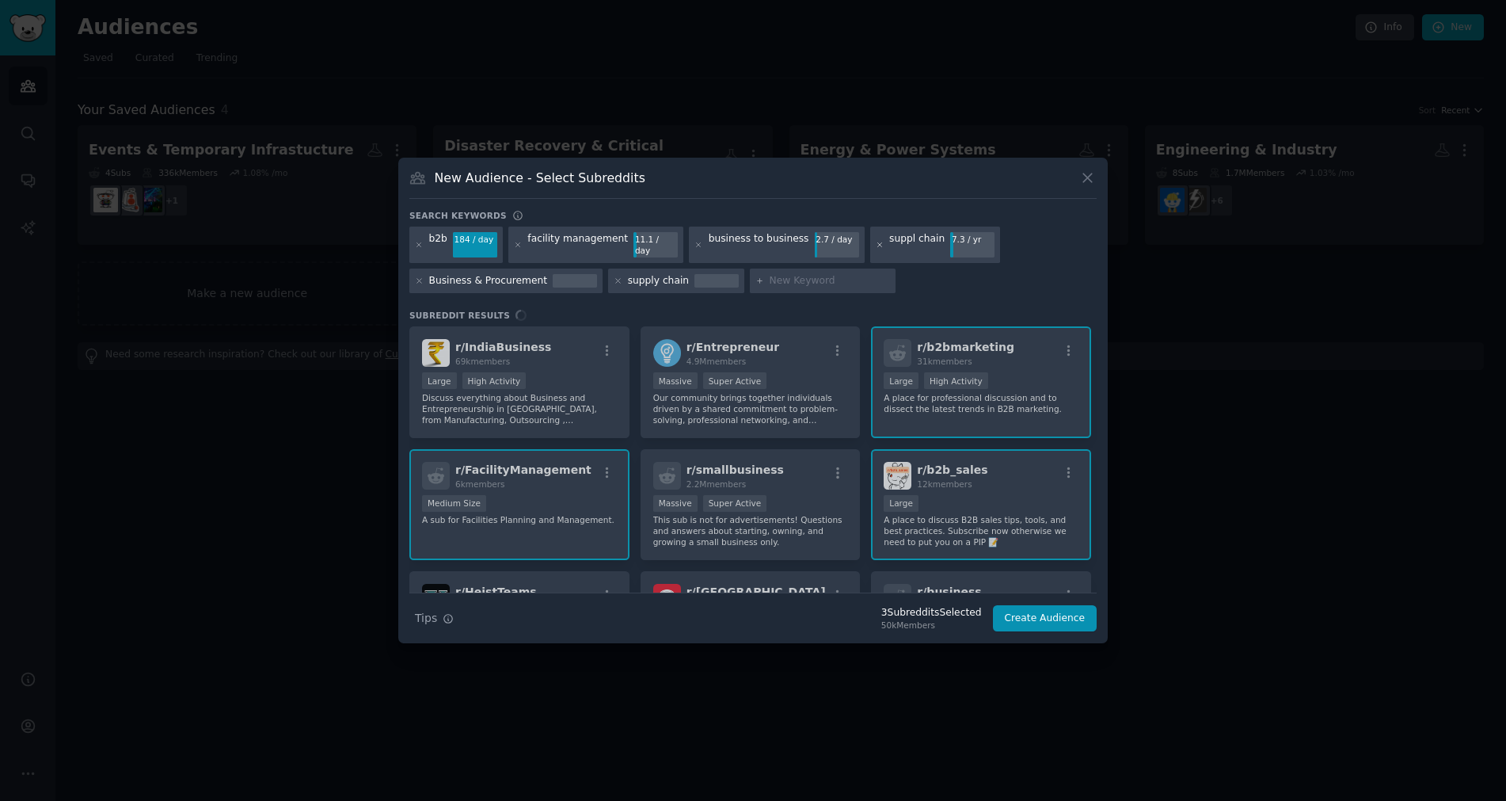
click at [876, 242] on icon at bounding box center [880, 245] width 9 height 9
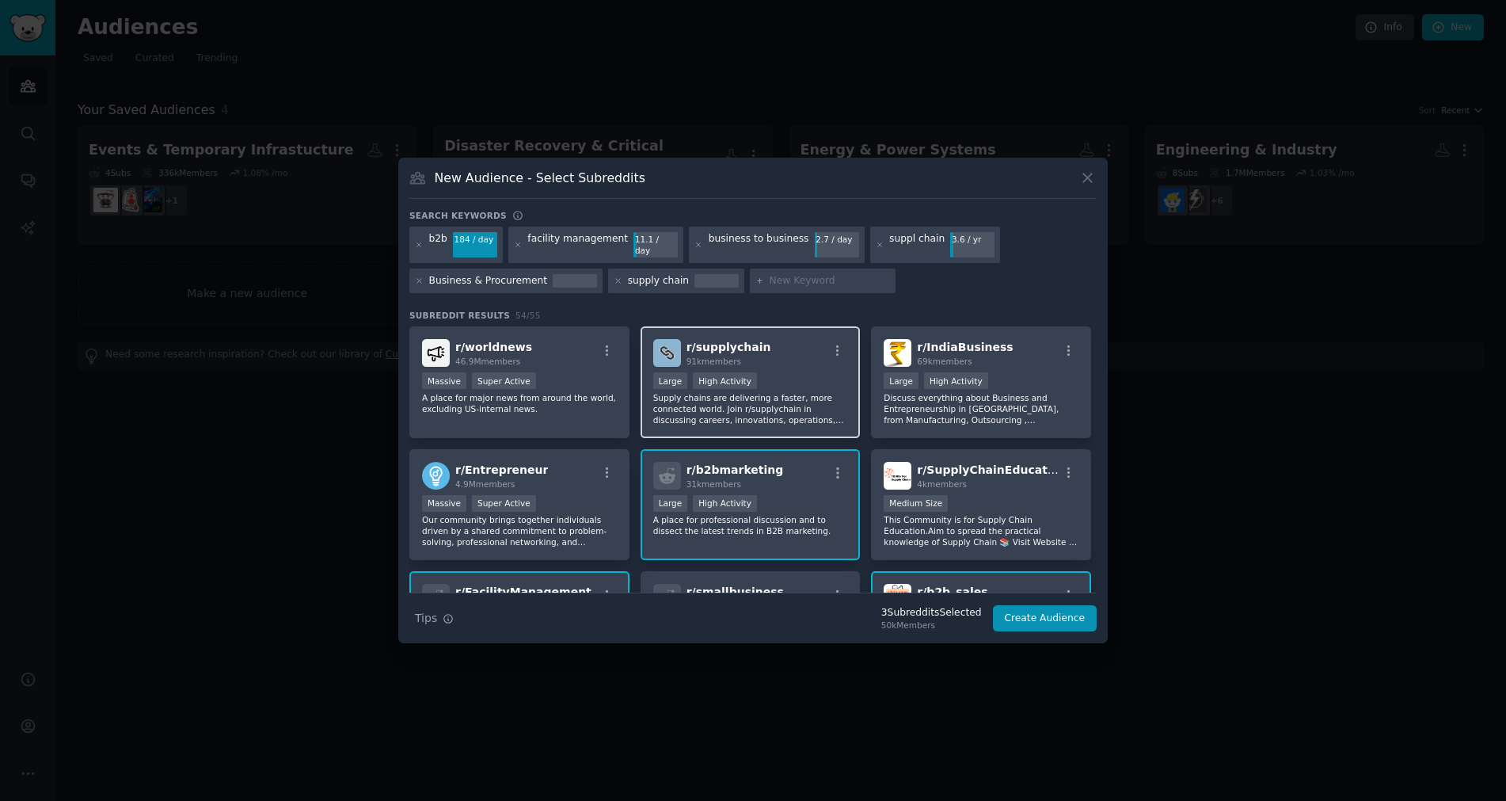
click at [809, 384] on div "Large High Activity" at bounding box center [750, 382] width 195 height 20
click at [785, 274] on input "text" at bounding box center [830, 281] width 120 height 14
type input "procurement"
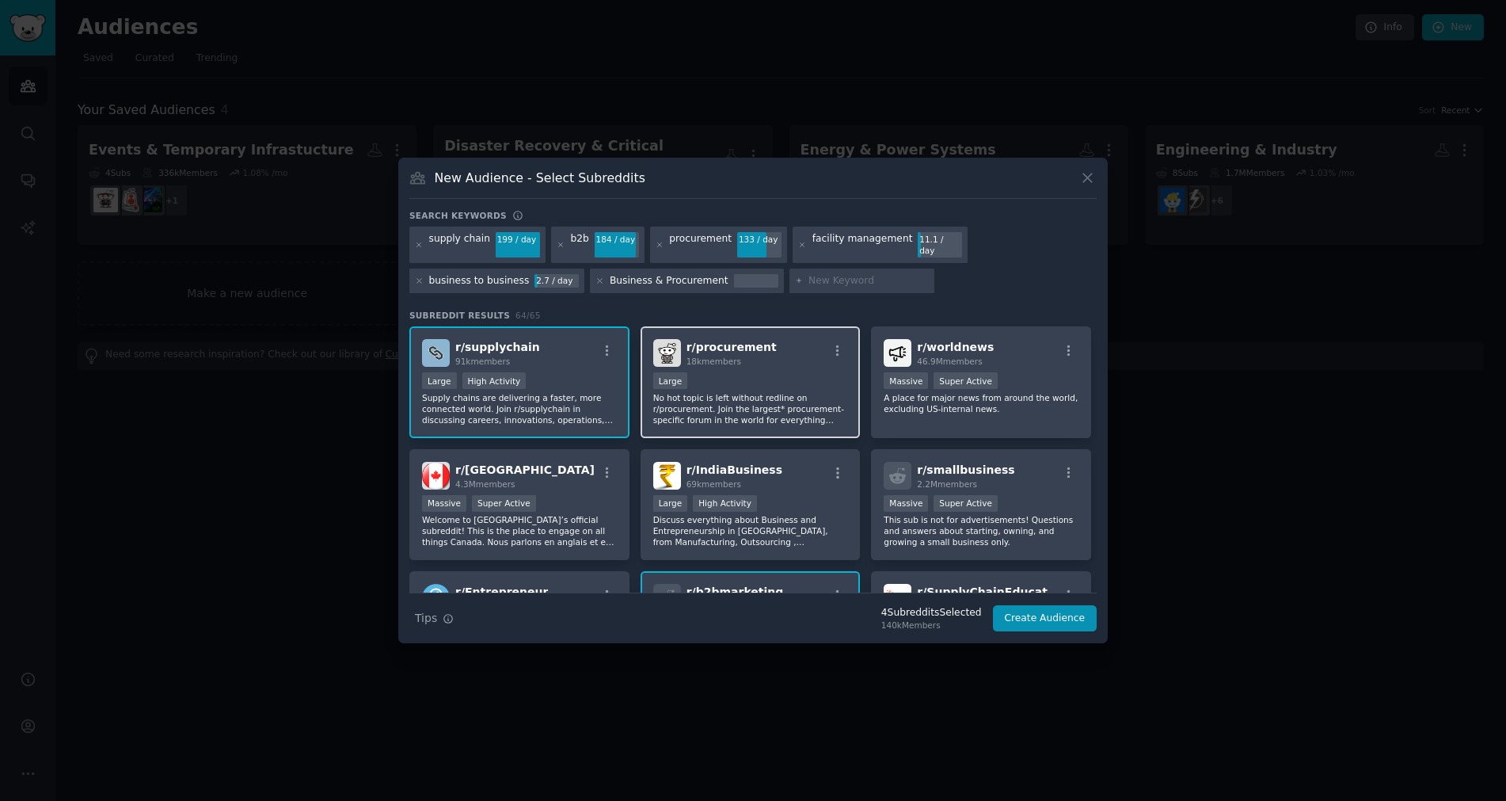
click at [707, 396] on p "No hot topic is left without redline on r/procurement. Join the largest* procur…" at bounding box center [750, 408] width 195 height 33
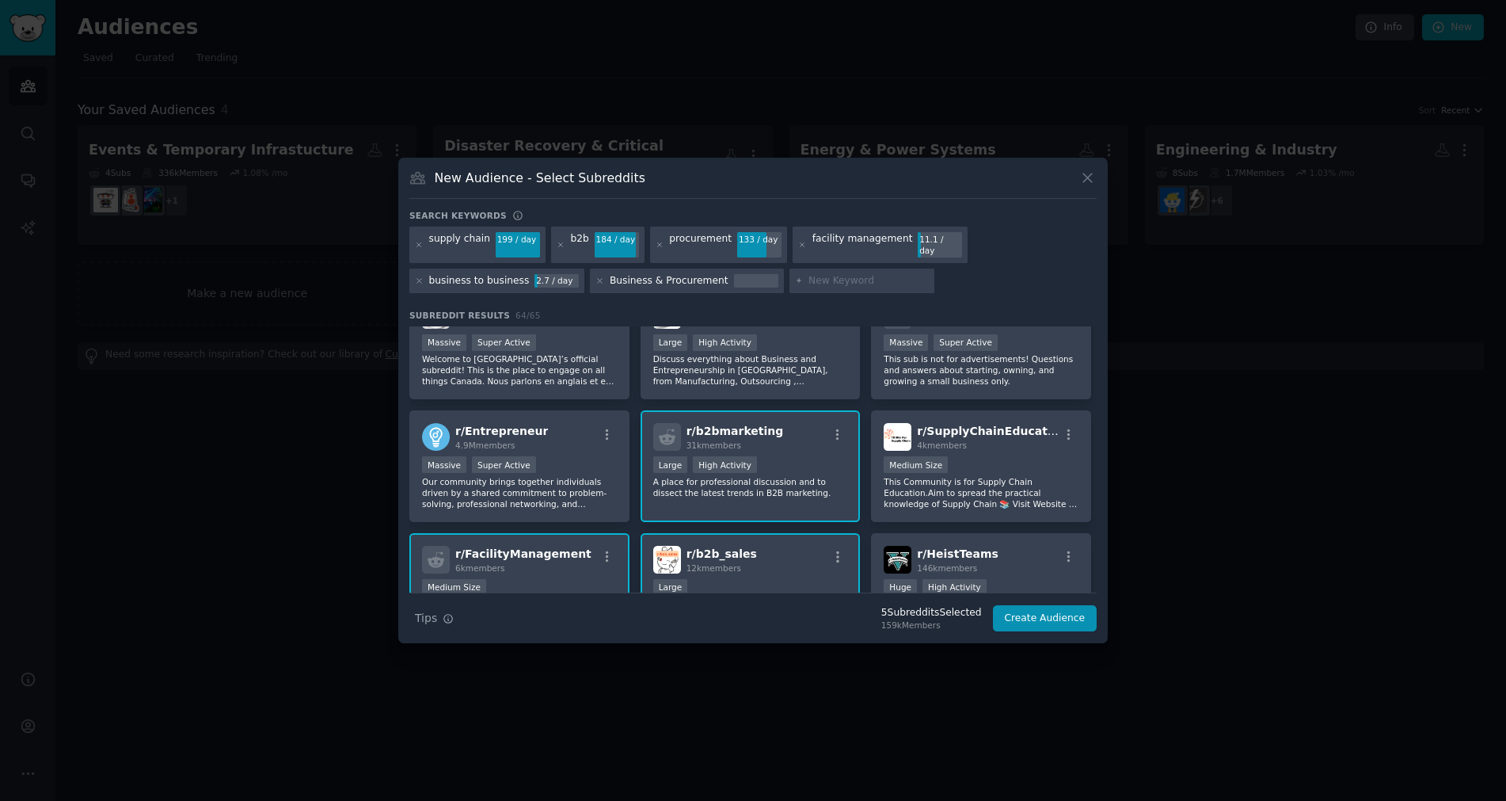
scroll to position [158, 0]
click at [817, 278] on input "text" at bounding box center [869, 281] width 120 height 14
type input "logistics"
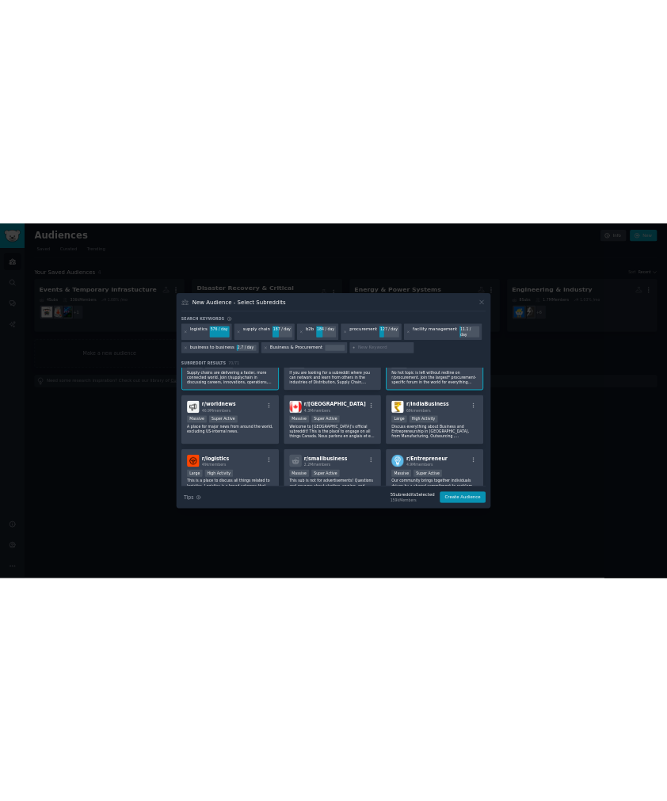
scroll to position [79, 0]
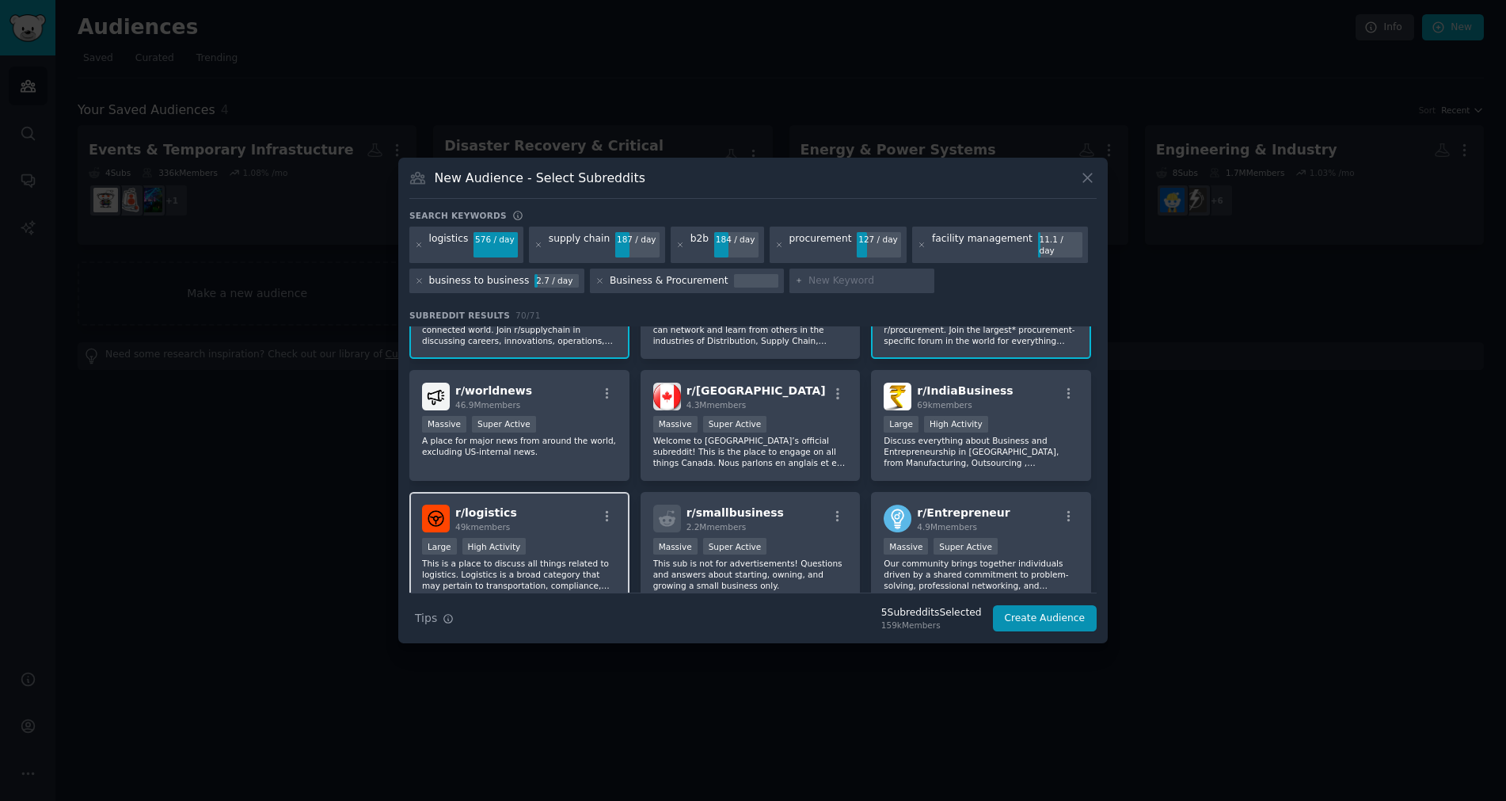
click at [558, 504] on div "r/ logistics 49k members" at bounding box center [519, 518] width 195 height 28
click at [1033, 610] on button "Create Audience" at bounding box center [1045, 618] width 105 height 27
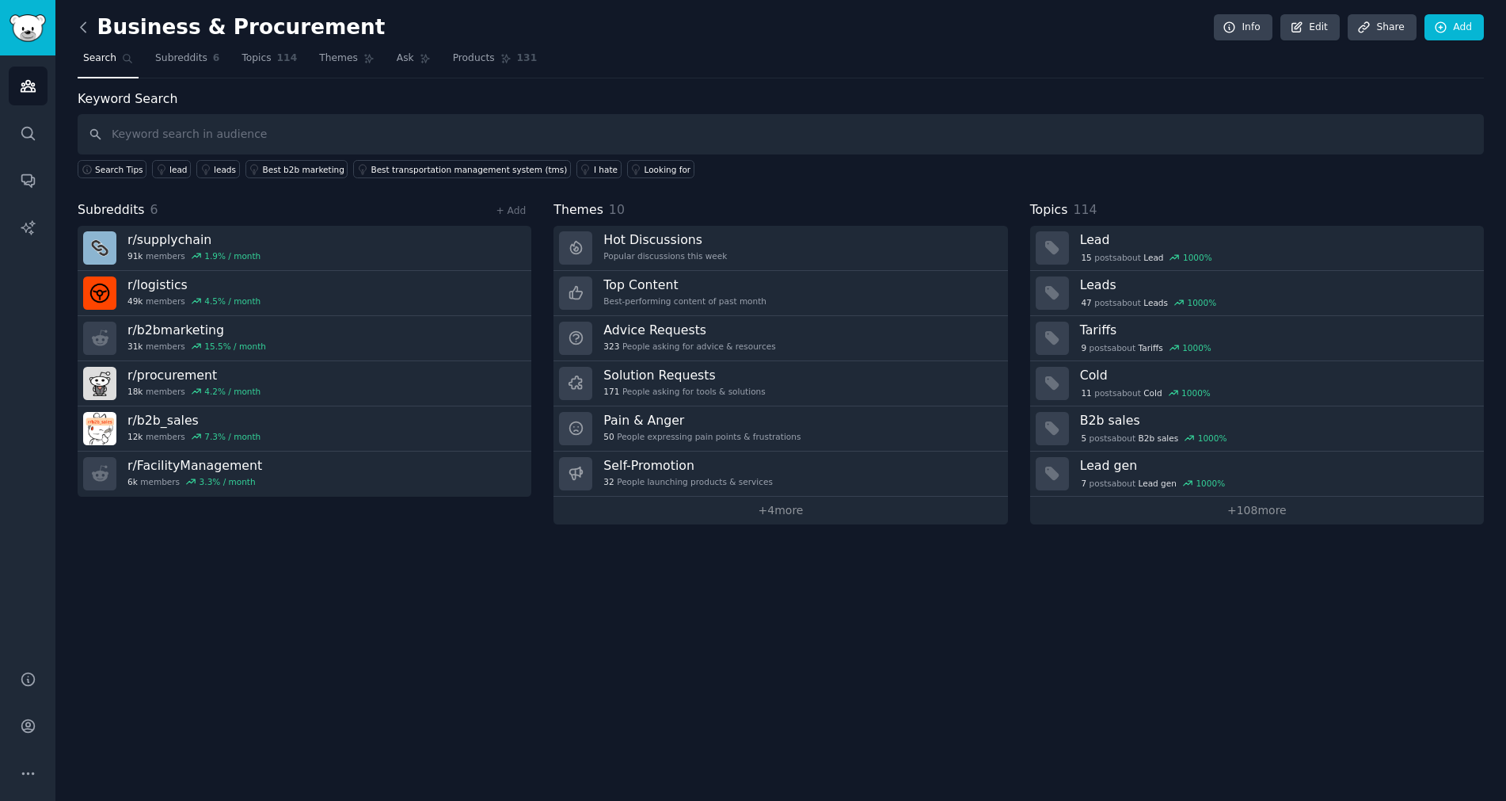
click at [86, 32] on icon at bounding box center [83, 27] width 17 height 17
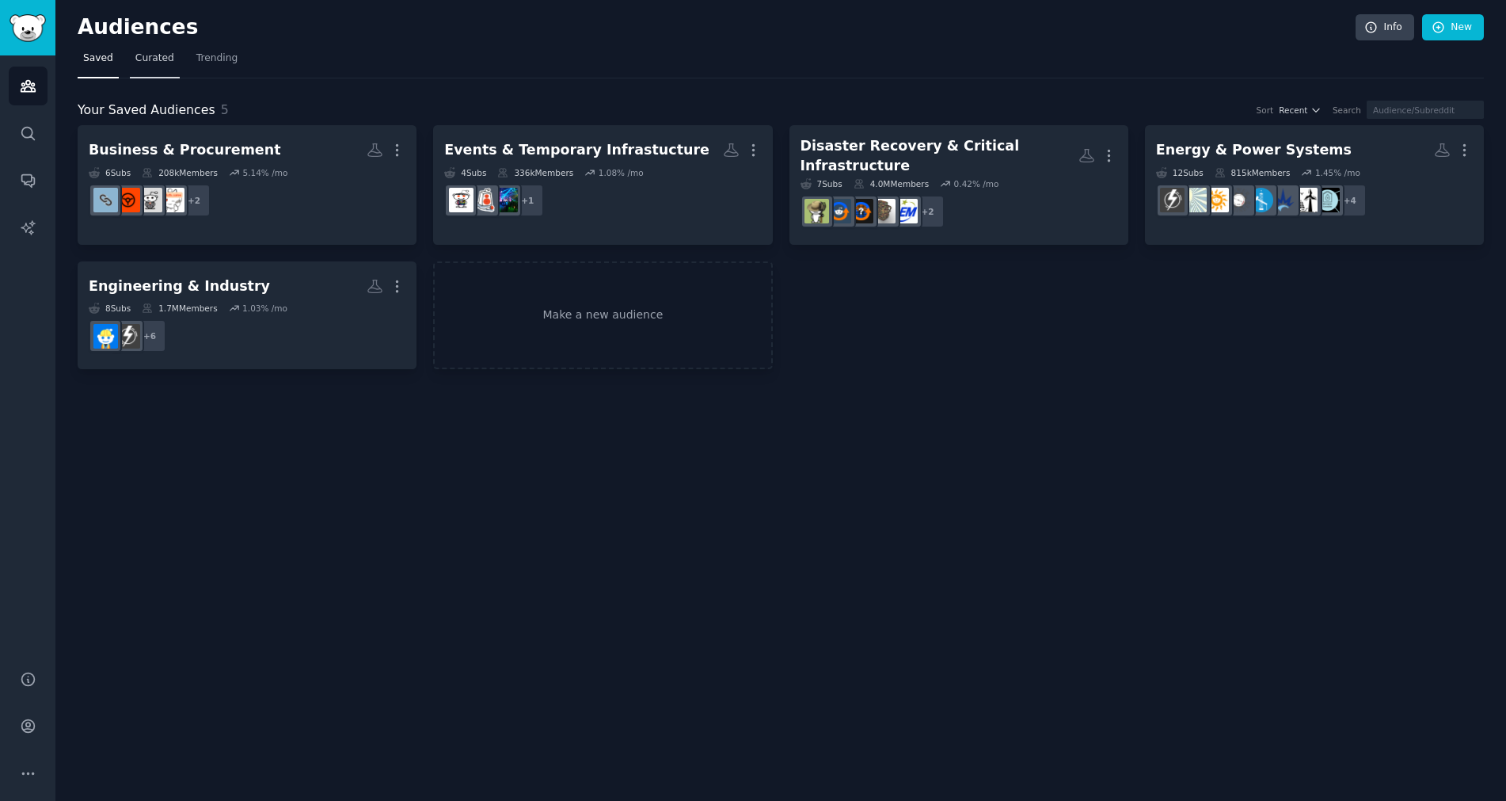
click at [163, 63] on span "Curated" at bounding box center [154, 58] width 39 height 14
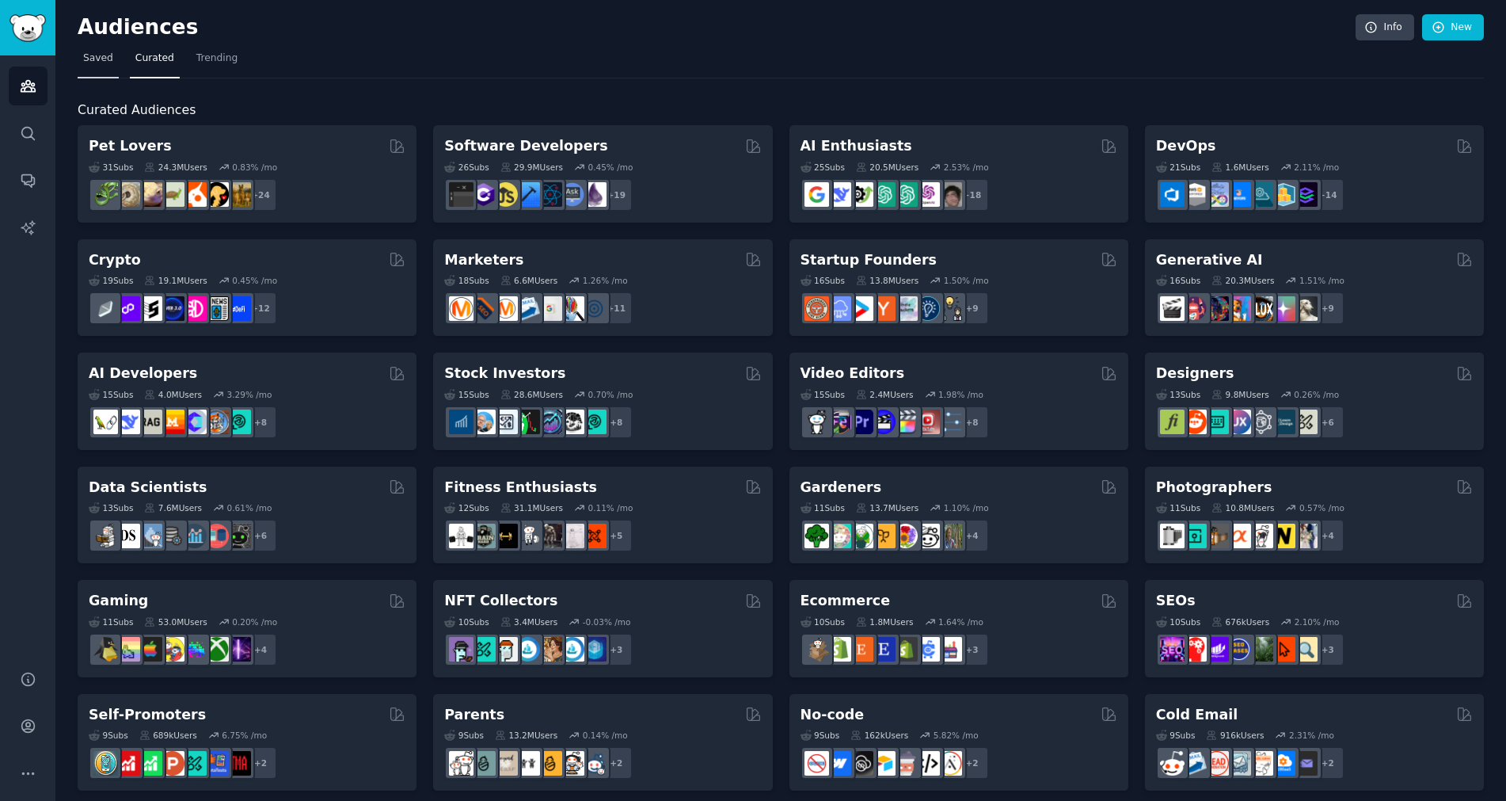
click at [101, 62] on span "Saved" at bounding box center [98, 58] width 30 height 14
